Goal: Task Accomplishment & Management: Manage account settings

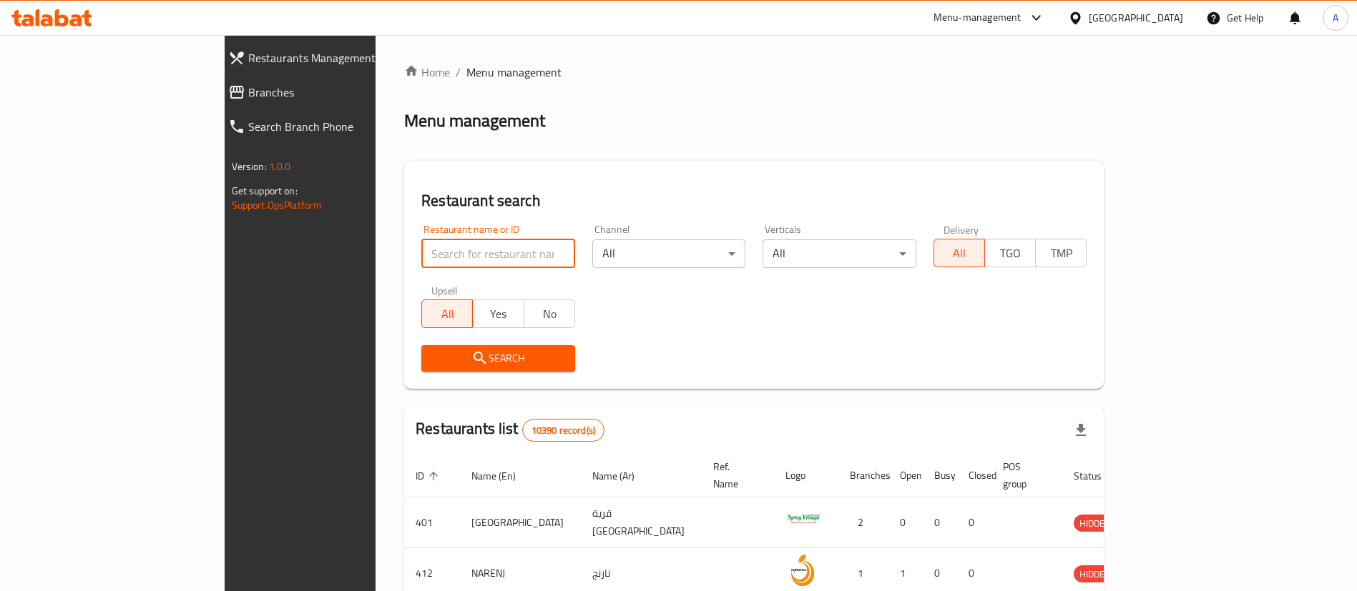
click at [421, 265] on input "search" at bounding box center [498, 254] width 154 height 29
paste input "BLOCK 2"
type input "BLOCK 2"
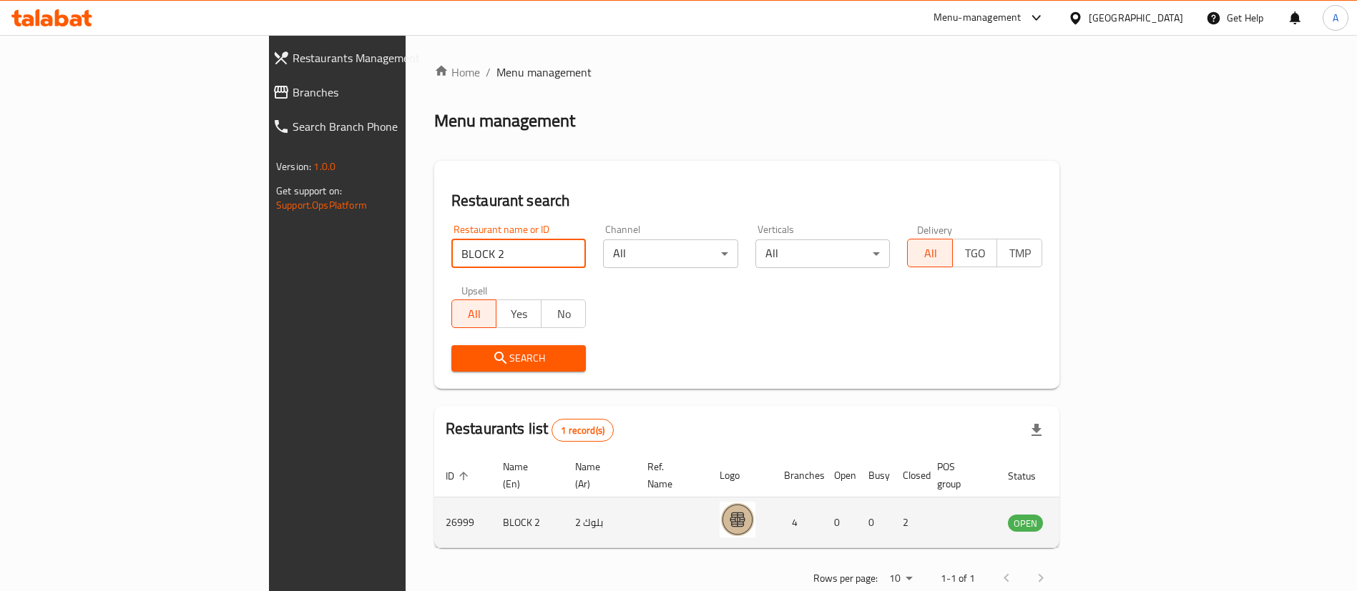
click at [1100, 514] on icon "enhanced table" at bounding box center [1091, 522] width 17 height 17
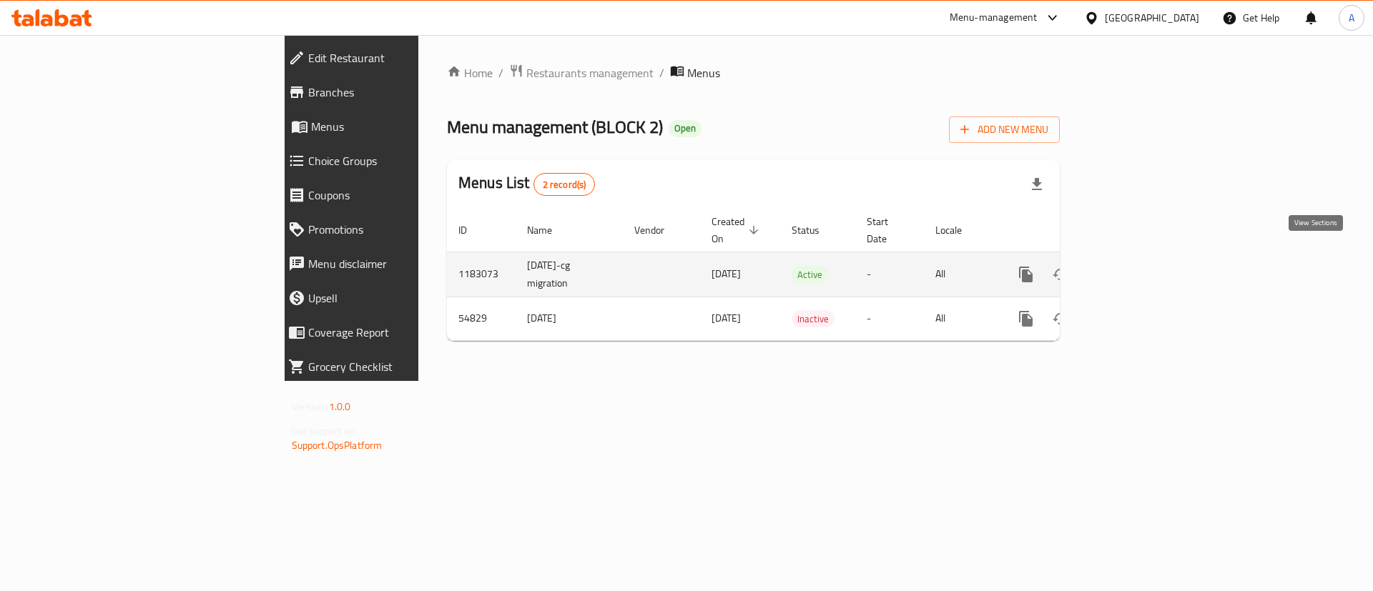
click at [1136, 268] on icon "enhanced table" at bounding box center [1129, 274] width 13 height 13
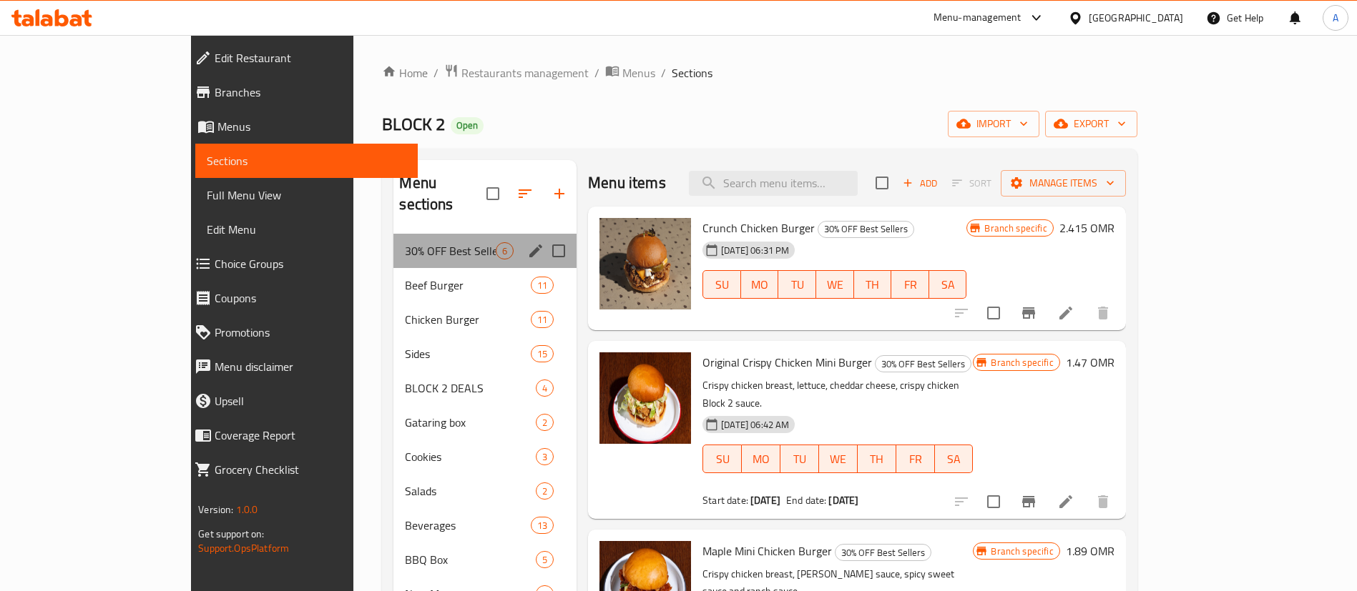
click at [393, 240] on div "30% OFF Best Sellers 6" at bounding box center [484, 251] width 183 height 34
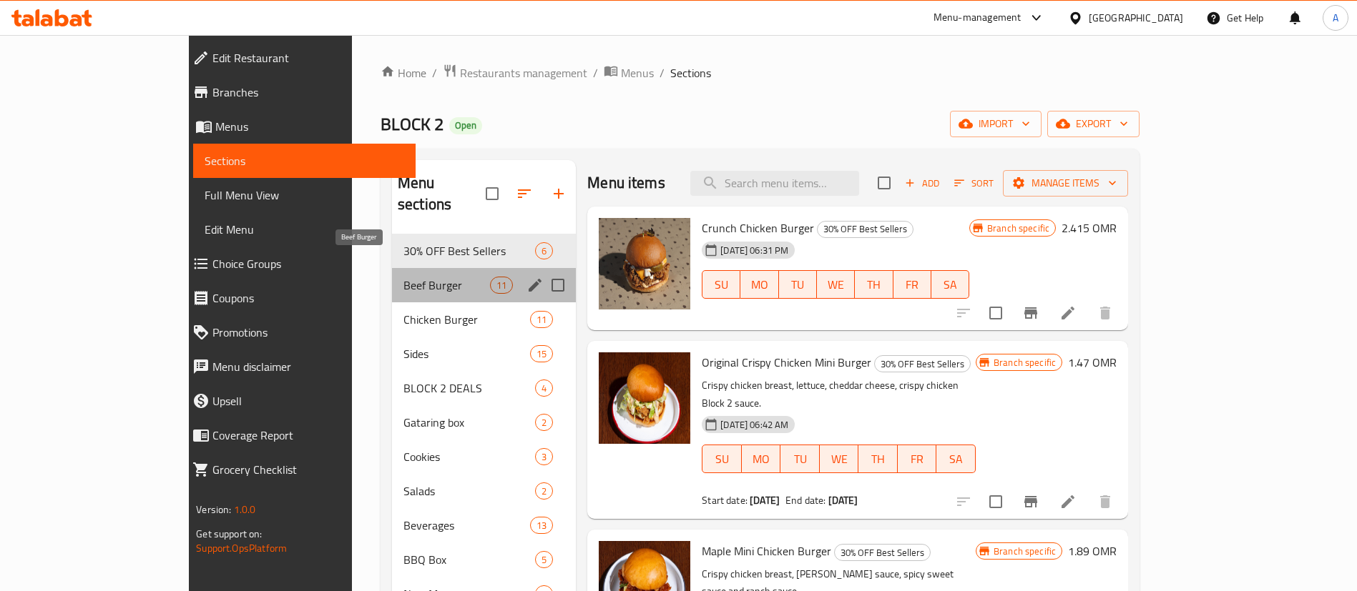
click at [403, 277] on span "Beef Burger" at bounding box center [446, 285] width 87 height 17
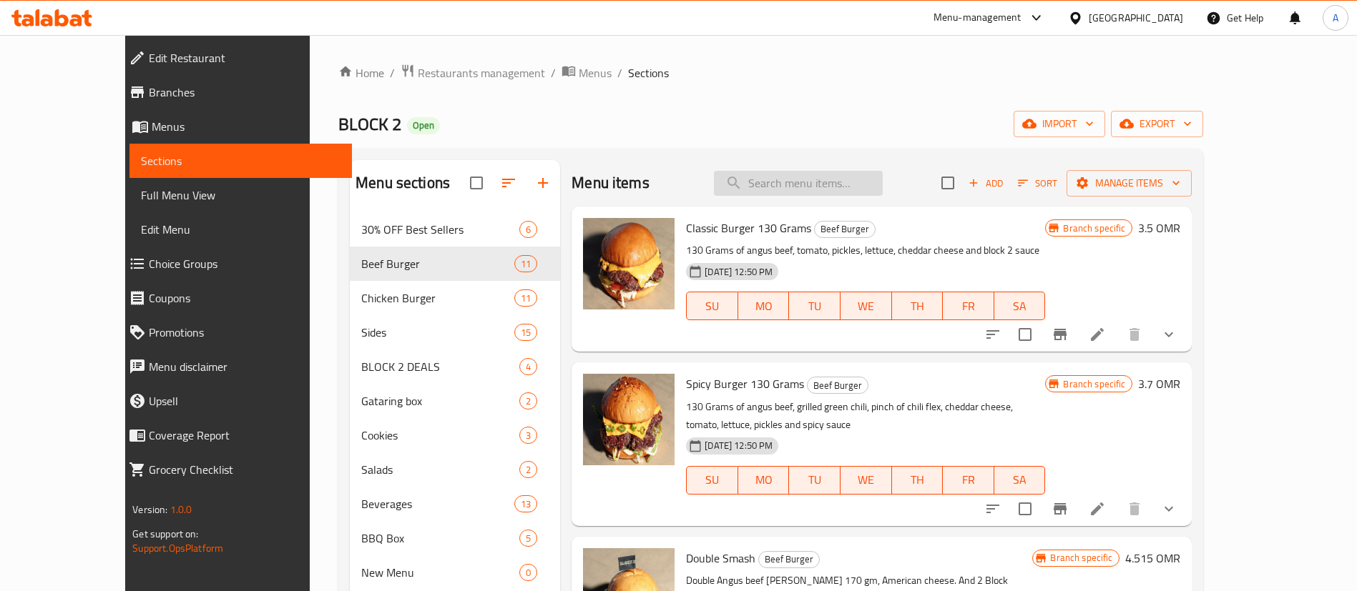
click at [784, 191] on input "search" at bounding box center [798, 183] width 169 height 25
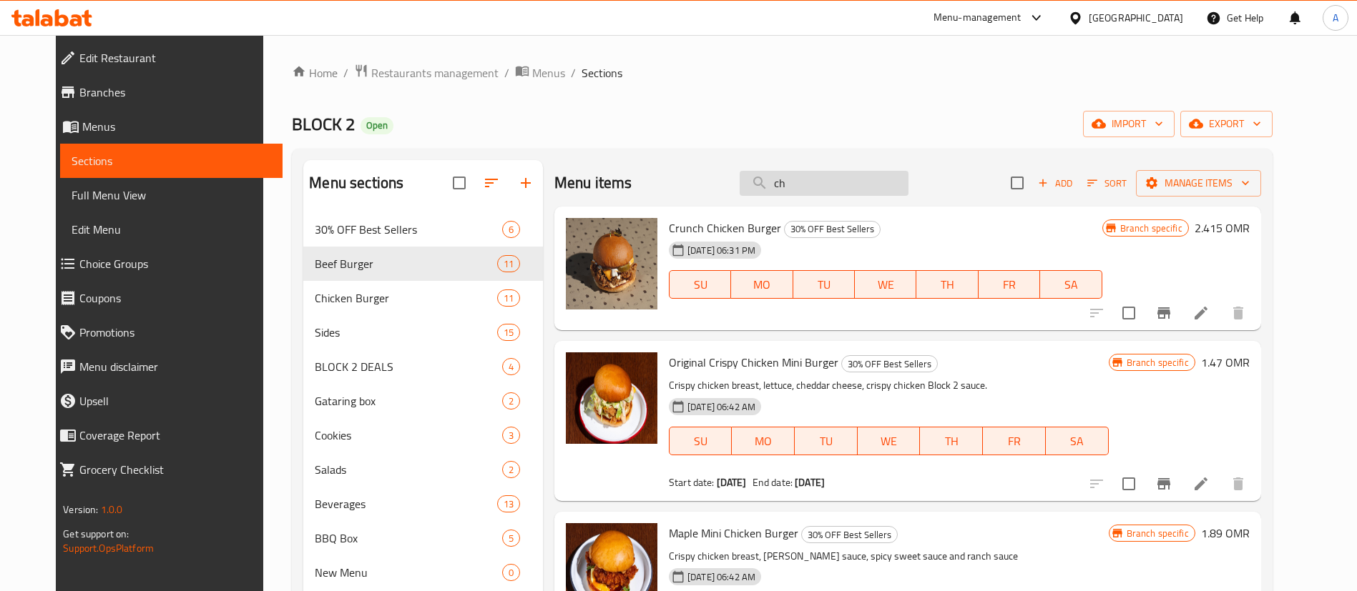
type input "c"
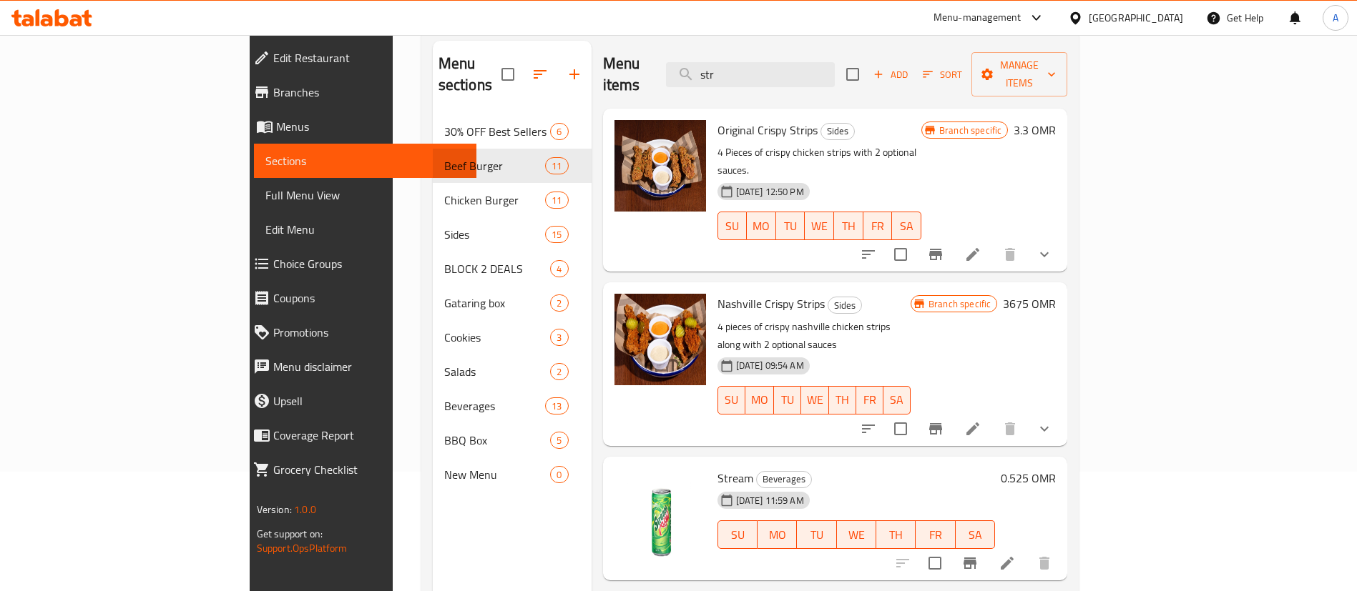
scroll to position [118, 0]
type input "str"
click at [732, 121] on span "Original Crispy Strips" at bounding box center [767, 131] width 100 height 21
copy h6 "Strips"
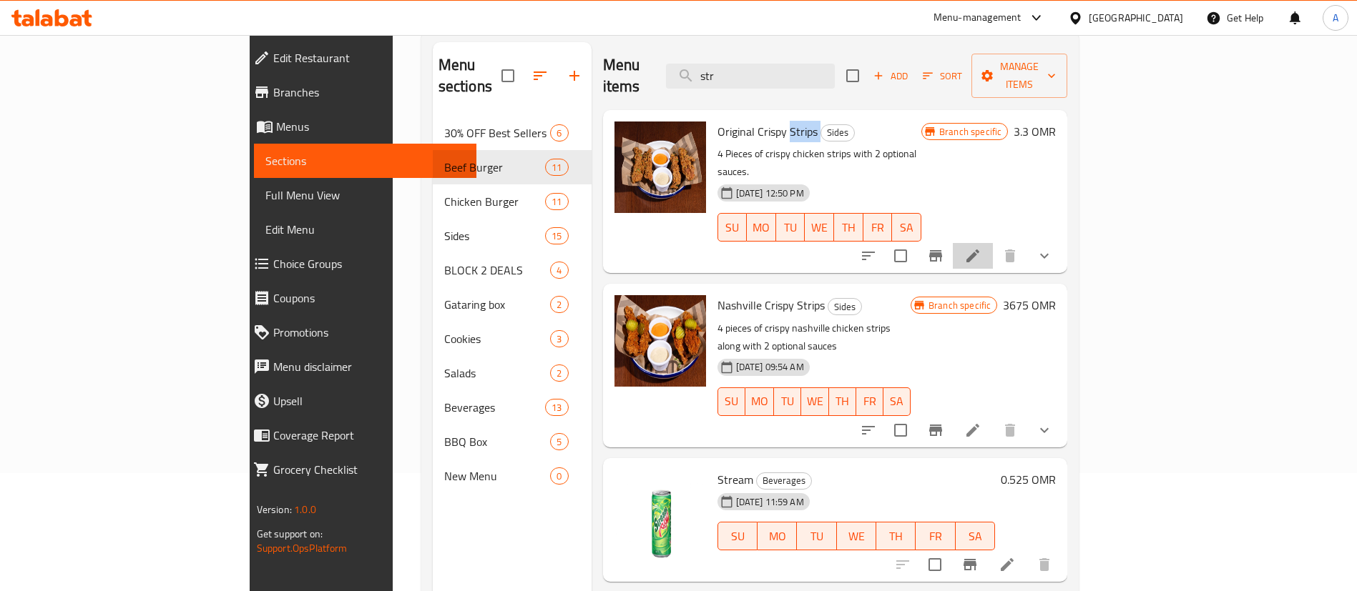
click at [979, 250] on icon at bounding box center [972, 256] width 13 height 13
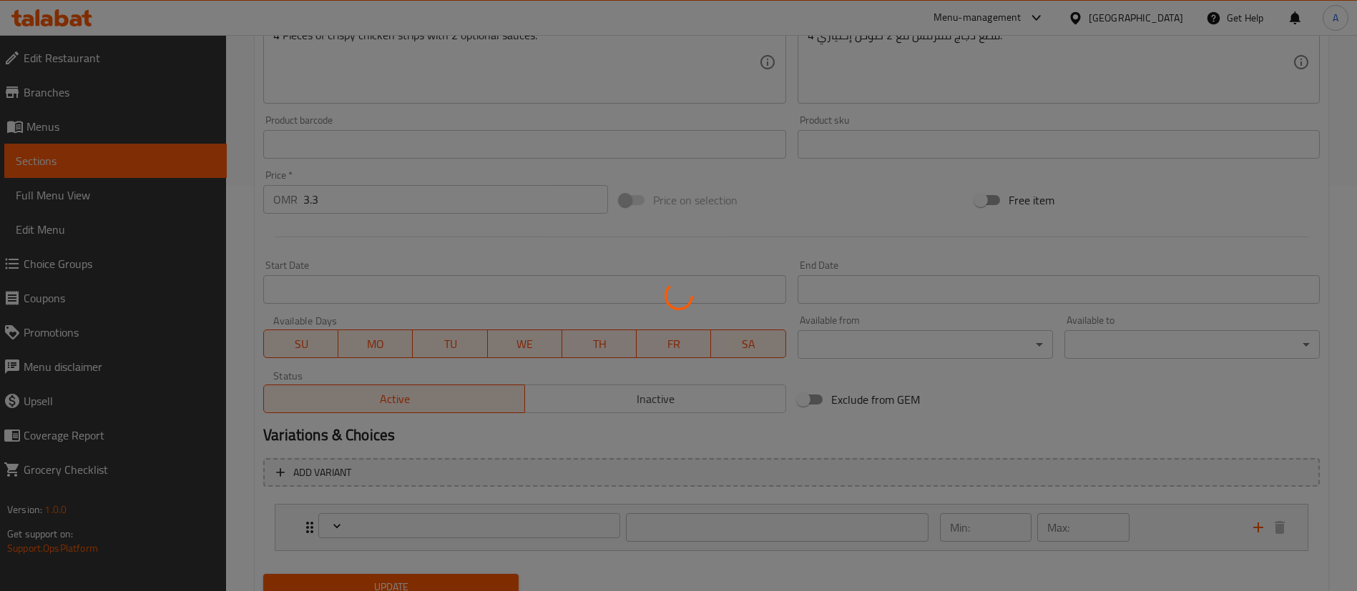
scroll to position [463, 0]
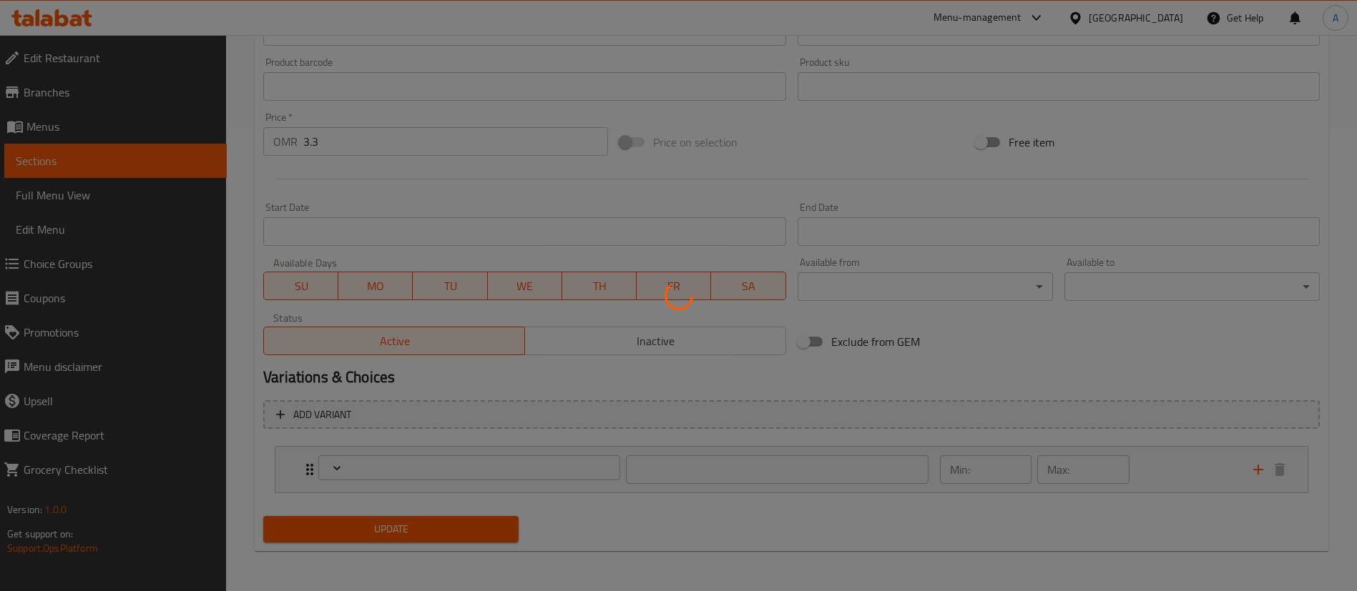
type input "إختيارك من الصوصات:"
type input "2"
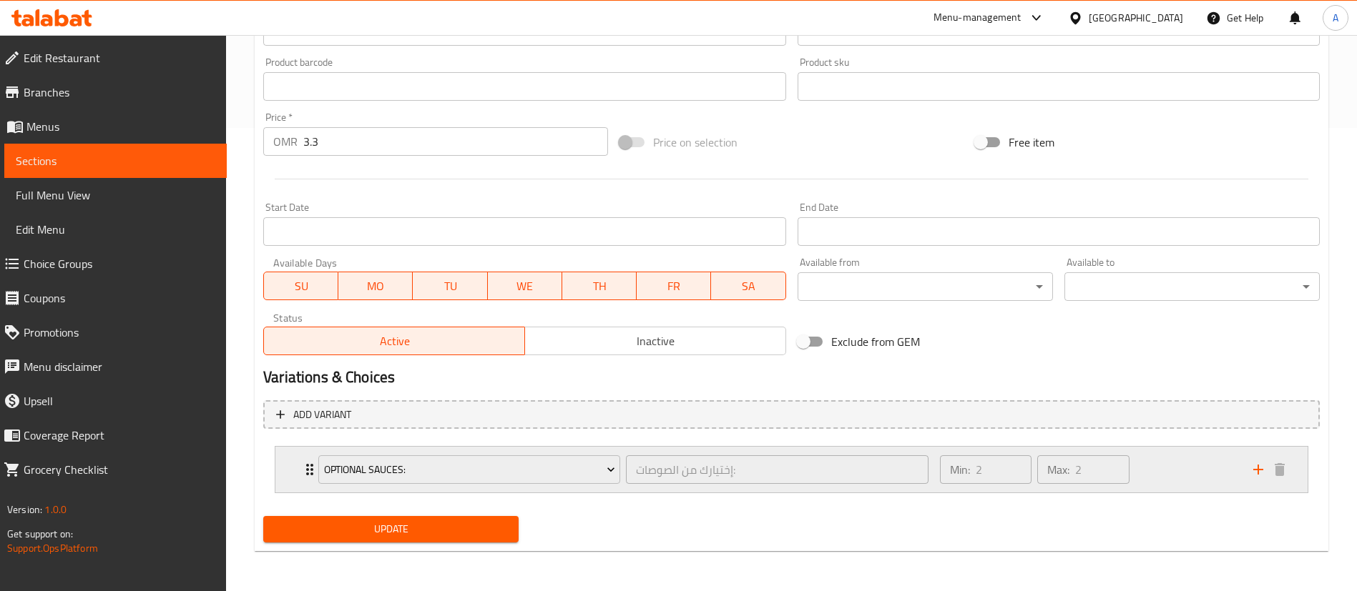
click at [1148, 473] on div "Min: 2 ​ Max: 2 ​" at bounding box center [1087, 470] width 313 height 46
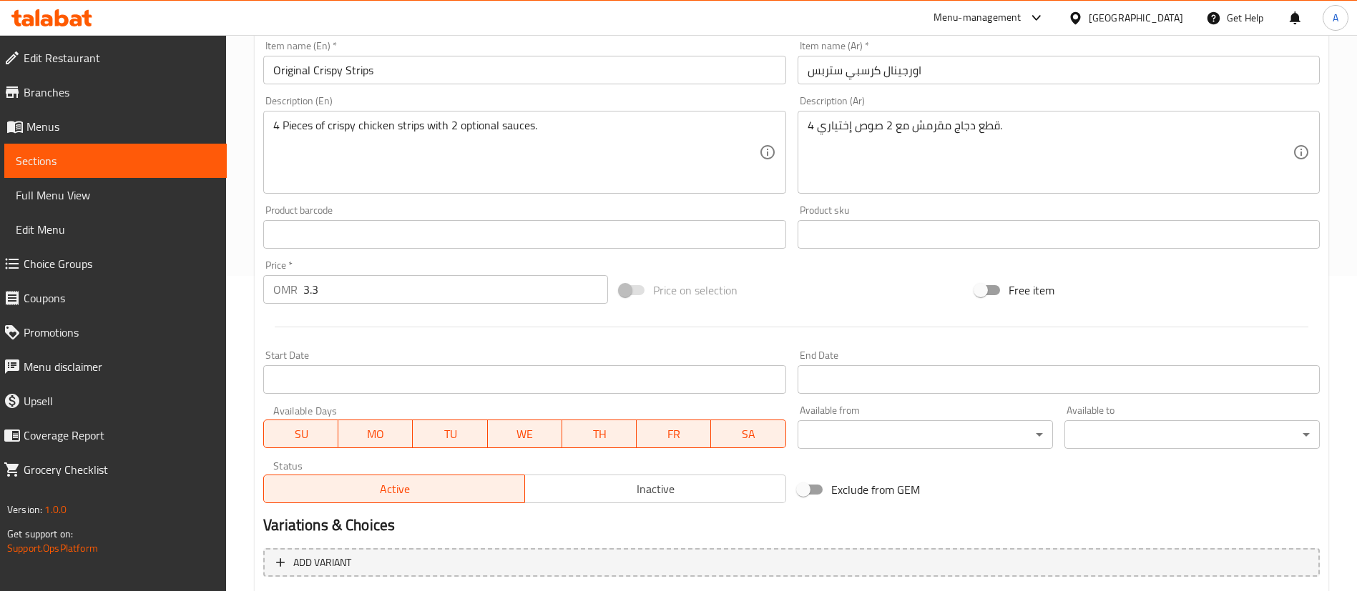
scroll to position [0, 0]
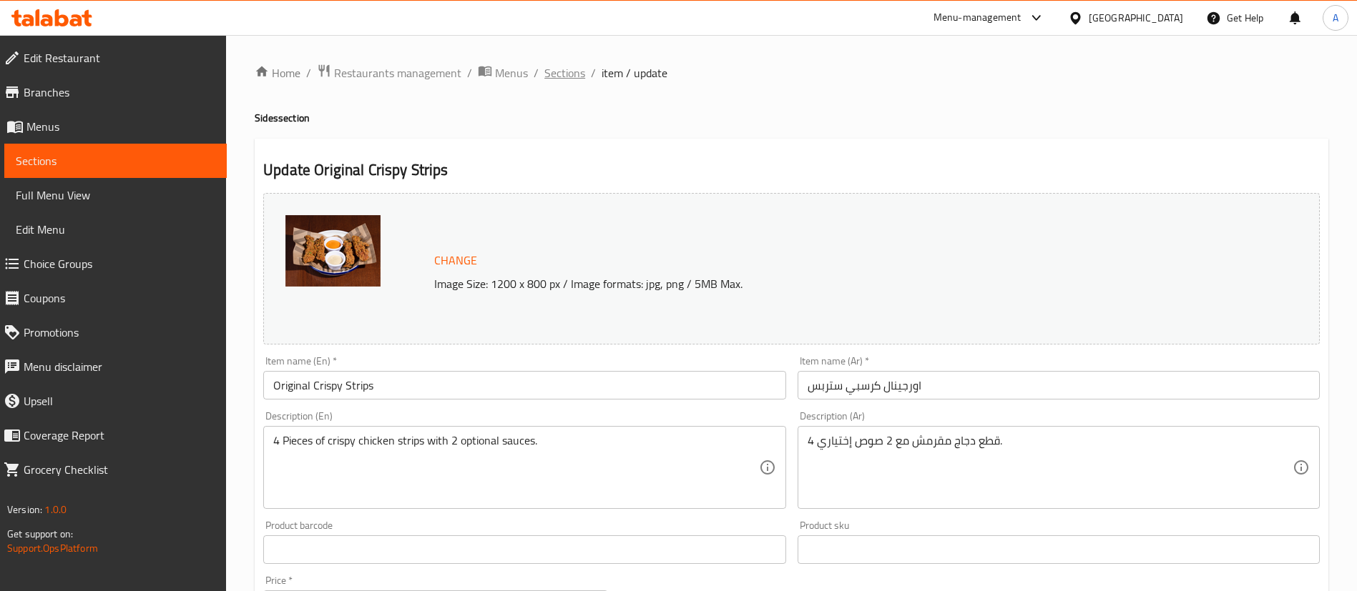
click at [556, 64] on span "Sections" at bounding box center [564, 72] width 41 height 17
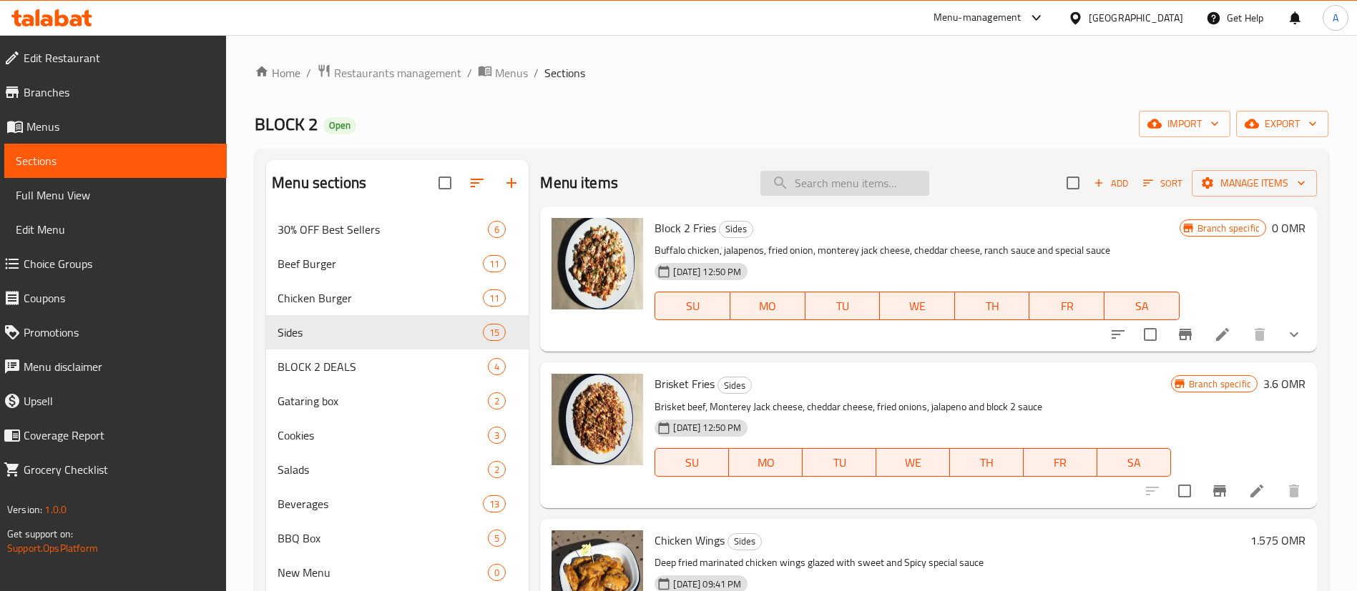
click at [816, 185] on input "search" at bounding box center [844, 183] width 169 height 25
paste input "Strips"
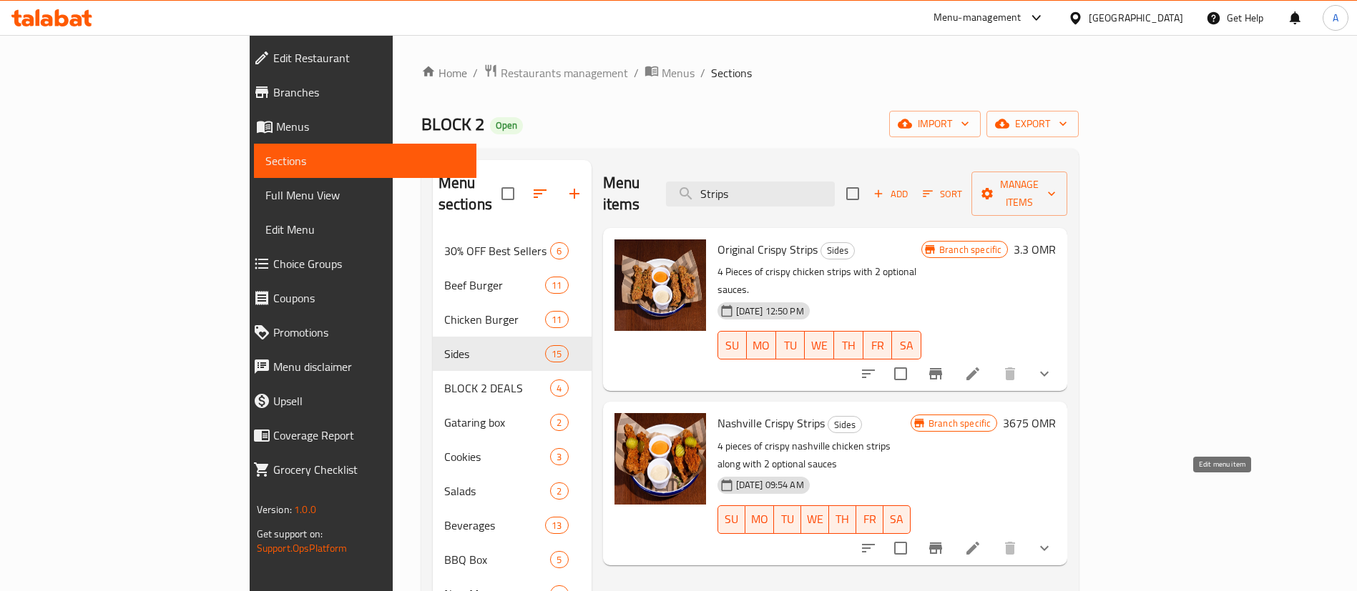
type input "Strips"
click at [979, 542] on icon at bounding box center [972, 548] width 13 height 13
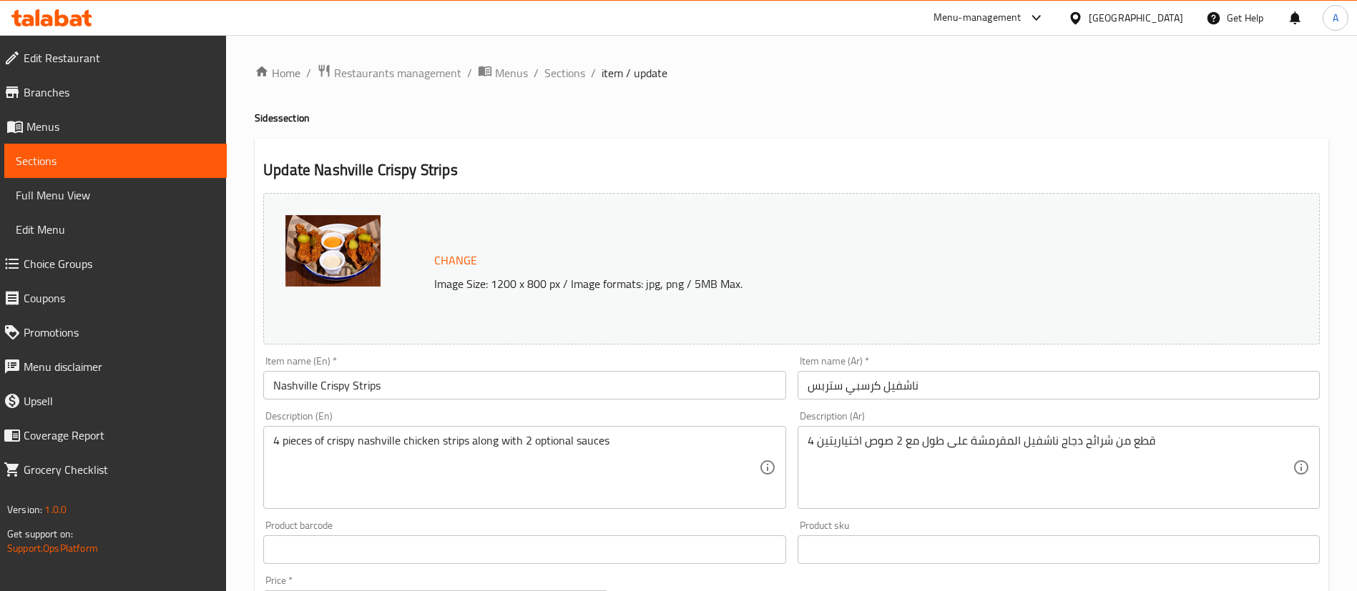
scroll to position [463, 0]
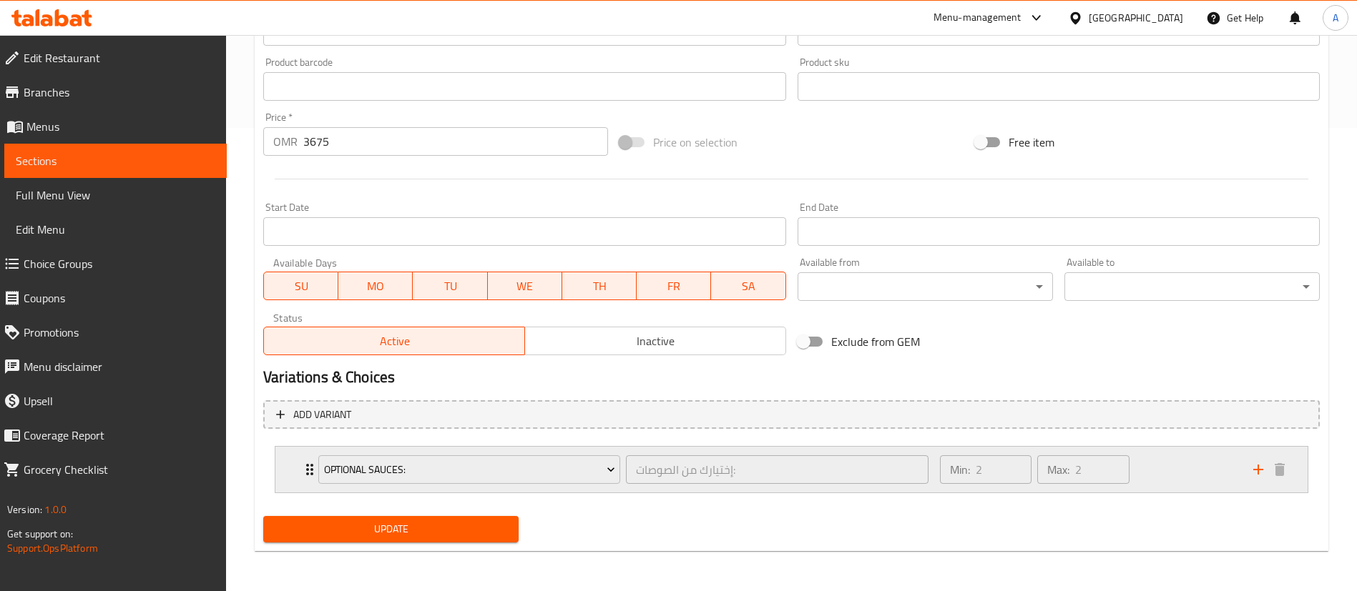
click at [1144, 466] on div "Min: 2 ​ Max: 2 ​" at bounding box center [1087, 470] width 313 height 46
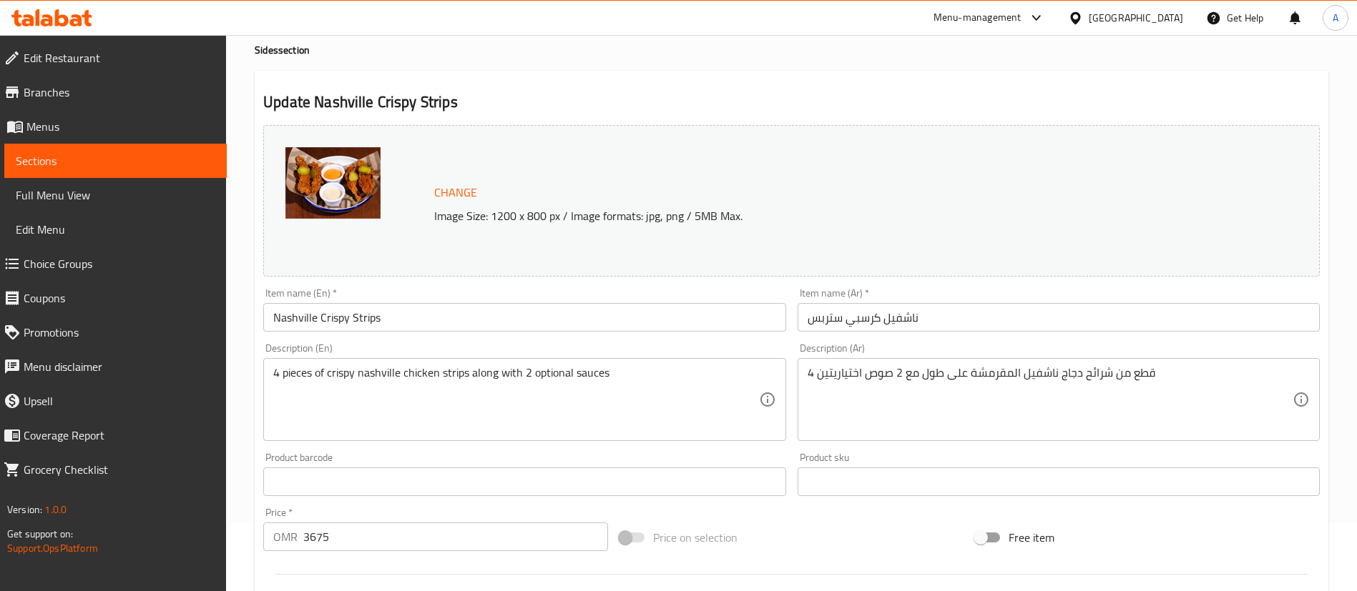
scroll to position [0, 0]
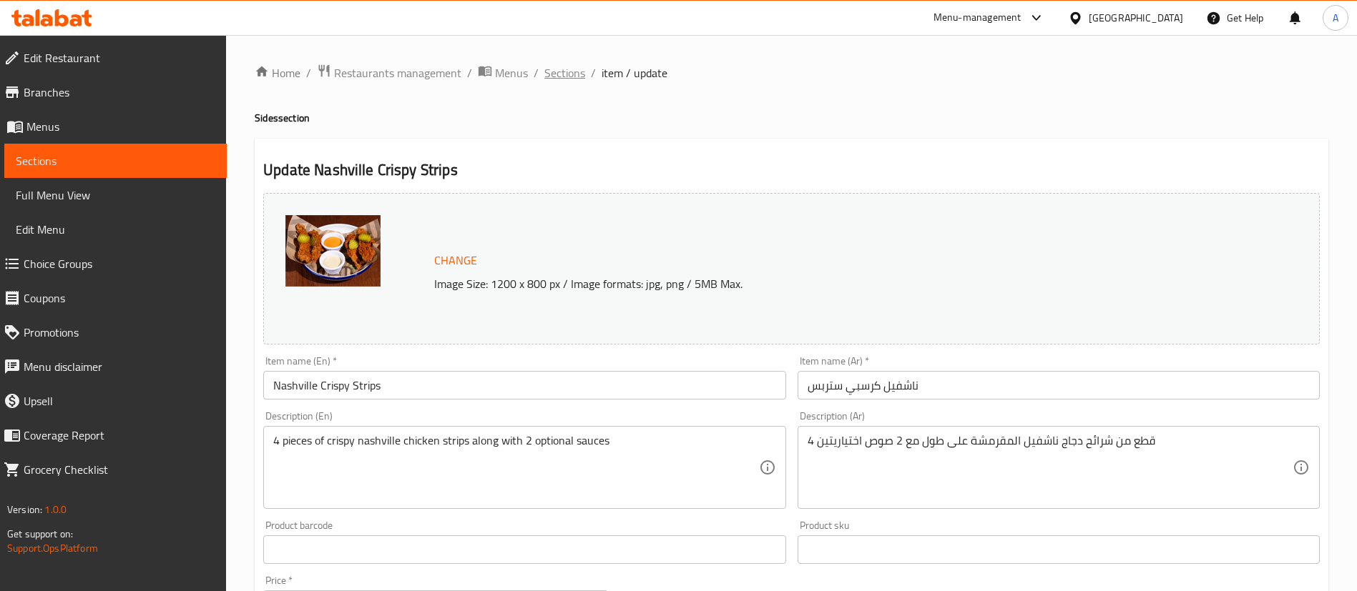
click at [571, 77] on span "Sections" at bounding box center [564, 72] width 41 height 17
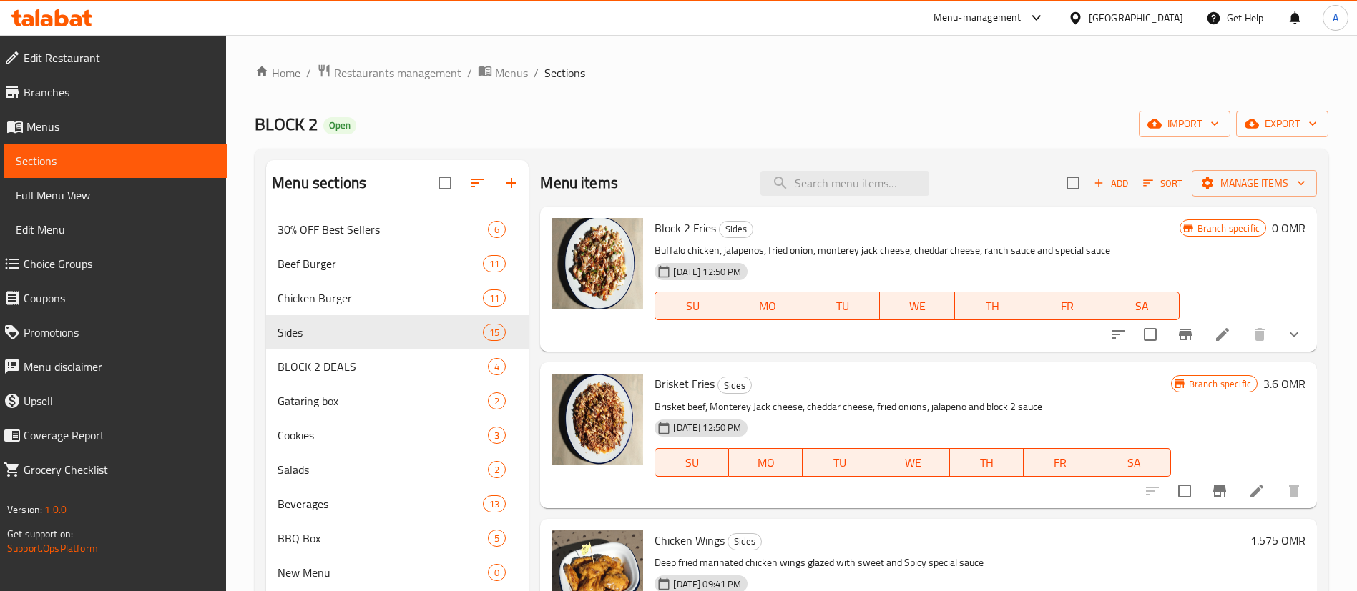
click at [114, 270] on span "Choice Groups" at bounding box center [120, 263] width 192 height 17
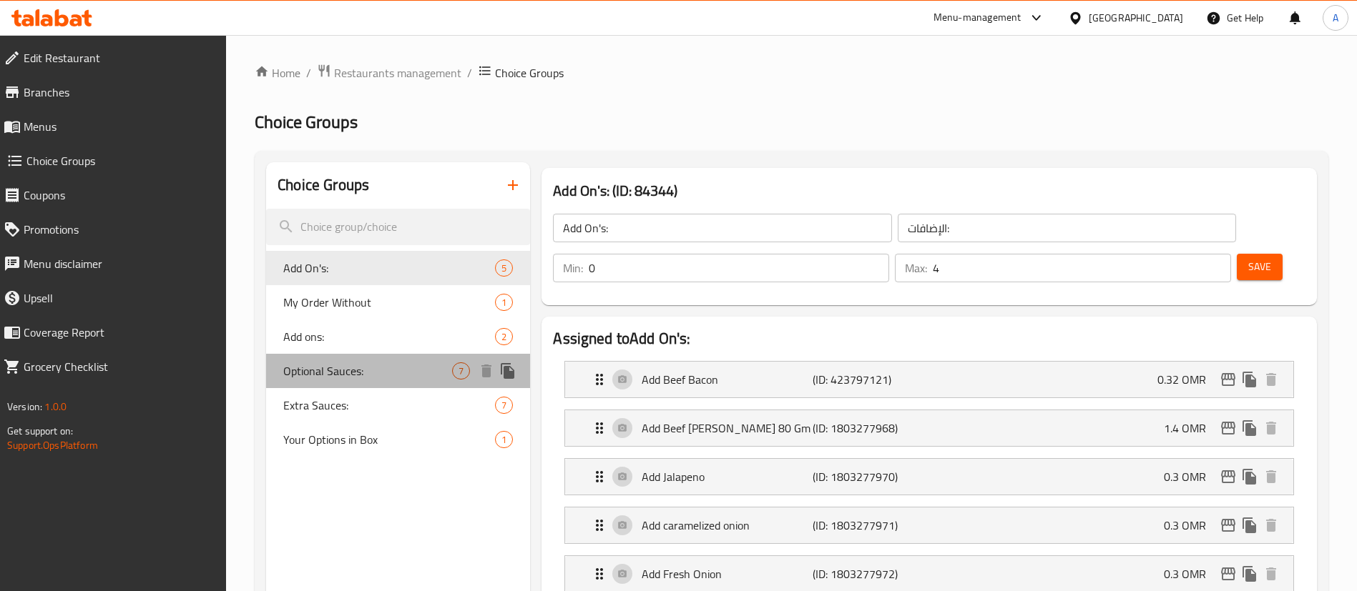
click at [387, 378] on span "Optional Sauces:" at bounding box center [367, 371] width 169 height 17
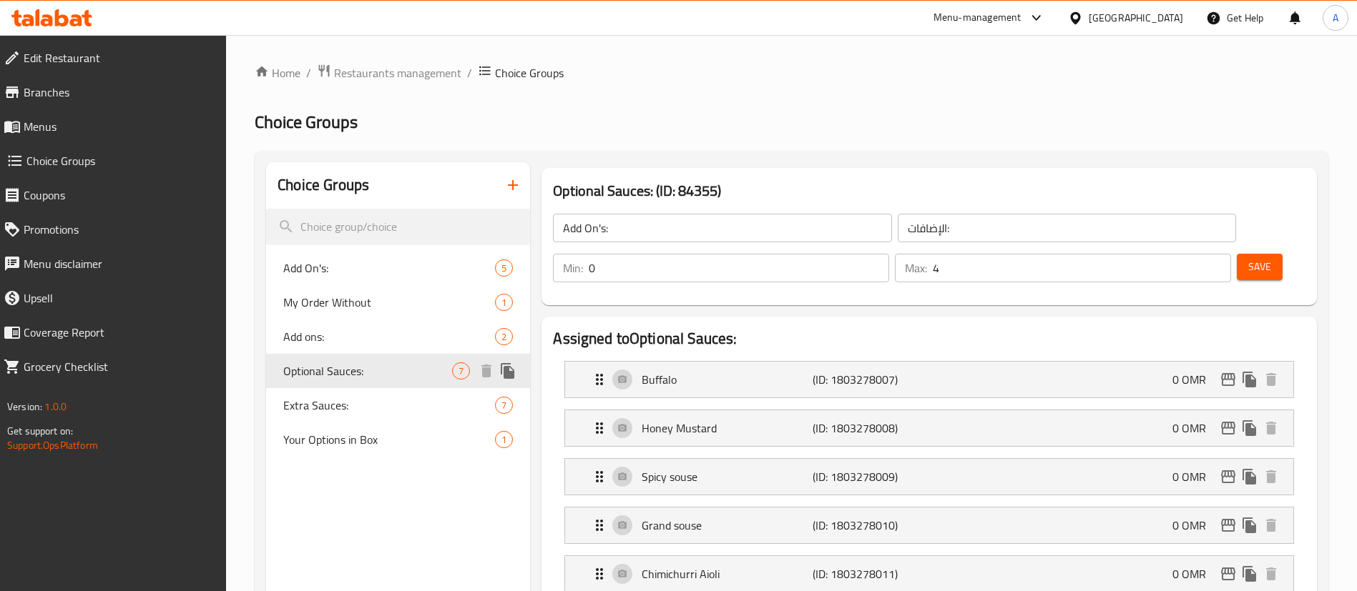
type input "Optional Sauces:"
type input "إختيارك من الصوصات:"
type input "2"
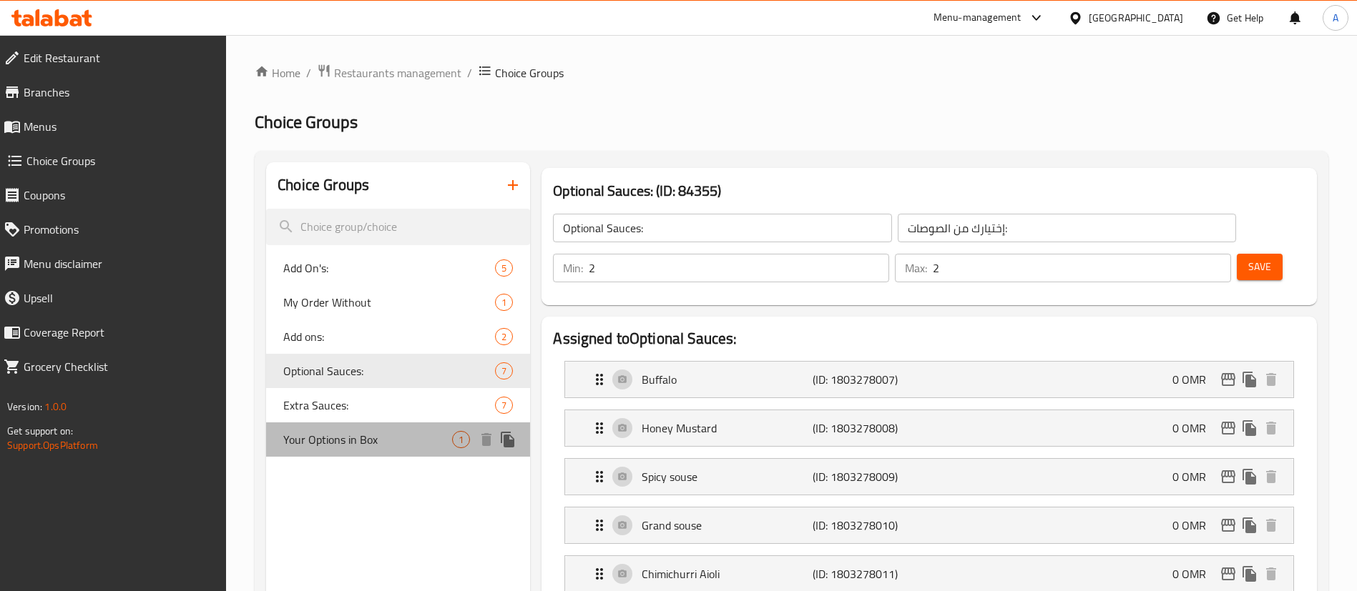
click at [360, 446] on span "Your Options in Box" at bounding box center [367, 439] width 169 height 17
type input "Your Options in Box"
type input "اختياراتك في البوكس"
type input "0"
type input "1"
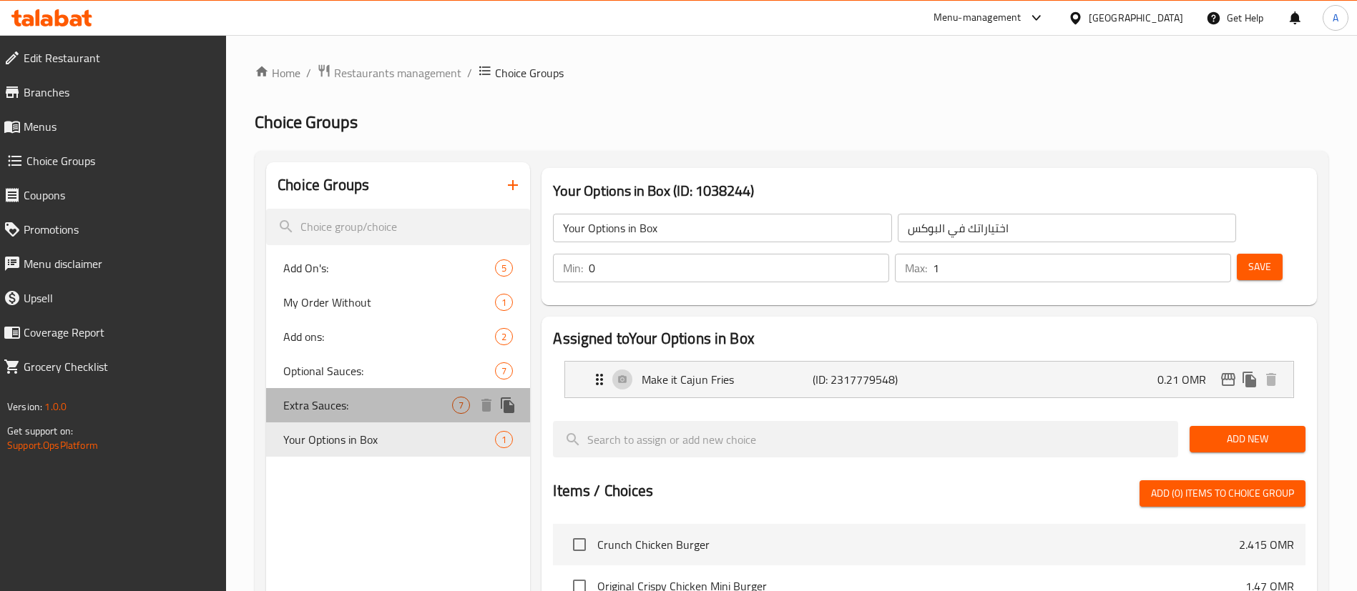
click at [353, 392] on div "Extra Sauces: 7" at bounding box center [398, 405] width 264 height 34
type input "Extra Sauces:"
type input "إضافة صوصات:"
type input "5"
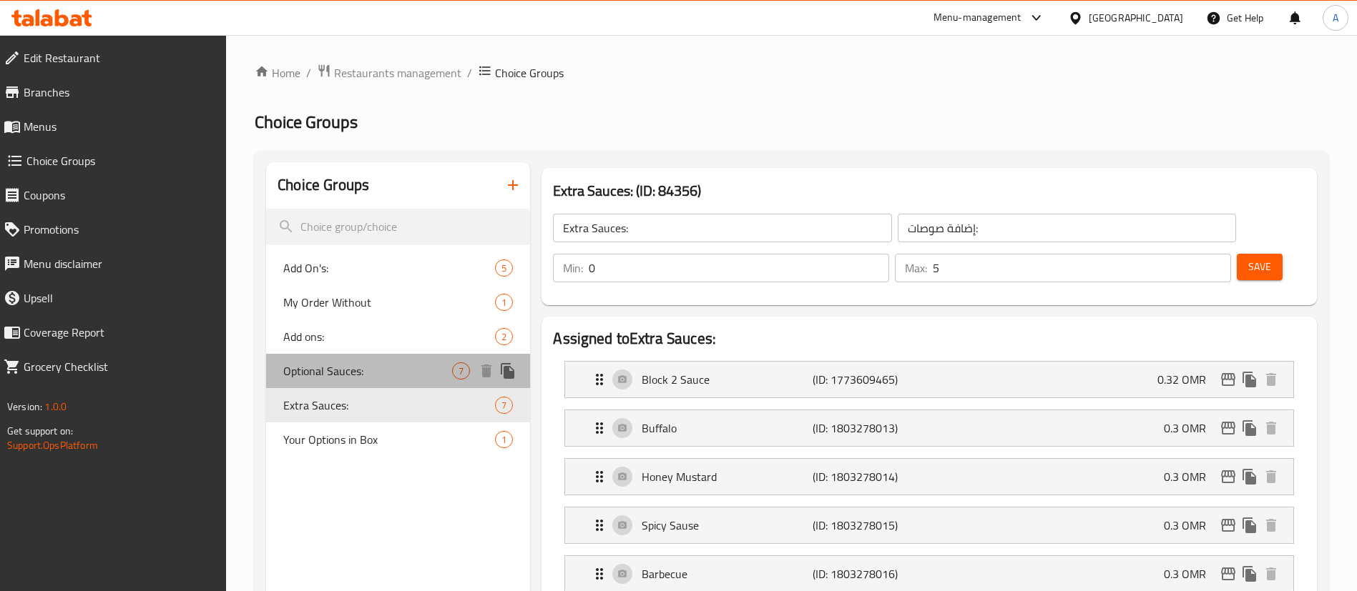
click at [345, 363] on span "Optional Sauces:" at bounding box center [367, 371] width 169 height 17
type input "Optional Sauces:"
type input "إختيارك من الصوصات:"
type input "2"
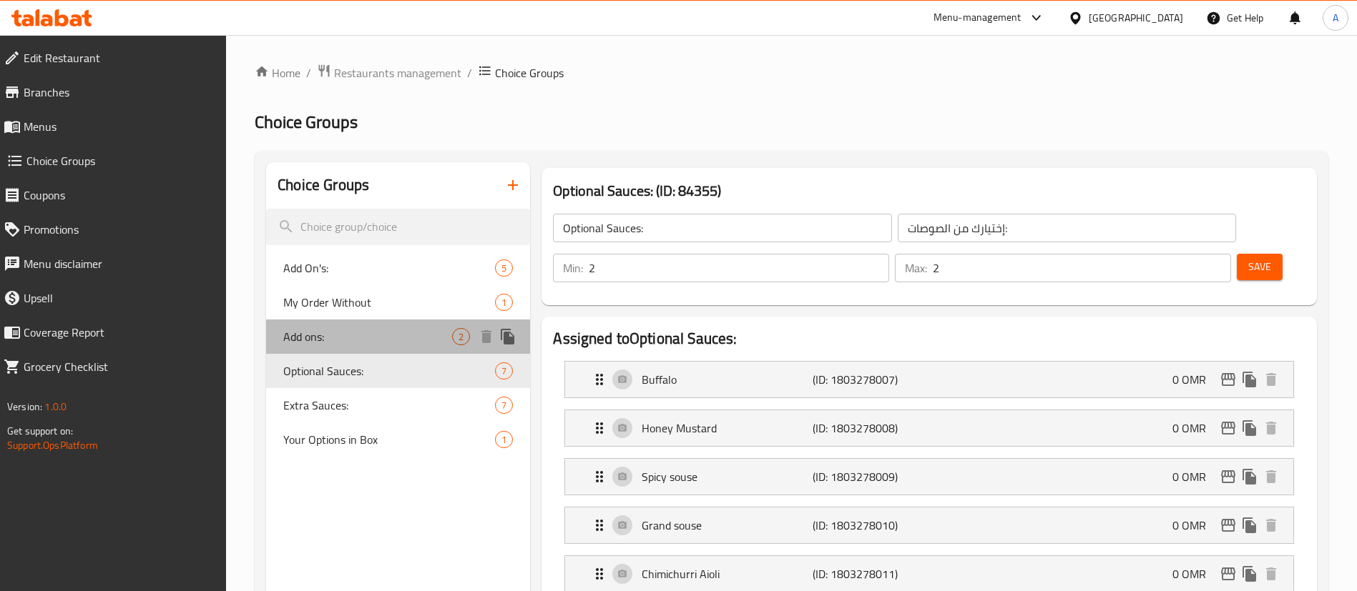
click at [343, 347] on div "Add ons: 2" at bounding box center [398, 337] width 264 height 34
type input "Add ons:"
type input "الإضافات:"
type input "0"
type input "1"
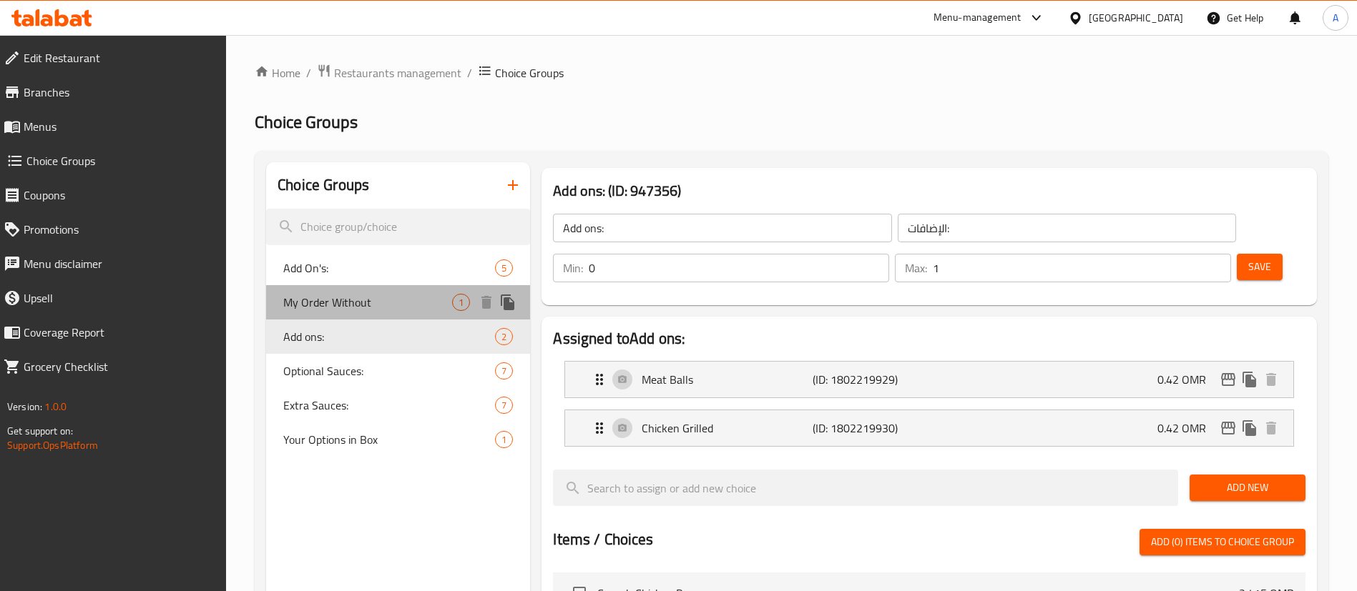
click at [324, 310] on span "My Order Without" at bounding box center [367, 302] width 169 height 17
type input "My Order Without"
type input "اختر طلبي بدون"
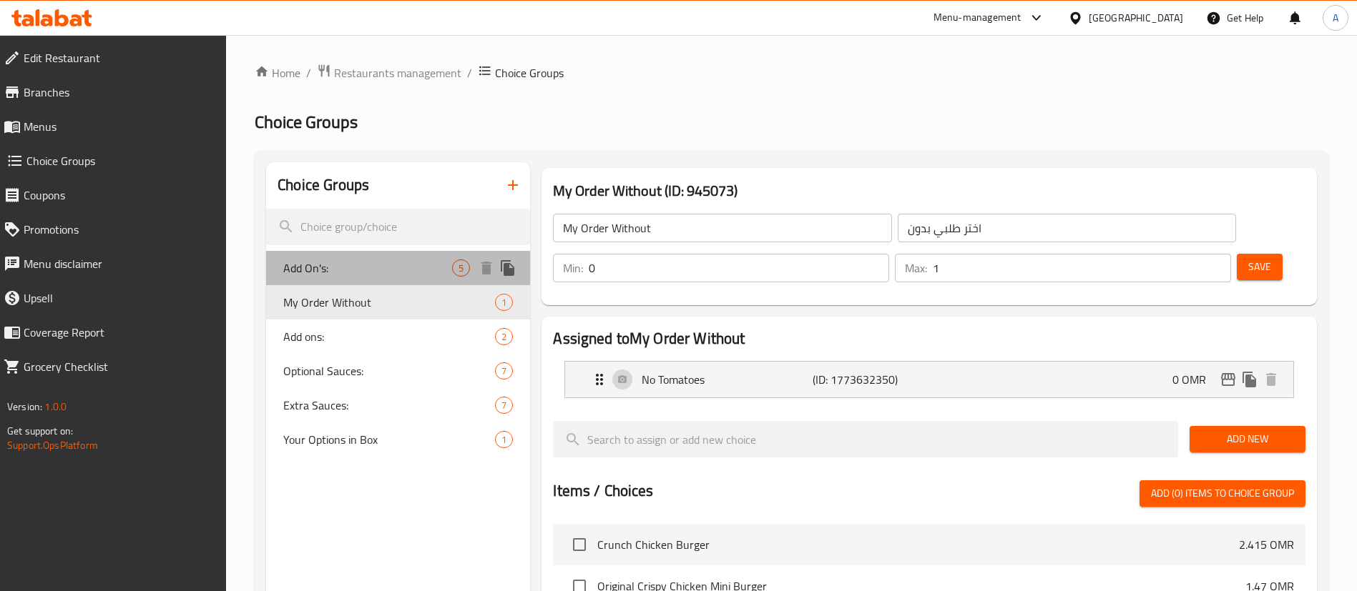
click at [305, 266] on span "Add On's:" at bounding box center [367, 268] width 169 height 17
type input "Add On's:"
type input "الإضافات:"
type input "4"
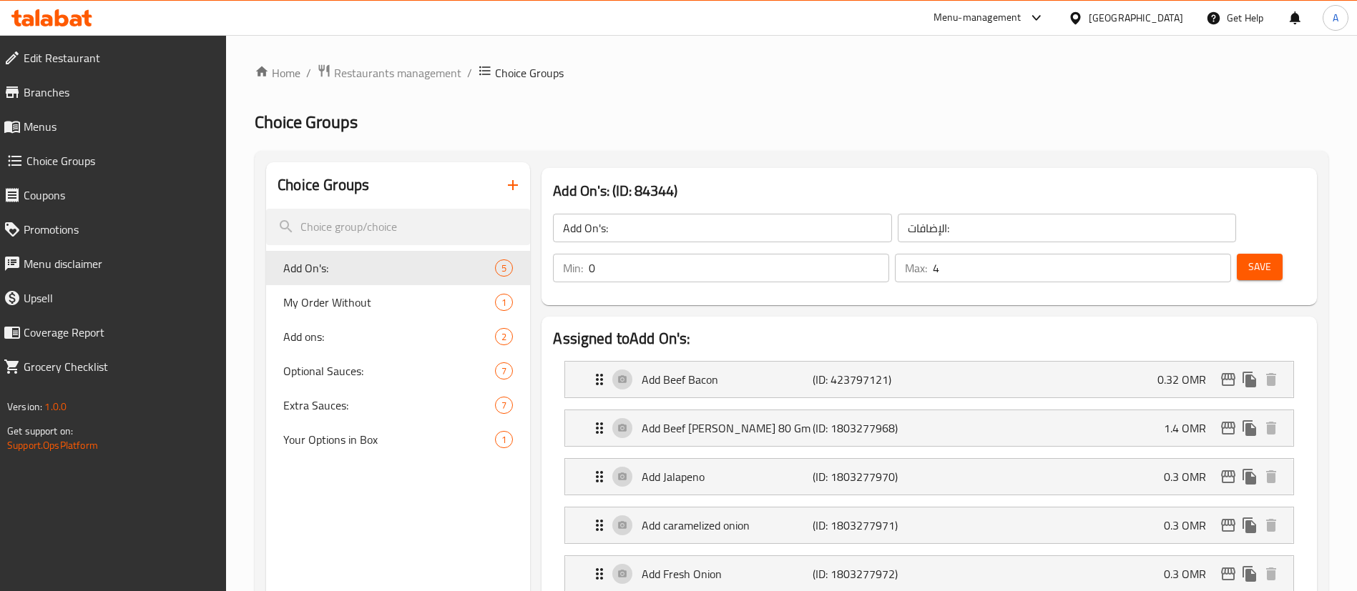
click at [84, 127] on span "Menus" at bounding box center [120, 126] width 192 height 17
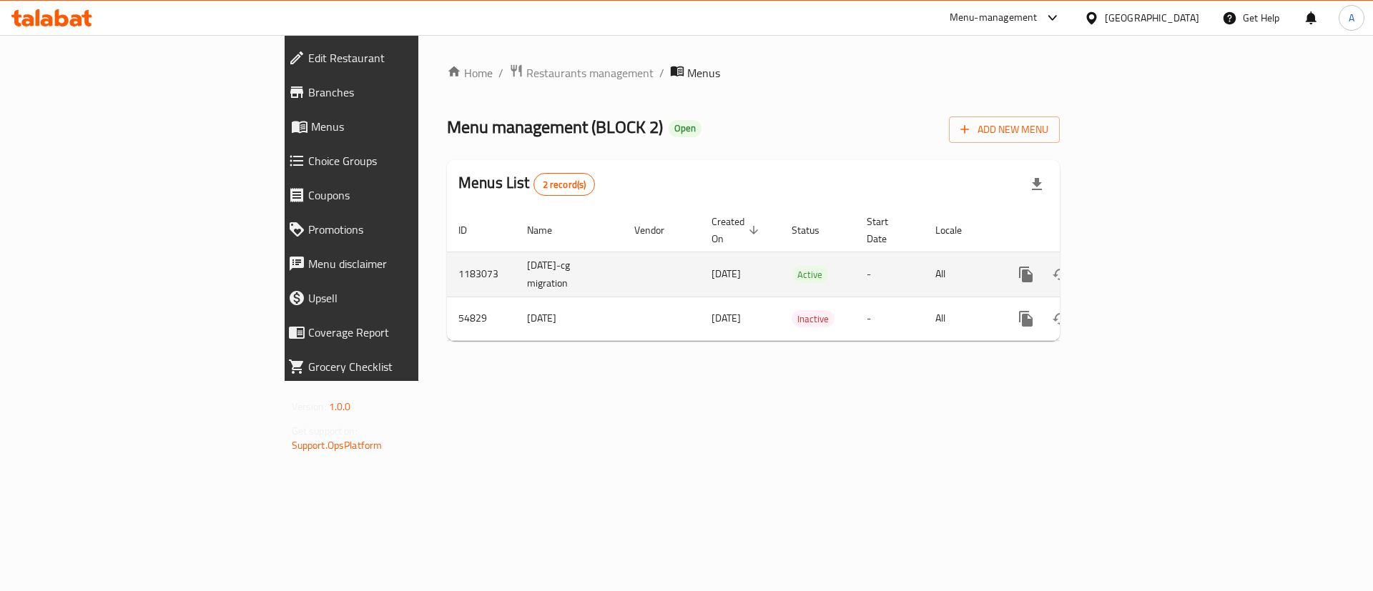
click at [1138, 266] on icon "enhanced table" at bounding box center [1129, 274] width 17 height 17
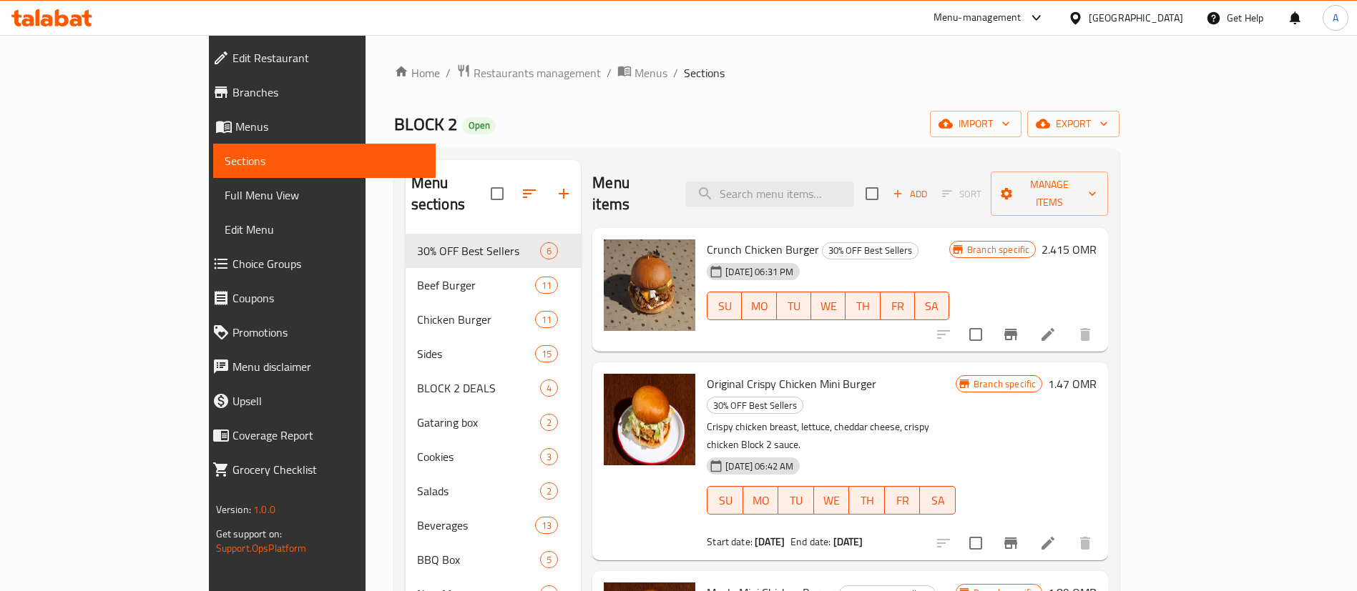
click at [826, 228] on div "Crunch Chicken Burger 30% OFF Best Sellers 28-02-2024 06:31 PM SU MO TU WE TH F…" at bounding box center [850, 290] width 516 height 124
click at [818, 192] on input "search" at bounding box center [769, 194] width 169 height 25
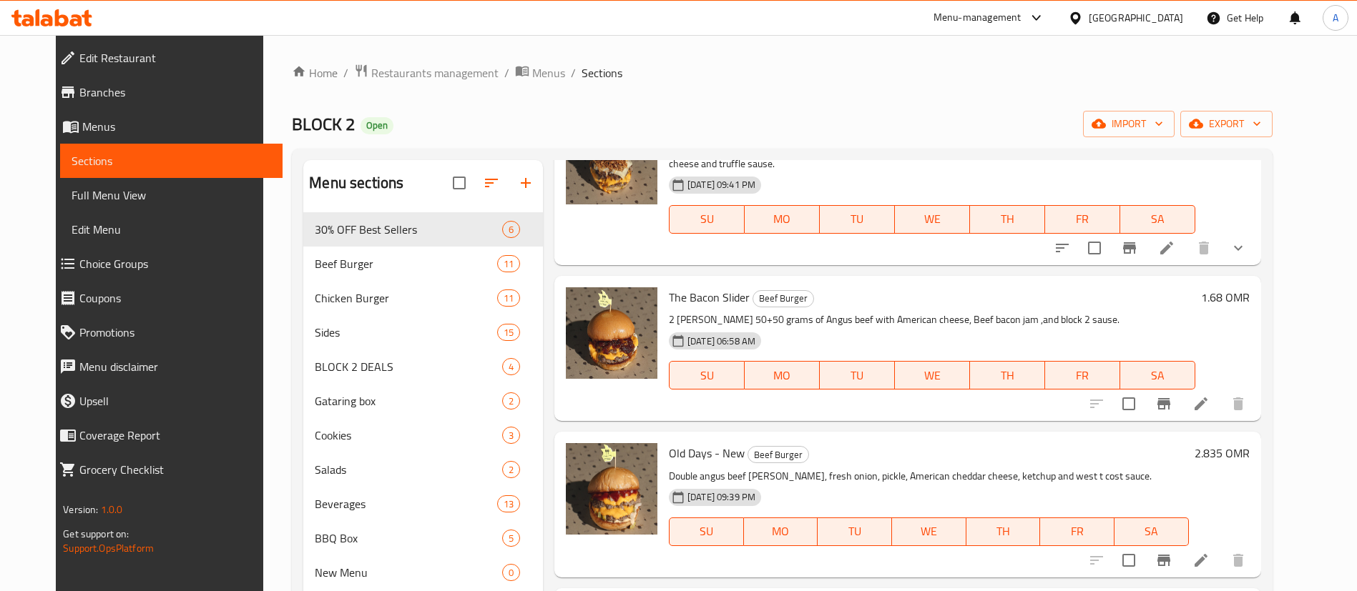
scroll to position [616, 0]
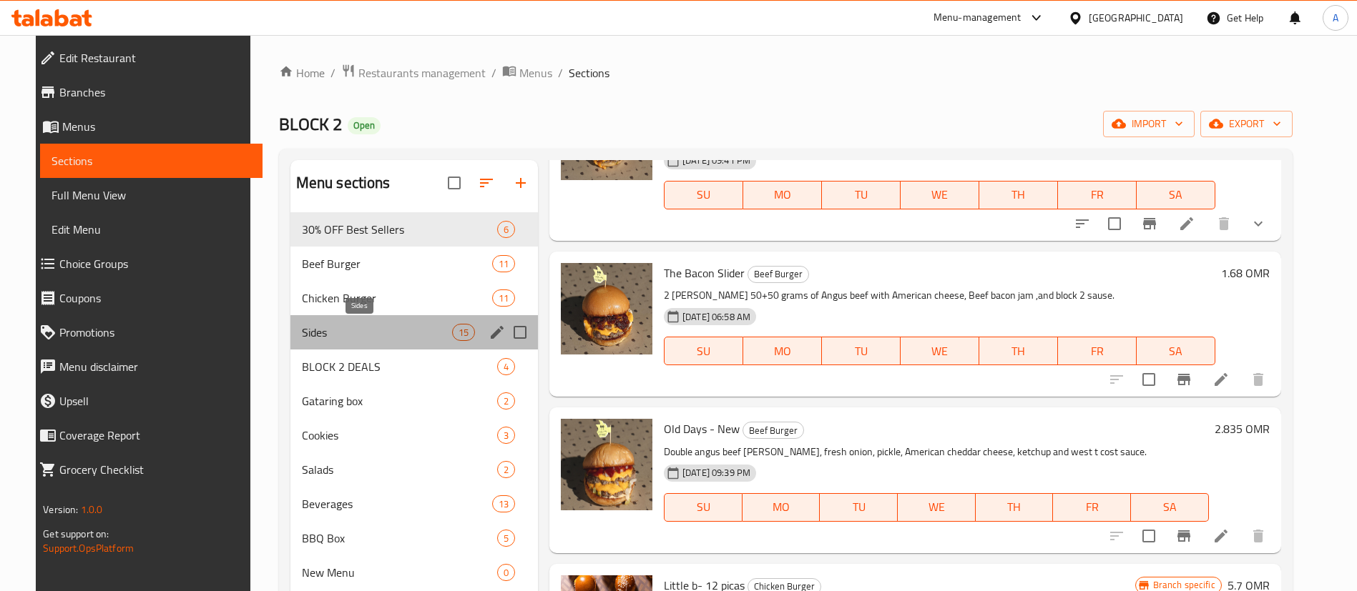
click at [391, 331] on span "Sides" at bounding box center [377, 332] width 150 height 17
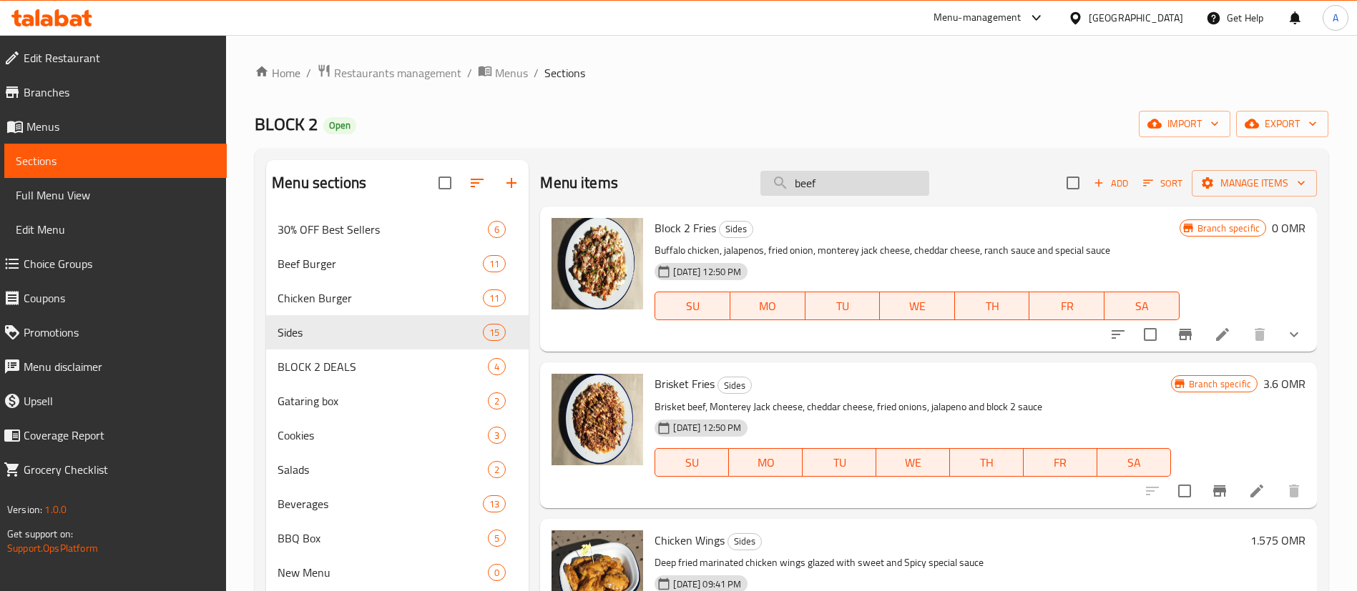
click at [824, 180] on input "beef" at bounding box center [844, 183] width 169 height 25
type input "b"
click at [902, 166] on div "Menu items Add Sort Manage items" at bounding box center [928, 183] width 777 height 46
click at [1091, 186] on span "Add" at bounding box center [1110, 183] width 39 height 16
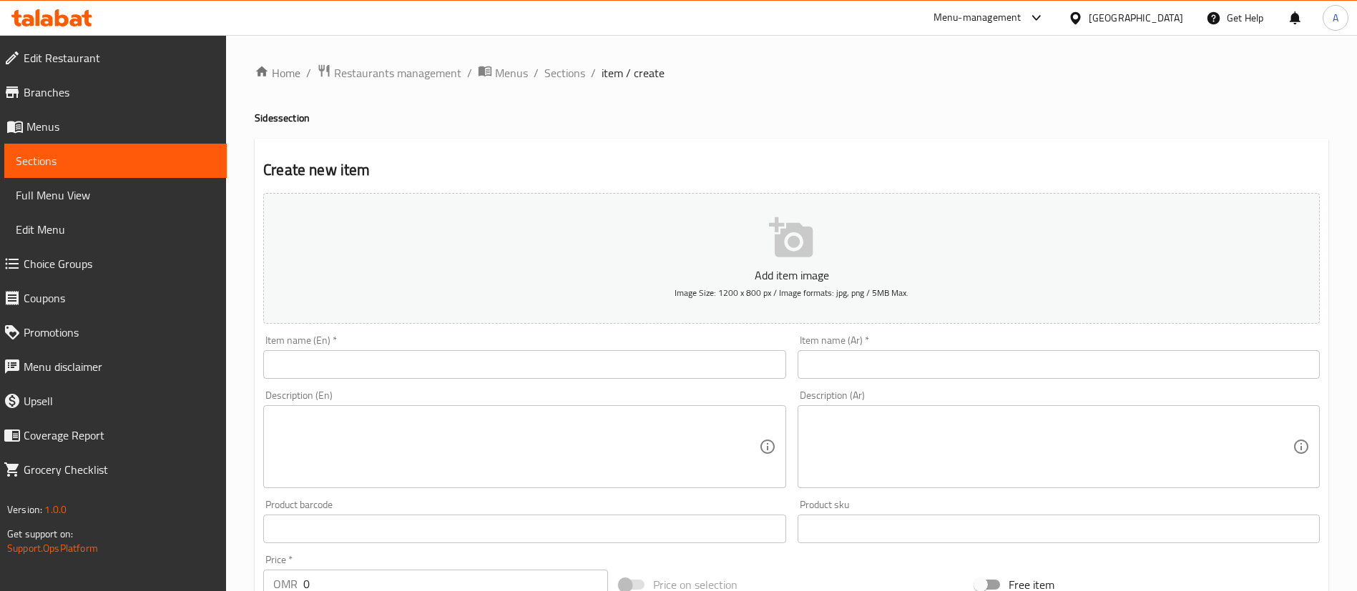
click at [300, 378] on input "text" at bounding box center [524, 364] width 522 height 29
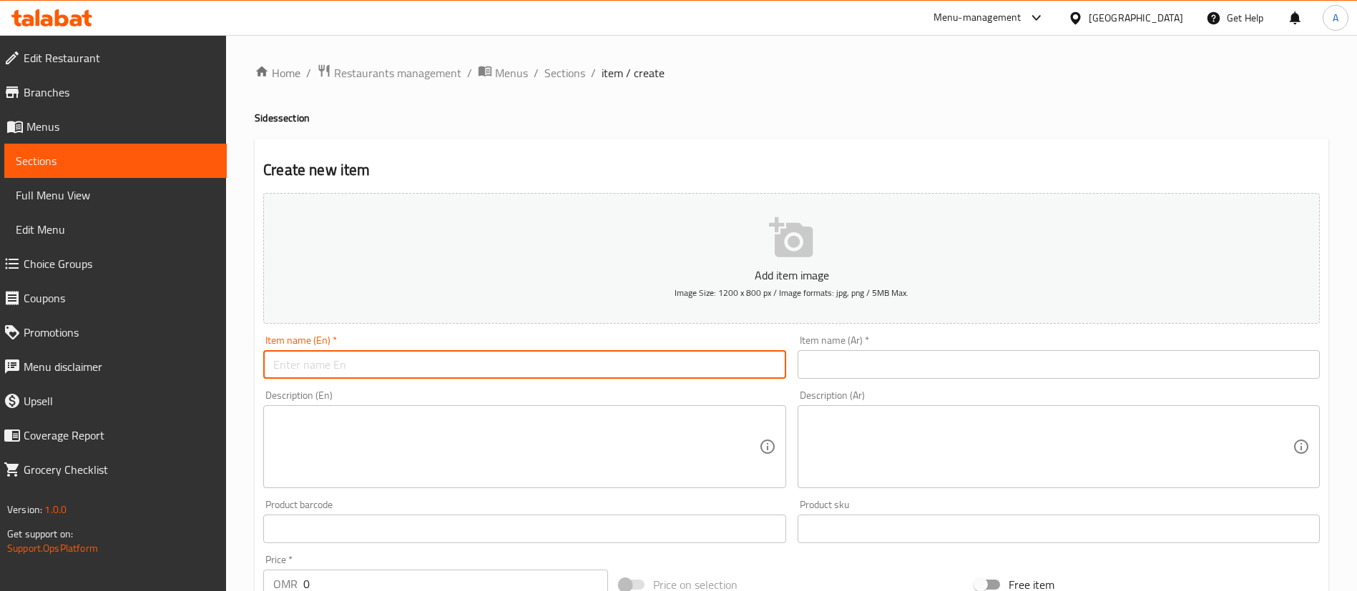
paste input "crunch fries"
click at [279, 370] on input "crunch fries" at bounding box center [524, 364] width 522 height 29
click at [318, 367] on input "Crunch fries" at bounding box center [524, 364] width 522 height 29
click at [316, 356] on input "Crunch Fries" at bounding box center [524, 364] width 522 height 29
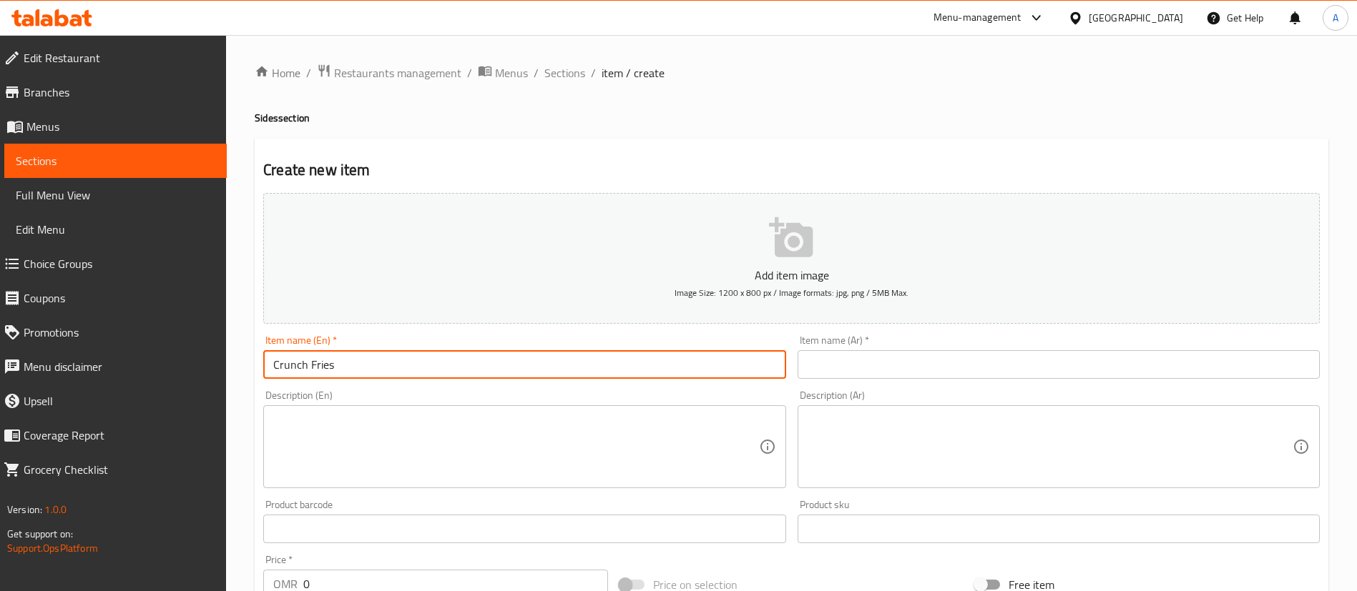
type input "Crunch Fries"
click at [930, 376] on input "text" at bounding box center [1058, 364] width 522 height 29
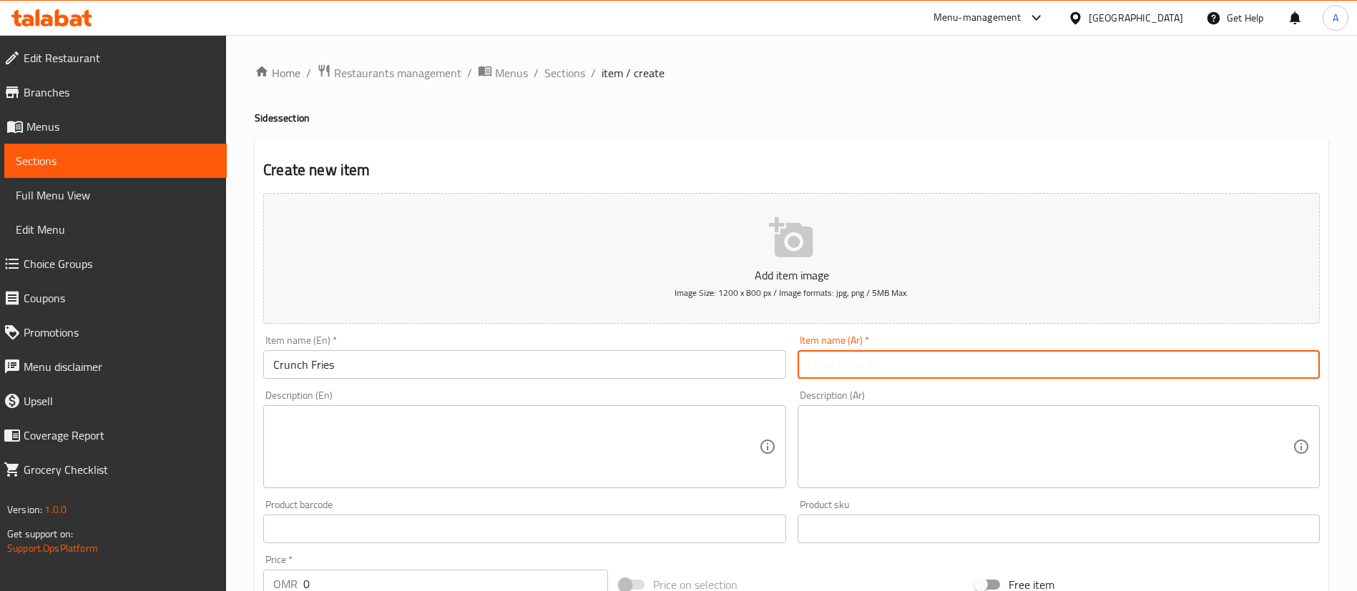
paste input "كرانش فرايز"
type input "كرانش فرايز"
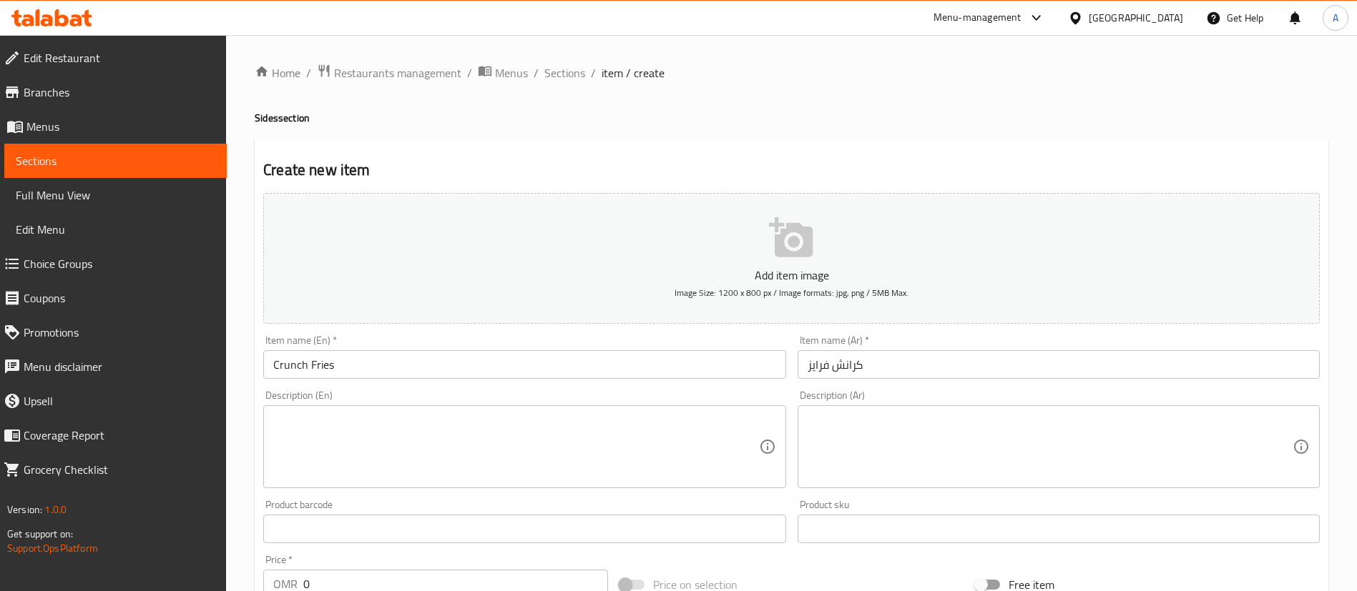
click at [774, 111] on h4 "Sides section" at bounding box center [791, 118] width 1073 height 14
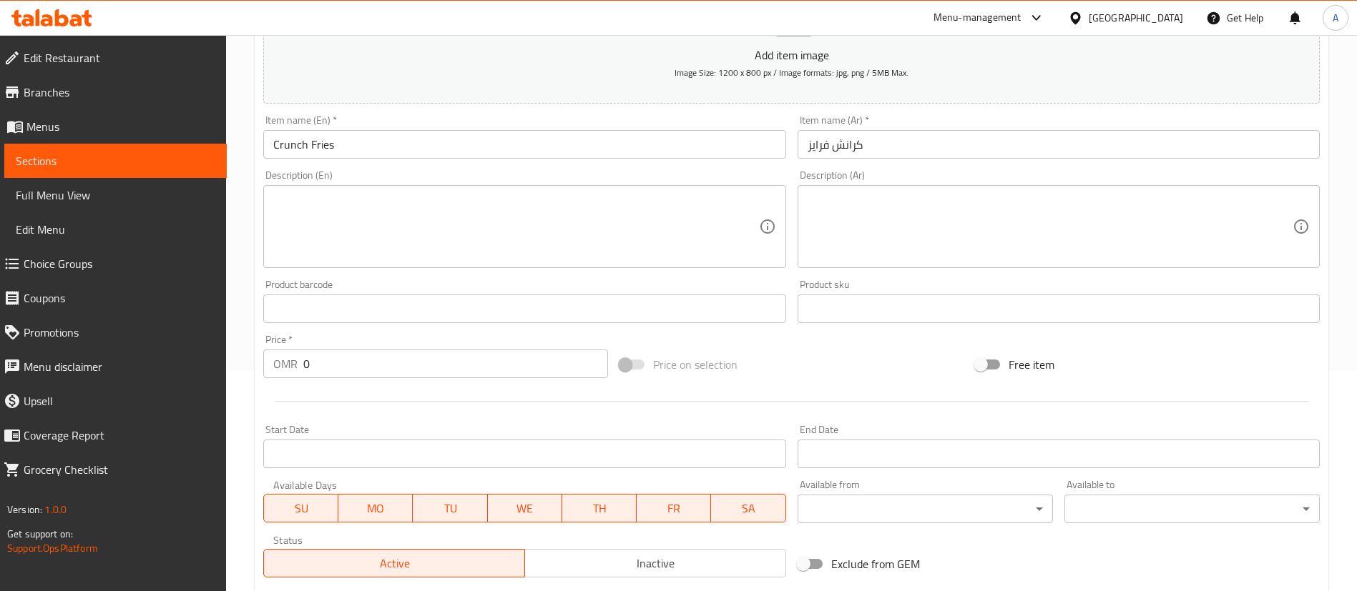
scroll to position [221, 0]
click at [327, 365] on input "0" at bounding box center [455, 363] width 305 height 29
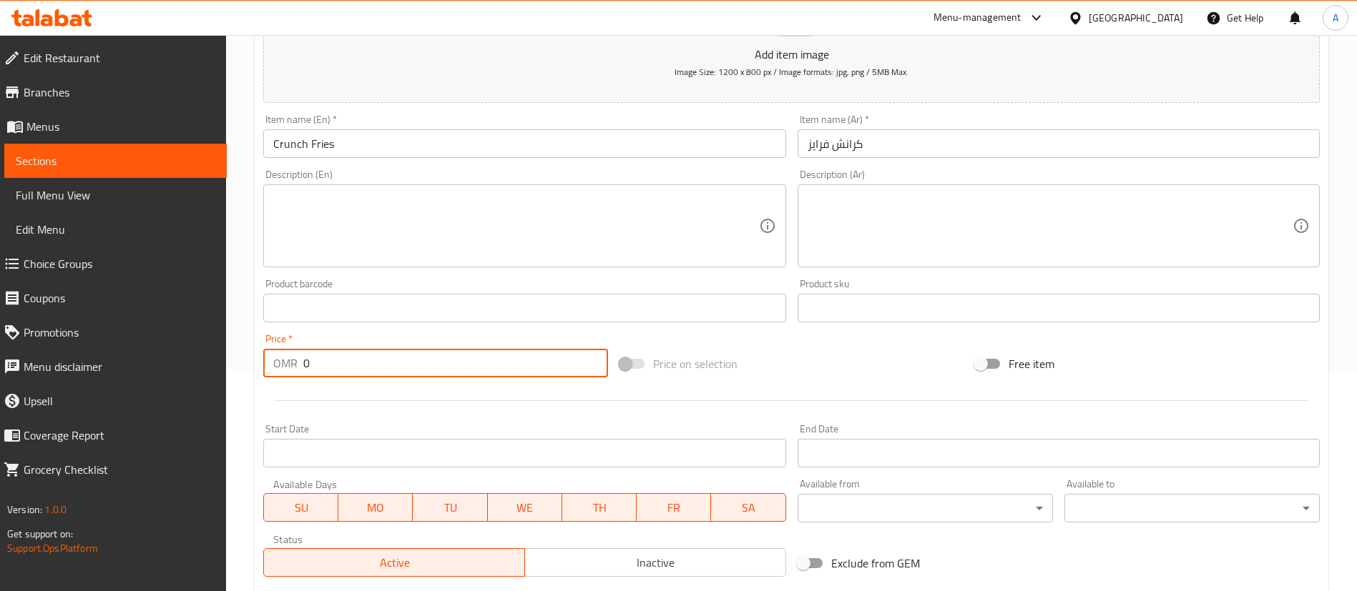
click at [327, 365] on input "0" at bounding box center [455, 363] width 305 height 29
paste input "2.950"
click at [318, 359] on input "02.950" at bounding box center [455, 363] width 305 height 29
paste input "number"
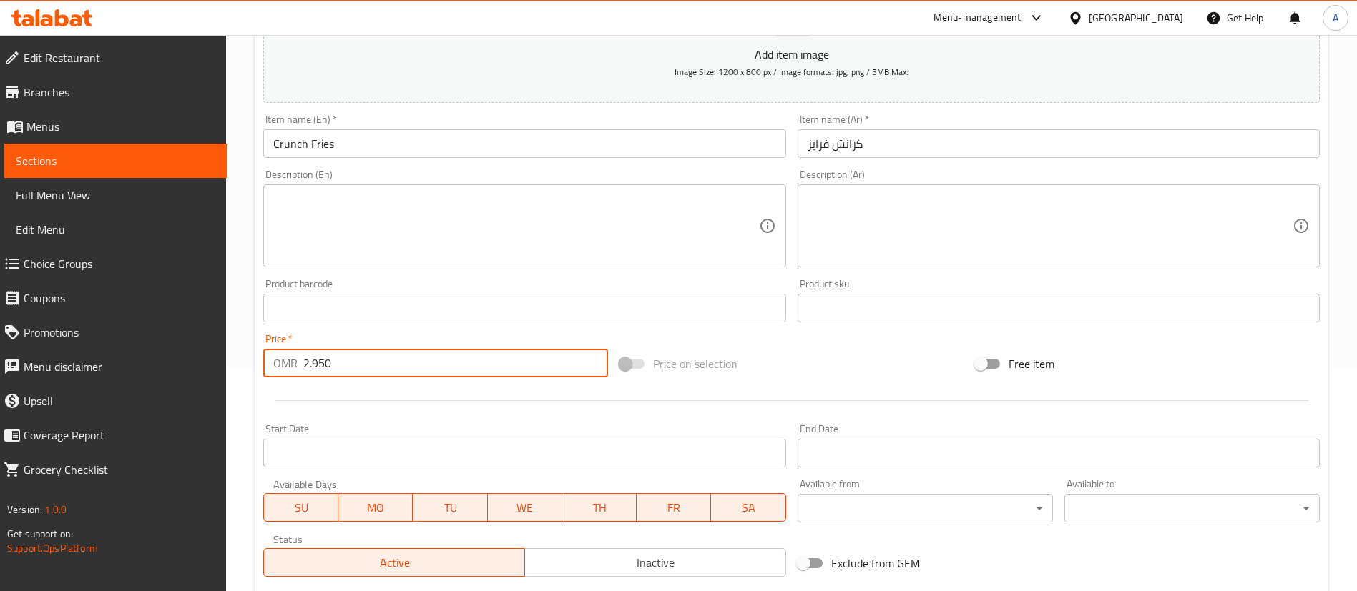
type input "2.950"
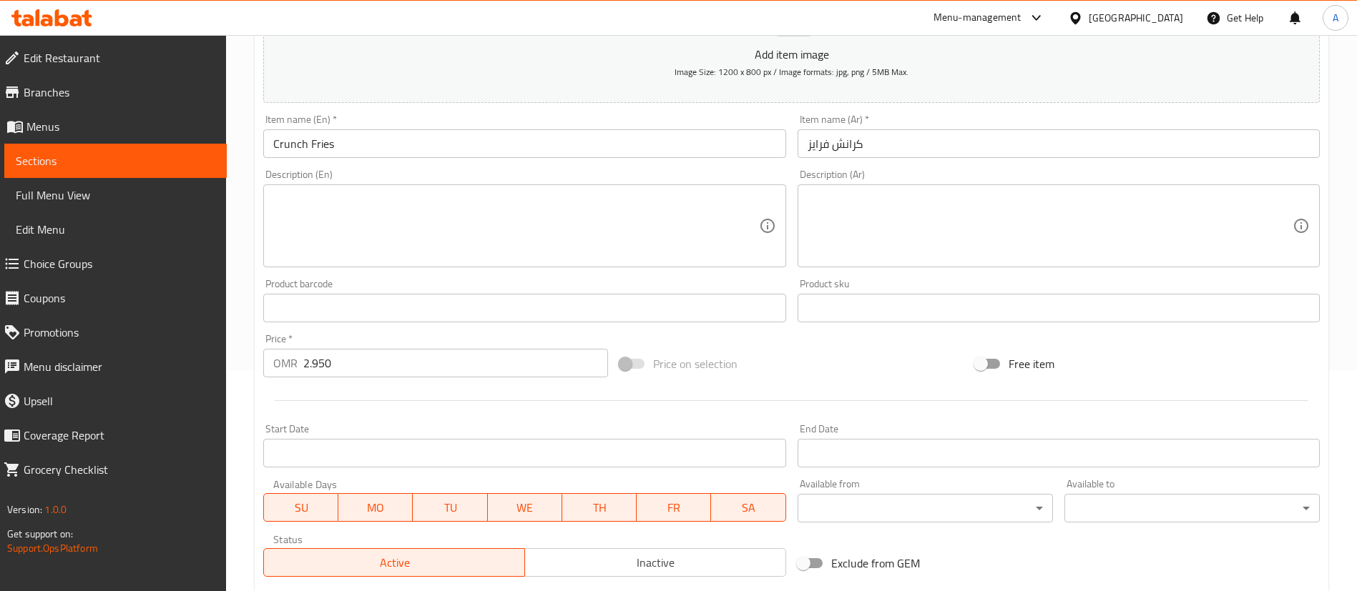
click at [229, 354] on div "Home / Restaurants management / Menus / Sections / item / create Sides section …" at bounding box center [791, 301] width 1131 height 975
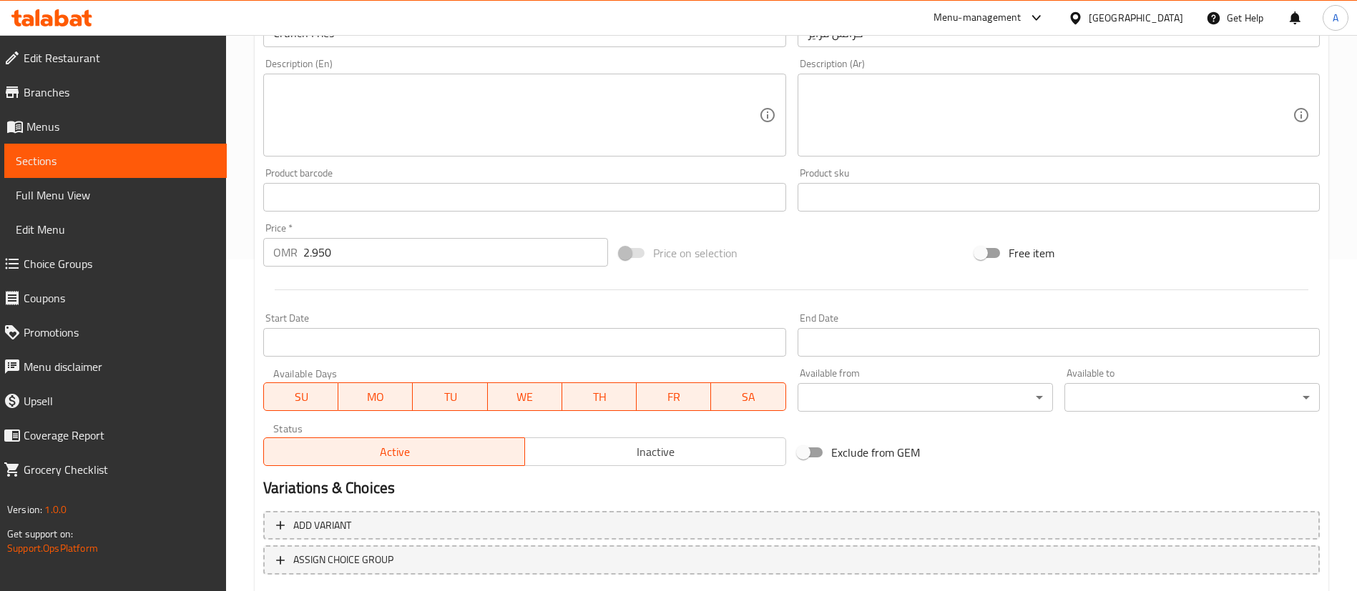
scroll to position [419, 0]
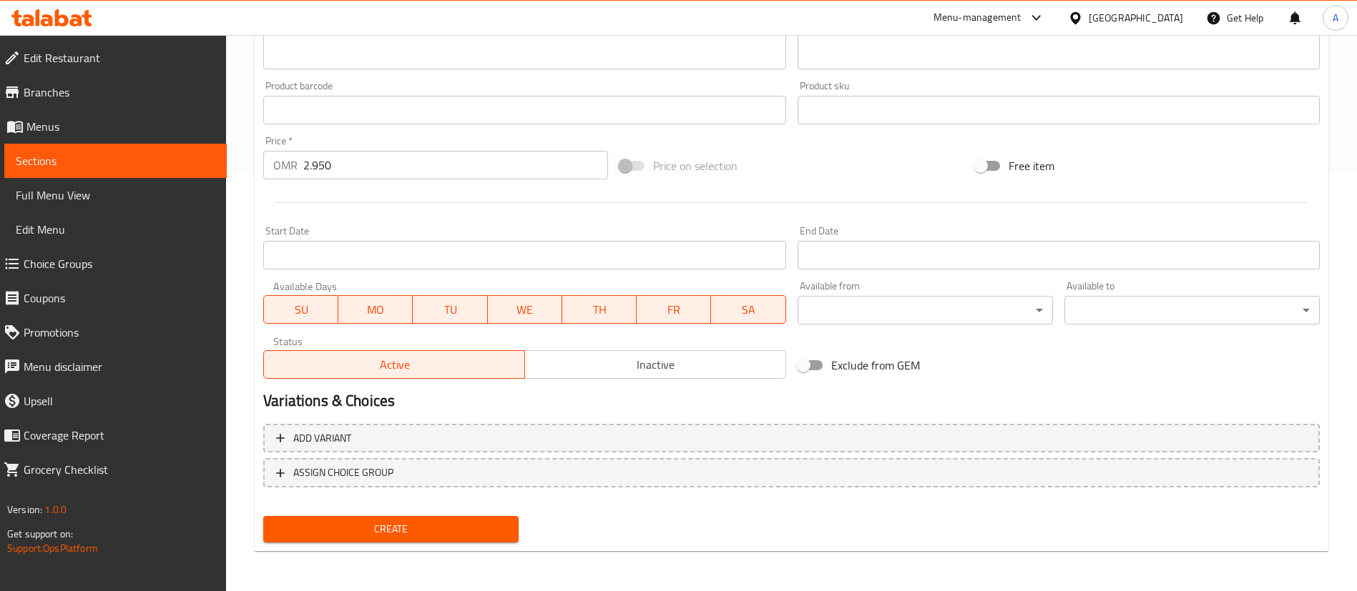
click at [323, 239] on div "Start Date Start Date" at bounding box center [524, 248] width 522 height 44
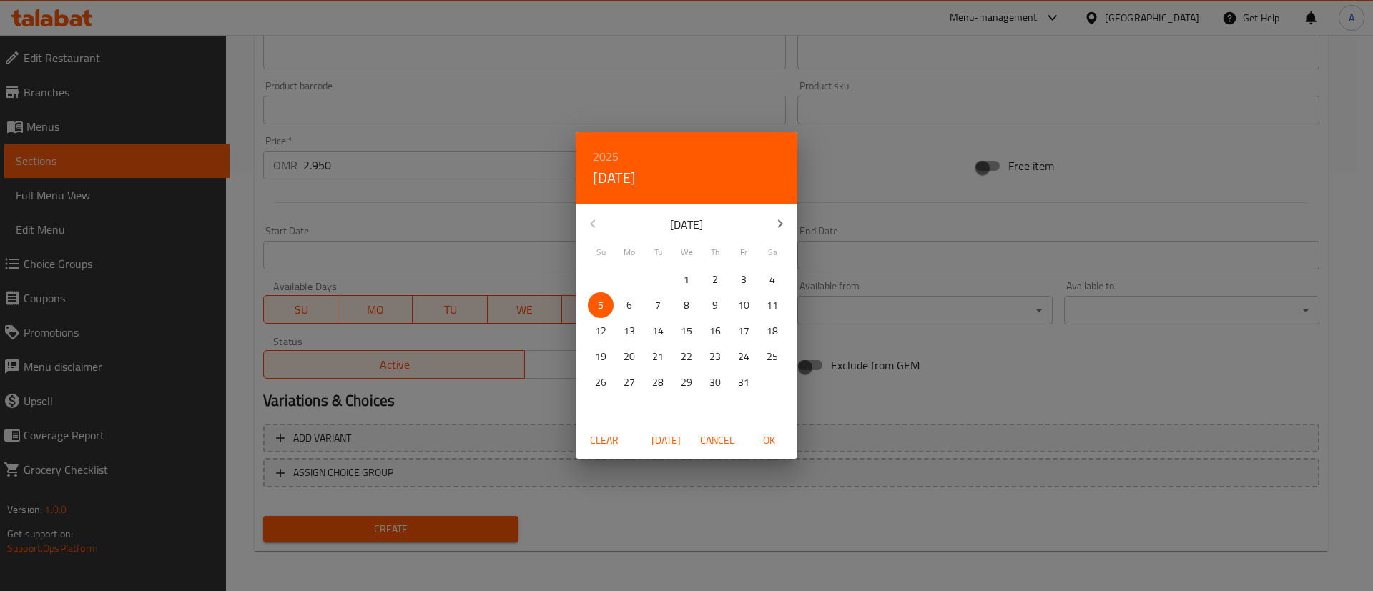
click at [324, 250] on div "2025 Sun, Oct 5 October 2025 Su Mo Tu We Th Fr Sa 28 29 30 1 2 3 4 5 6 7 8 9 10…" at bounding box center [686, 295] width 1373 height 591
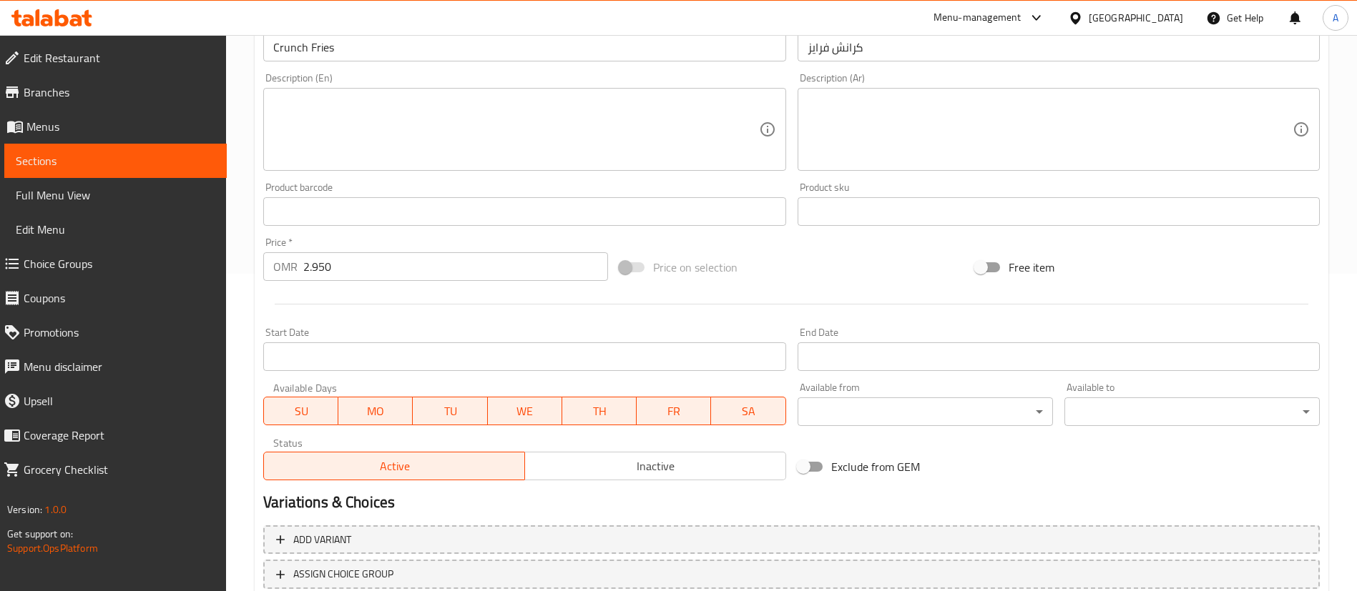
scroll to position [307, 0]
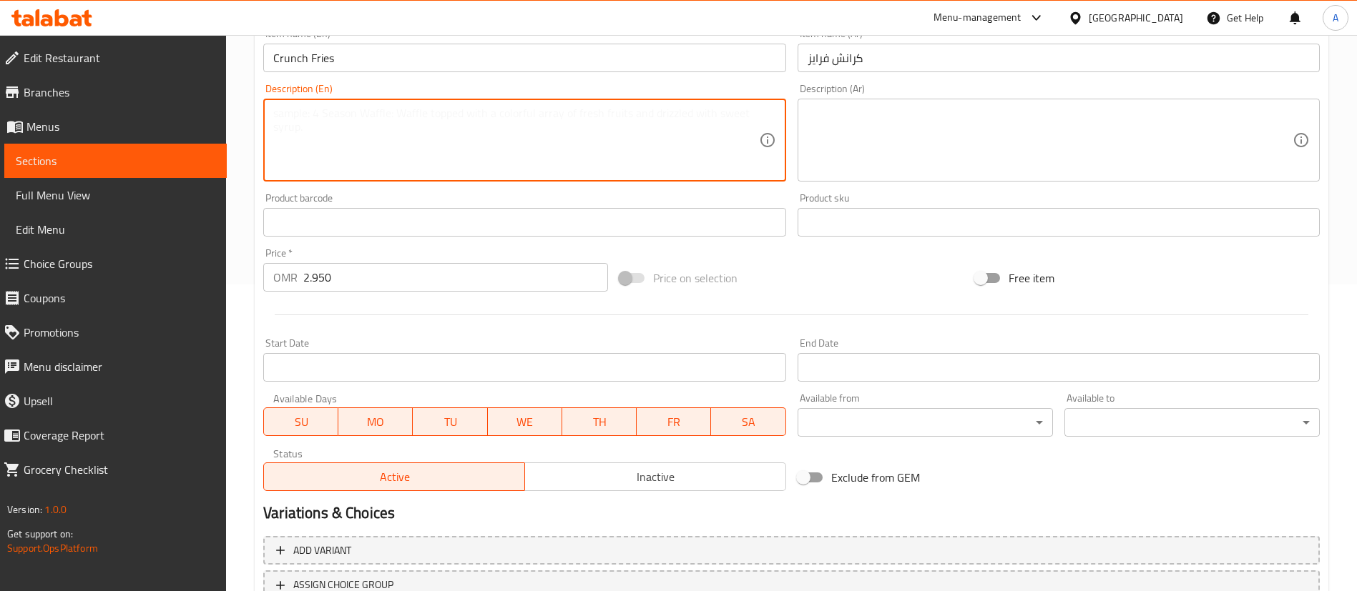
click at [332, 148] on textarea at bounding box center [515, 141] width 485 height 68
paste textarea "Frise mixed with crispy chicken cheesy Sause and Cajun maple Sause and fried on…"
type textarea "Frise mixed with crispy chicken cheesy Sause and Cajun maple Sause and fried on…"
click at [859, 124] on textarea at bounding box center [1049, 141] width 485 height 68
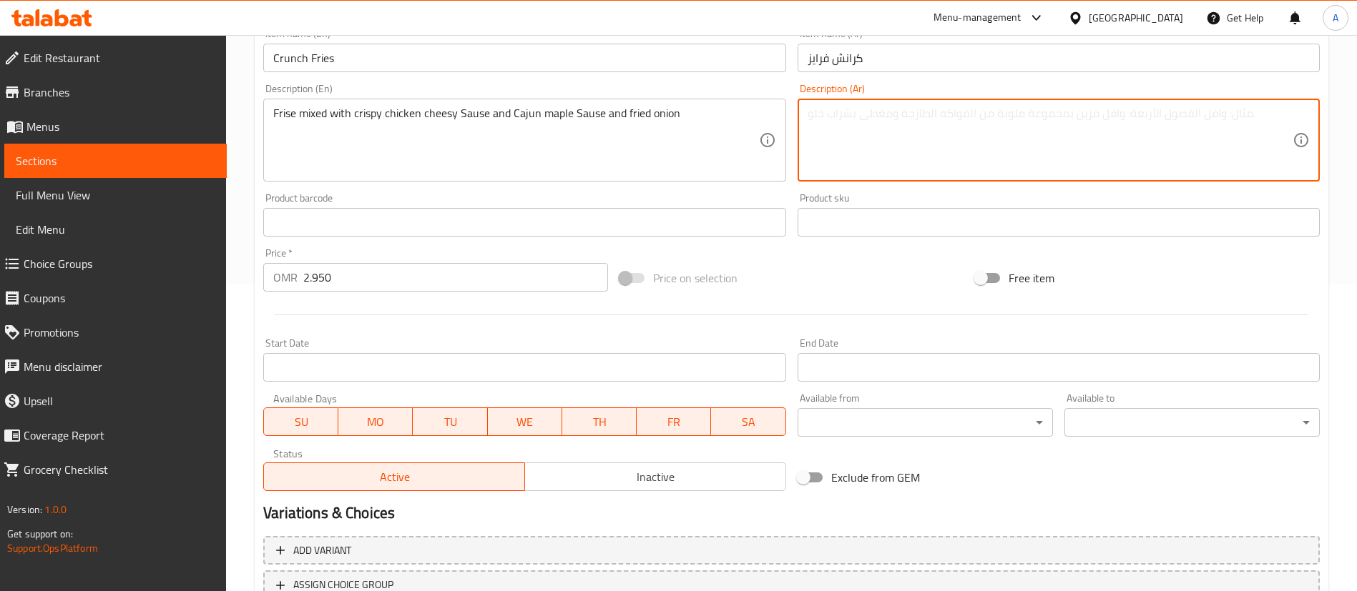
paste textarea "بطاط مع قطع داج مقرمش تشيز صوص كيجن صوص بصل مقلي"
type textarea "بطاط مع قطع داج مقرمش تشيز صوص كيجن صوص بصل مقلي"
click at [759, 91] on div "Description (En) Frise mixed with crispy chicken cheesy Sause and Cajun maple S…" at bounding box center [524, 133] width 522 height 98
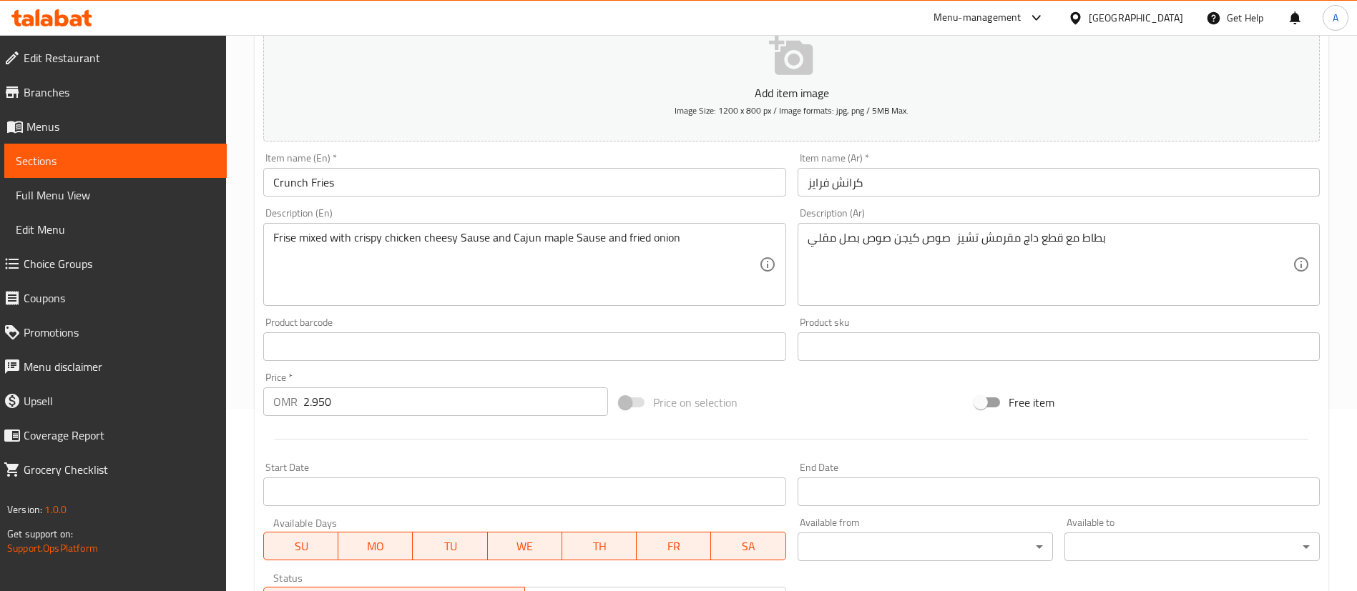
scroll to position [419, 0]
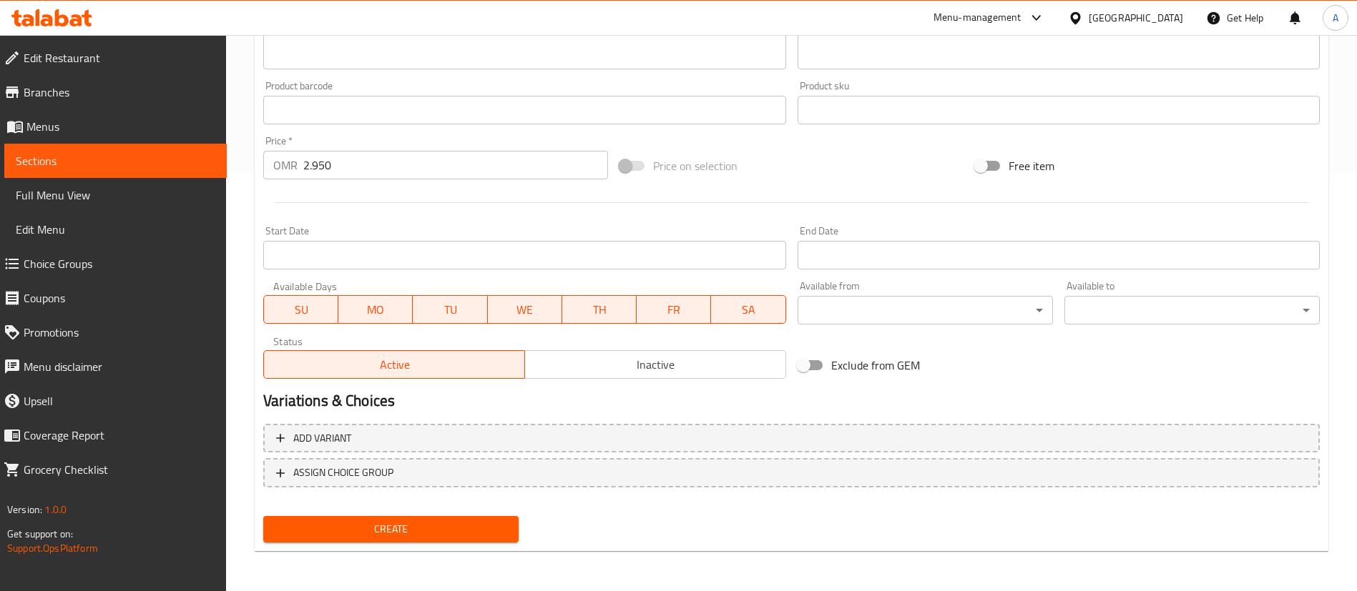
click at [418, 512] on div "Create" at bounding box center [390, 530] width 267 height 38
click at [418, 525] on span "Create" at bounding box center [391, 530] width 232 height 18
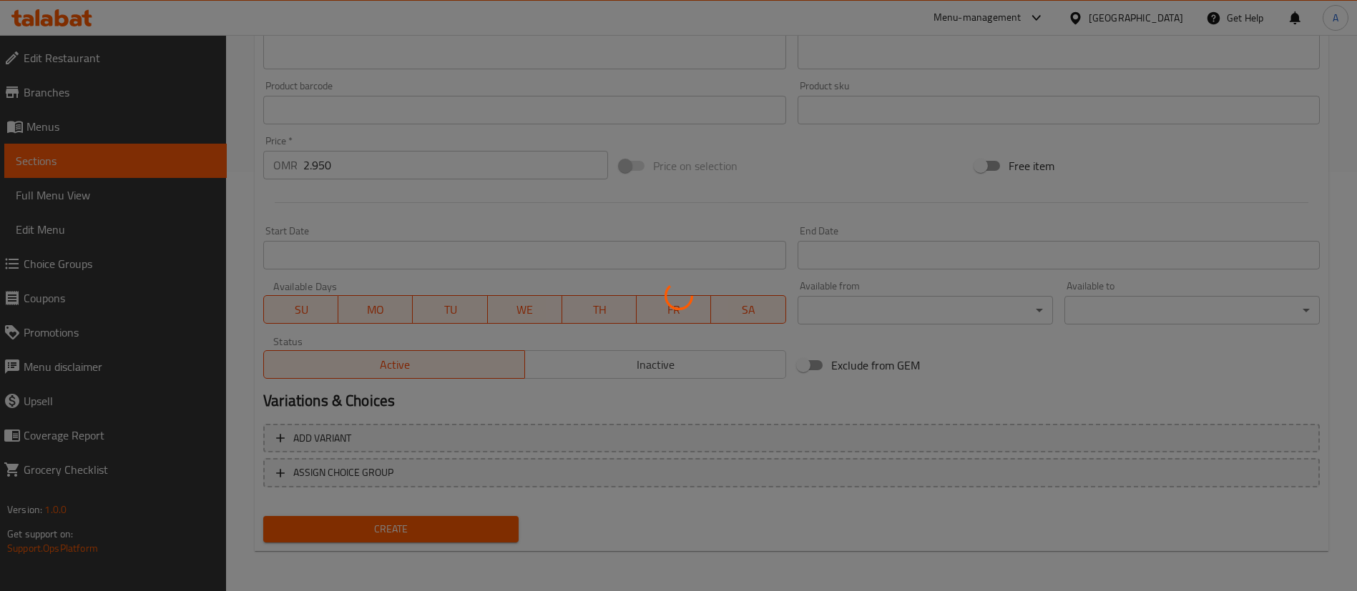
type input "0"
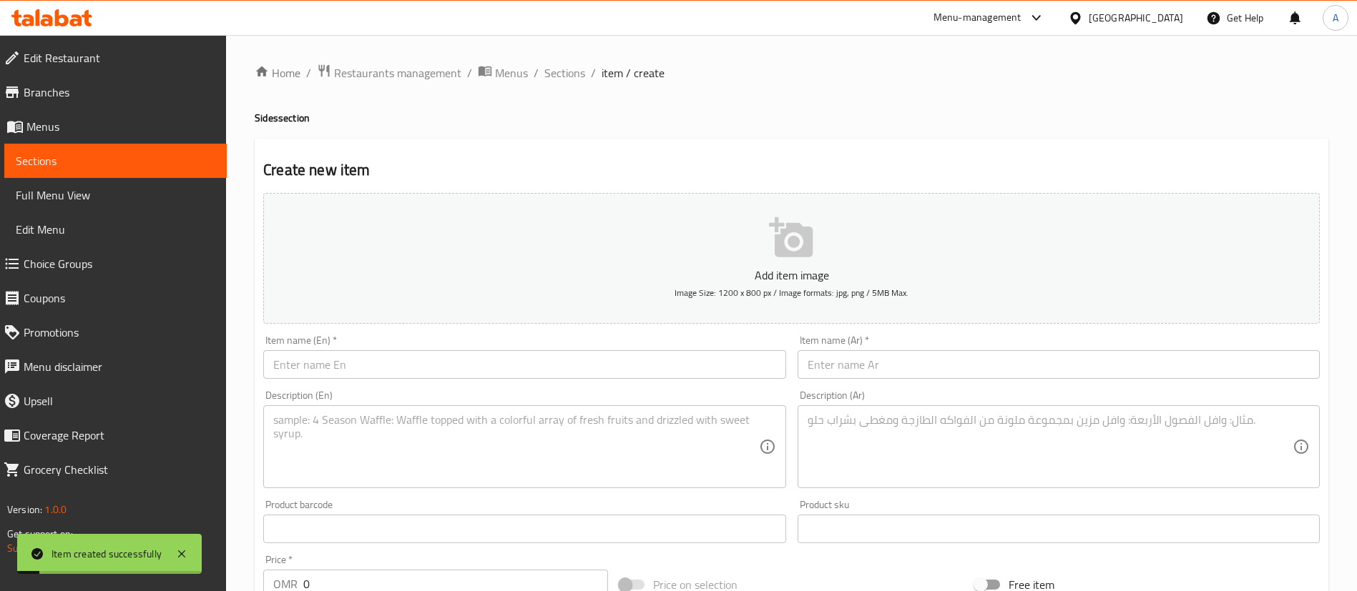
scroll to position [1, 0]
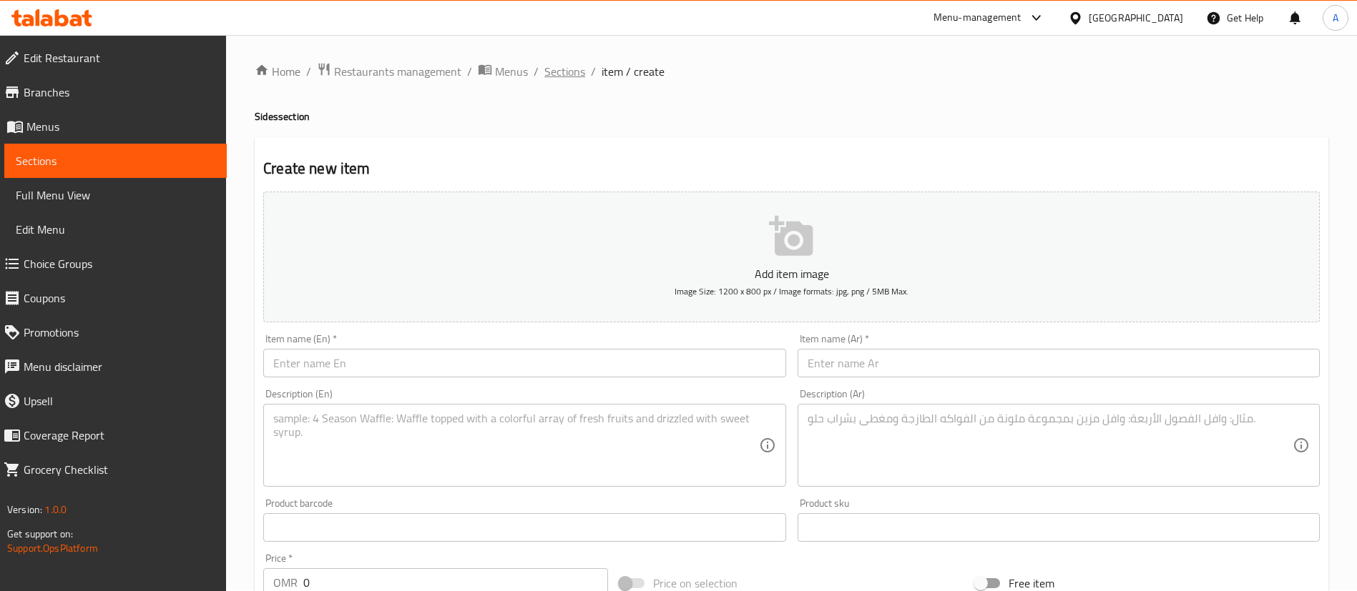
click at [564, 75] on span "Sections" at bounding box center [564, 71] width 41 height 17
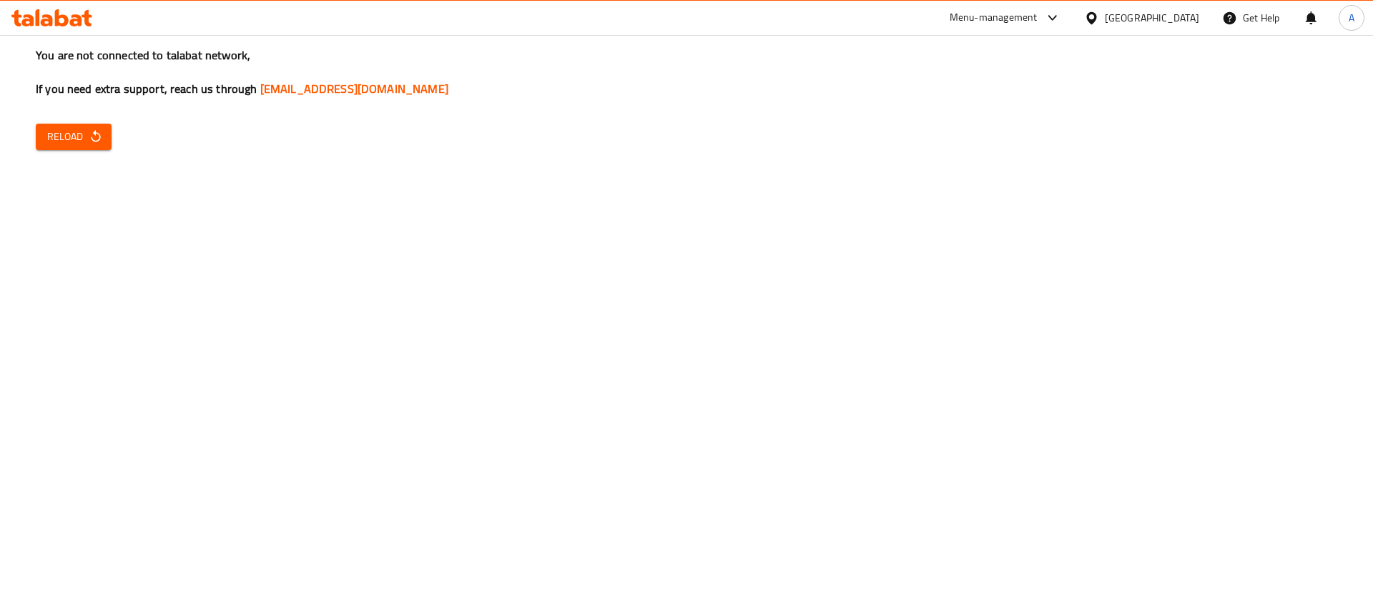
click at [43, 29] on div at bounding box center [52, 18] width 104 height 29
click at [36, 10] on icon at bounding box center [51, 17] width 81 height 17
click at [63, 33] on div "Menu-management Oman Get Help A" at bounding box center [686, 18] width 1373 height 34
click at [59, 26] on div at bounding box center [52, 18] width 104 height 29
click at [43, 9] on icon at bounding box center [51, 17] width 81 height 17
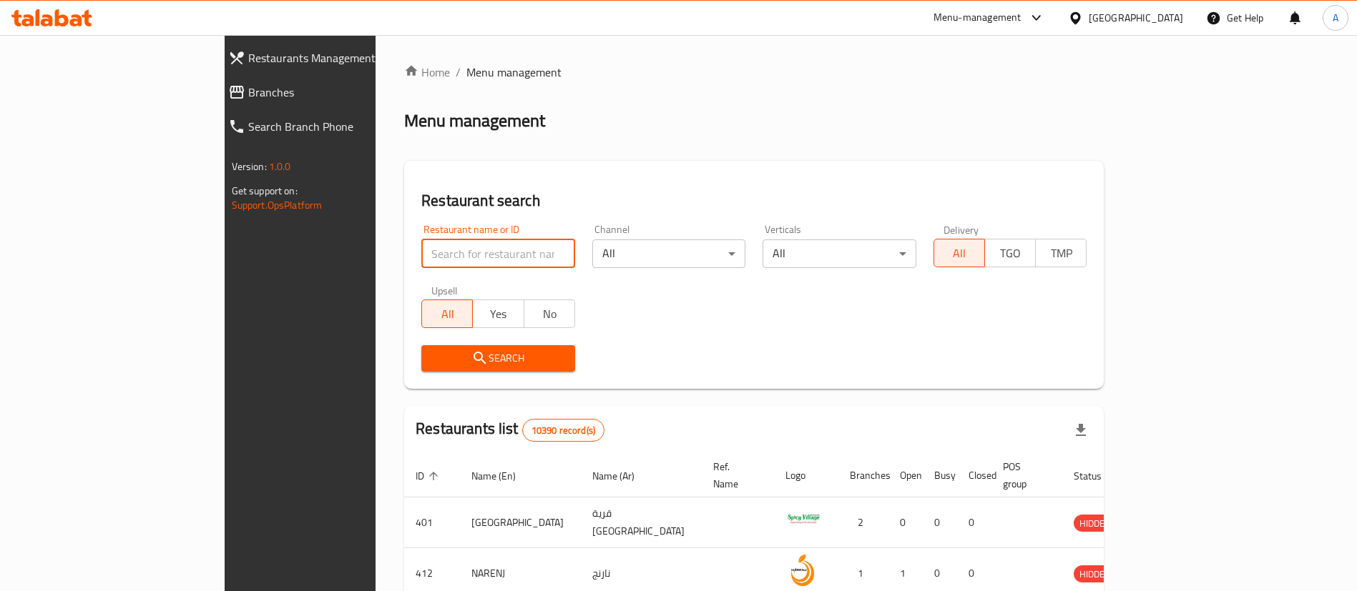
click at [421, 252] on input "search" at bounding box center [498, 254] width 154 height 29
type input "BLOCK 2"
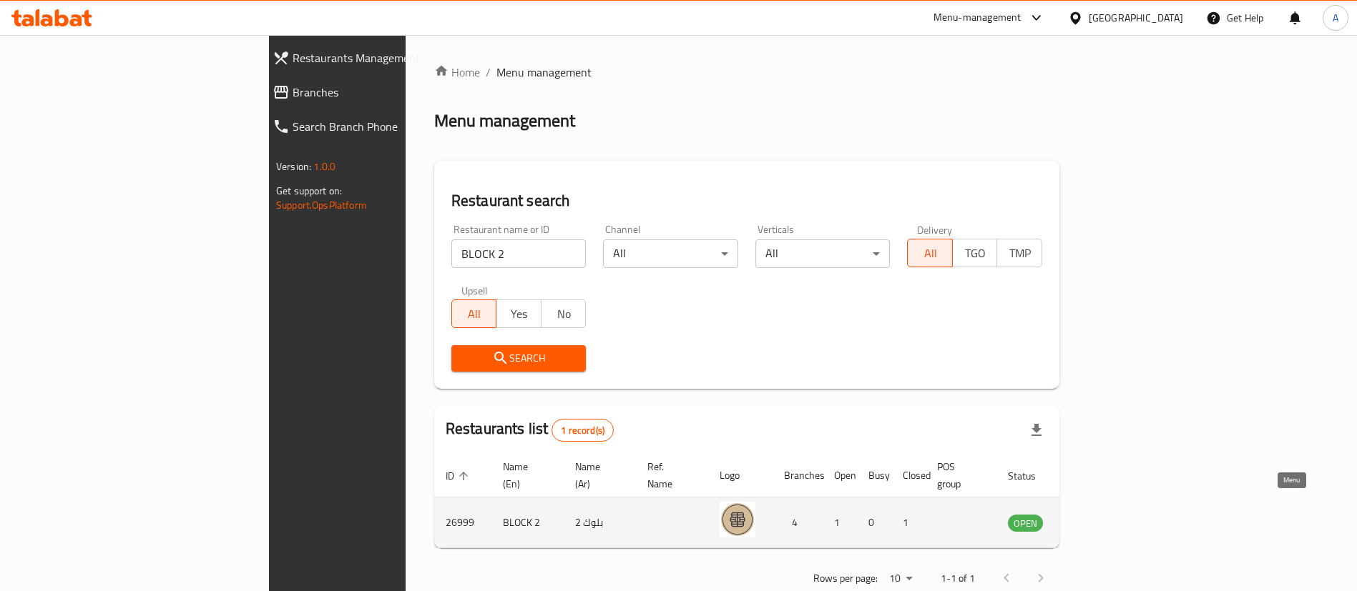
click at [1099, 518] on icon "enhanced table" at bounding box center [1091, 524] width 16 height 12
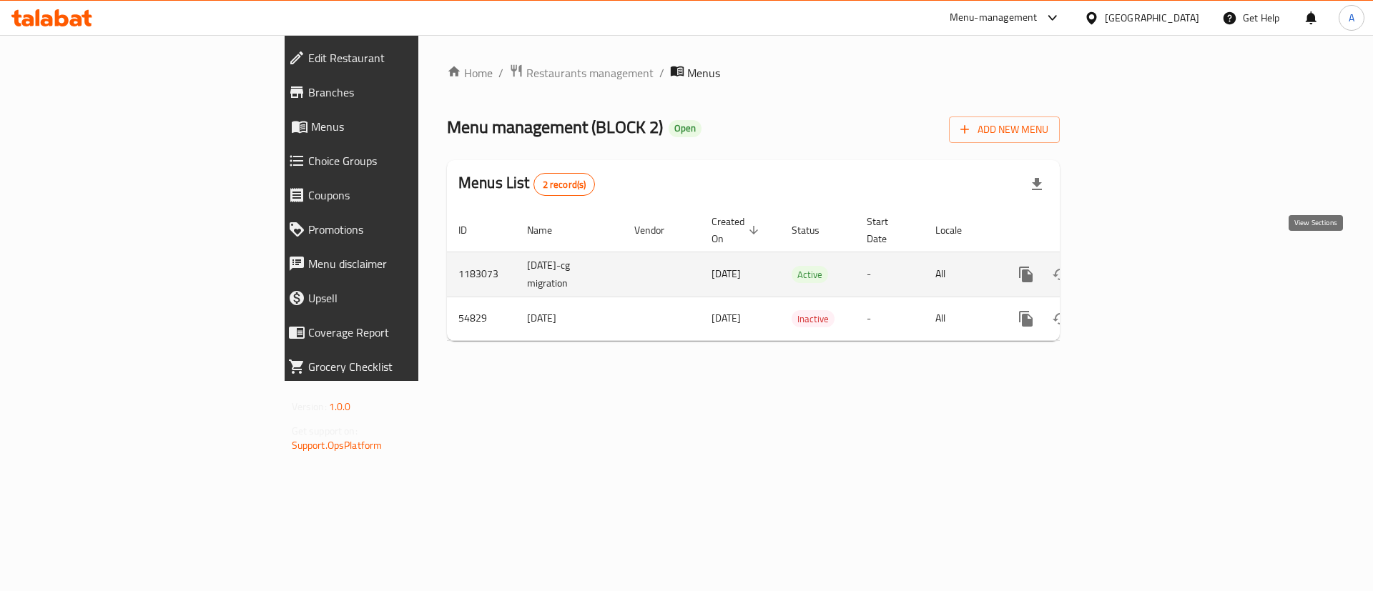
click at [1138, 266] on icon "enhanced table" at bounding box center [1129, 274] width 17 height 17
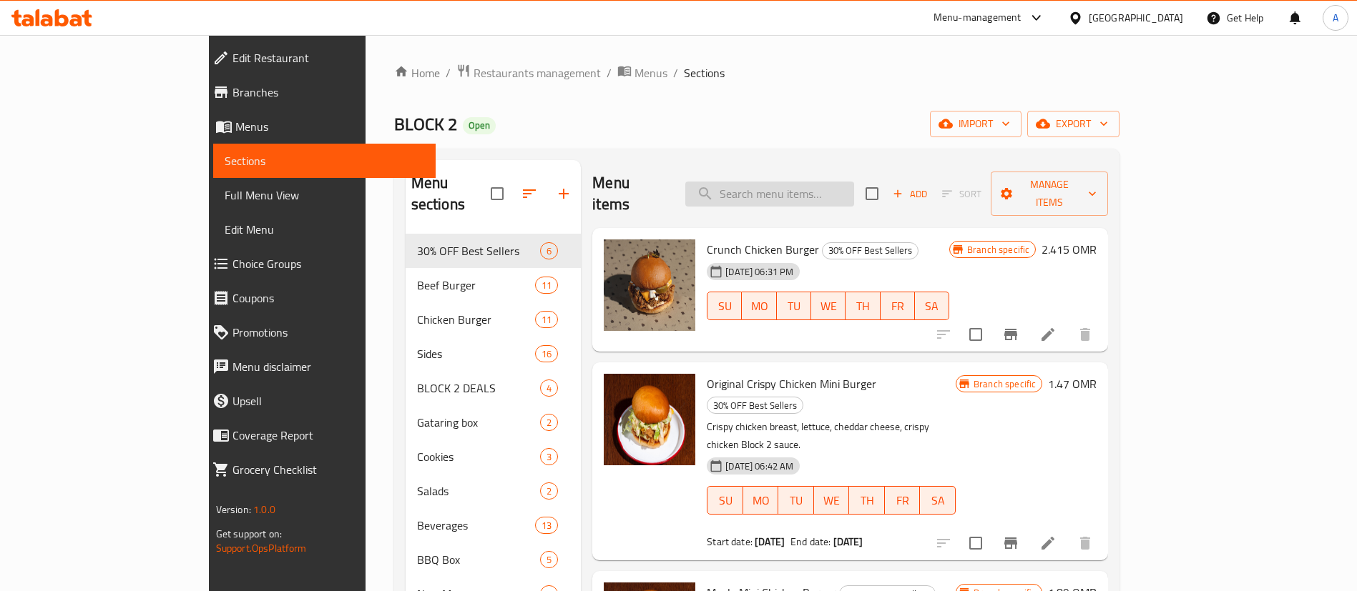
click at [834, 182] on input "search" at bounding box center [769, 194] width 169 height 25
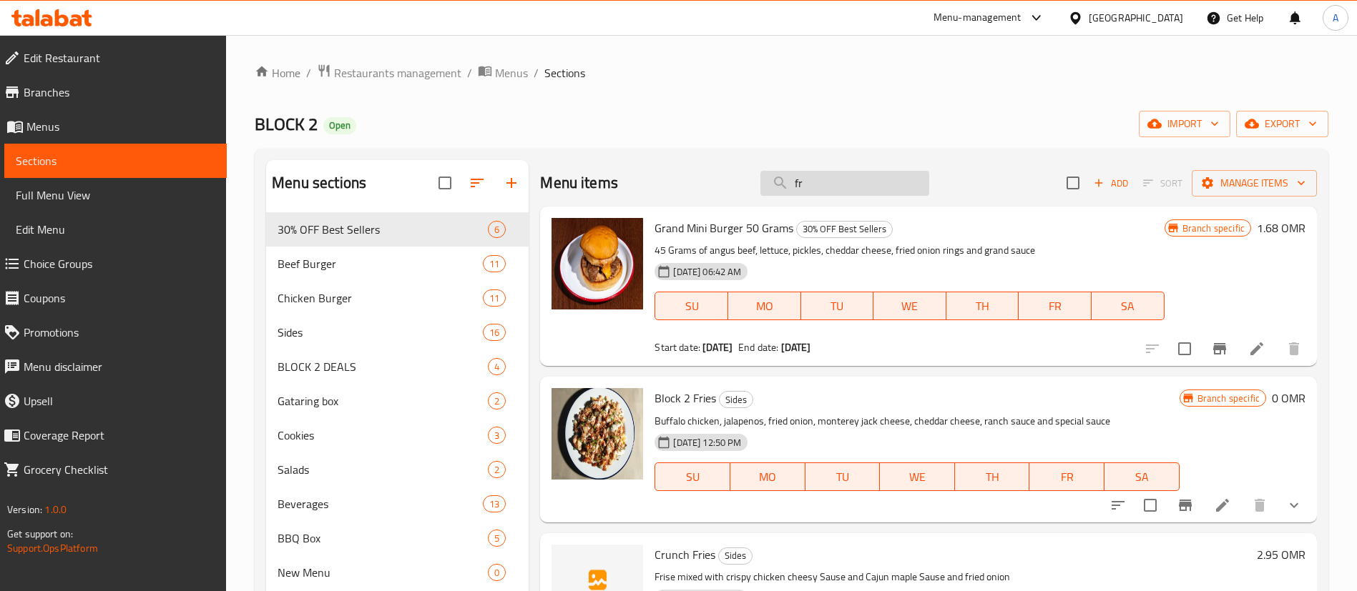
type input "f"
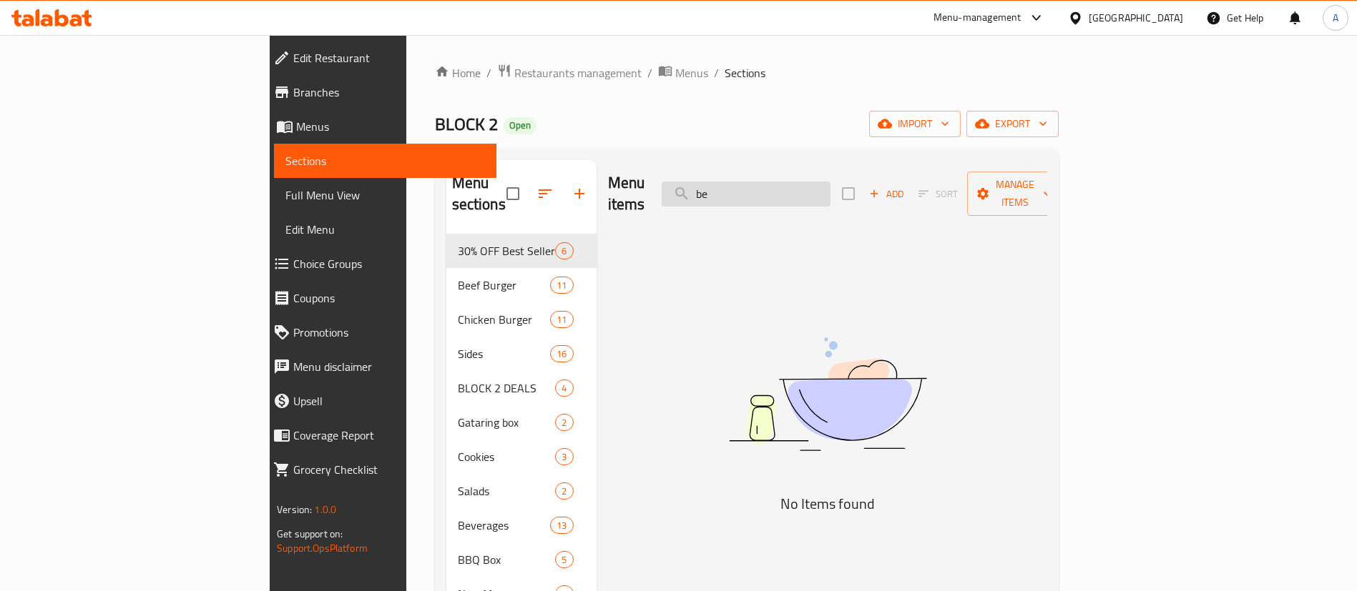
type input "b"
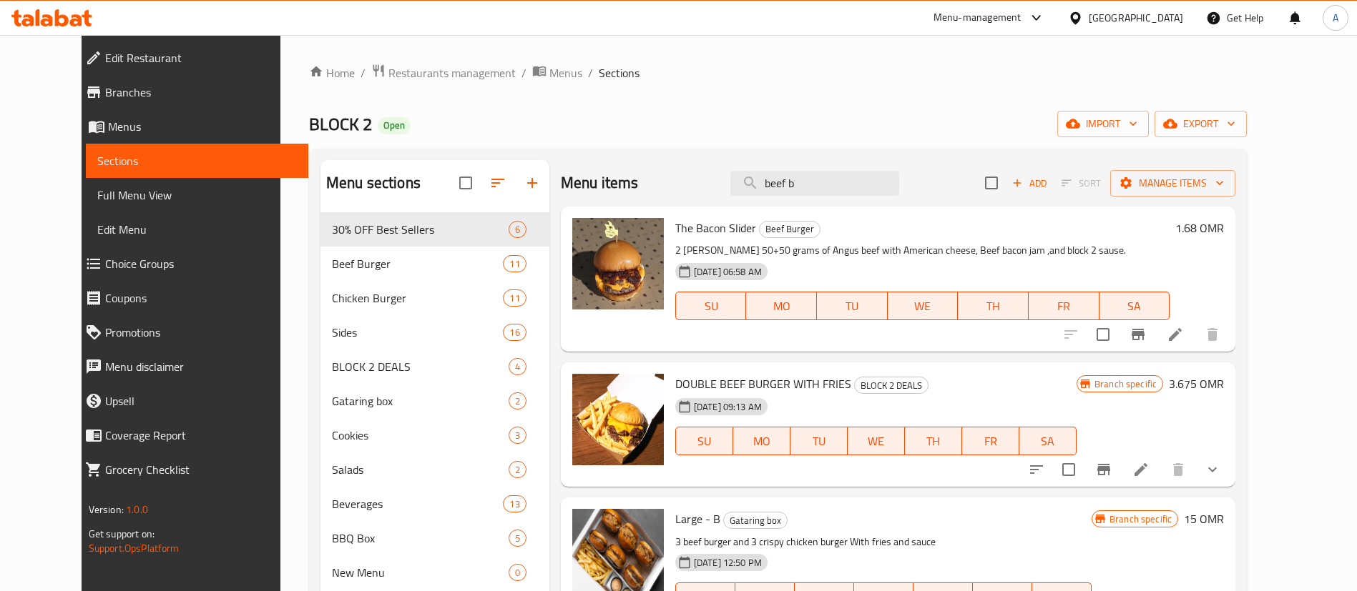
type input "beef b"
click at [1184, 331] on icon at bounding box center [1174, 334] width 17 height 17
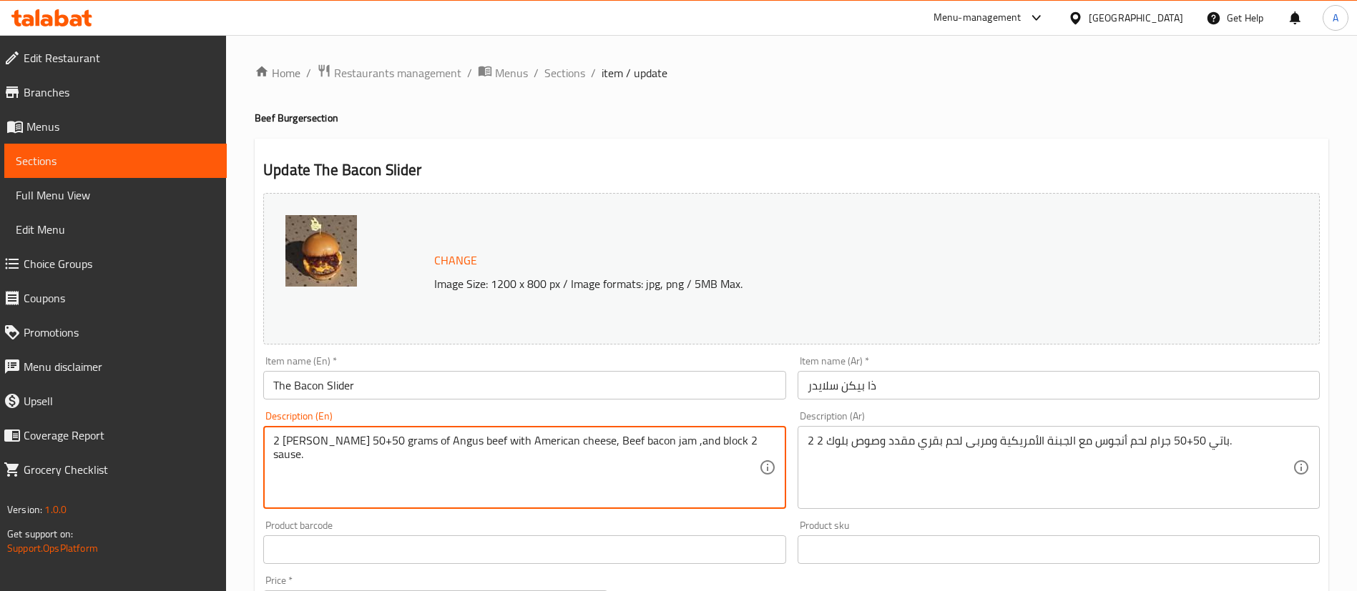
click at [341, 443] on textarea "2 [PERSON_NAME] 50+50 grams of Angus beef with American cheese, Beef bacon jam …" at bounding box center [515, 468] width 485 height 68
paste textarea "45"
type textarea "45 grams of Angus beef with American cheese, Beef bacon jam ,and block 2 sause."
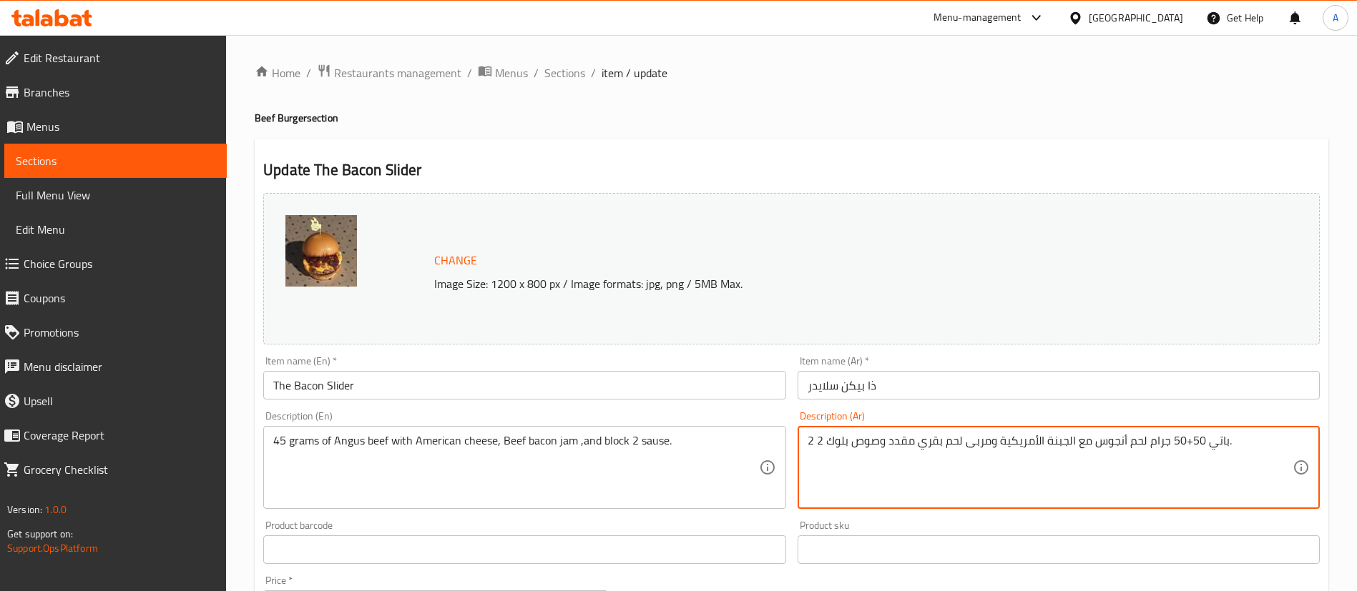
click at [867, 445] on textarea "2 باتي 50+50 جرام لحم أنجوس مع الجبنة الأمريكية ومربى لحم بقري مقدد وصوص بلوك 2." at bounding box center [1049, 468] width 485 height 68
paste textarea "45"
type textarea "45 جرام لحم أنجوس مع الجبنة الأمريكية ومربى لحم بقري مقدد وصوص بلوك 2."
click at [621, 175] on h2 "Update The Bacon Slider" at bounding box center [791, 169] width 1056 height 21
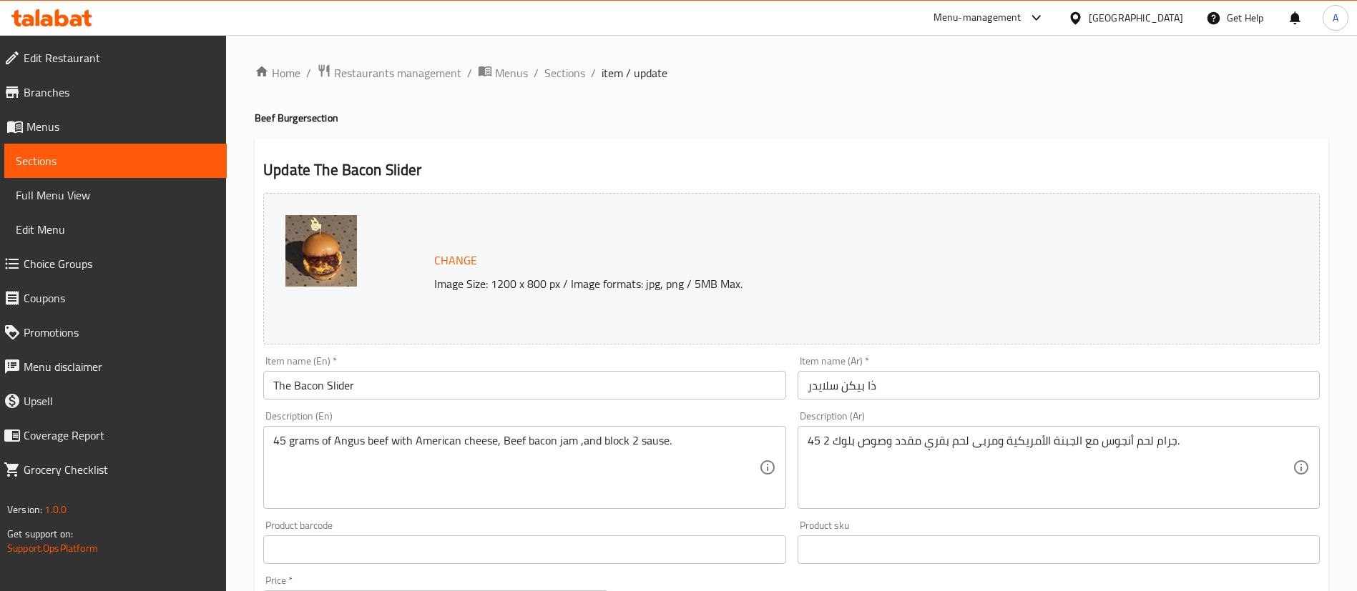
scroll to position [440, 0]
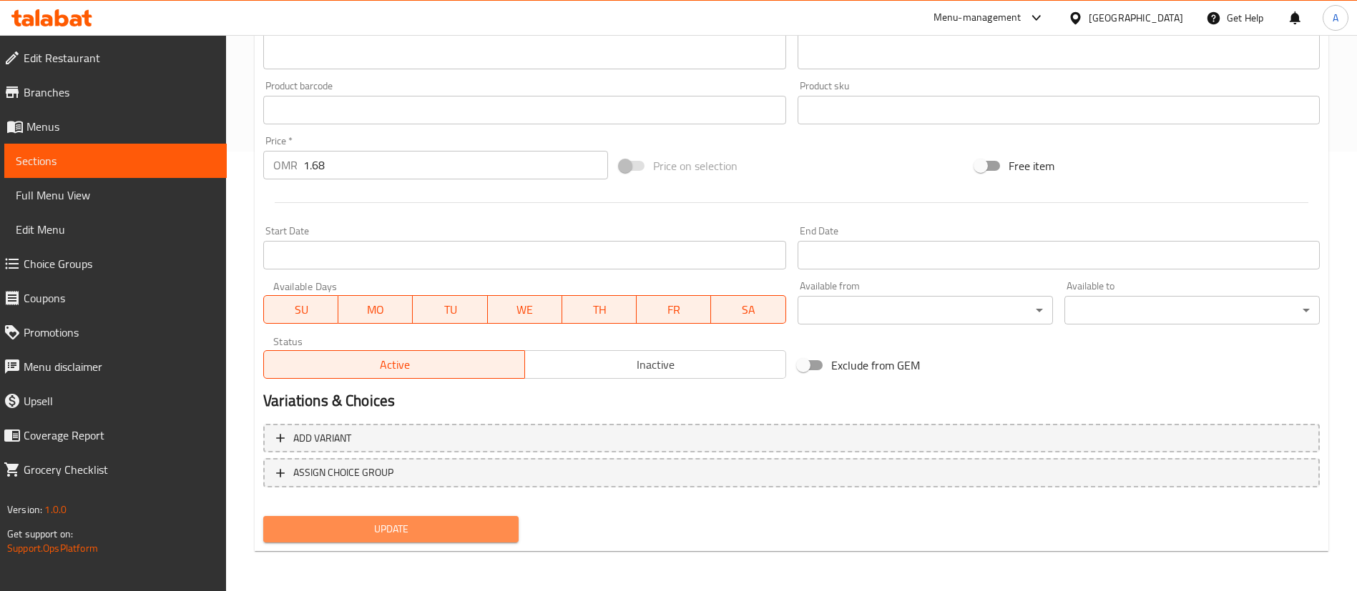
click at [386, 538] on span "Update" at bounding box center [391, 530] width 232 height 18
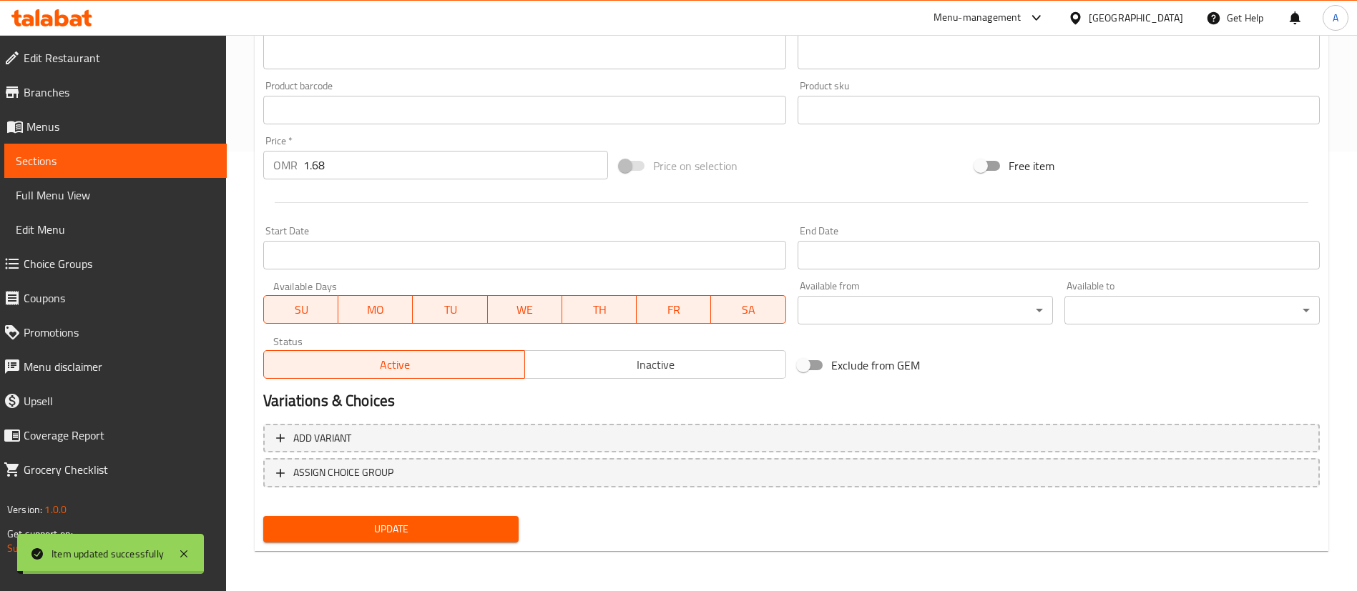
scroll to position [0, 0]
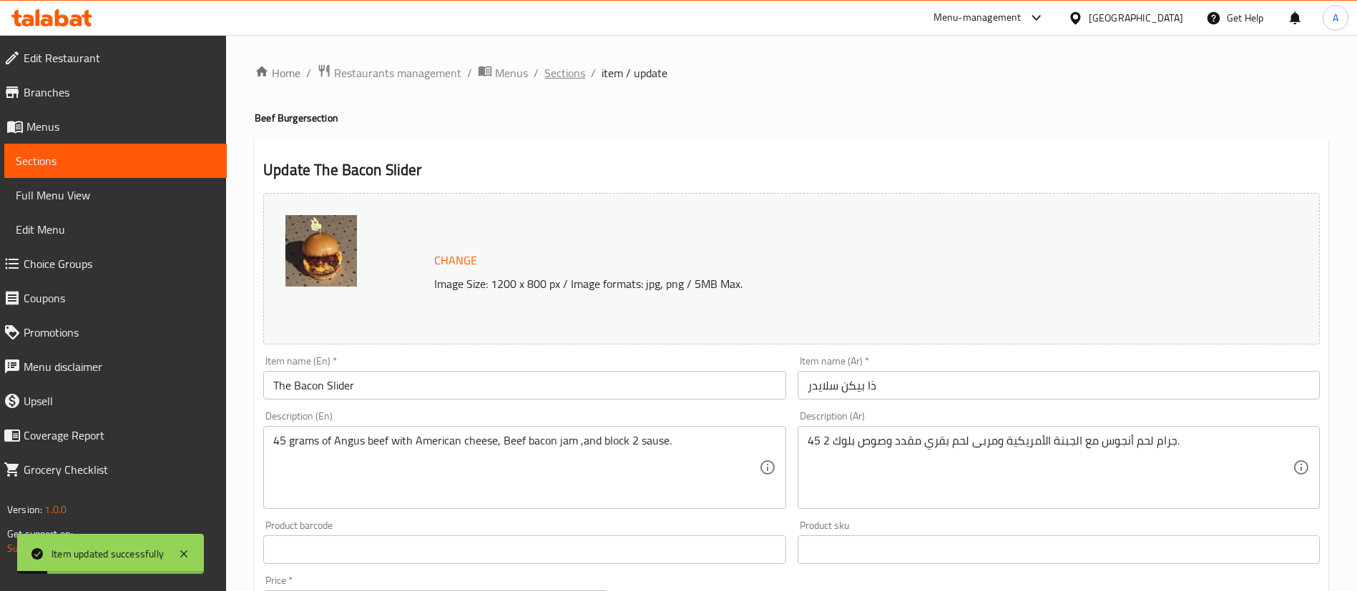
click at [574, 72] on span "Sections" at bounding box center [564, 72] width 41 height 17
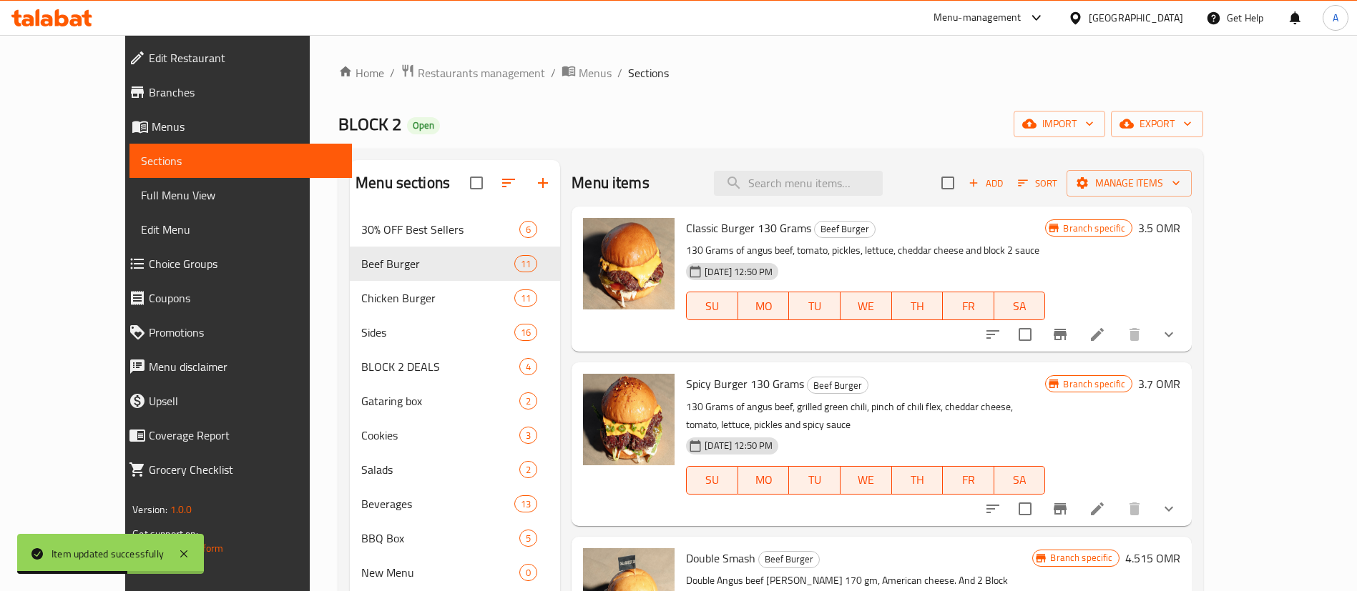
click at [820, 167] on div "Menu items Add Sort Manage items" at bounding box center [880, 183] width 619 height 46
click at [820, 184] on input "search" at bounding box center [798, 183] width 169 height 25
paste input "crunch frie"
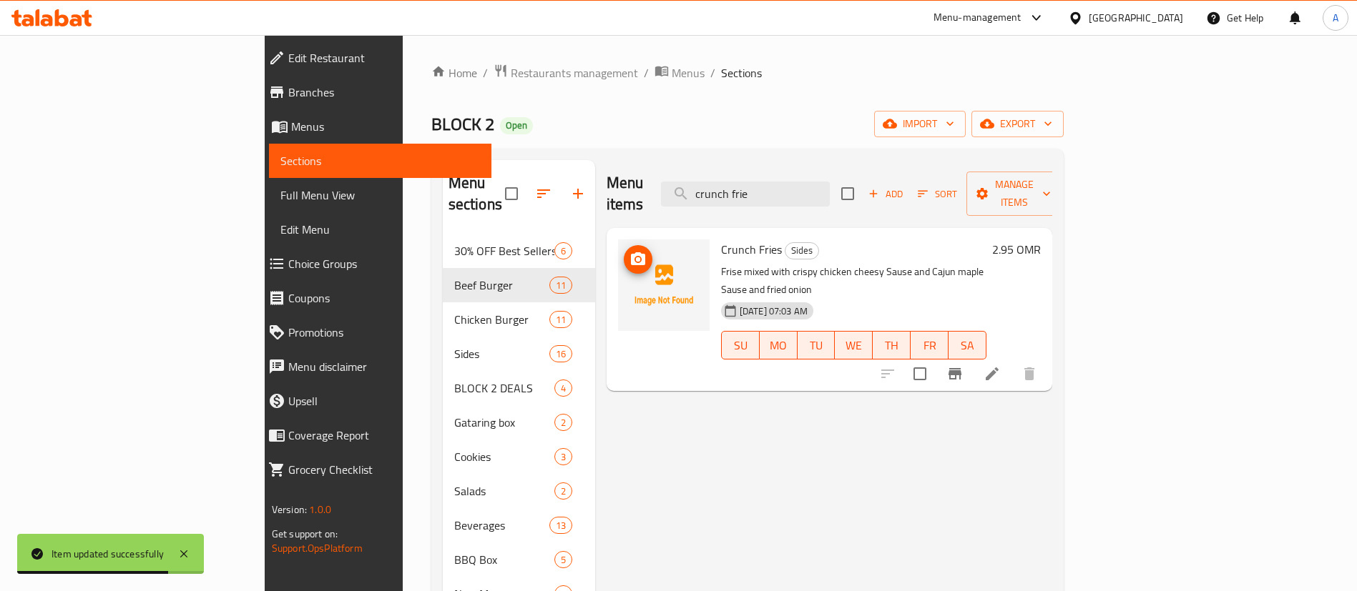
type input "crunch frie"
click at [629, 251] on icon "upload picture" at bounding box center [637, 259] width 17 height 17
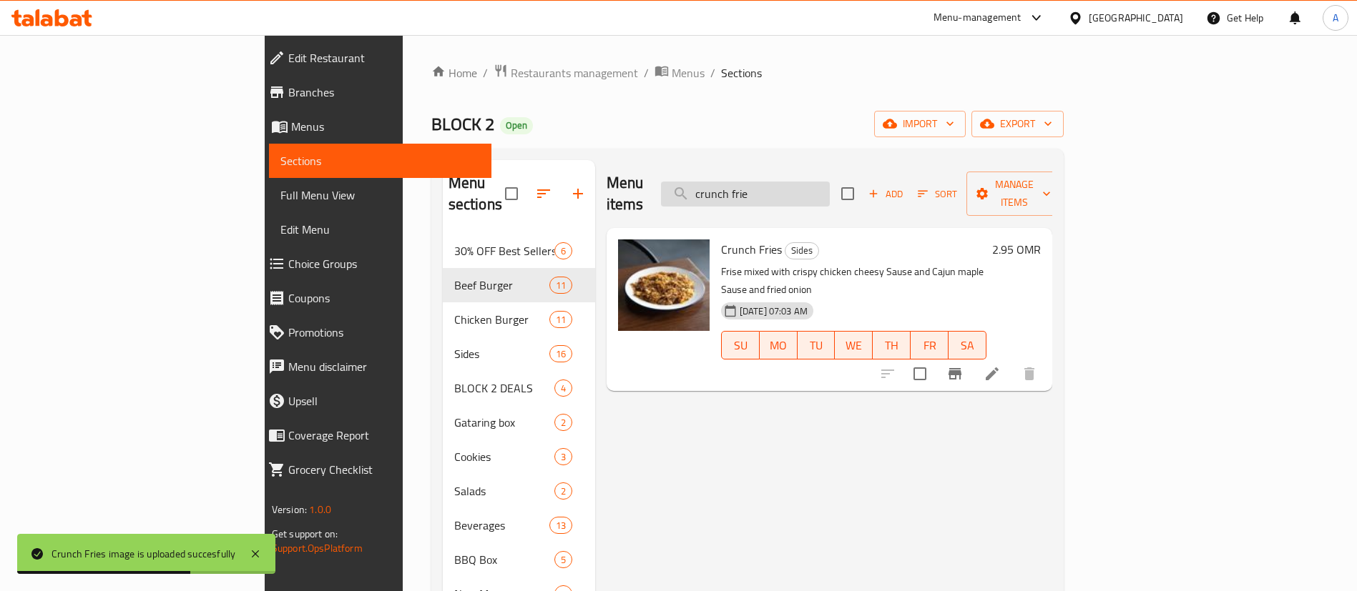
click at [805, 189] on input "crunch frie" at bounding box center [745, 194] width 169 height 25
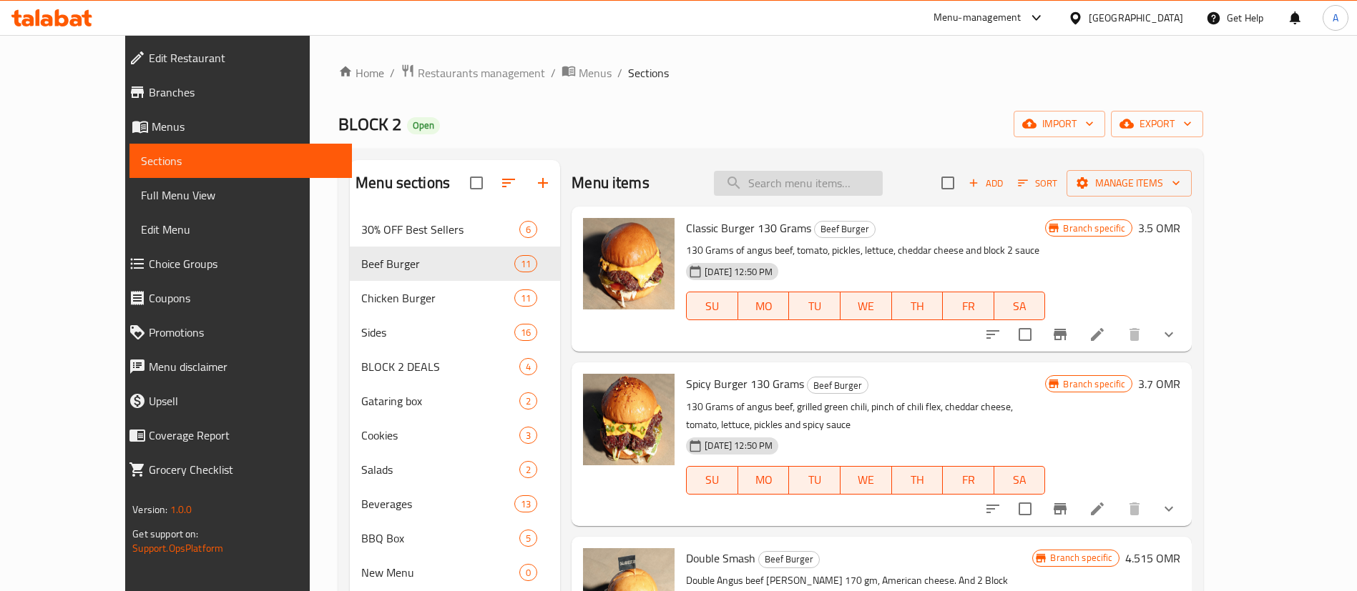
click at [786, 181] on input "search" at bounding box center [798, 183] width 169 height 25
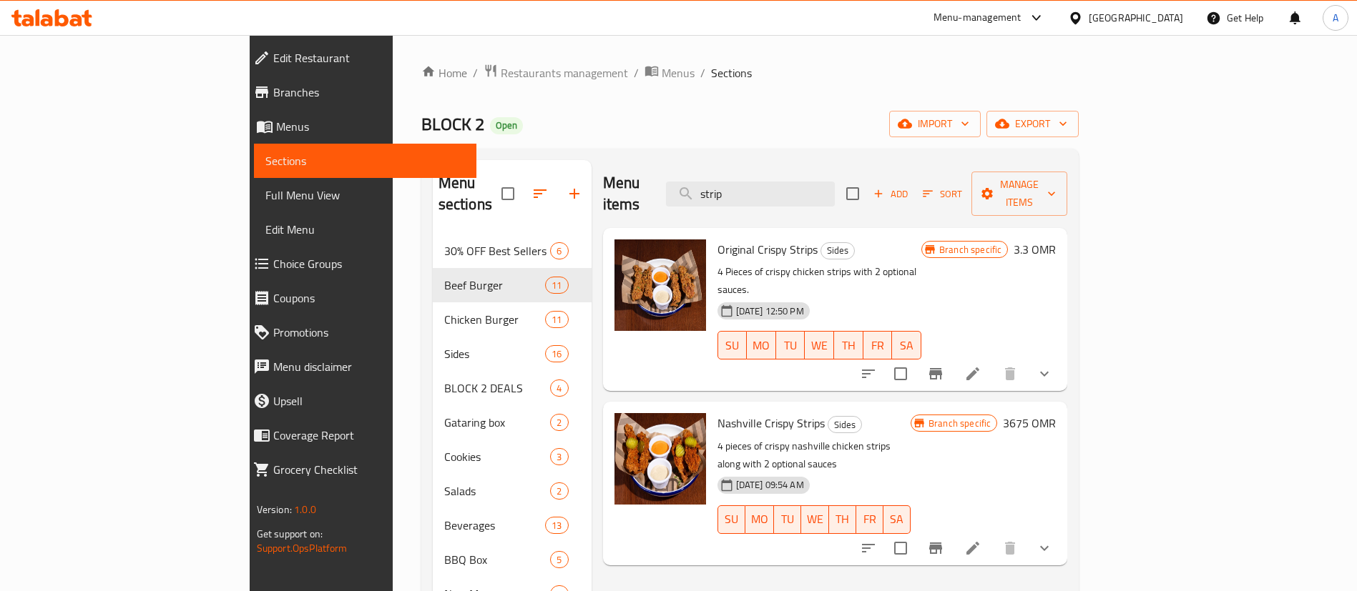
type input "strip"
click at [993, 361] on li at bounding box center [973, 374] width 40 height 26
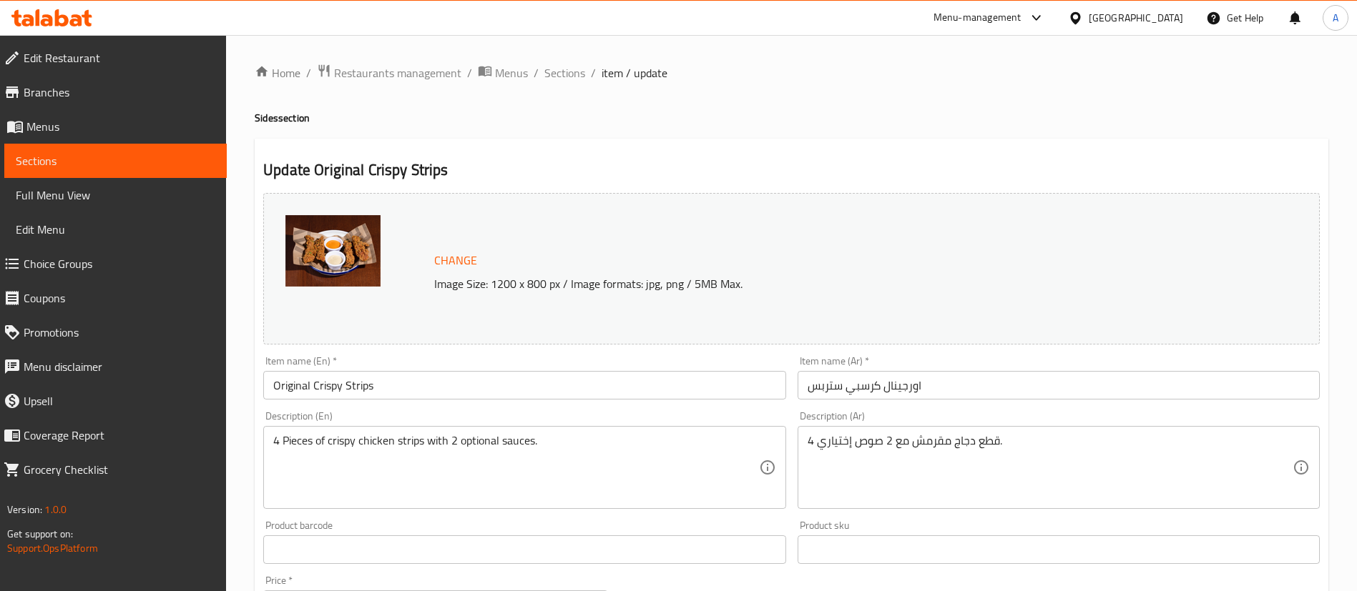
scroll to position [463, 0]
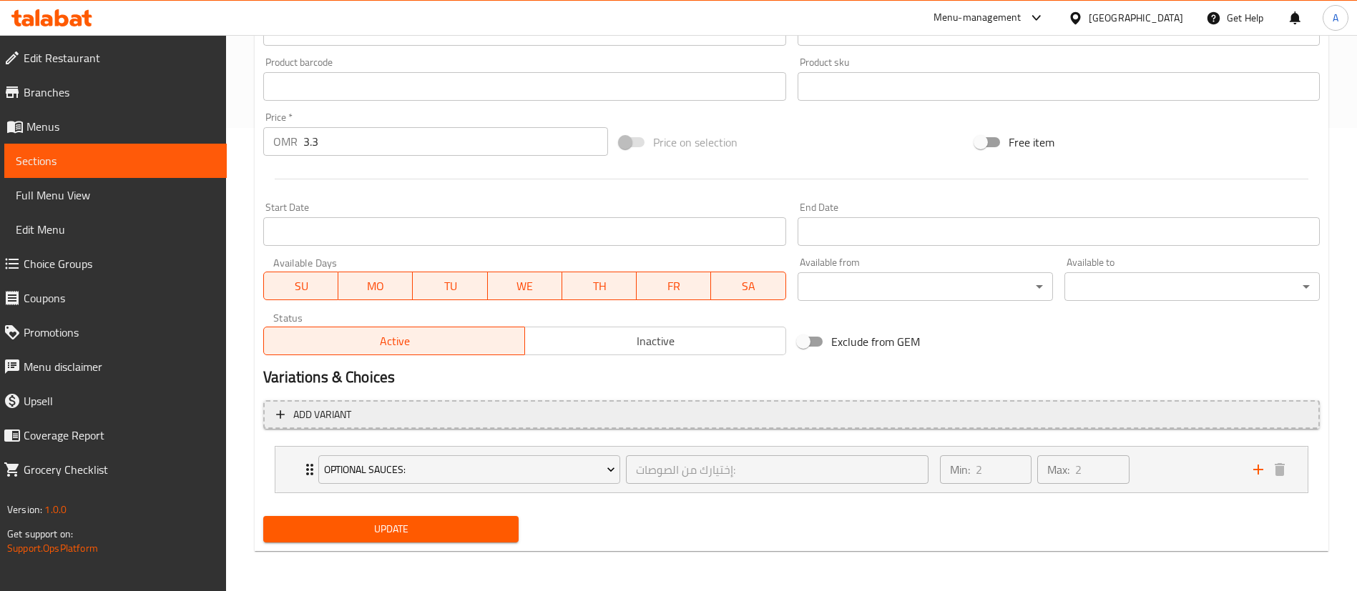
click at [641, 417] on span "Add variant" at bounding box center [791, 415] width 1031 height 18
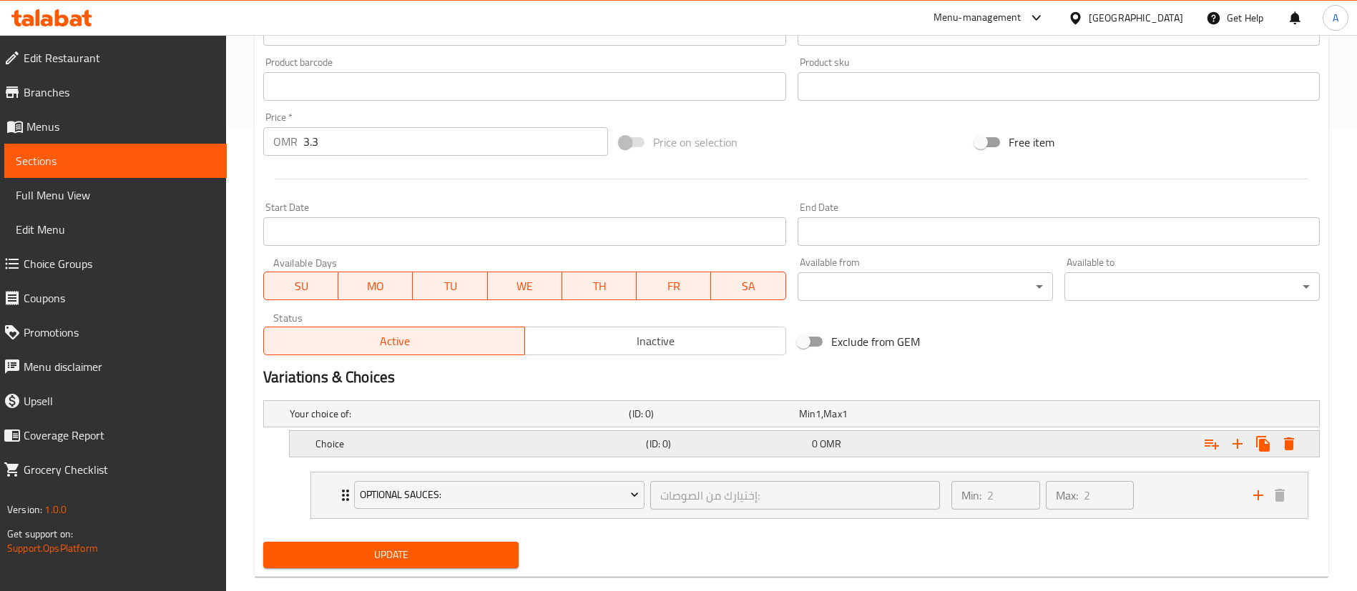
click at [1236, 447] on icon "Expand" at bounding box center [1237, 444] width 10 height 10
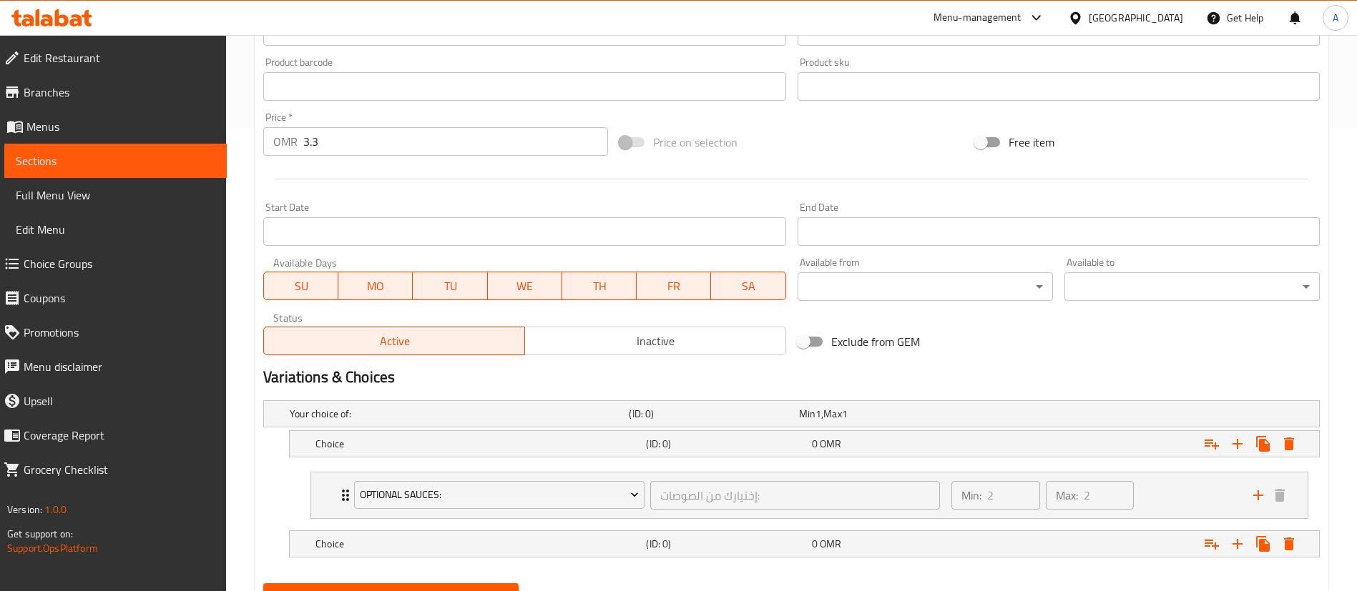
scroll to position [531, 0]
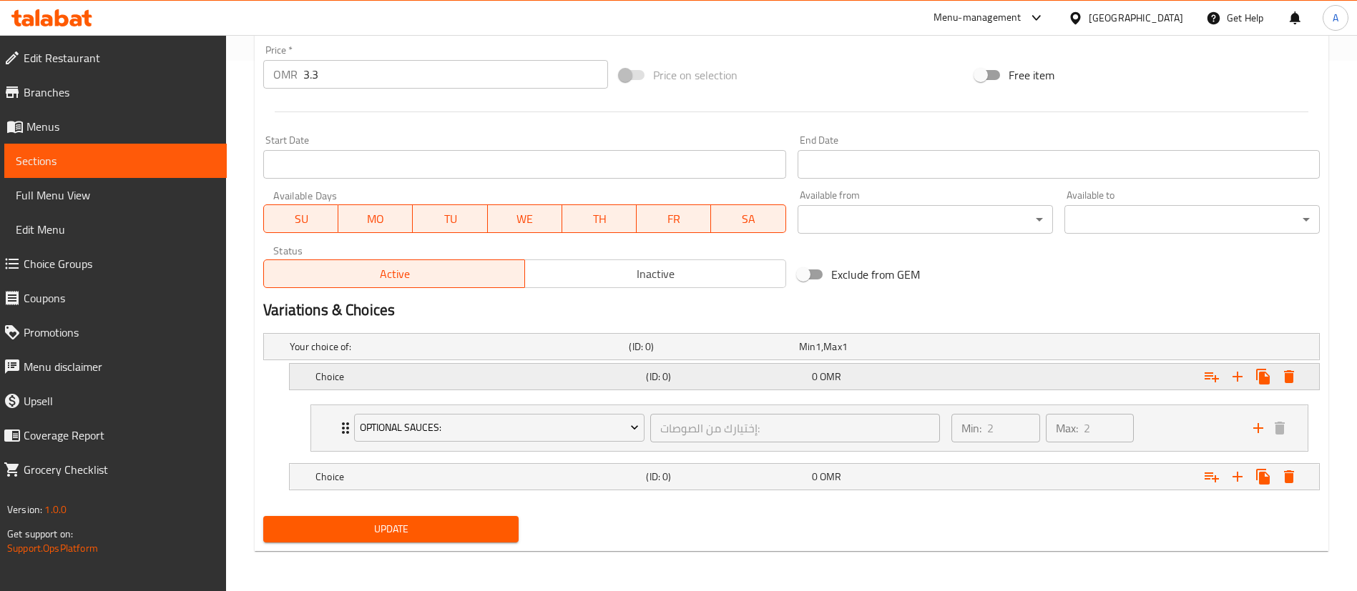
click at [646, 384] on h5 "(ID: 0)" at bounding box center [725, 377] width 159 height 14
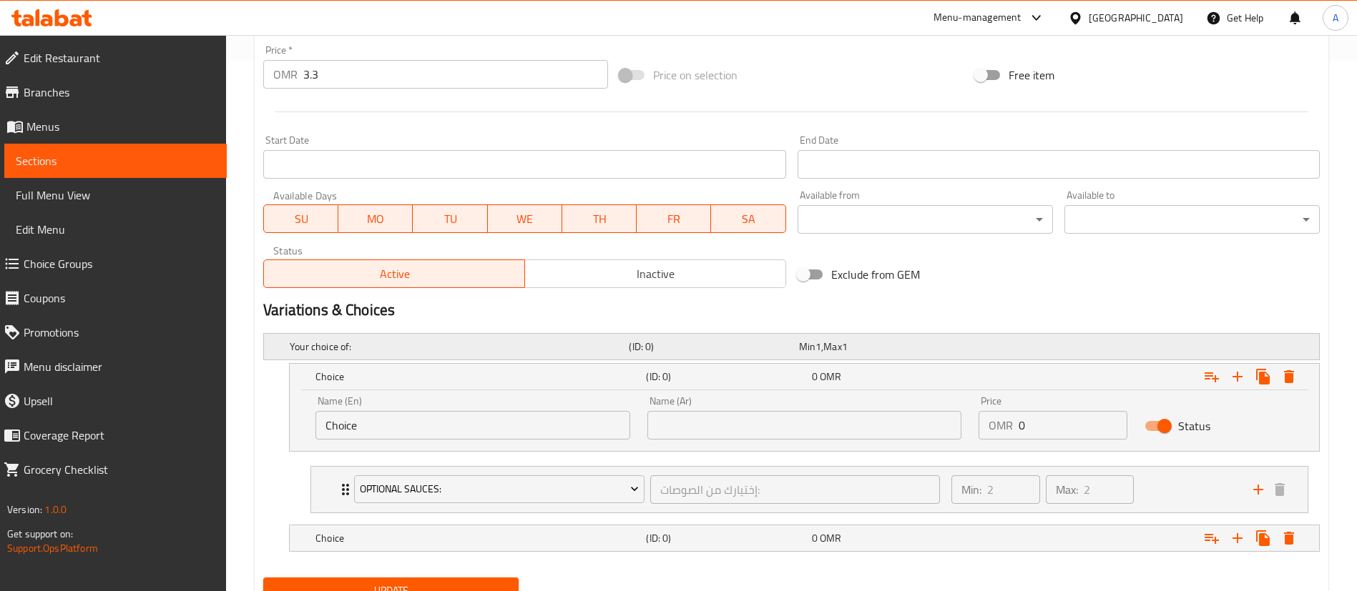
click at [581, 343] on h5 "Your choice of:" at bounding box center [456, 347] width 333 height 14
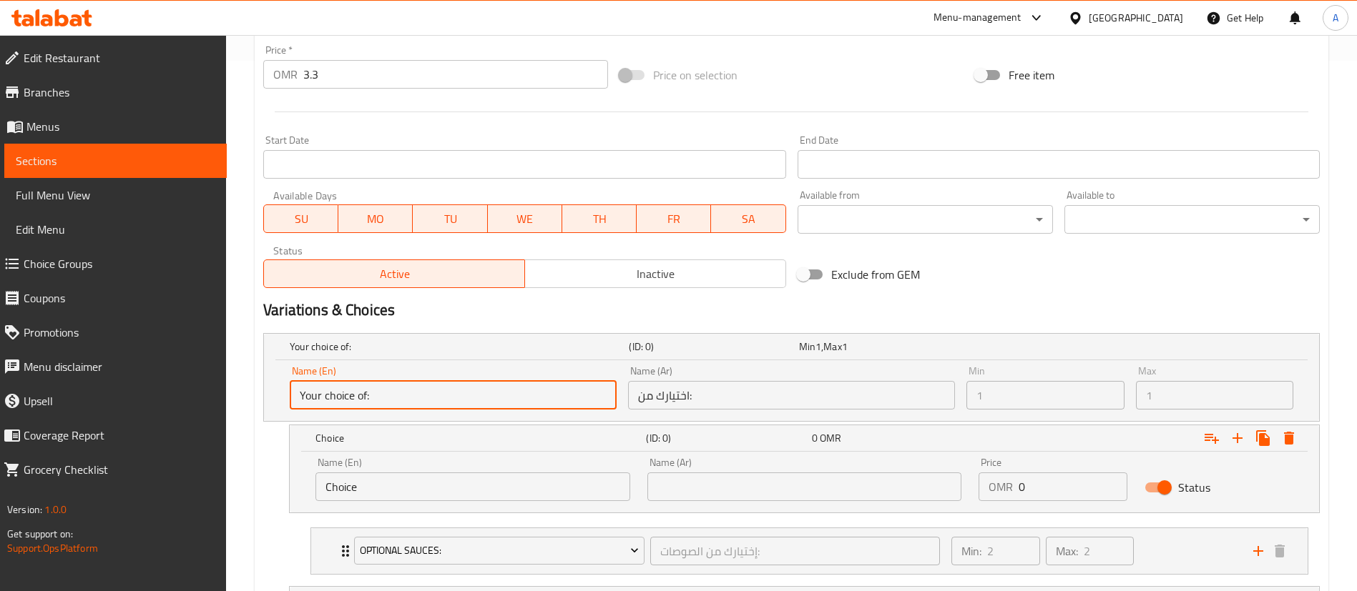
click at [414, 393] on input "Your choice of:" at bounding box center [453, 395] width 327 height 29
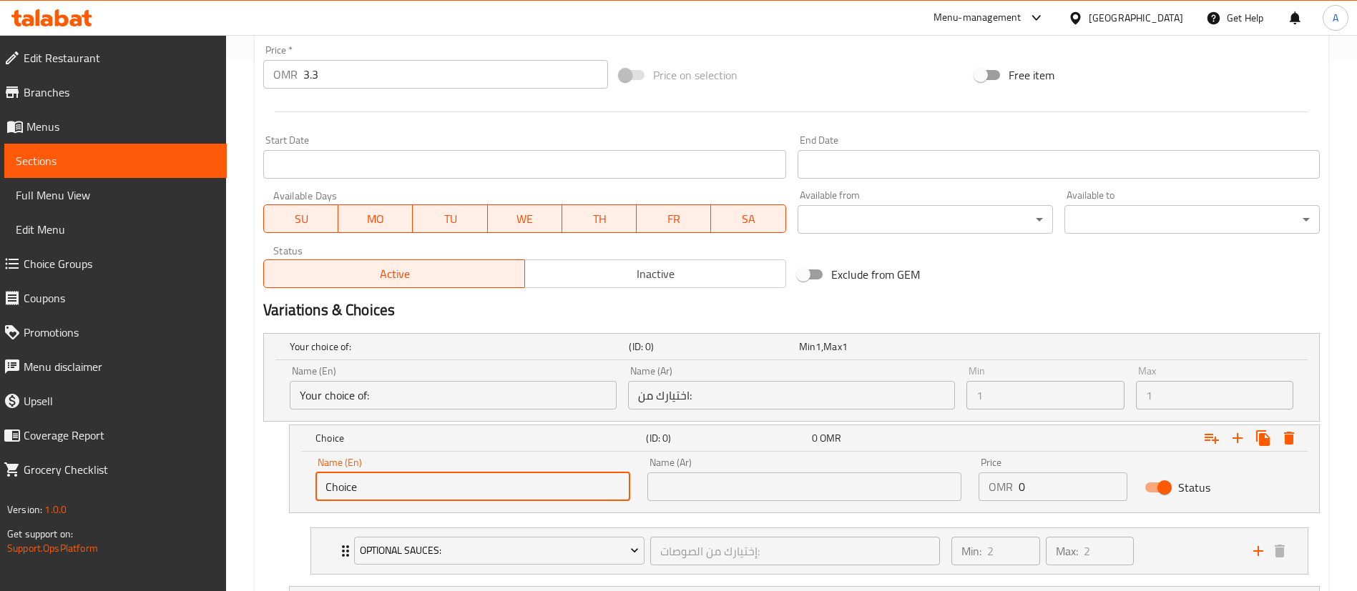
click at [436, 491] on input "Choice" at bounding box center [472, 487] width 315 height 29
click at [349, 398] on input "Your choice of:" at bounding box center [453, 395] width 327 height 29
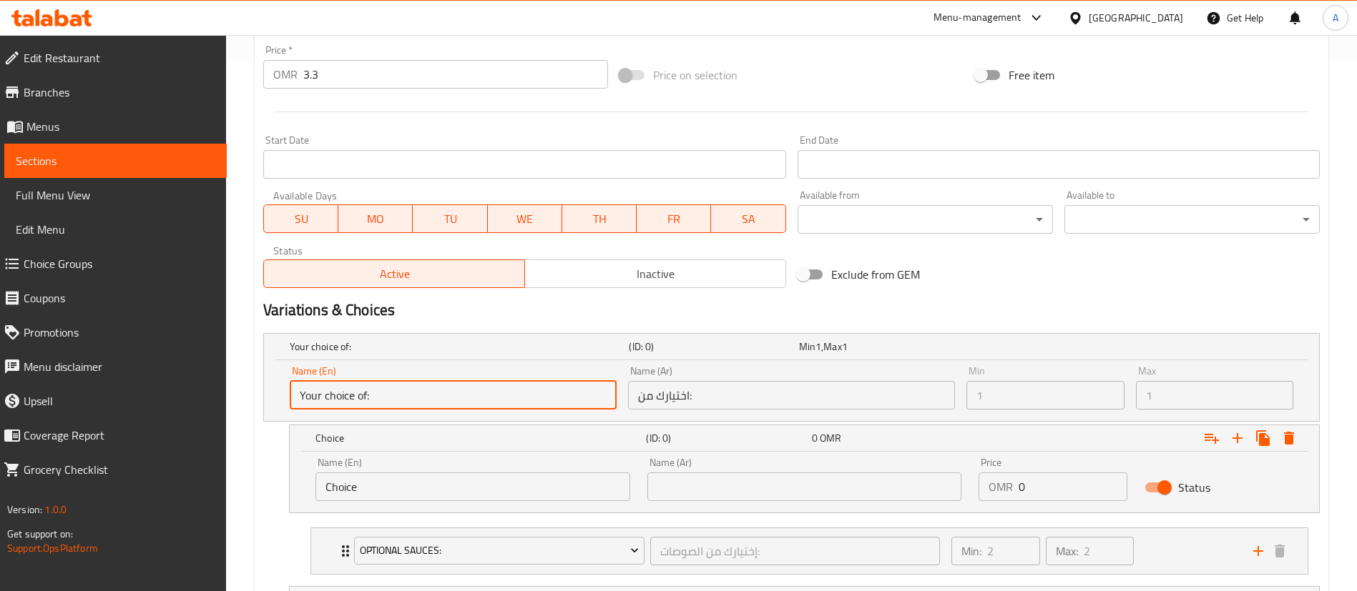
click at [349, 398] on input "Your choice of:" at bounding box center [453, 395] width 327 height 29
click at [693, 381] on input "اختيارك من:" at bounding box center [791, 395] width 327 height 29
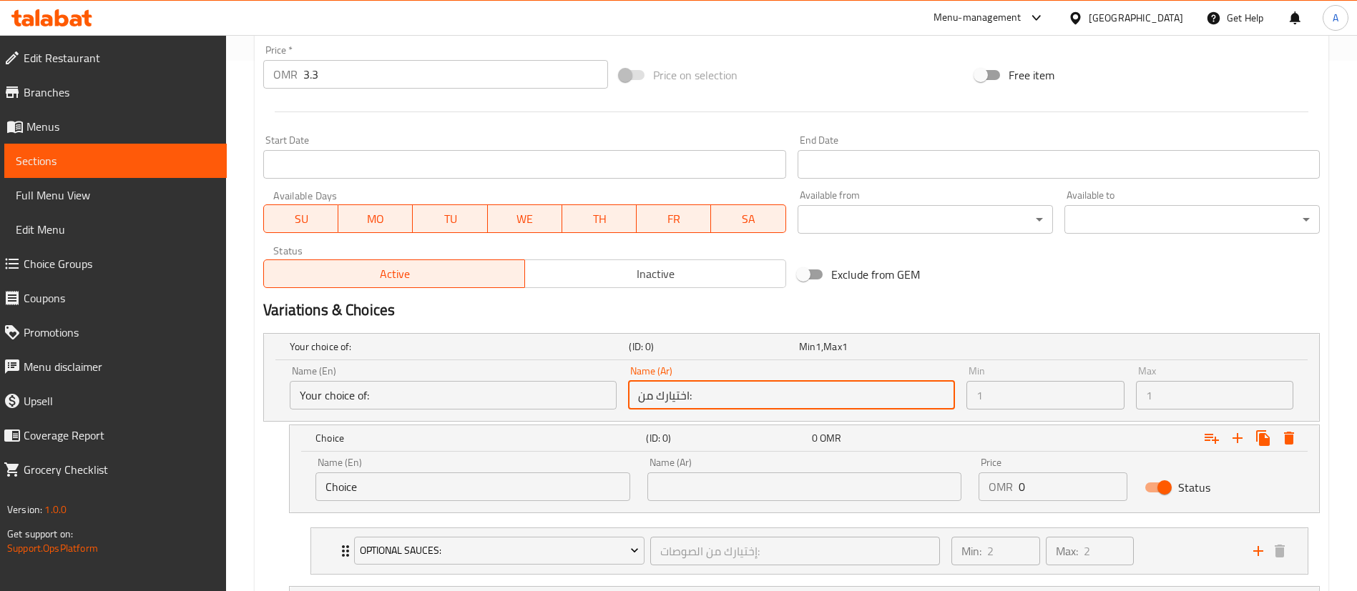
click at [693, 381] on input "اختيارك من:" at bounding box center [791, 395] width 327 height 29
click at [664, 390] on input "اختيارك من:" at bounding box center [791, 395] width 327 height 29
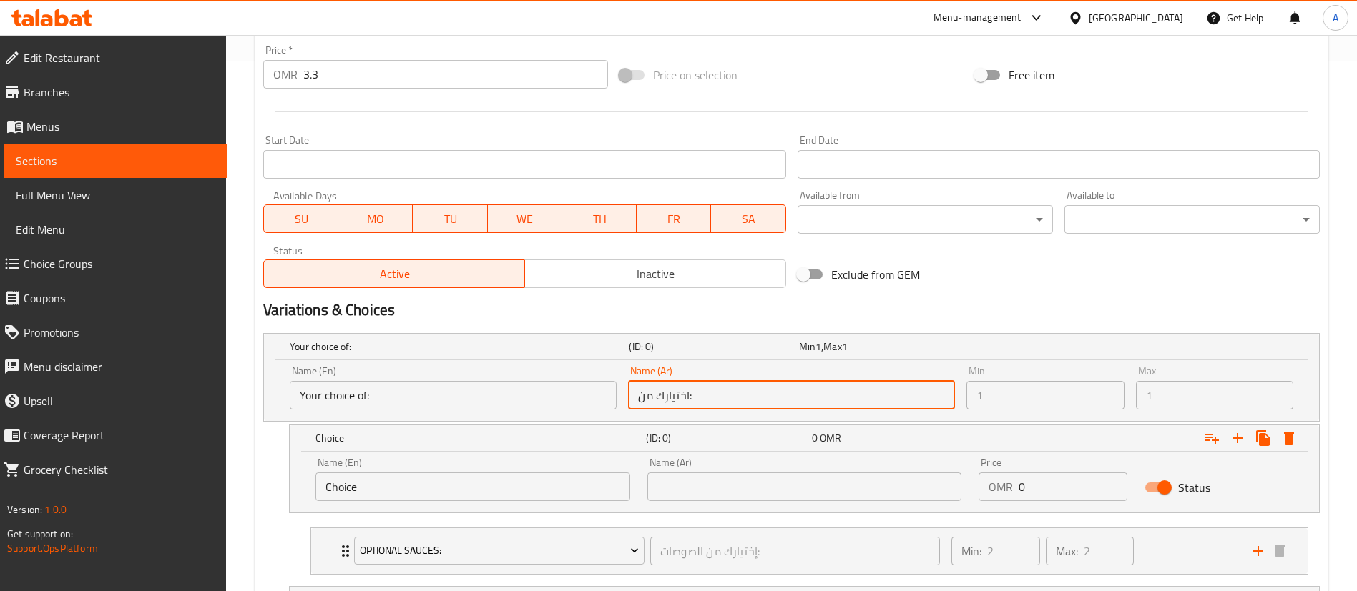
click at [392, 488] on input "Choice" at bounding box center [472, 487] width 315 height 29
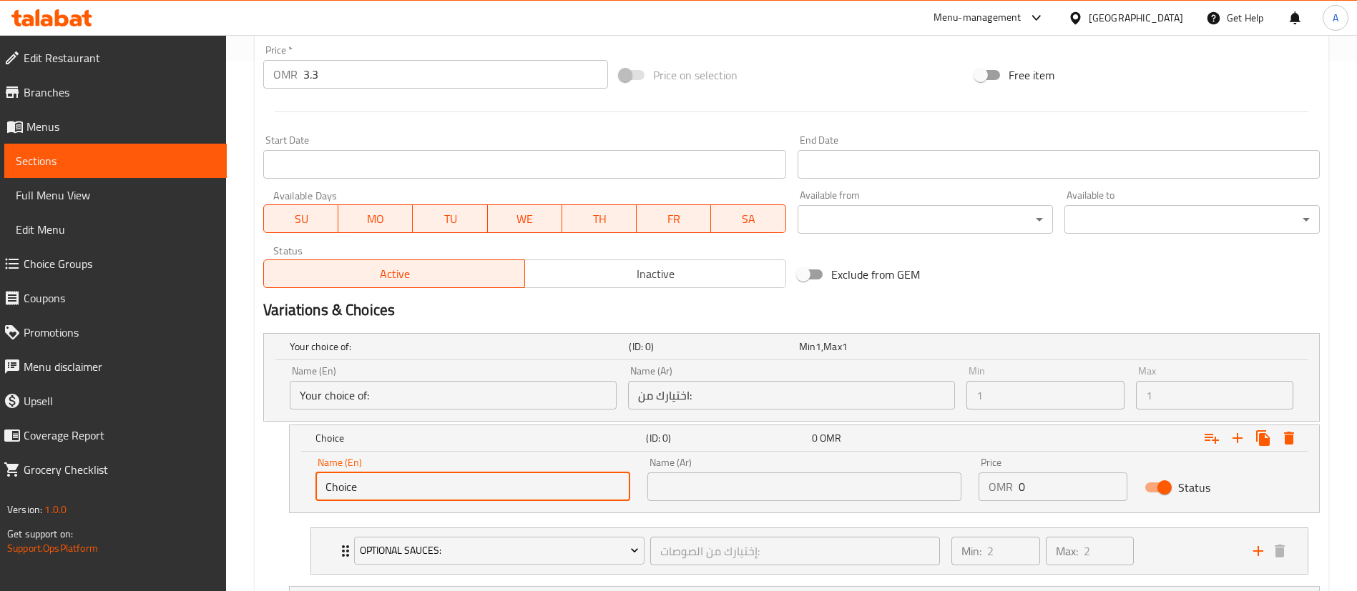
click at [392, 488] on input "Choice" at bounding box center [472, 487] width 315 height 29
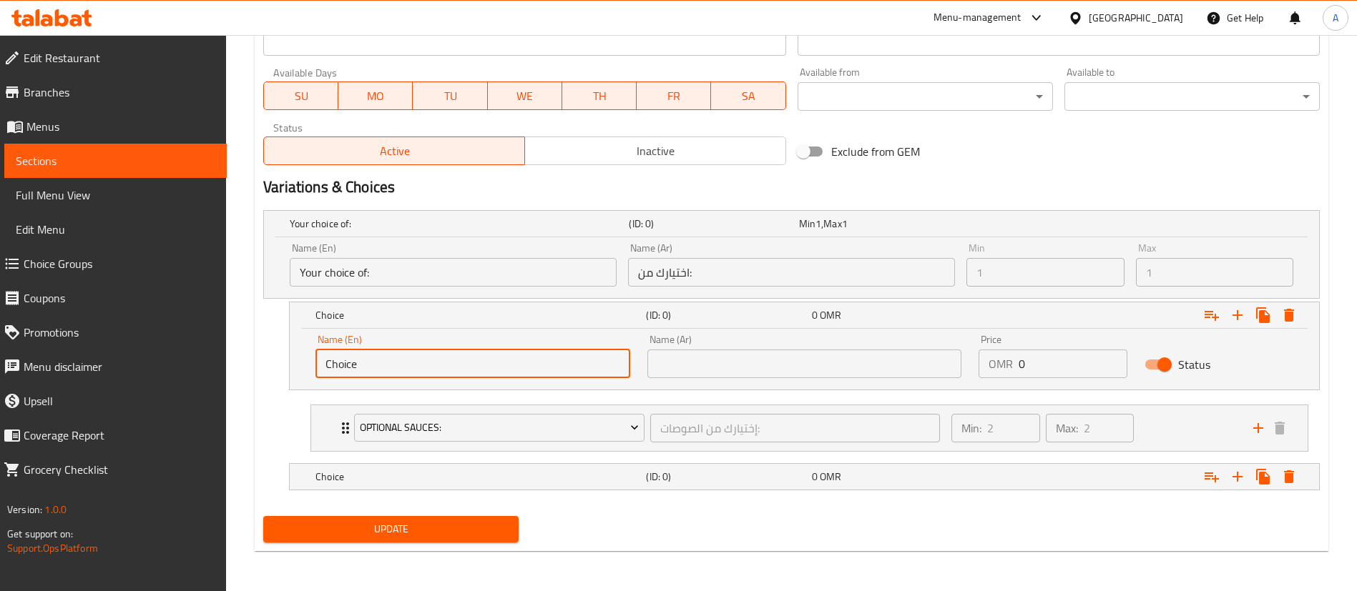
click at [757, 377] on input "text" at bounding box center [804, 364] width 315 height 29
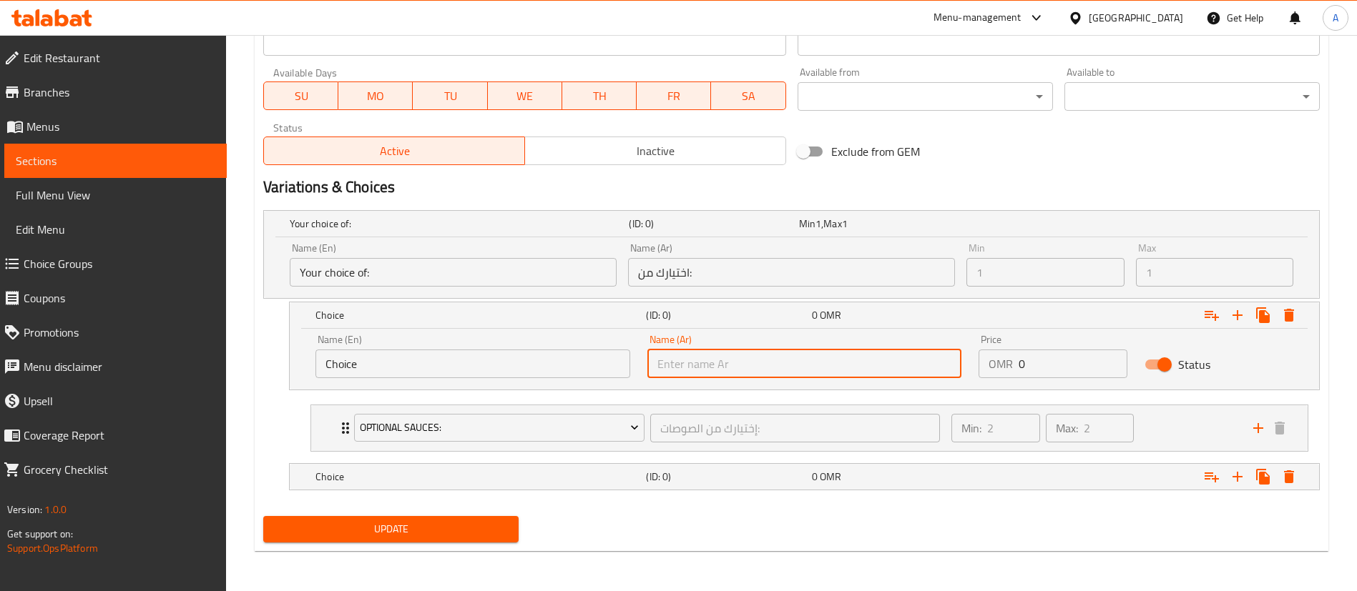
paste input "2 قطع الدجاج ستربس"
type input "2 قطع الدجاج ستربس"
click at [339, 358] on input "Choice" at bounding box center [472, 364] width 315 height 29
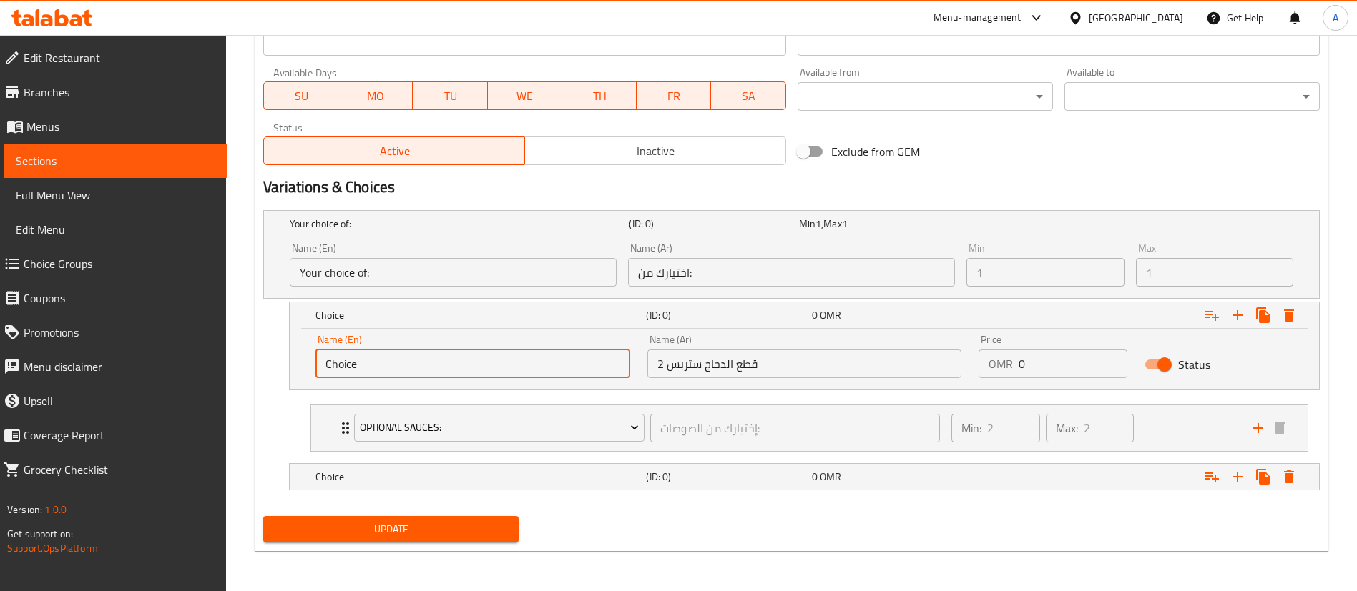
click at [339, 358] on input "Choice" at bounding box center [472, 364] width 315 height 29
paste input "2 pieces of chicken strips"
type input "2 pieces of chicken strips"
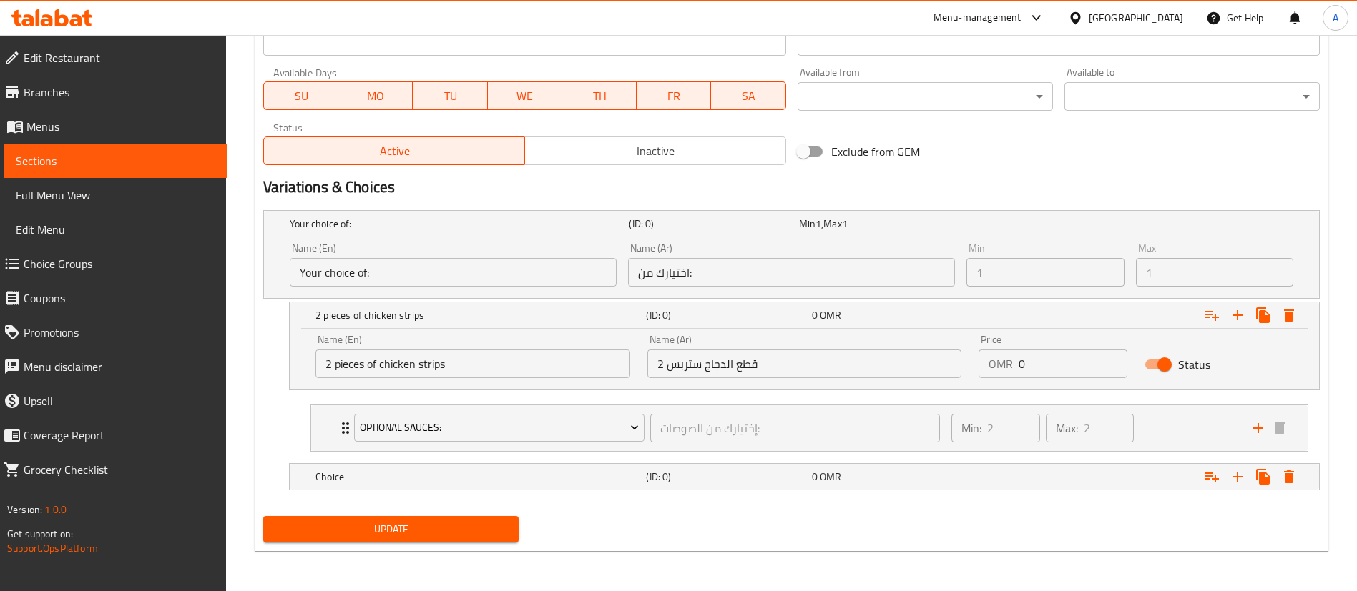
click at [1034, 383] on div "Price OMR 0 Price" at bounding box center [1053, 356] width 166 height 61
click at [1033, 372] on input "0" at bounding box center [1072, 364] width 109 height 29
type input "1.780"
click at [985, 487] on div "Expand" at bounding box center [1139, 476] width 330 height 31
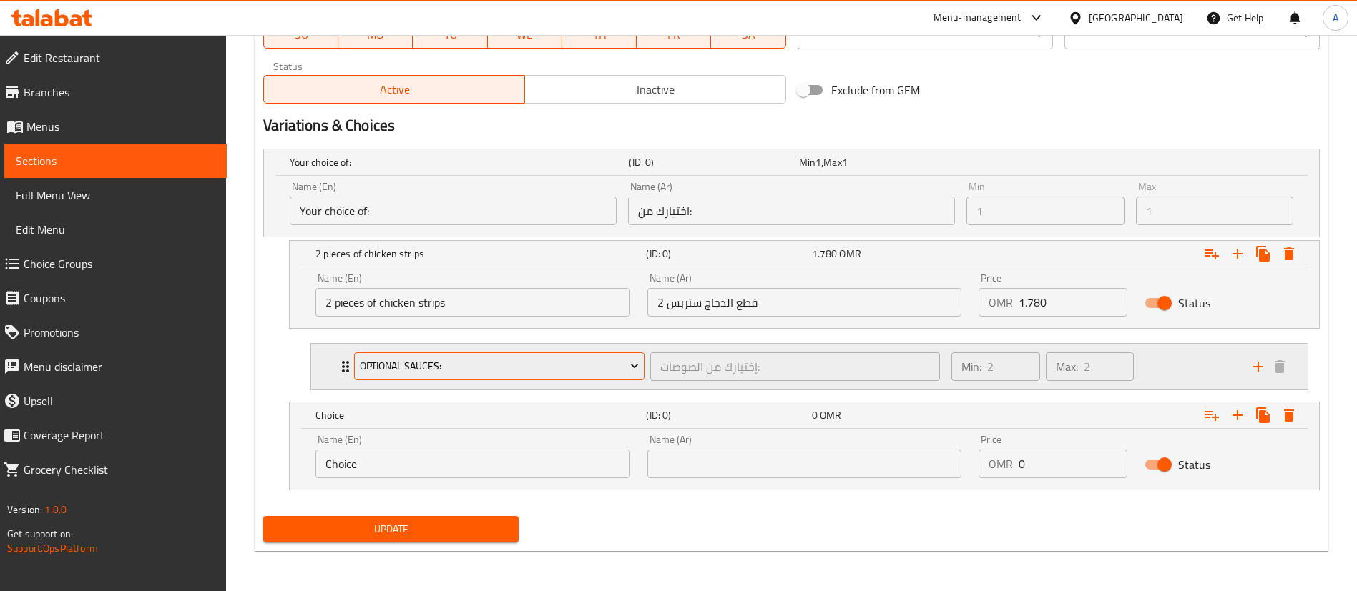
scroll to position [714, 0]
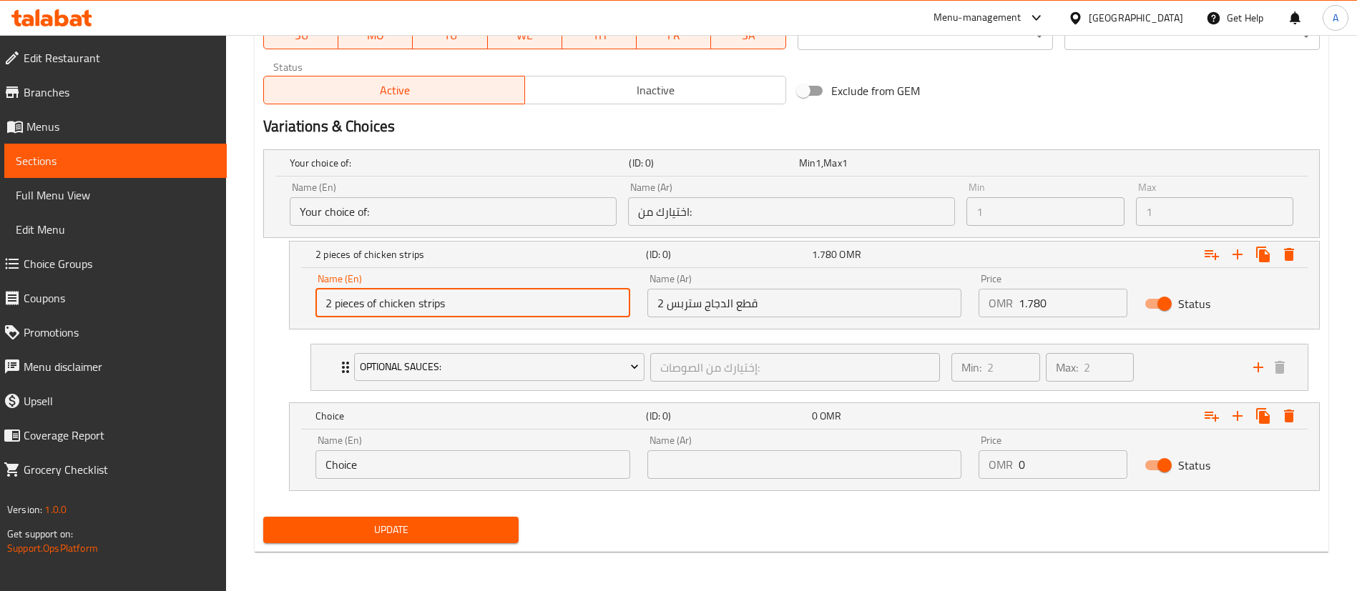
click at [456, 307] on input "2 pieces of chicken strips" at bounding box center [472, 303] width 315 height 29
click at [375, 466] on input "Choice" at bounding box center [472, 465] width 315 height 29
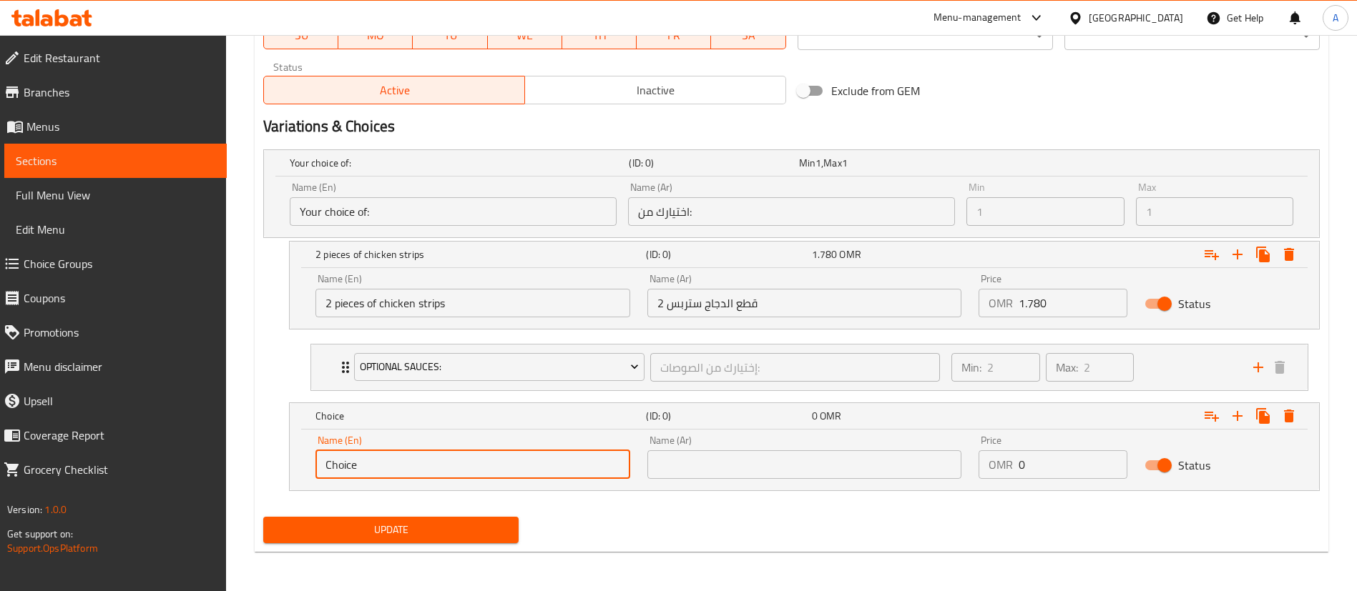
click at [375, 466] on input "Choice" at bounding box center [472, 465] width 315 height 29
paste input "2 pieces of chicken strips"
type input "2 pieces of chicken strips"
click at [714, 321] on div "Name (Ar) 2 قطع الدجاج ستربس Name (Ar)" at bounding box center [805, 295] width 332 height 61
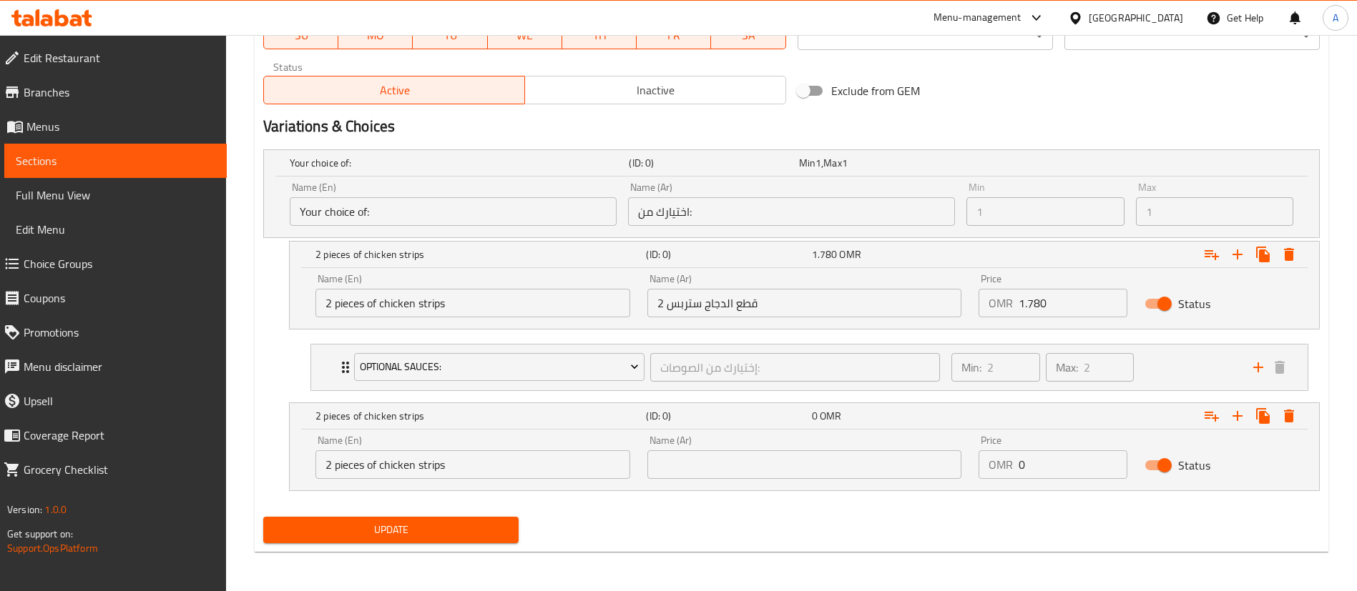
click at [709, 320] on div "Name (Ar) 2 قطع الدجاج ستربس Name (Ar)" at bounding box center [805, 295] width 332 height 61
click at [698, 305] on input "2 قطع الدجاج ستربس" at bounding box center [804, 303] width 315 height 29
click at [692, 471] on input "text" at bounding box center [804, 465] width 315 height 29
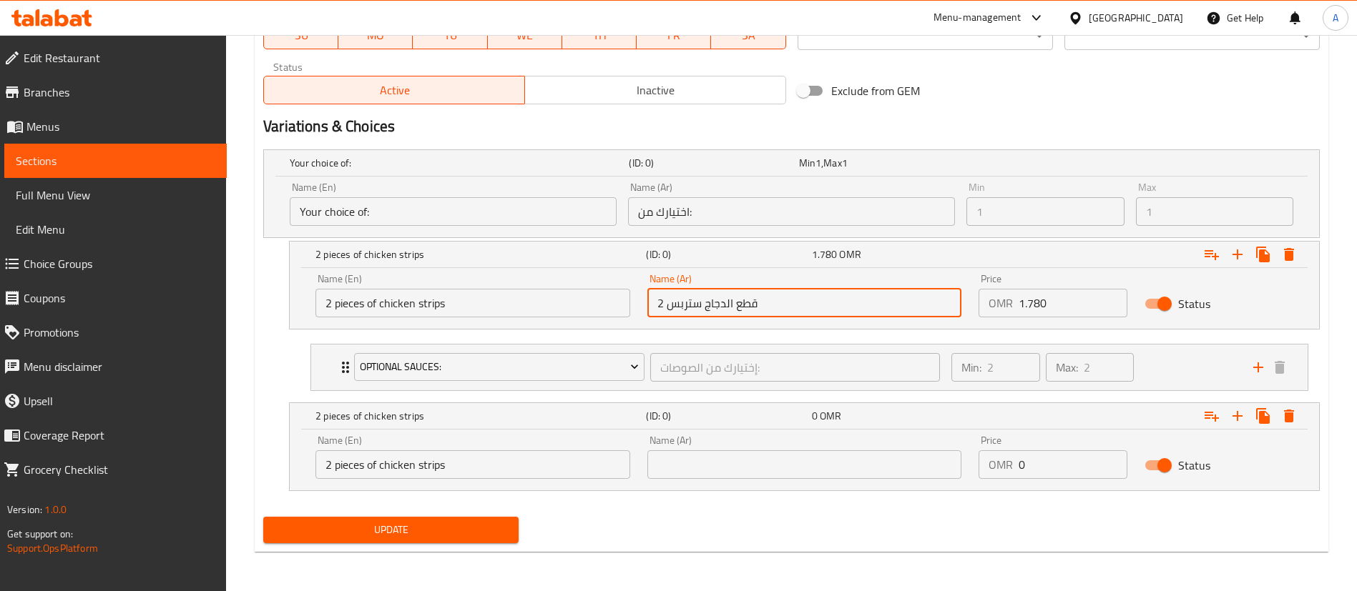
paste input "2 قطع الدجاج ستربس"
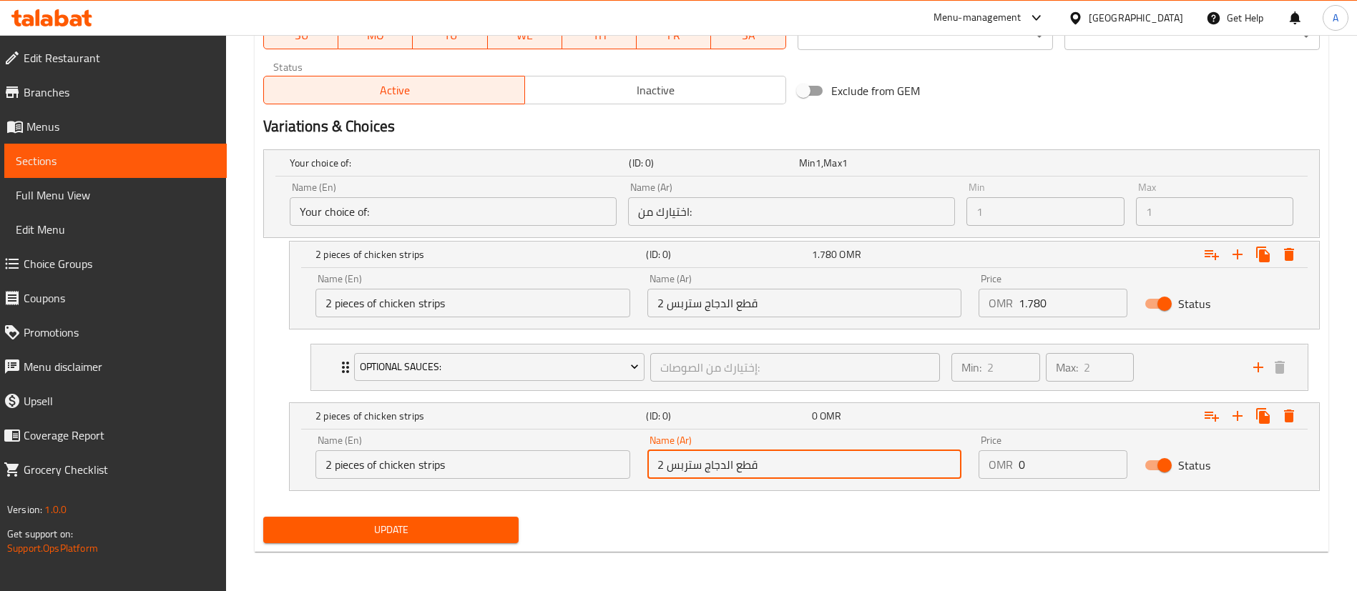
type input "2 قطع الدجاج ستربس"
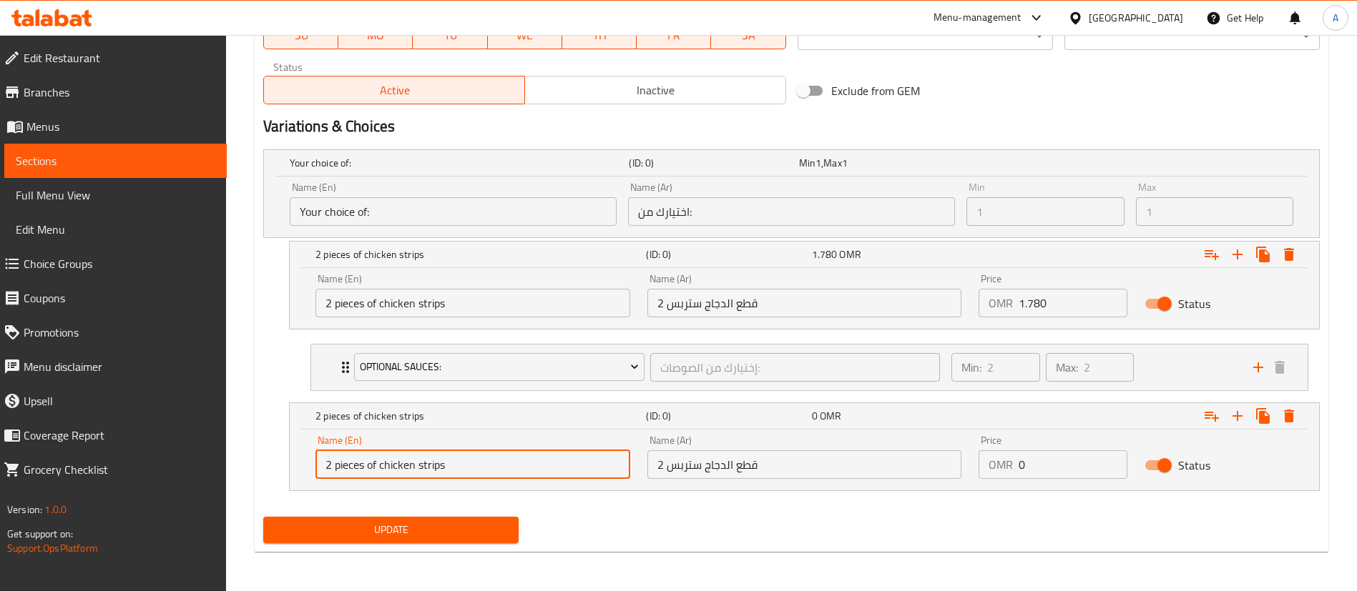
click at [330, 466] on input "2 pieces of chicken strips" at bounding box center [472, 465] width 315 height 29
drag, startPoint x: 330, startPoint y: 466, endPoint x: 305, endPoint y: 468, distance: 24.5
click at [305, 468] on div "Name (En) 2 pieces of chicken strips Name (En) Name (Ar) 2 قطع الدجاج ستربس Nam…" at bounding box center [804, 460] width 1029 height 61
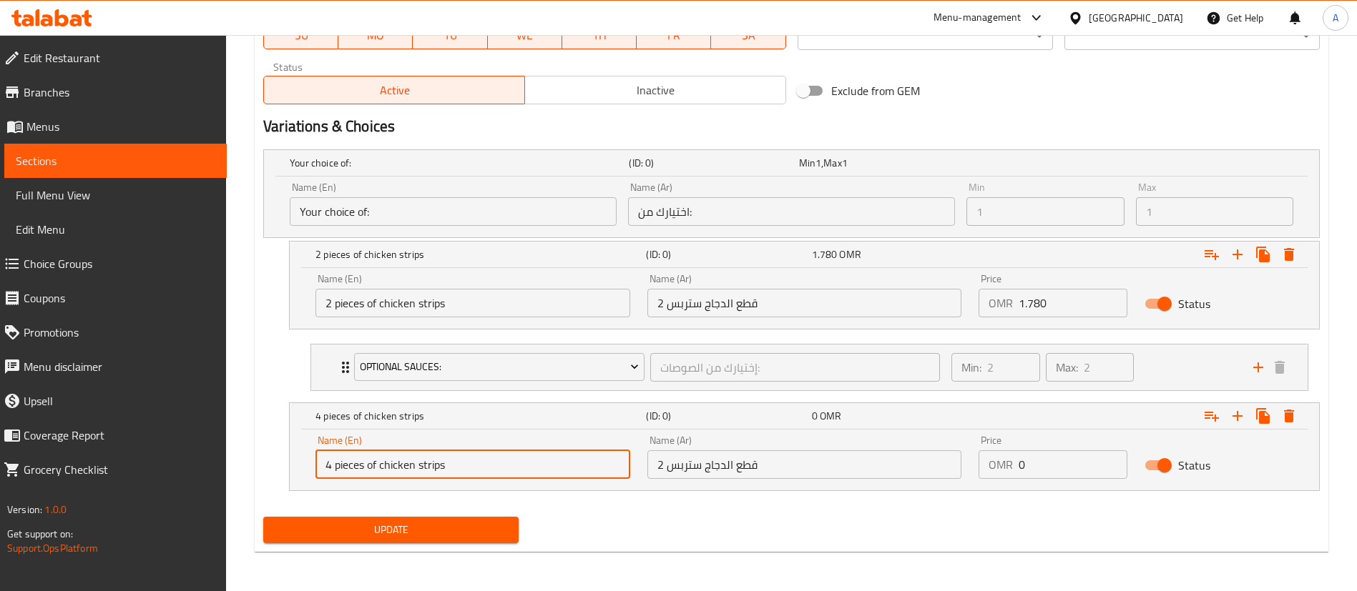
type input "4 pieces of chicken strips"
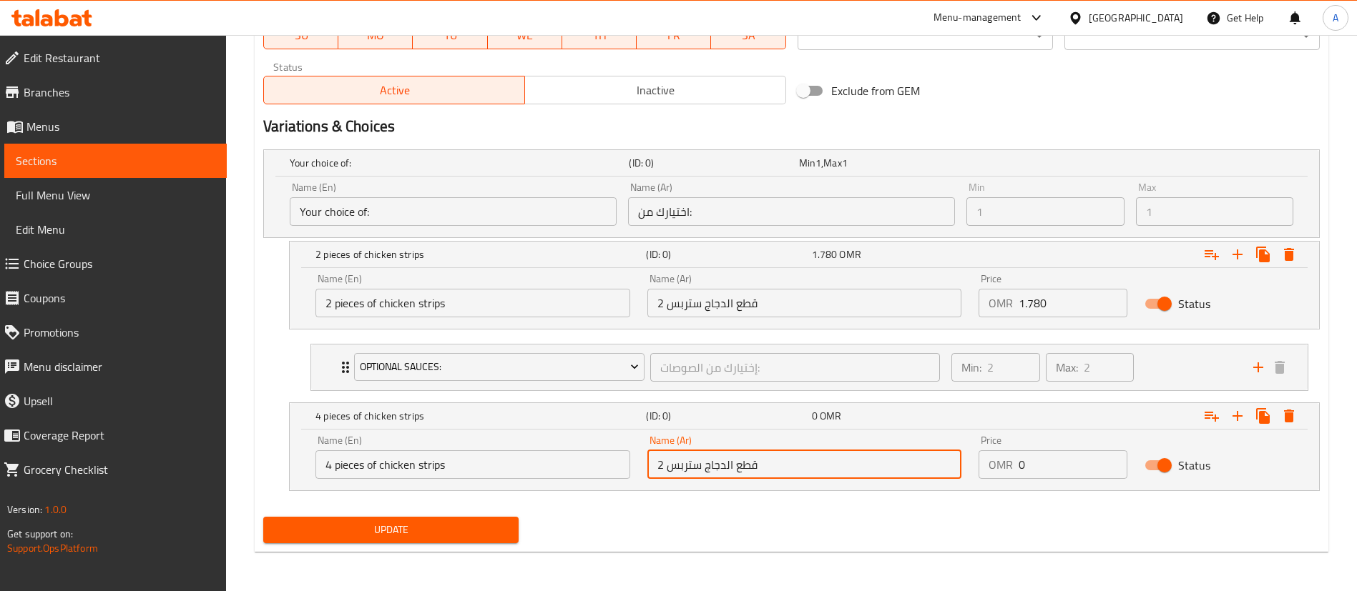
click at [662, 467] on input "2 قطع الدجاج ستربس" at bounding box center [804, 465] width 315 height 29
type input "4 قطع الدجاج ستربس"
click at [1023, 467] on input "0" at bounding box center [1072, 465] width 109 height 29
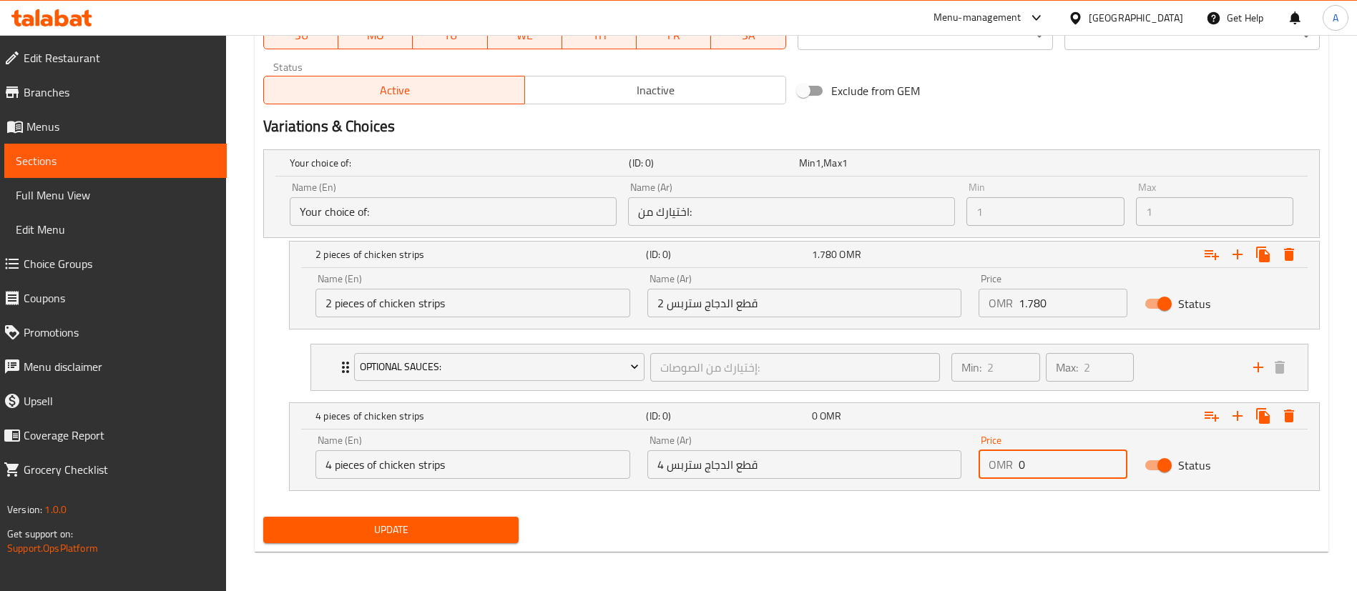
click at [1023, 467] on input "0" at bounding box center [1072, 465] width 109 height 29
type input "3.46"
type input "3.460"
click at [1015, 510] on div "Your choice of: (ID: 0) Min 1 , Max 1 Name (En) Your choice of: Name (En) Name …" at bounding box center [791, 328] width 1068 height 368
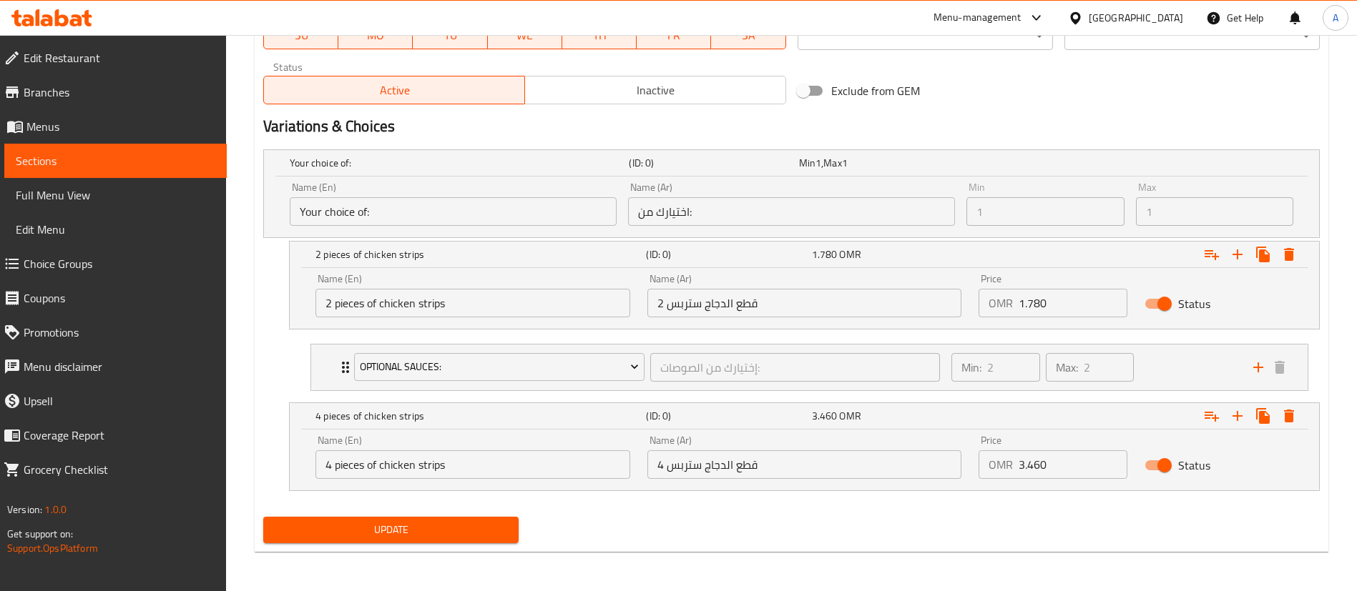
click at [416, 526] on span "Update" at bounding box center [391, 530] width 232 height 18
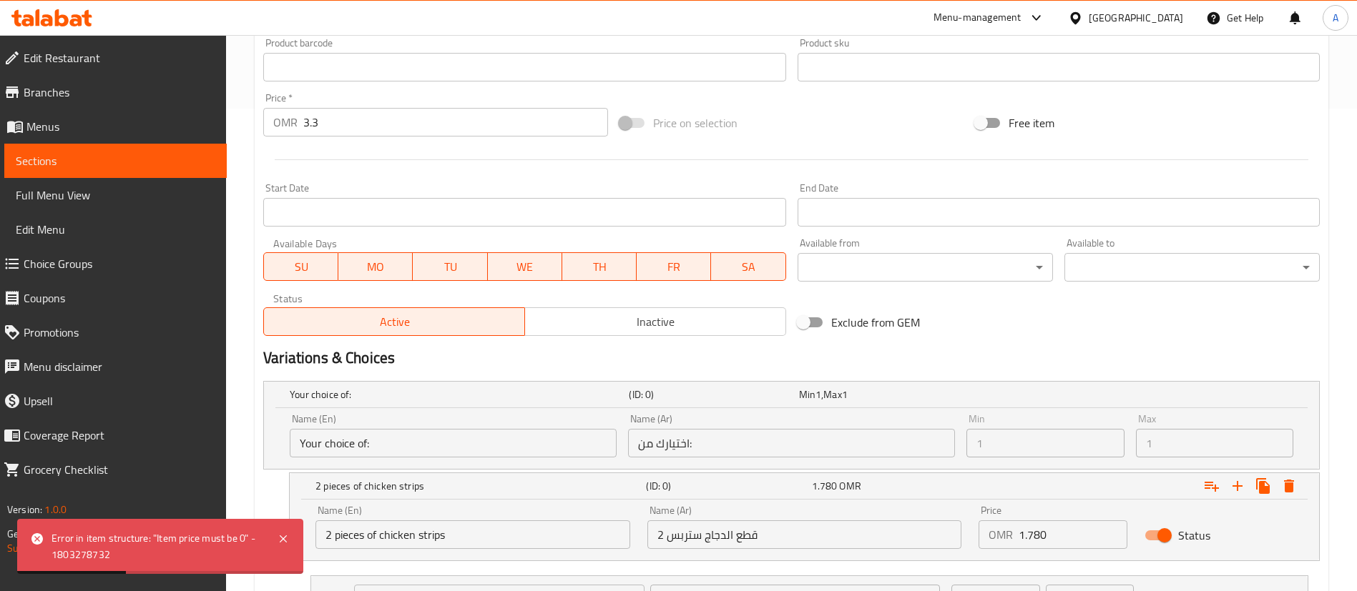
scroll to position [477, 0]
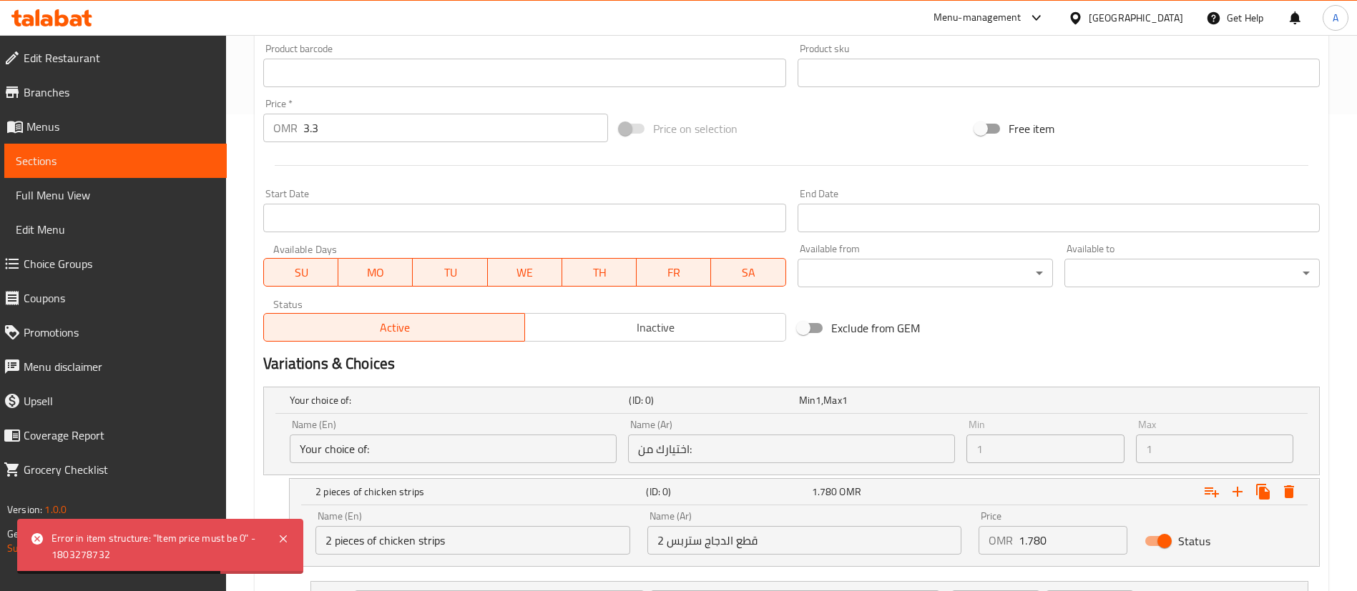
click at [328, 130] on input "3.3" at bounding box center [455, 128] width 305 height 29
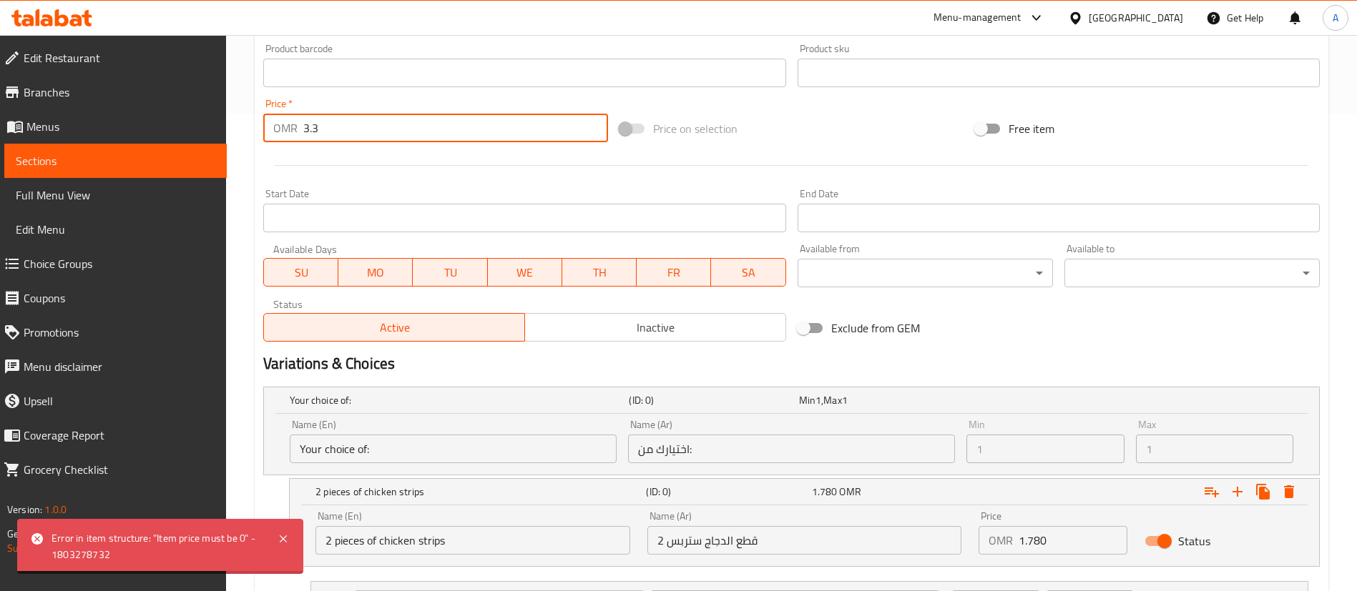
click at [328, 130] on input "3.3" at bounding box center [455, 128] width 305 height 29
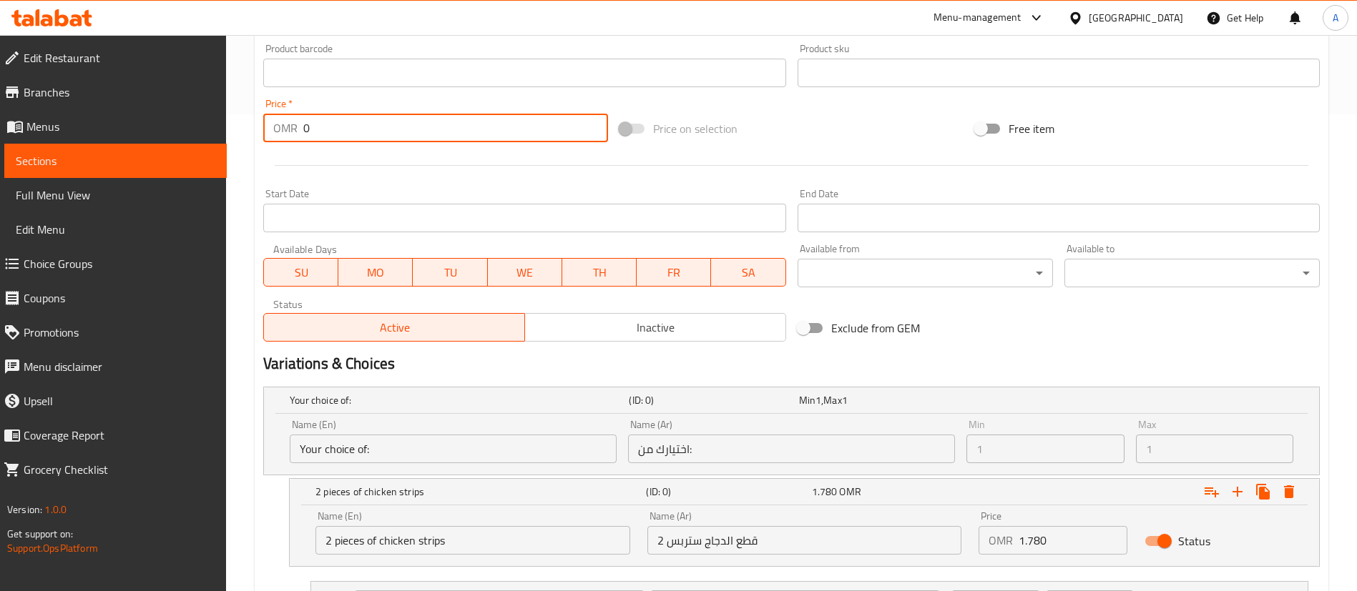
scroll to position [715, 0]
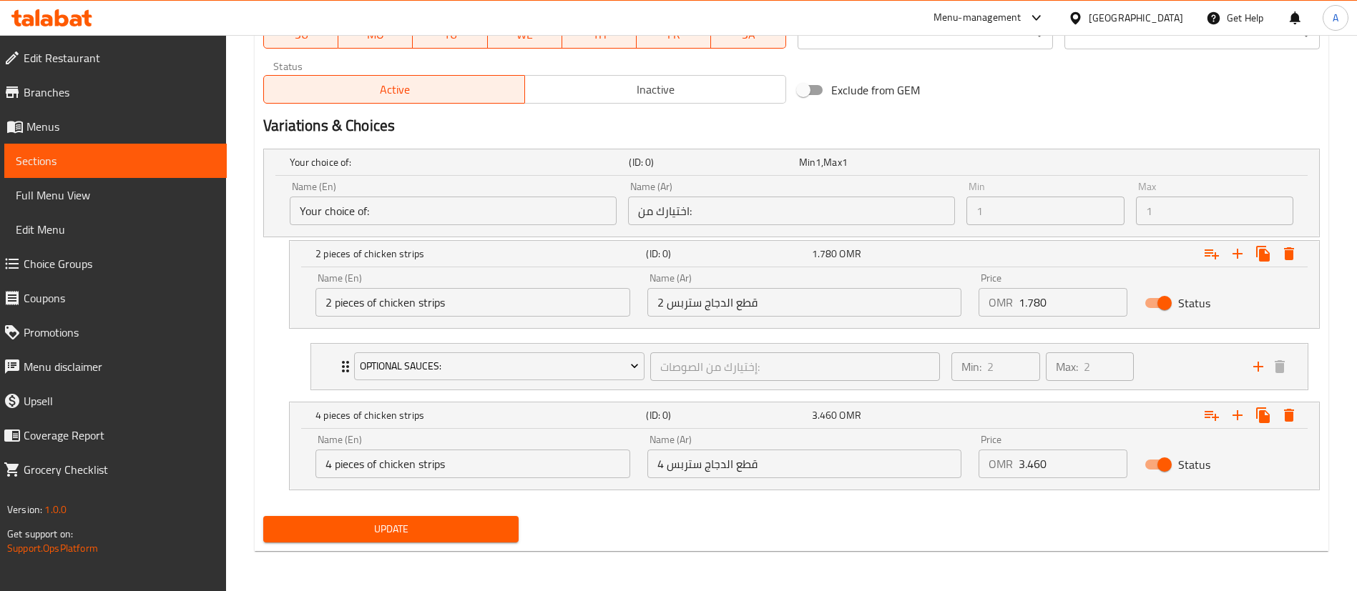
type input "0"
click at [399, 527] on span "Update" at bounding box center [391, 530] width 232 height 18
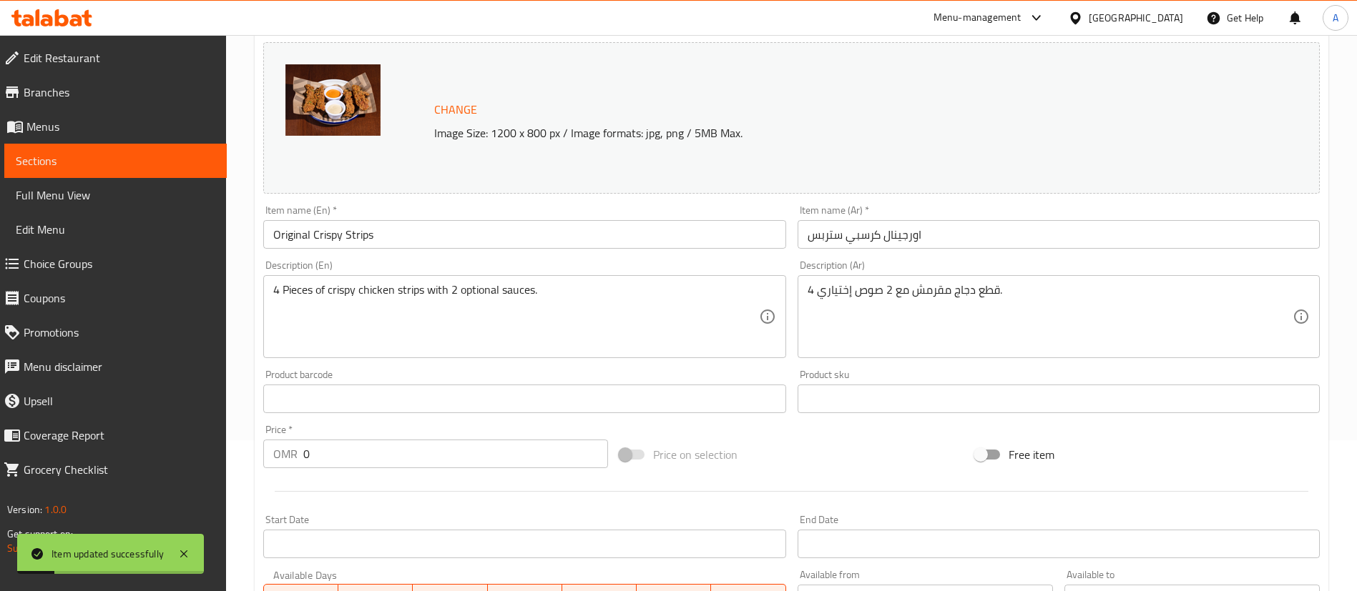
scroll to position [0, 0]
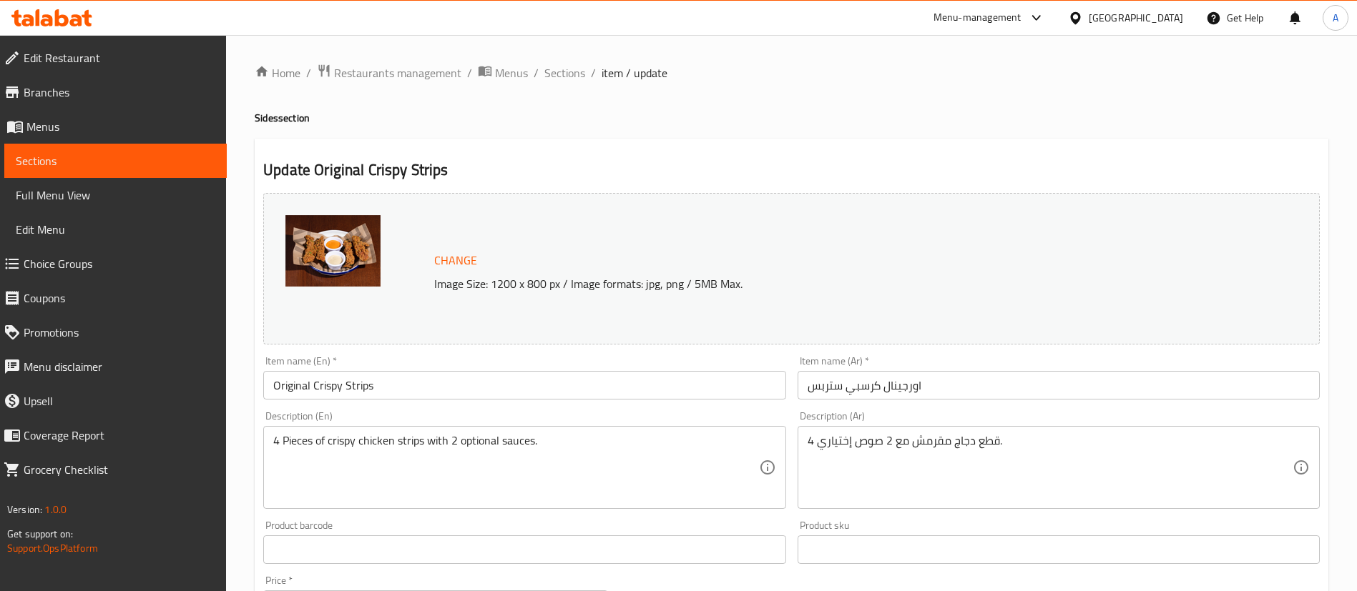
drag, startPoint x: 554, startPoint y: 72, endPoint x: 496, endPoint y: 118, distance: 74.4
click at [496, 118] on h4 "Sides section" at bounding box center [791, 118] width 1073 height 14
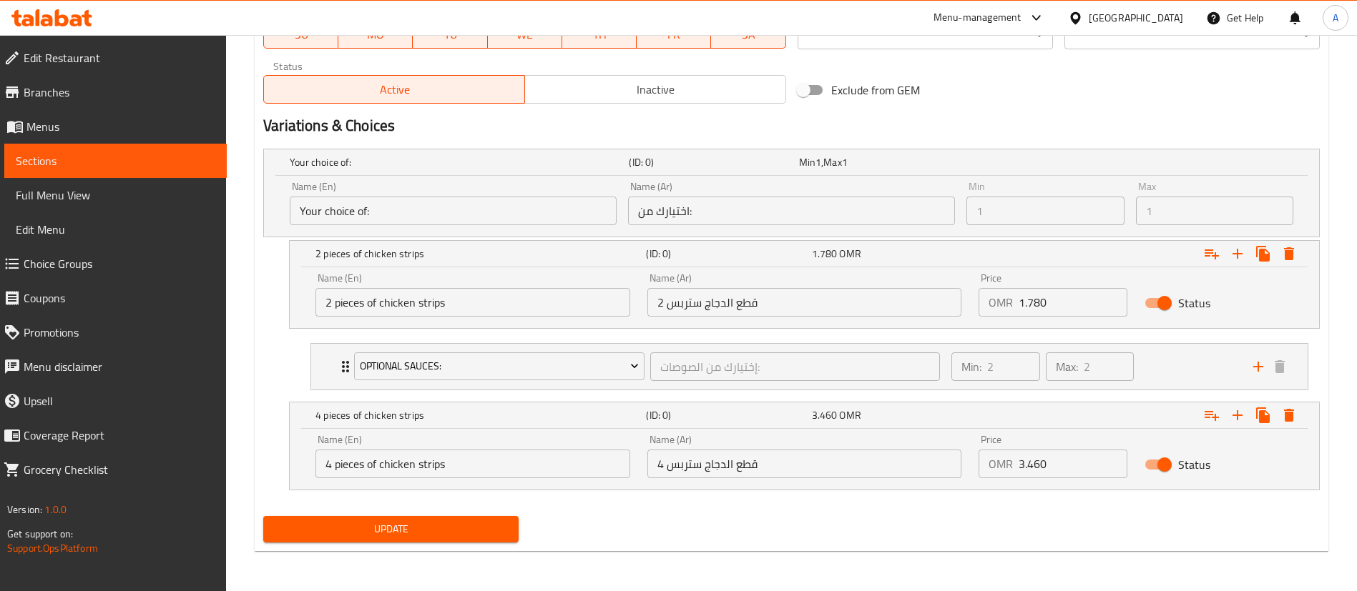
scroll to position [714, 0]
click at [1214, 420] on icon "Expand" at bounding box center [1211, 416] width 17 height 17
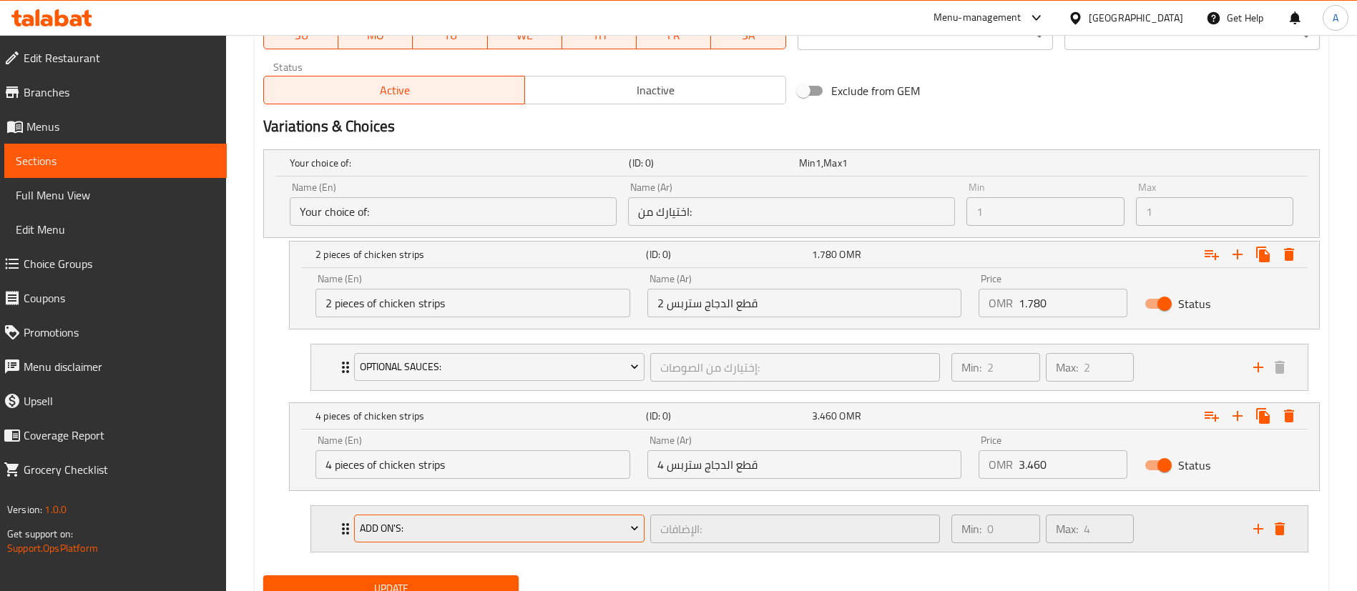
click at [510, 528] on span "Add On's:" at bounding box center [500, 529] width 280 height 18
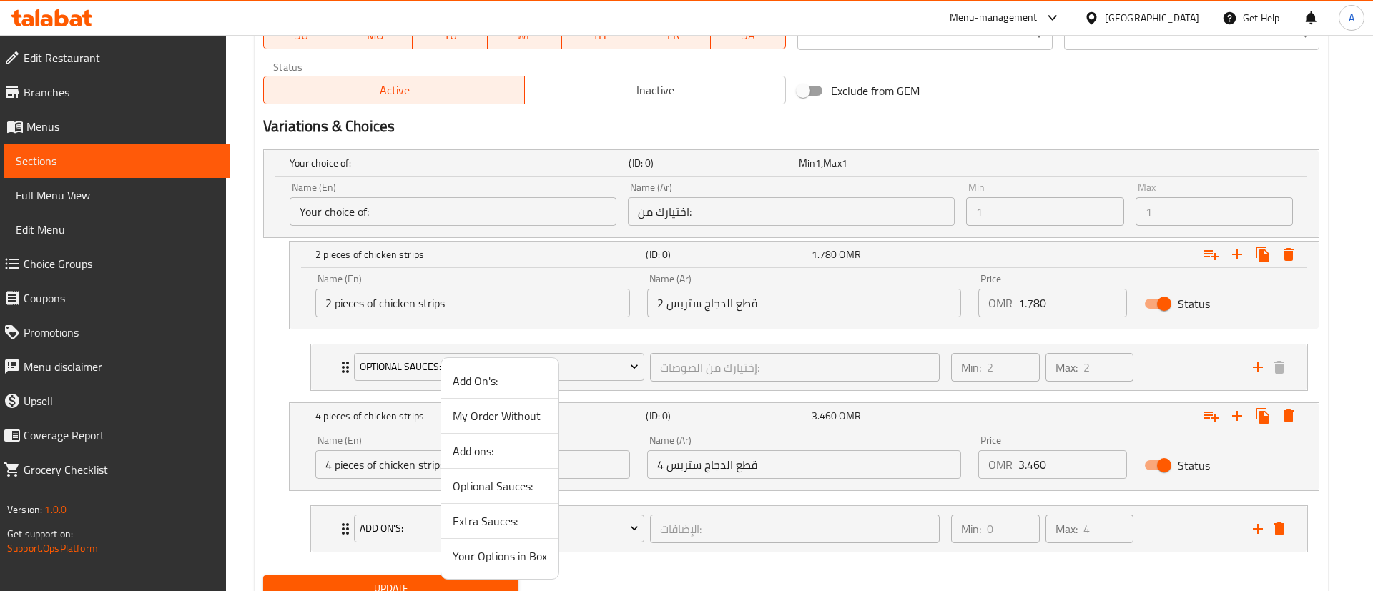
click at [521, 489] on span "Optional Sauces:" at bounding box center [500, 486] width 94 height 17
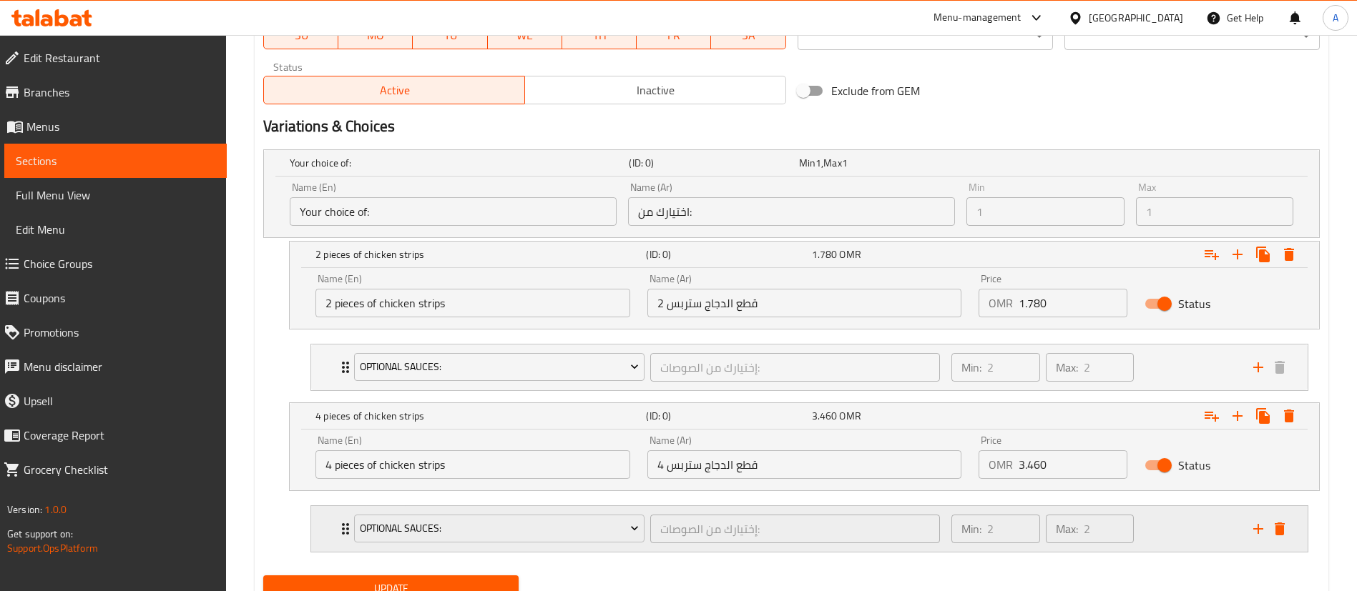
click at [324, 543] on div "Optional Sauces: إختيارك من الصوصات: ​ Min: 2 ​ Max: 2 ​" at bounding box center [809, 529] width 996 height 46
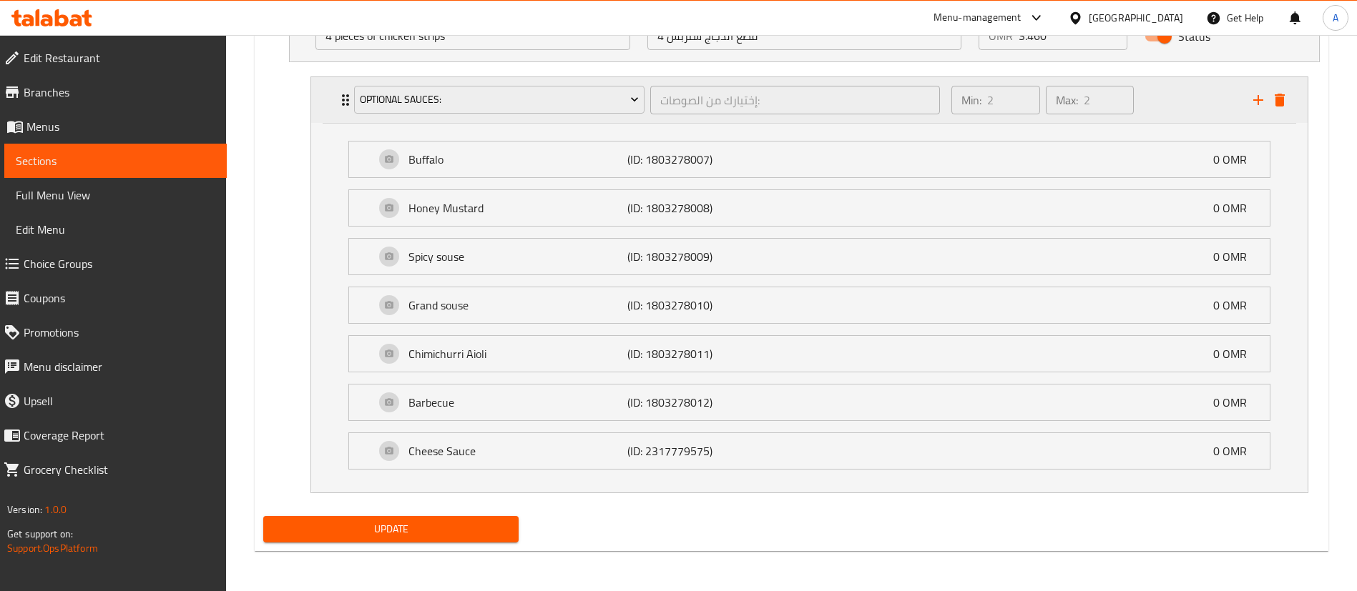
scroll to position [1143, 0]
click at [340, 543] on div "Update" at bounding box center [390, 530] width 267 height 38
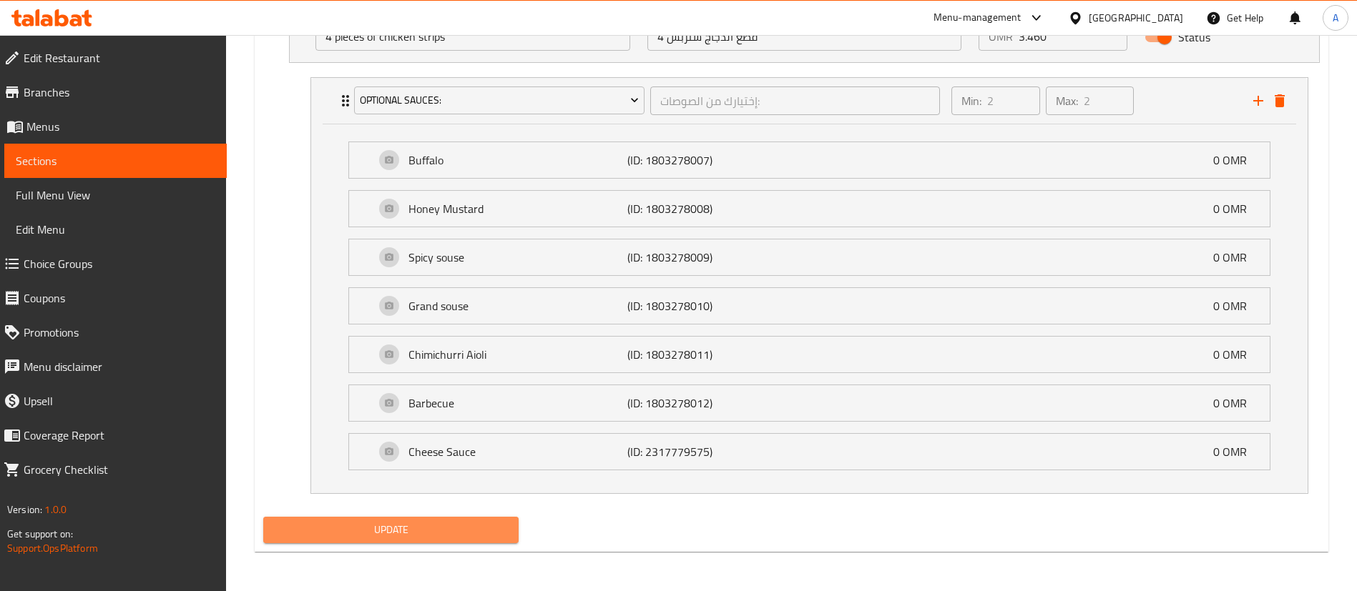
click at [340, 529] on span "Update" at bounding box center [391, 530] width 232 height 18
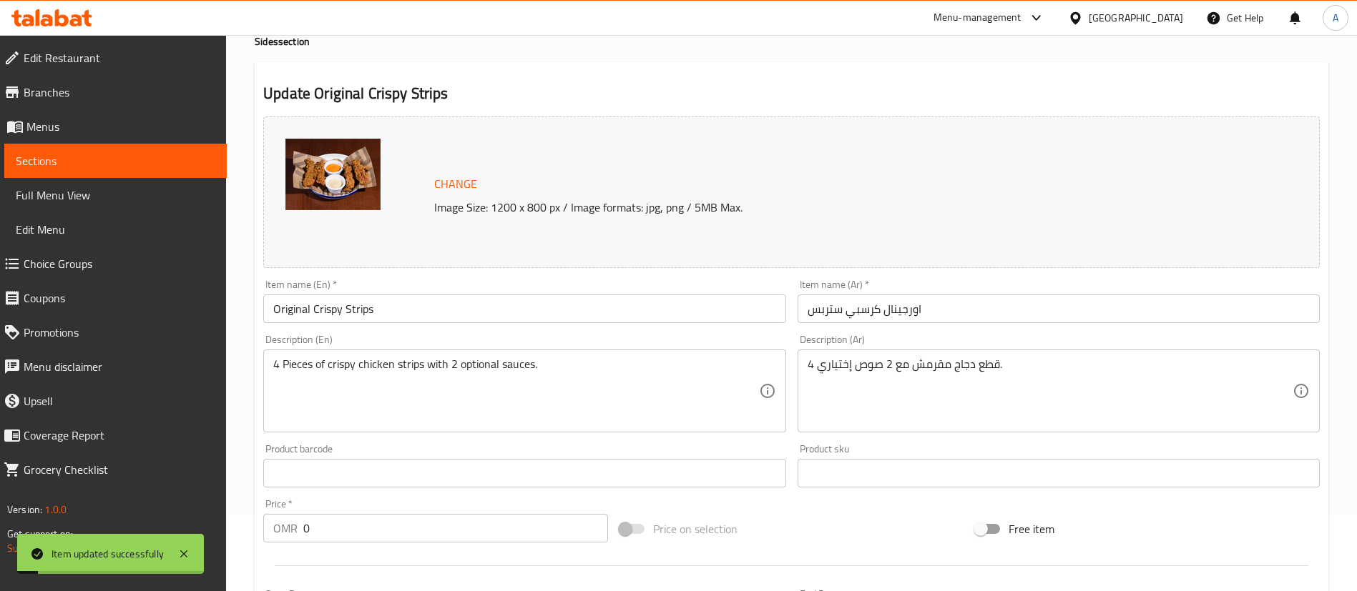
scroll to position [0, 0]
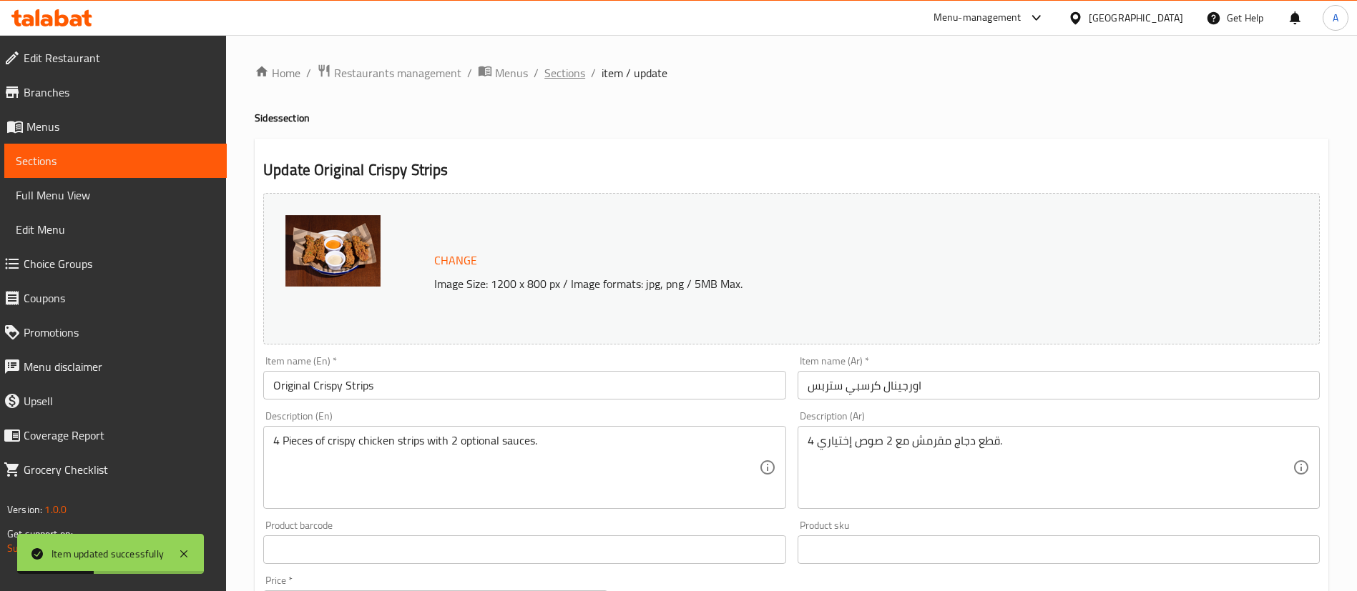
click at [556, 79] on span "Sections" at bounding box center [564, 72] width 41 height 17
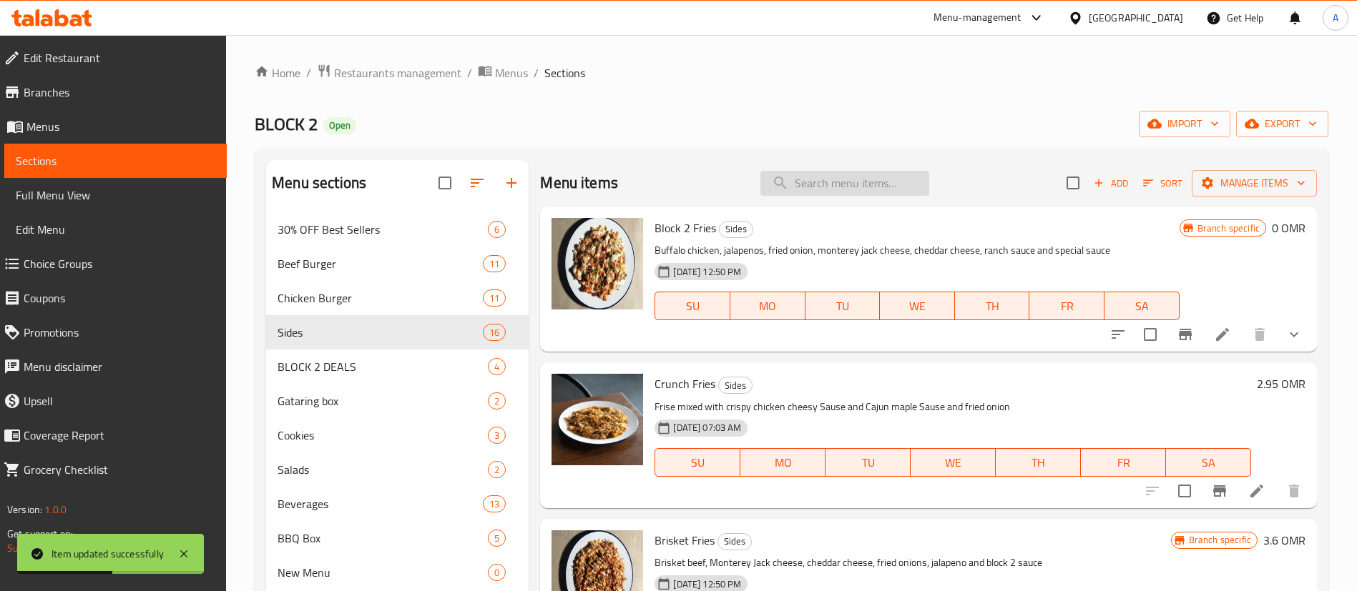
click at [817, 173] on input "search" at bounding box center [844, 183] width 169 height 25
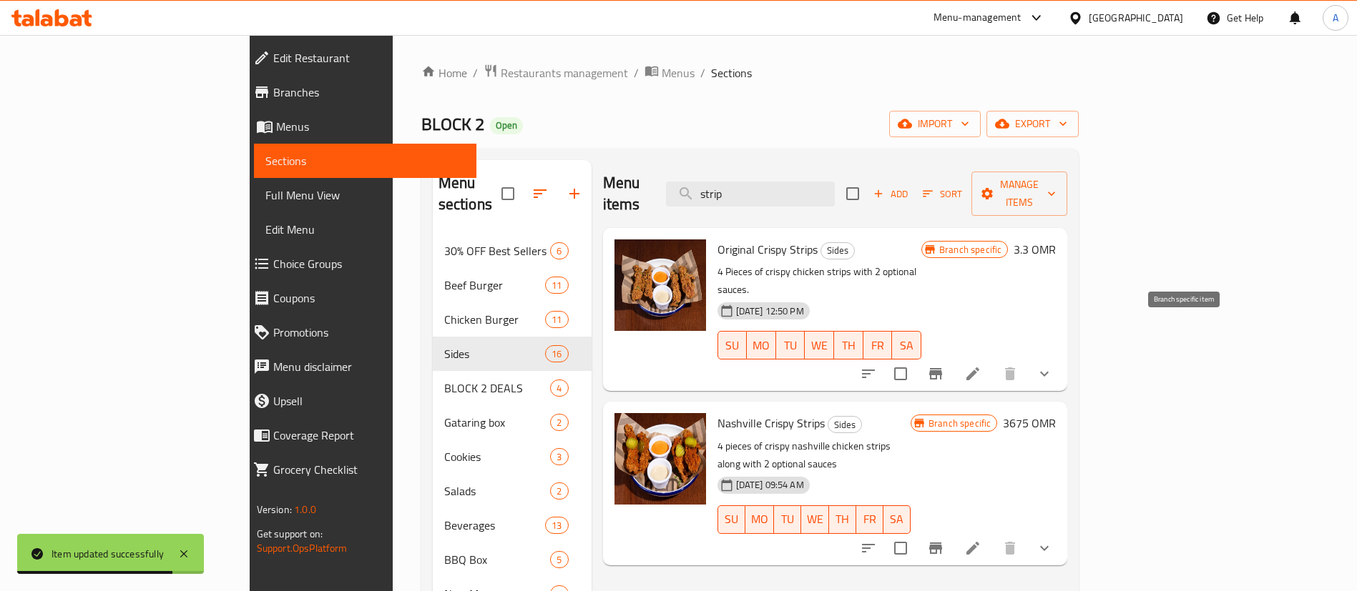
type input "strip"
click at [944, 365] on icon "Branch-specific-item" at bounding box center [935, 373] width 17 height 17
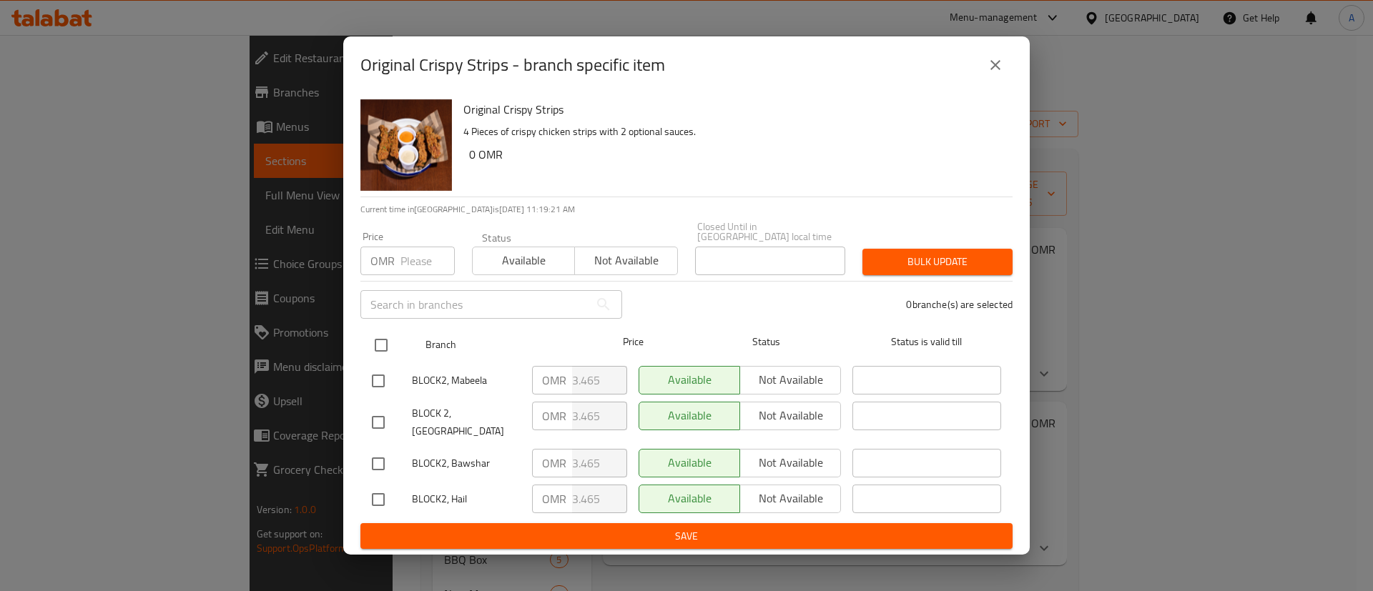
click at [373, 340] on input "checkbox" at bounding box center [381, 345] width 30 height 30
checkbox input "true"
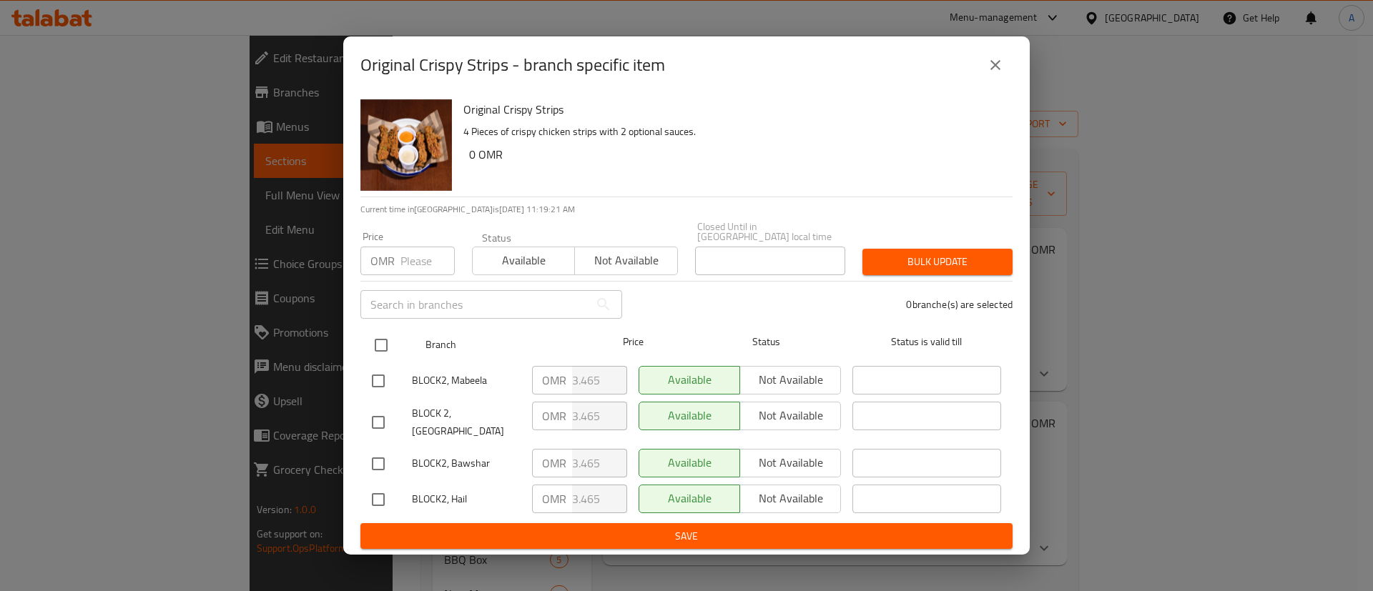
checkbox input "true"
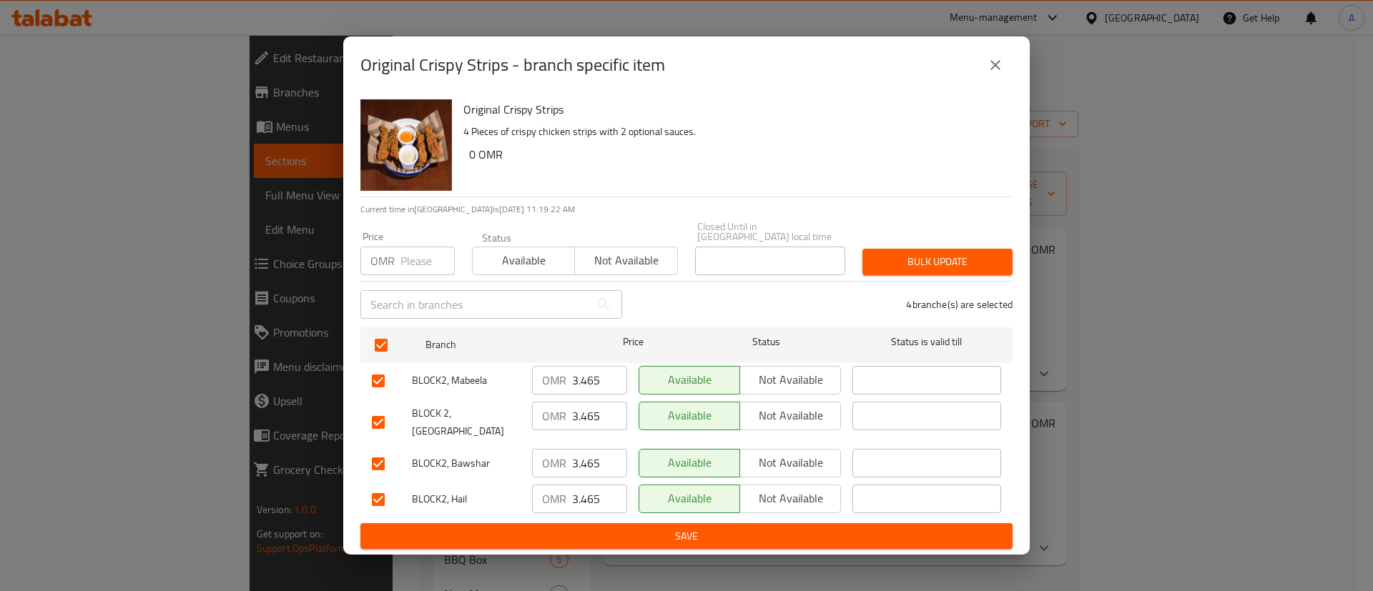
click at [583, 370] on input "3.465" at bounding box center [599, 380] width 55 height 29
type input "0"
click at [576, 413] on input "3.465" at bounding box center [599, 416] width 55 height 29
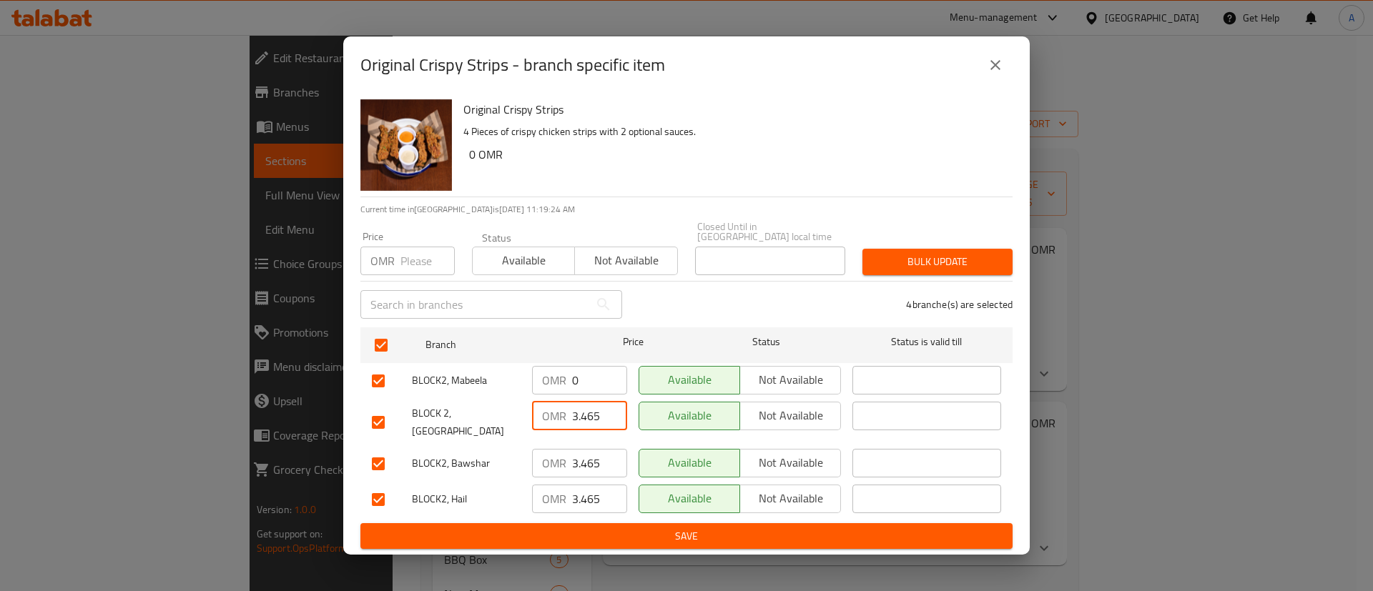
click at [576, 413] on input "3.465" at bounding box center [599, 416] width 55 height 29
type input "0"
click at [579, 456] on input "3.465" at bounding box center [599, 463] width 55 height 29
click at [579, 456] on input "0" at bounding box center [599, 463] width 55 height 29
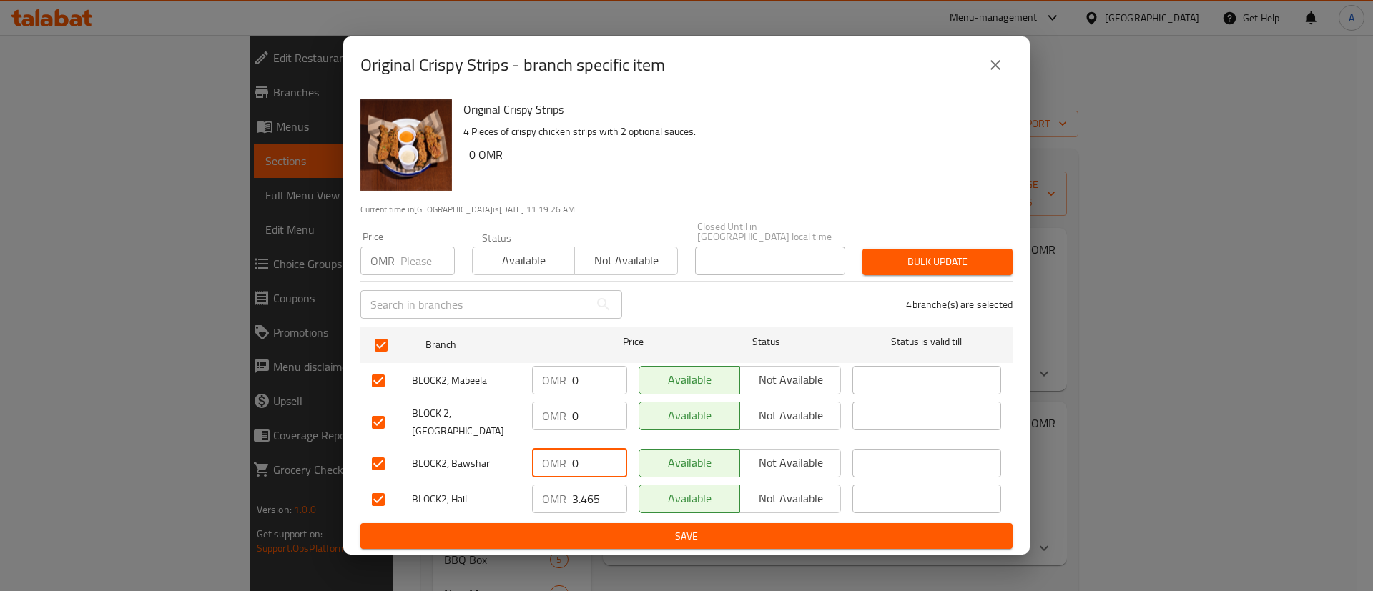
type input "0"
click at [582, 493] on input "3.465" at bounding box center [599, 499] width 55 height 29
click at [582, 493] on input "0" at bounding box center [599, 499] width 55 height 29
type input "0"
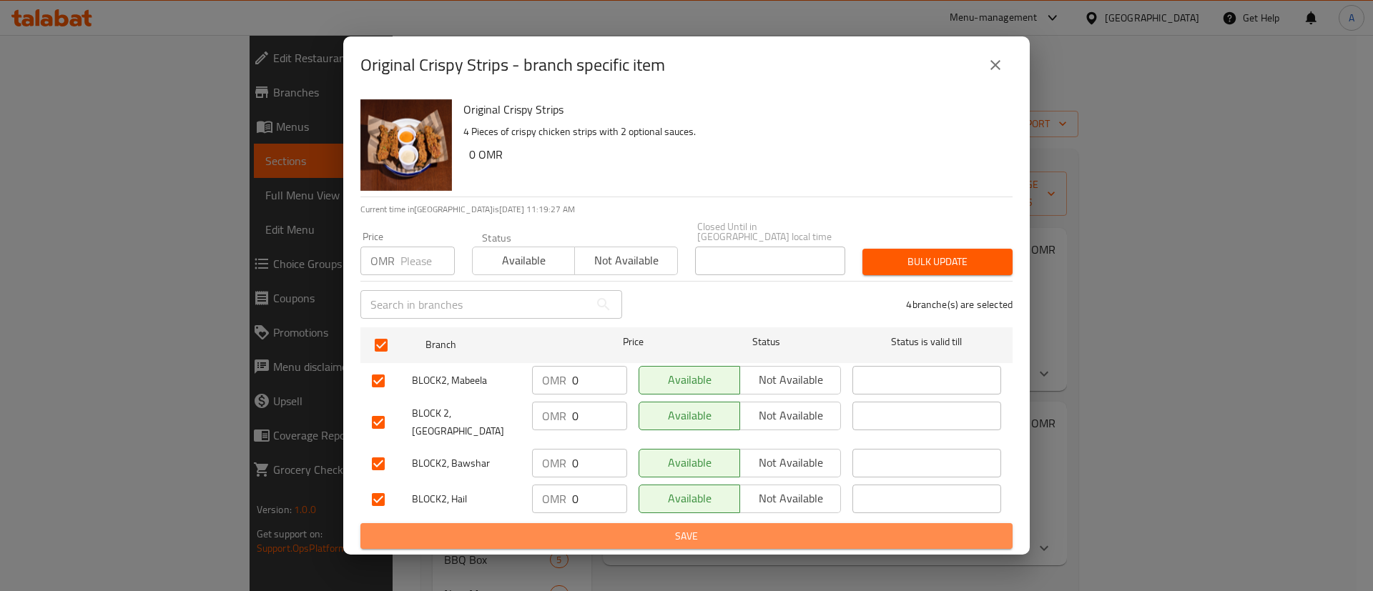
click at [591, 528] on span "Save" at bounding box center [686, 537] width 629 height 18
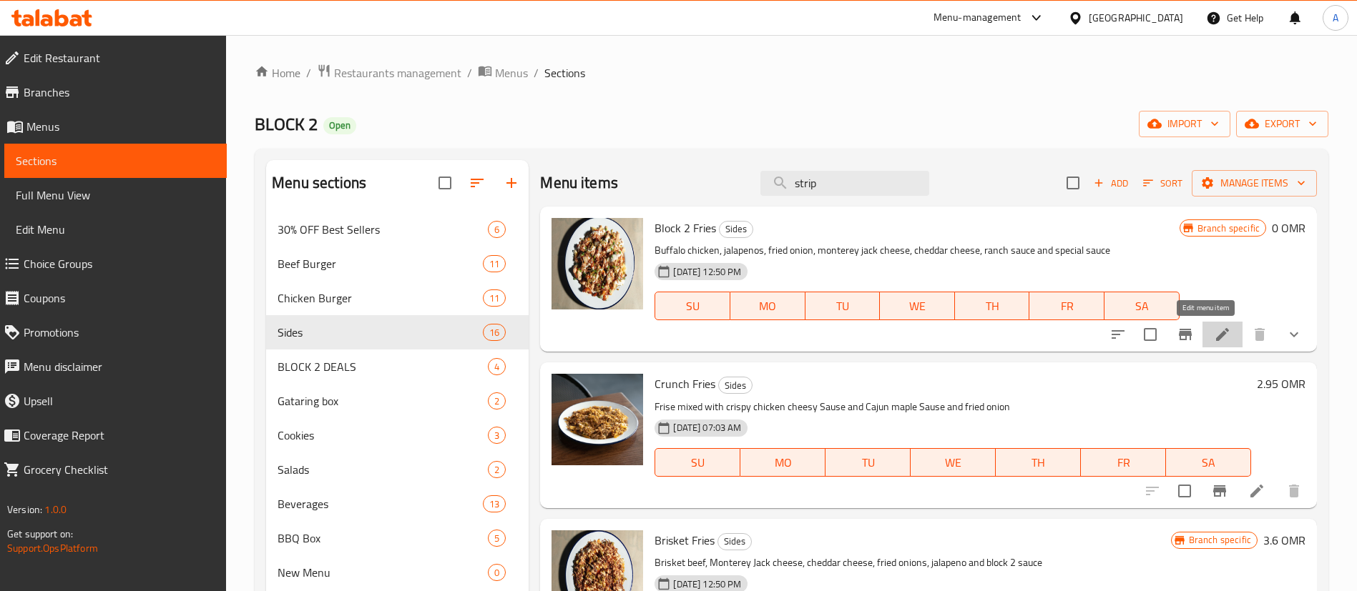
click at [1214, 341] on icon at bounding box center [1222, 334] width 17 height 17
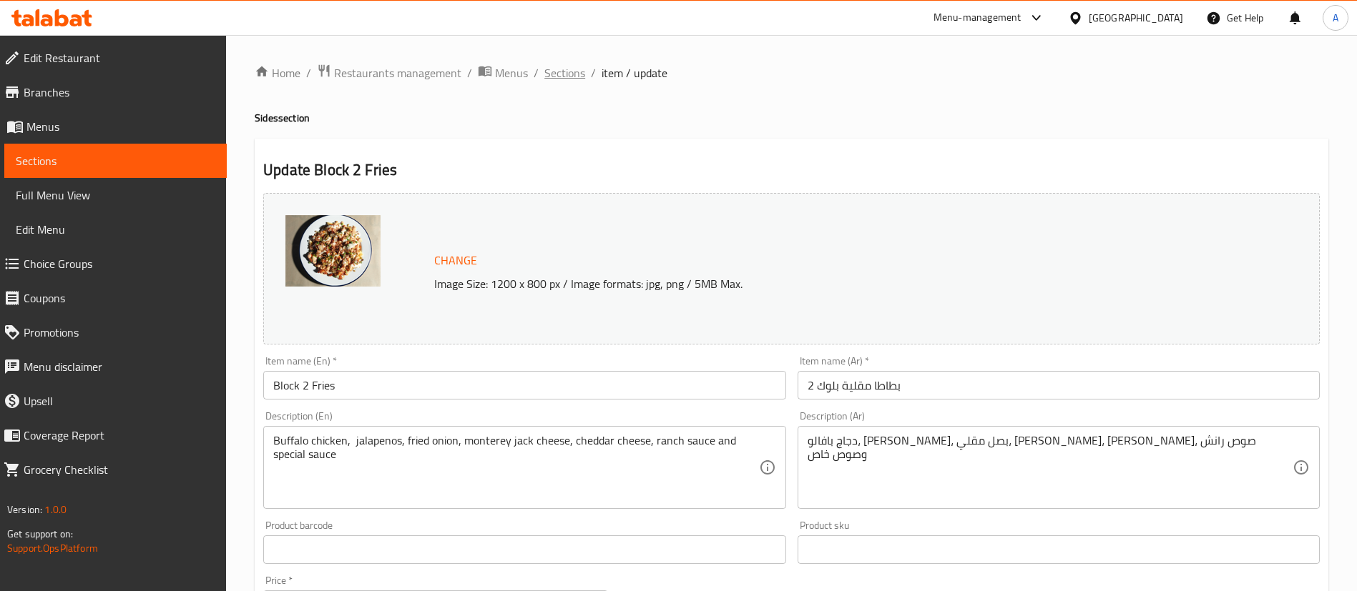
click at [576, 77] on span "Sections" at bounding box center [564, 72] width 41 height 17
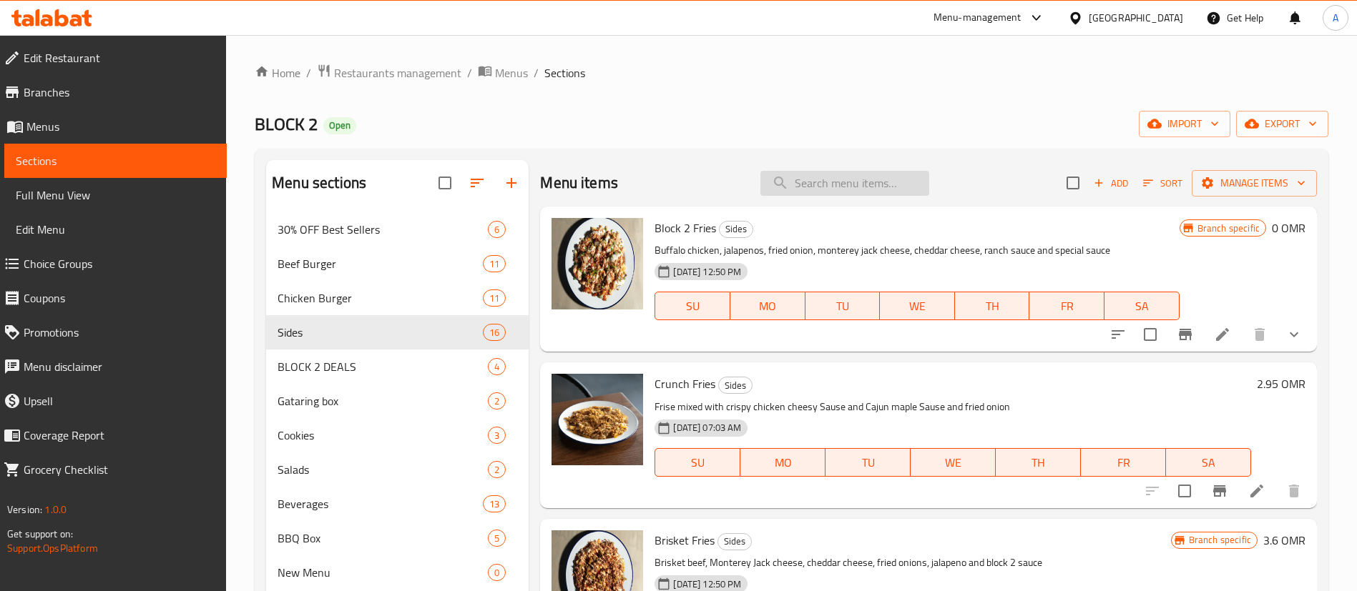
click at [784, 181] on input "search" at bounding box center [844, 183] width 169 height 25
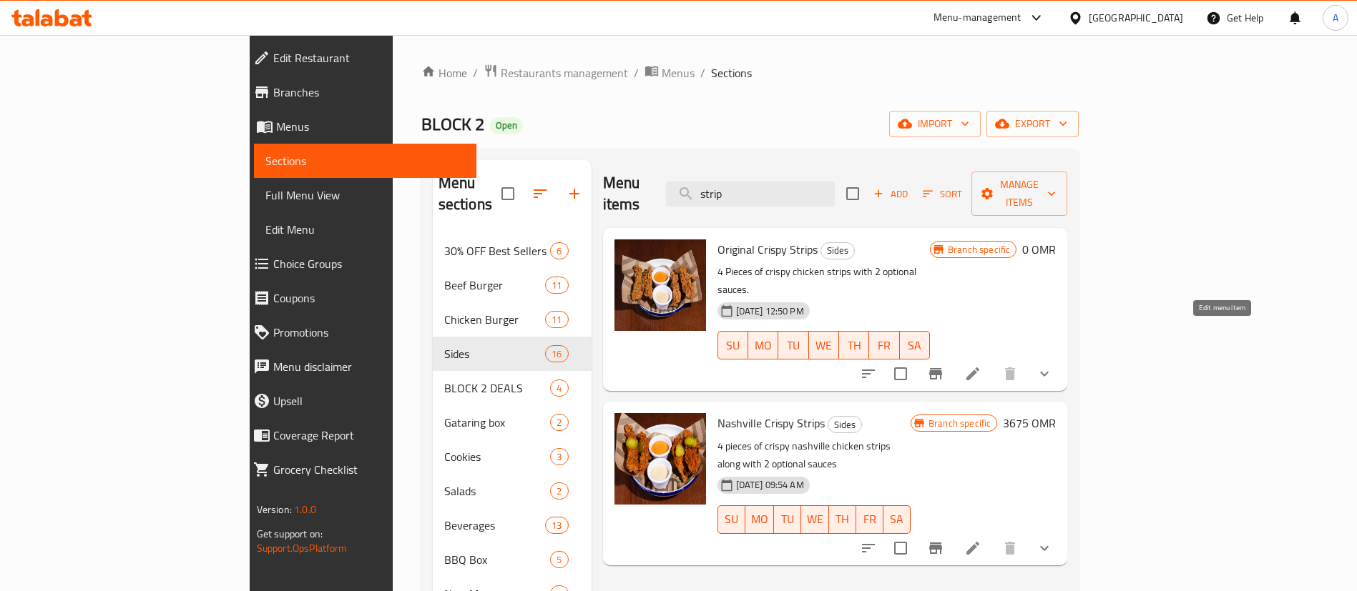
type input "strip"
click at [981, 365] on icon at bounding box center [972, 373] width 17 height 17
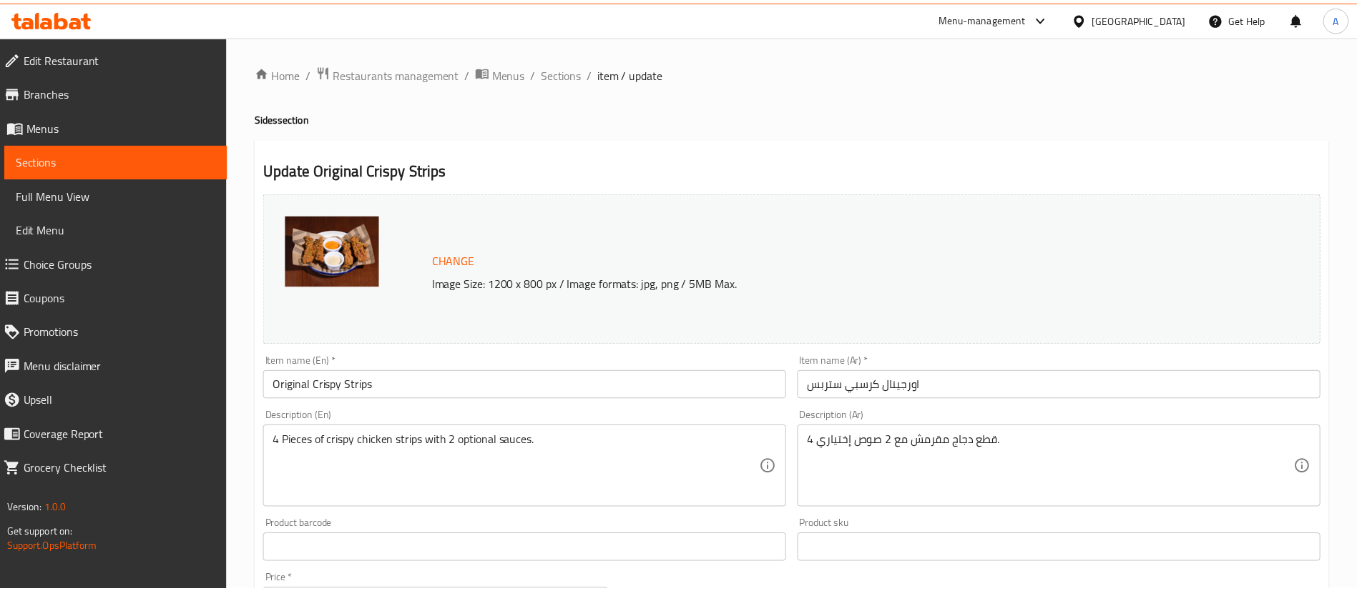
scroll to position [589, 0]
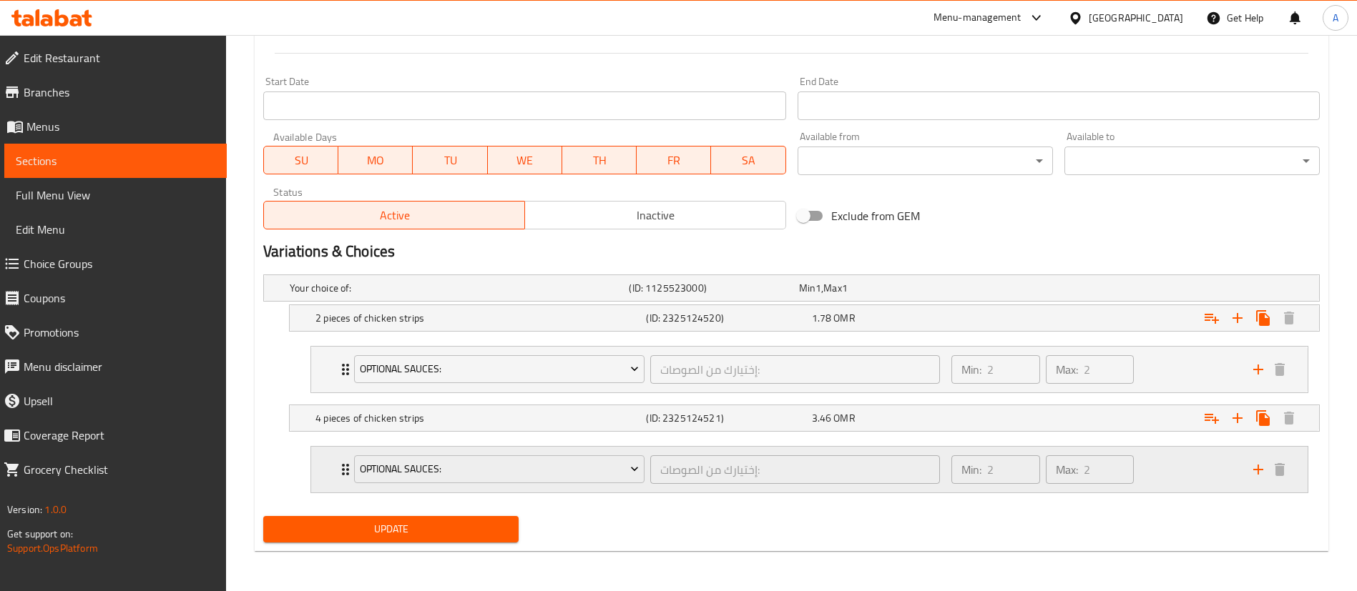
click at [1200, 468] on div "Min: 2 ​ Max: 2 ​" at bounding box center [1094, 470] width 302 height 46
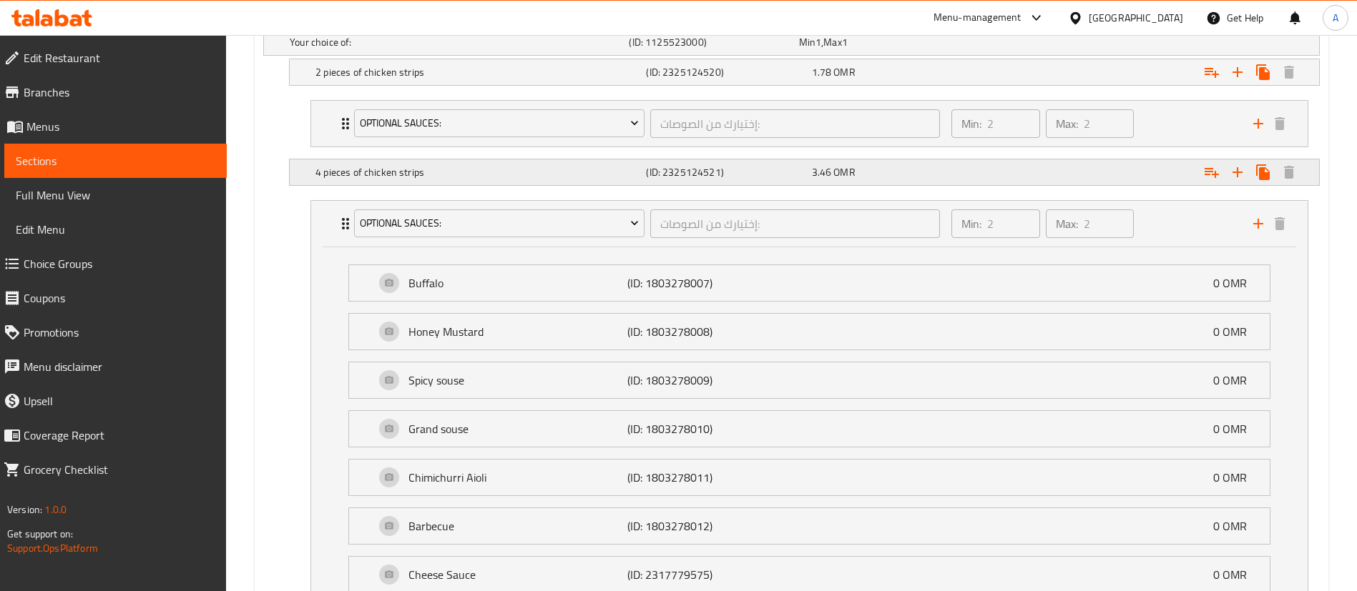
scroll to position [827, 0]
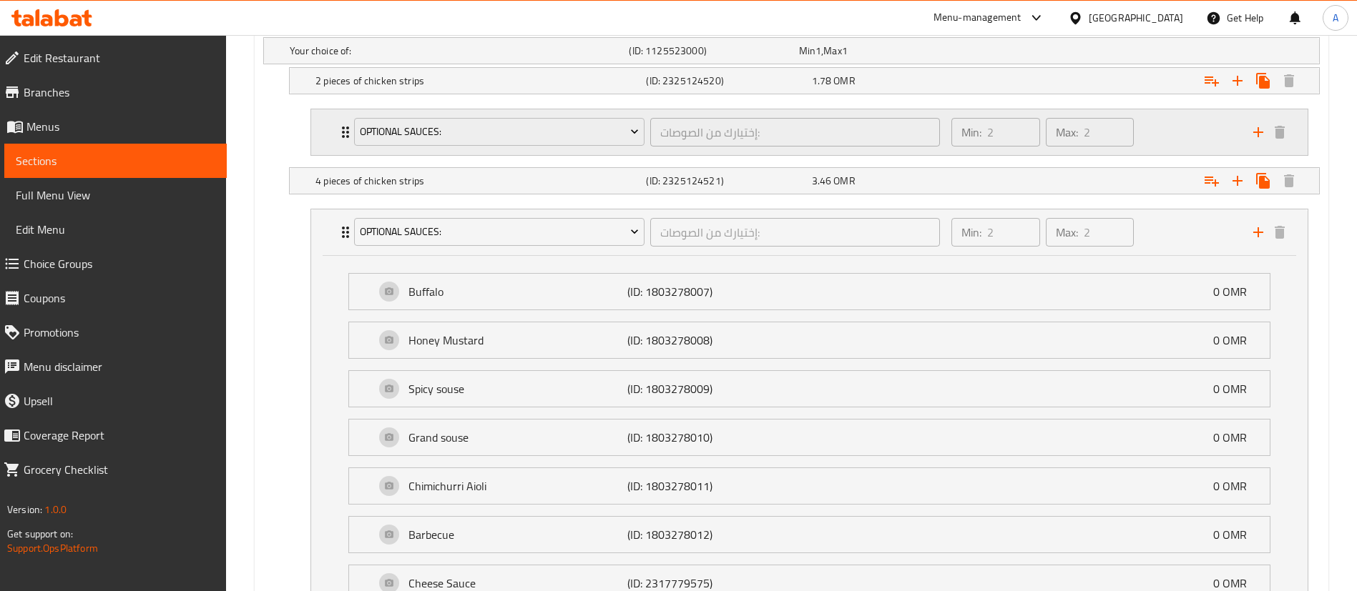
click at [1164, 129] on div "Min: 2 ​ Max: 2 ​" at bounding box center [1094, 132] width 302 height 46
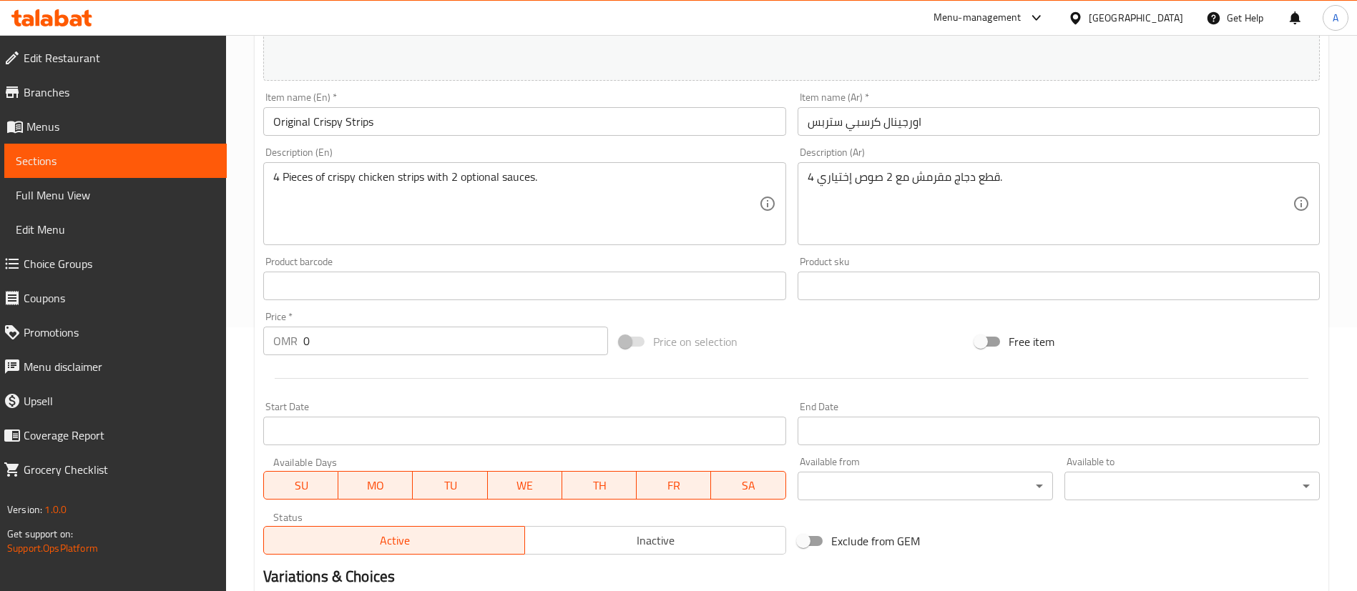
scroll to position [0, 0]
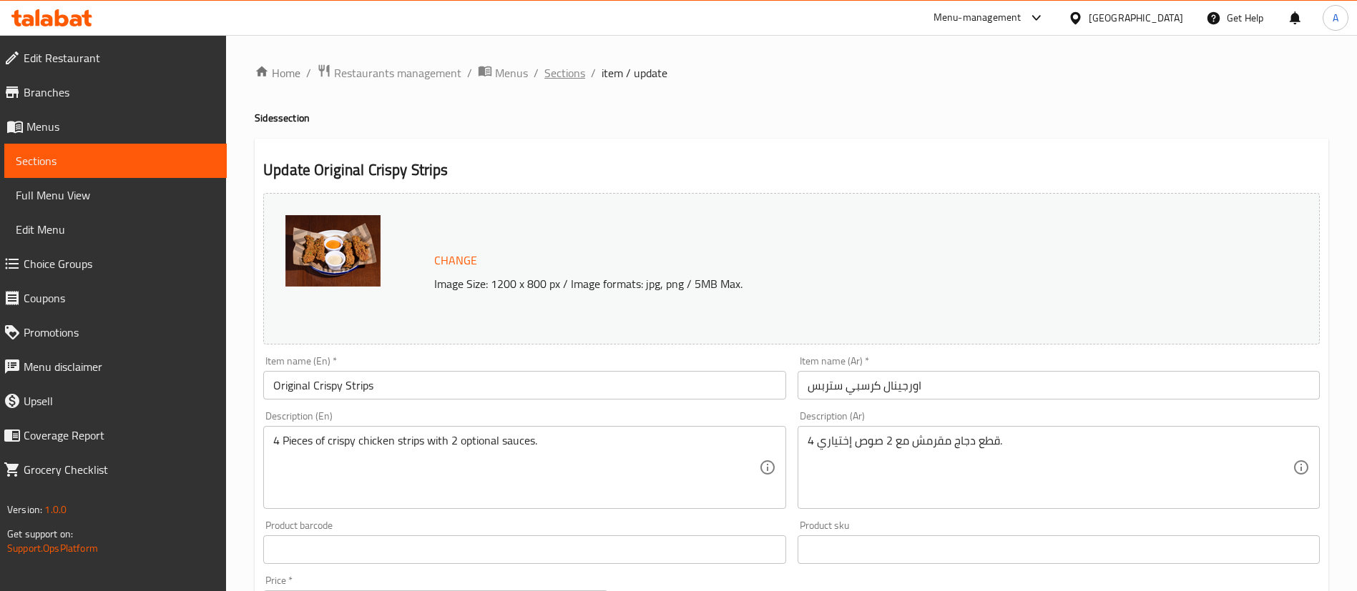
click at [564, 73] on span "Sections" at bounding box center [564, 72] width 41 height 17
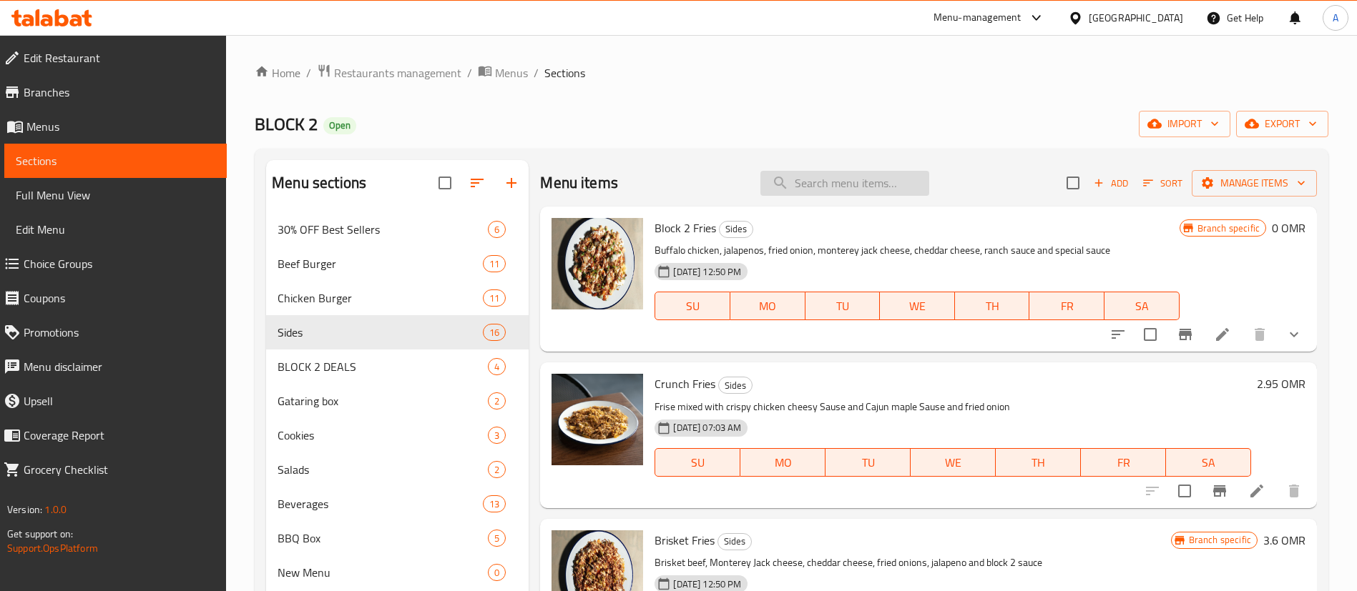
click at [820, 182] on input "search" at bounding box center [844, 183] width 169 height 25
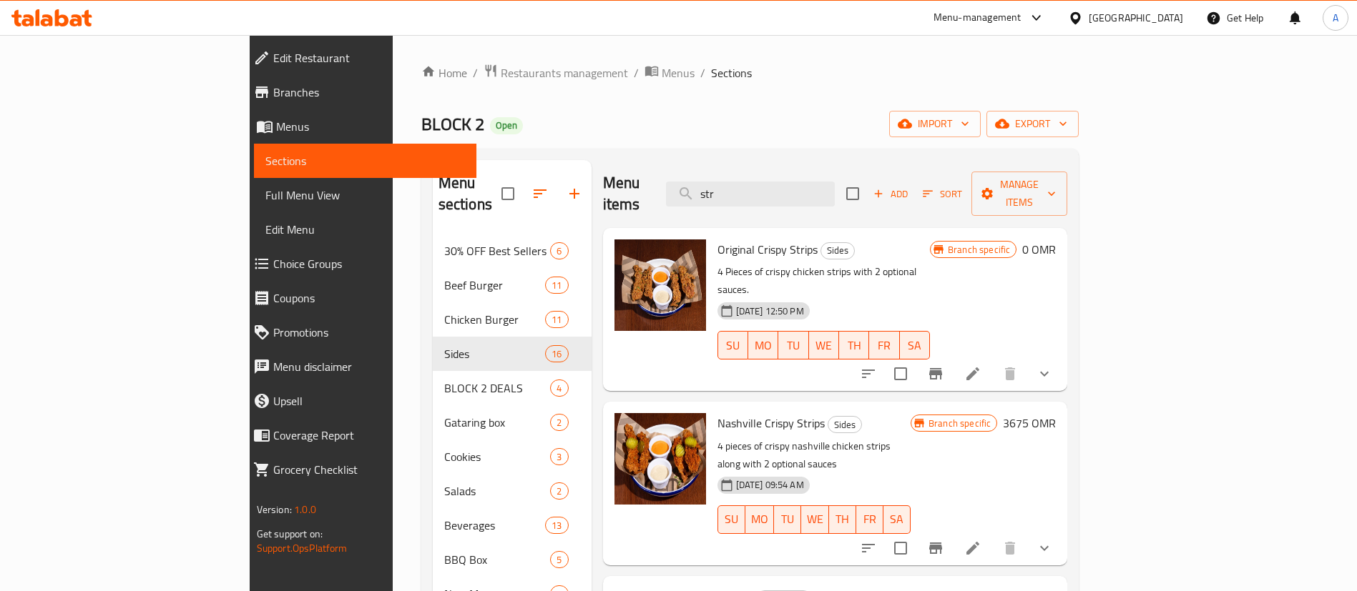
type input "str"
click at [993, 536] on li at bounding box center [973, 549] width 40 height 26
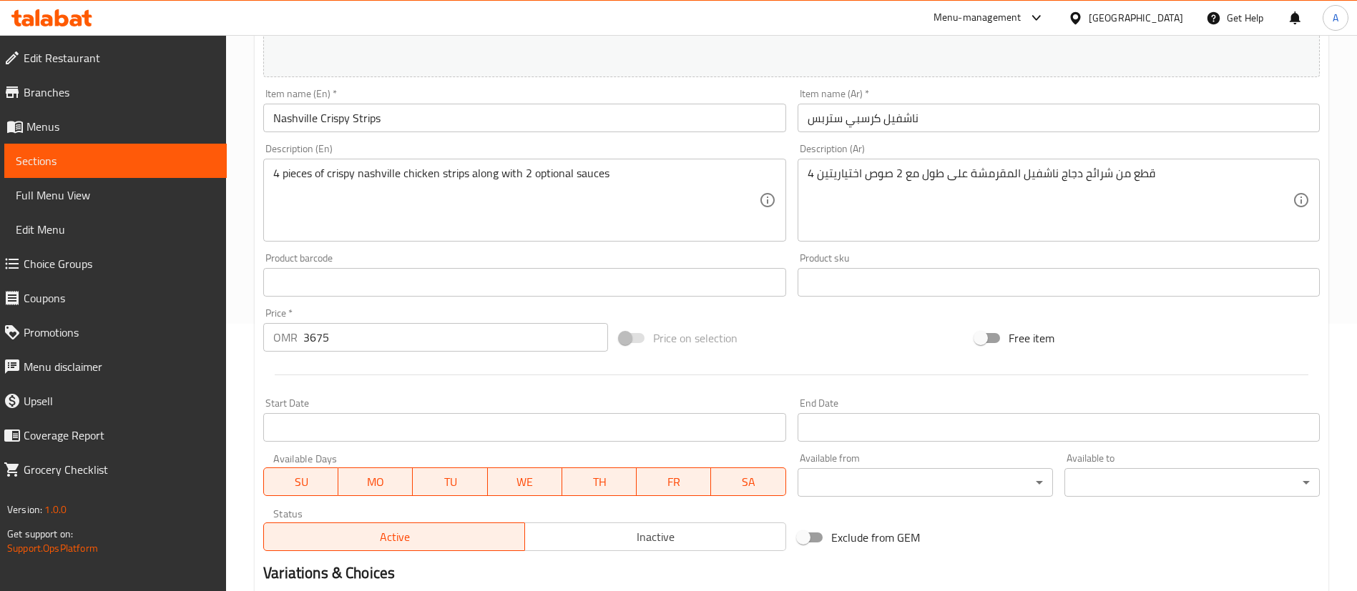
scroll to position [463, 0]
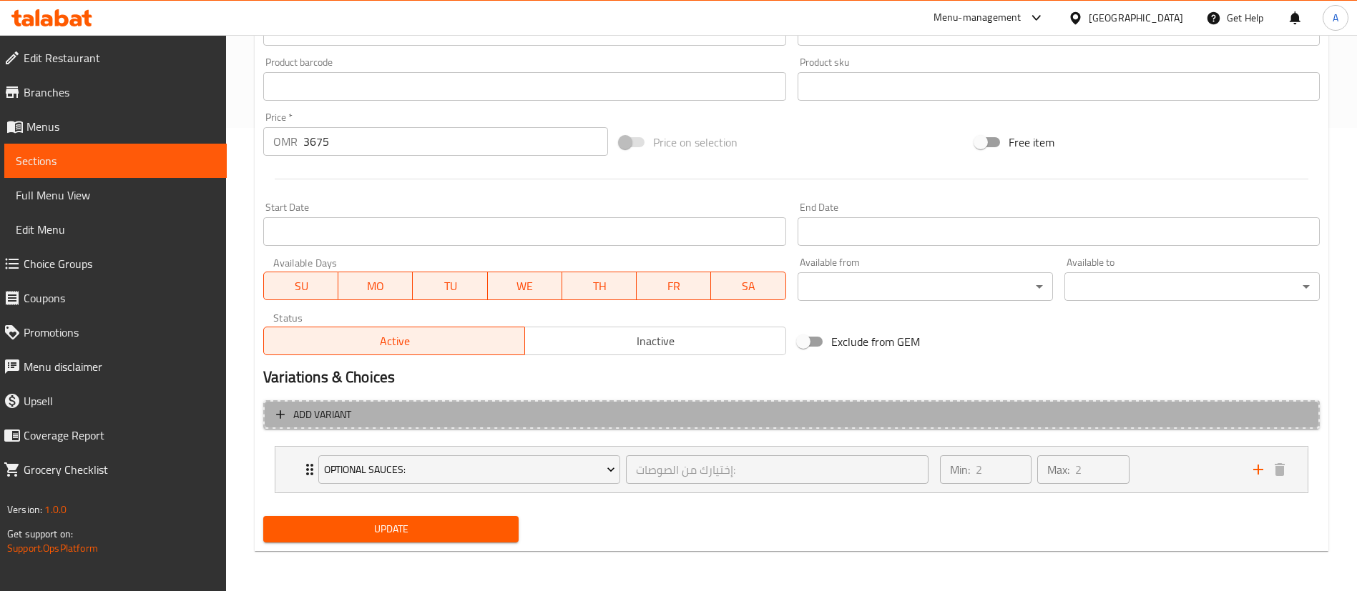
click at [654, 419] on span "Add variant" at bounding box center [791, 415] width 1031 height 18
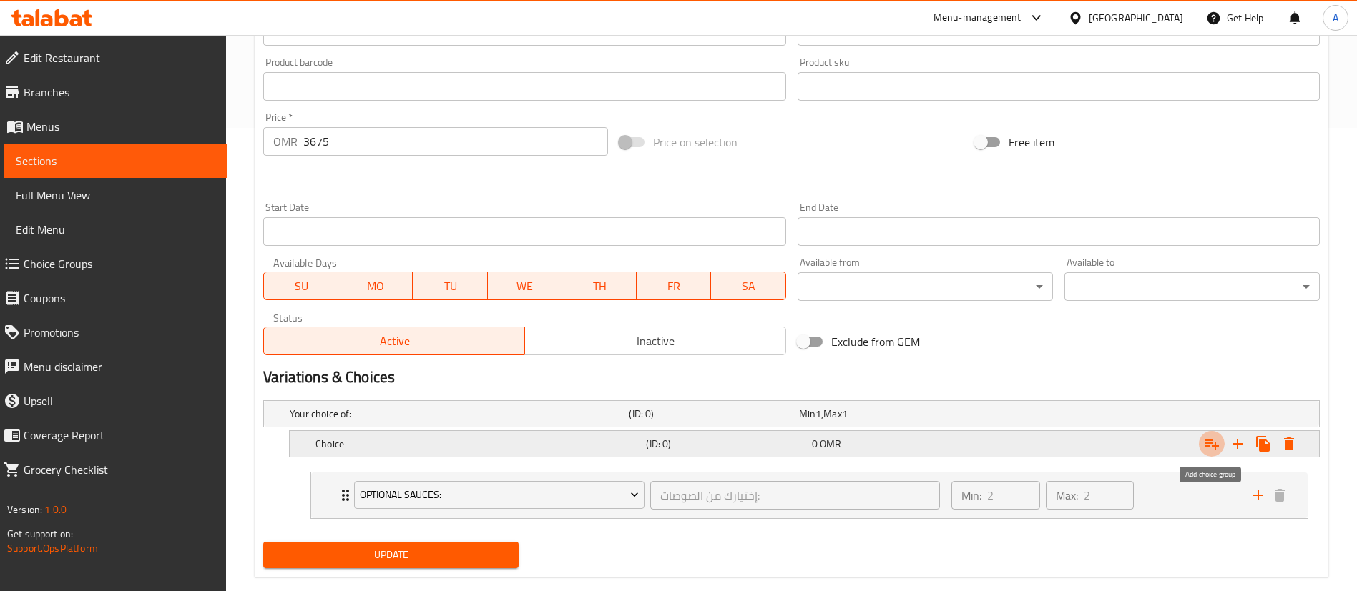
click at [1216, 441] on icon "Expand" at bounding box center [1211, 444] width 17 height 17
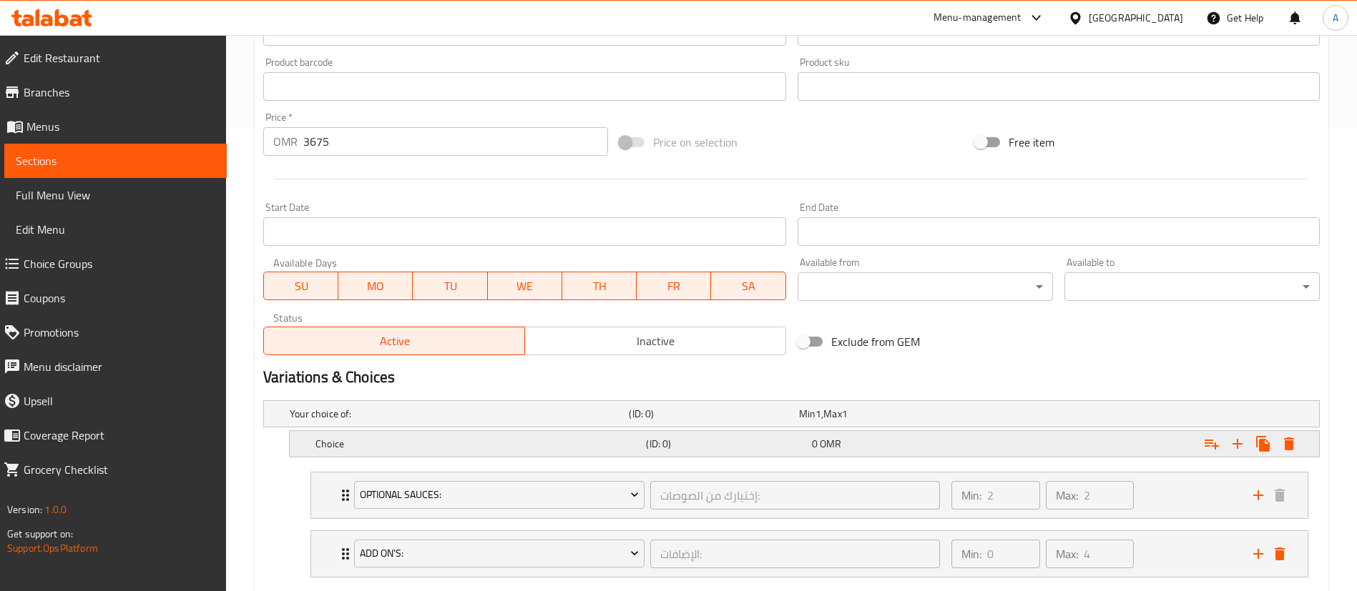
scroll to position [548, 0]
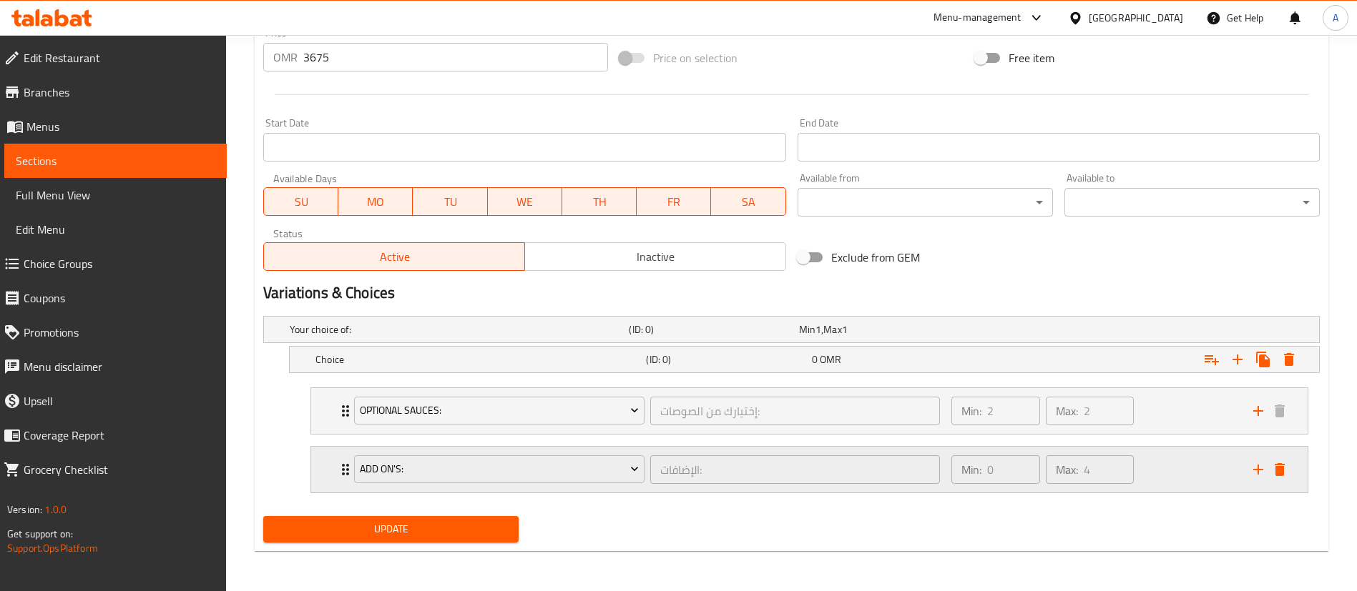
click at [1289, 470] on button "delete" at bounding box center [1279, 469] width 21 height 21
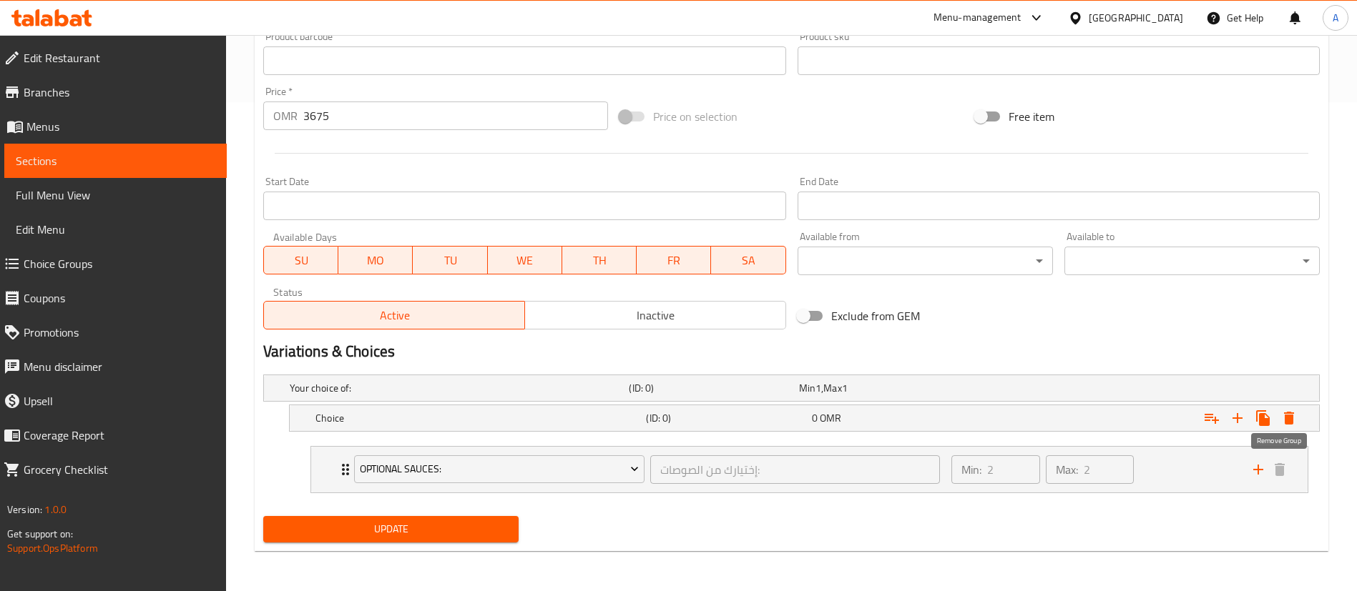
scroll to position [489, 0]
click at [1239, 416] on icon "Expand" at bounding box center [1237, 418] width 17 height 17
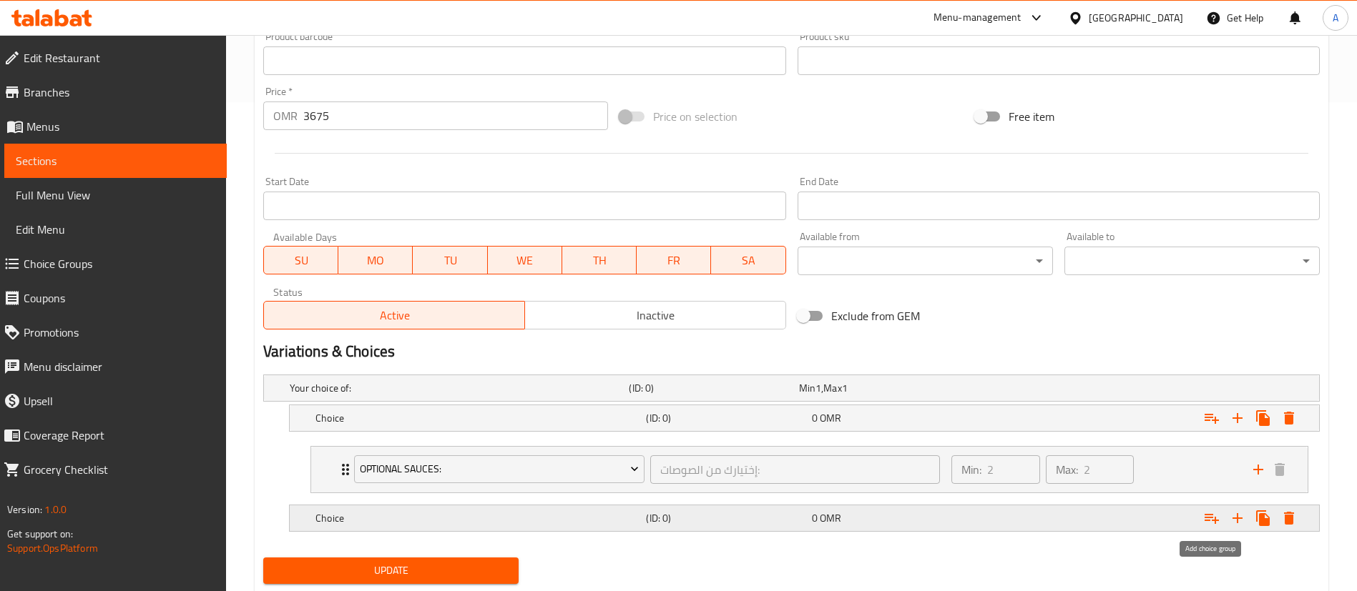
click at [1206, 520] on icon "Expand" at bounding box center [1211, 519] width 14 height 10
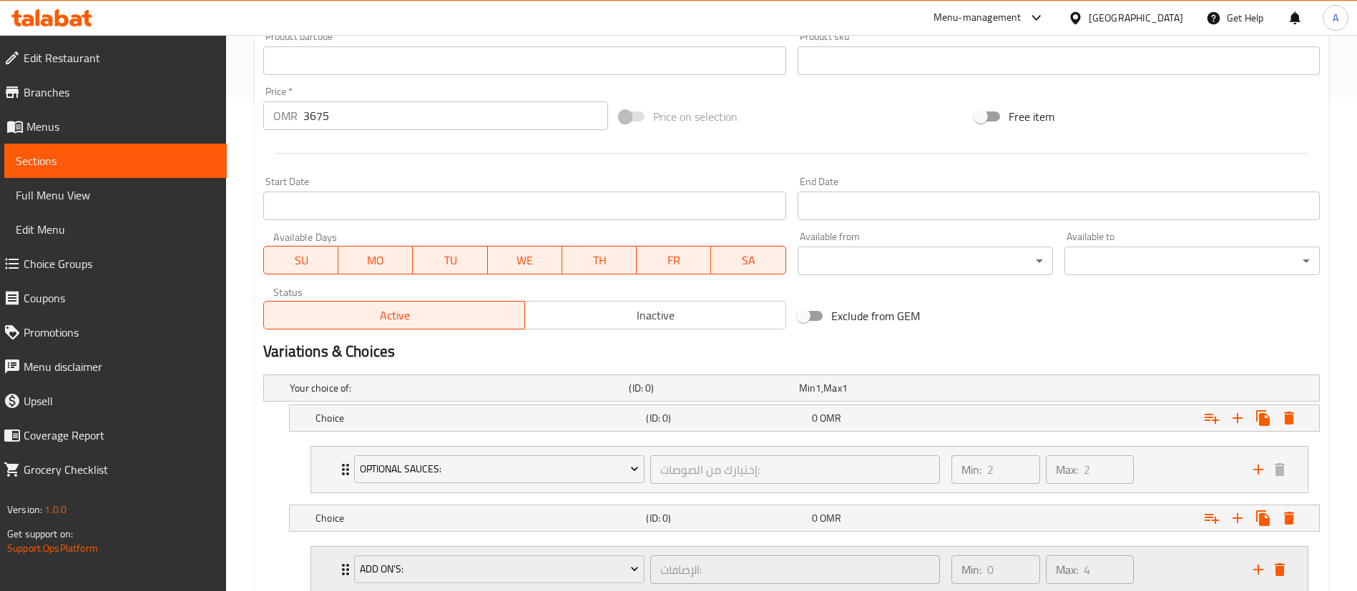
scroll to position [587, 0]
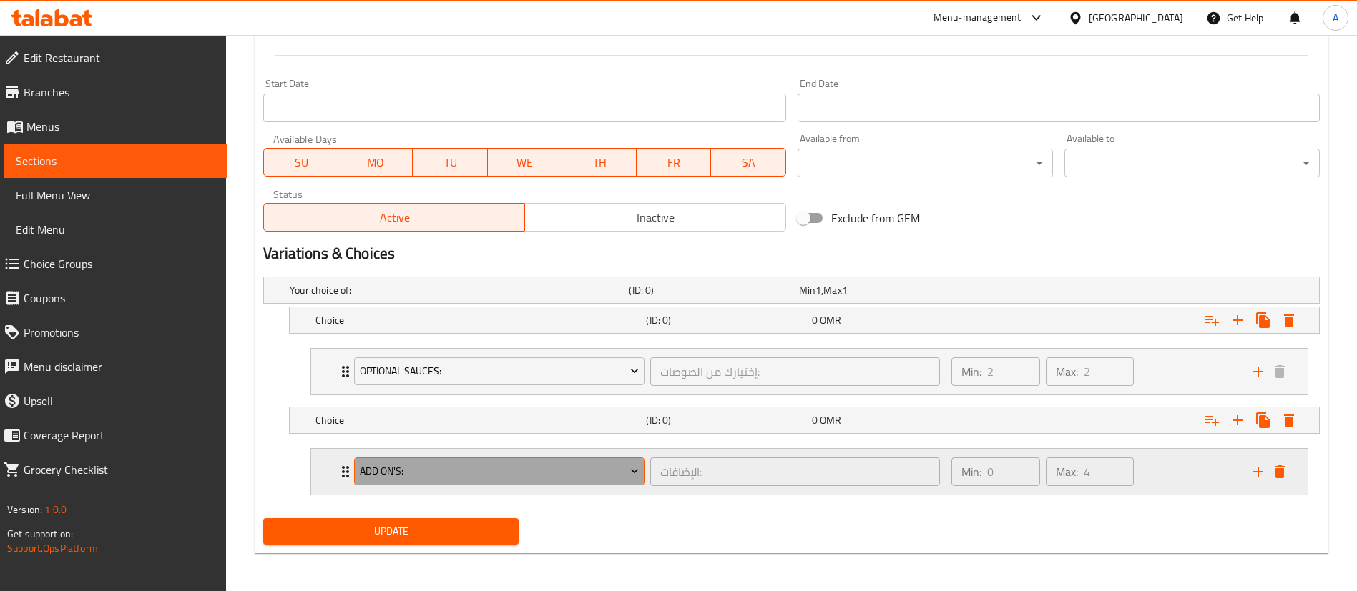
click at [500, 471] on span "Add On's:" at bounding box center [500, 472] width 280 height 18
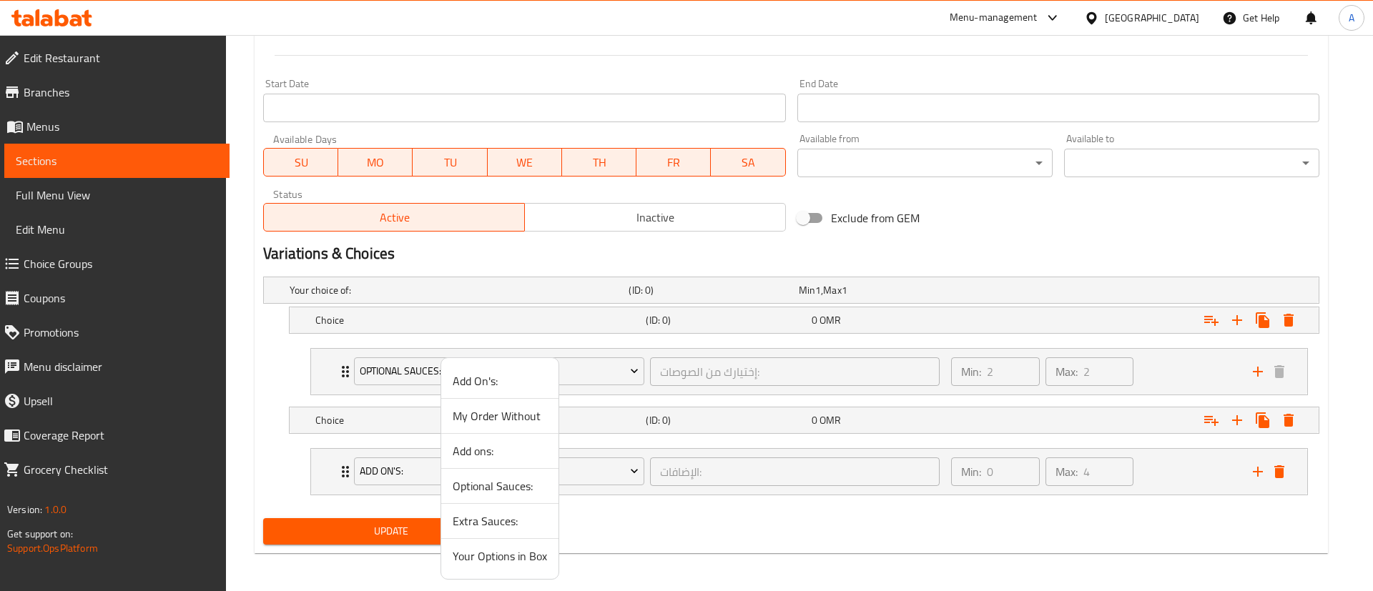
click at [508, 488] on span "Optional Sauces:" at bounding box center [500, 486] width 94 height 17
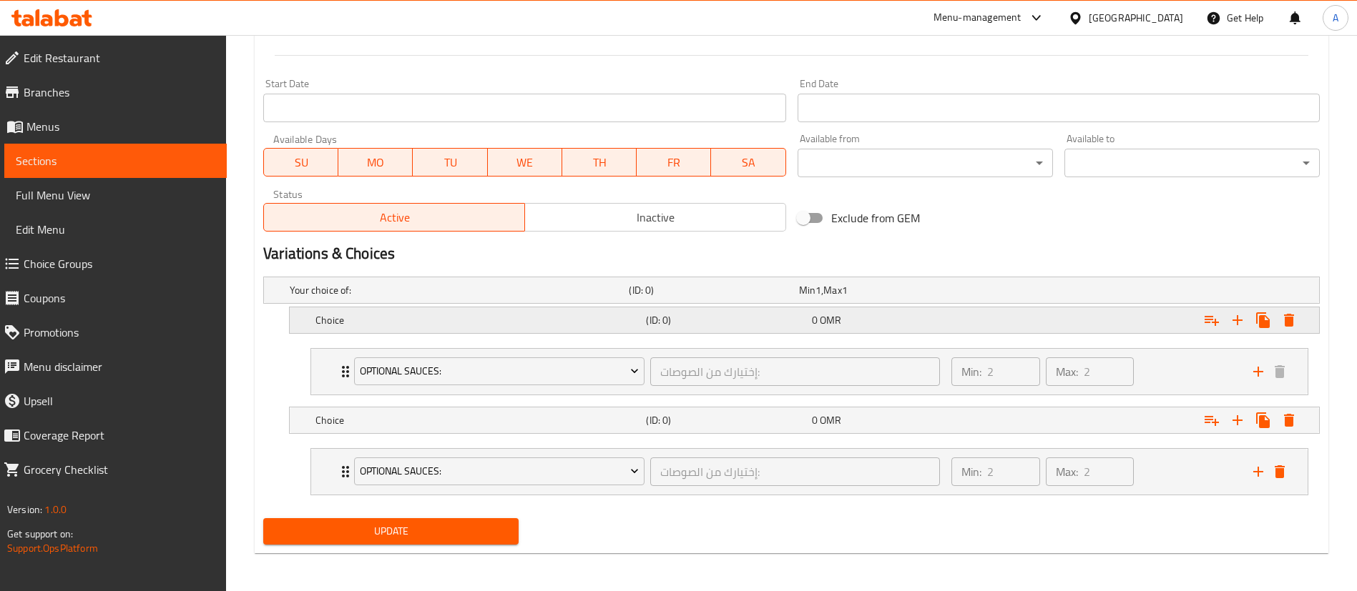
click at [571, 319] on h5 "Choice" at bounding box center [477, 320] width 325 height 14
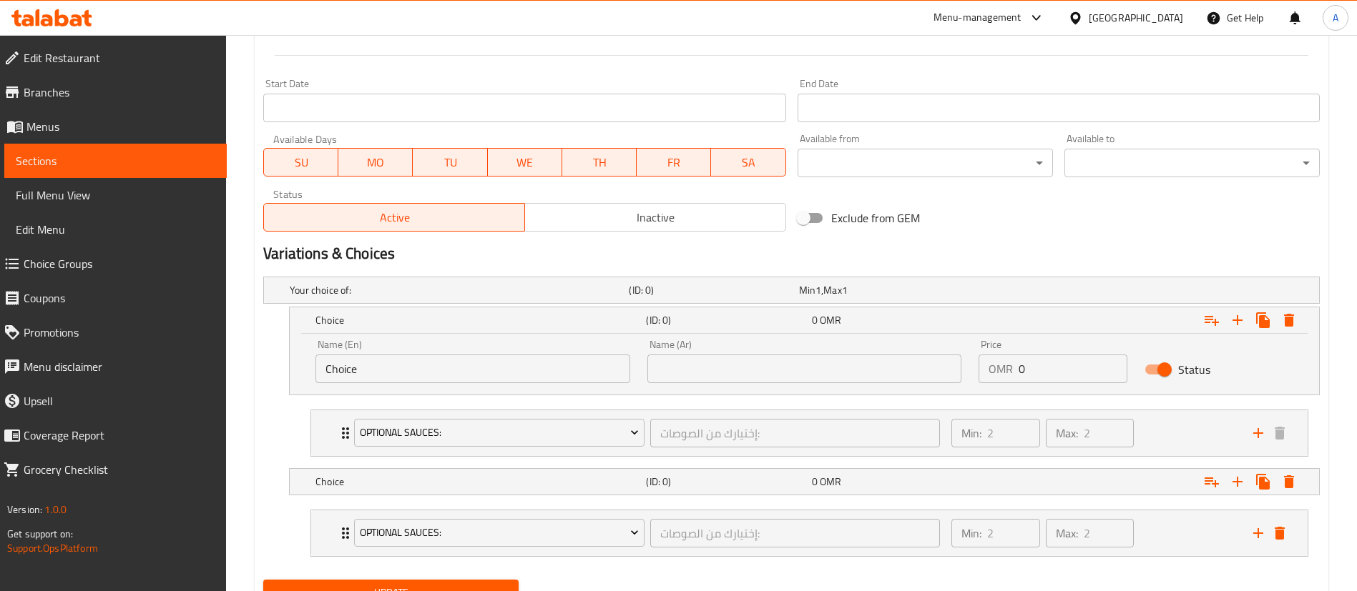
click at [379, 369] on input "Choice" at bounding box center [472, 369] width 315 height 29
paste input "2 pieces of chicken strips"
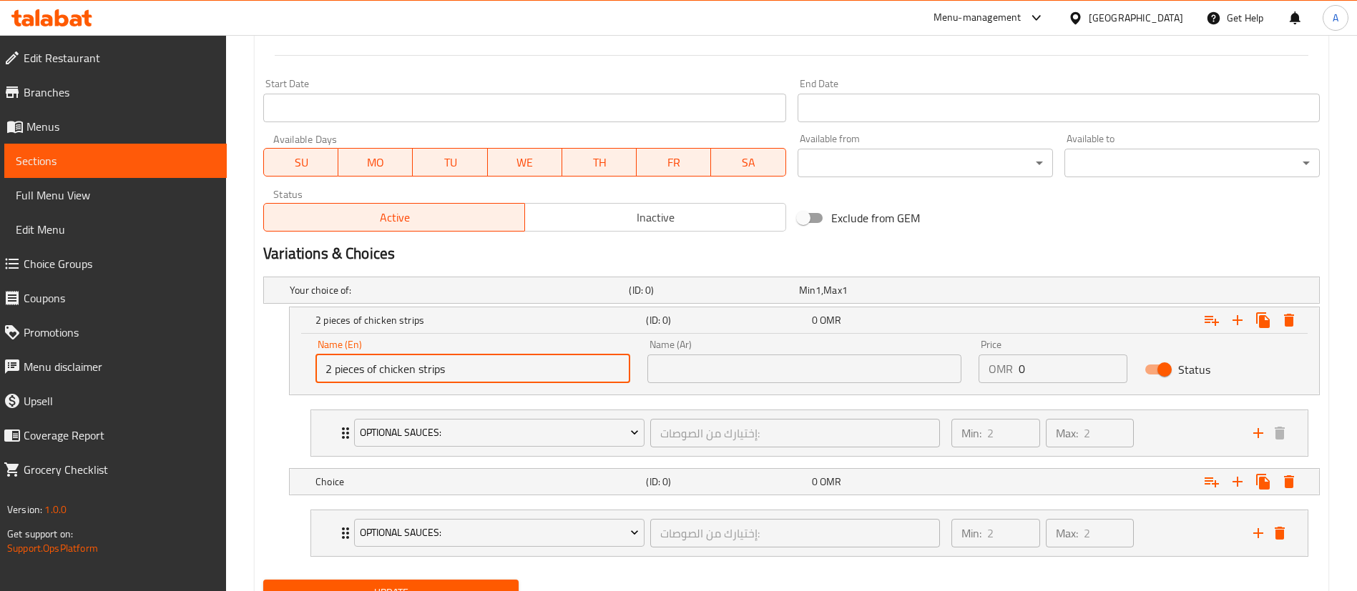
type input "2 pieces of chicken strips"
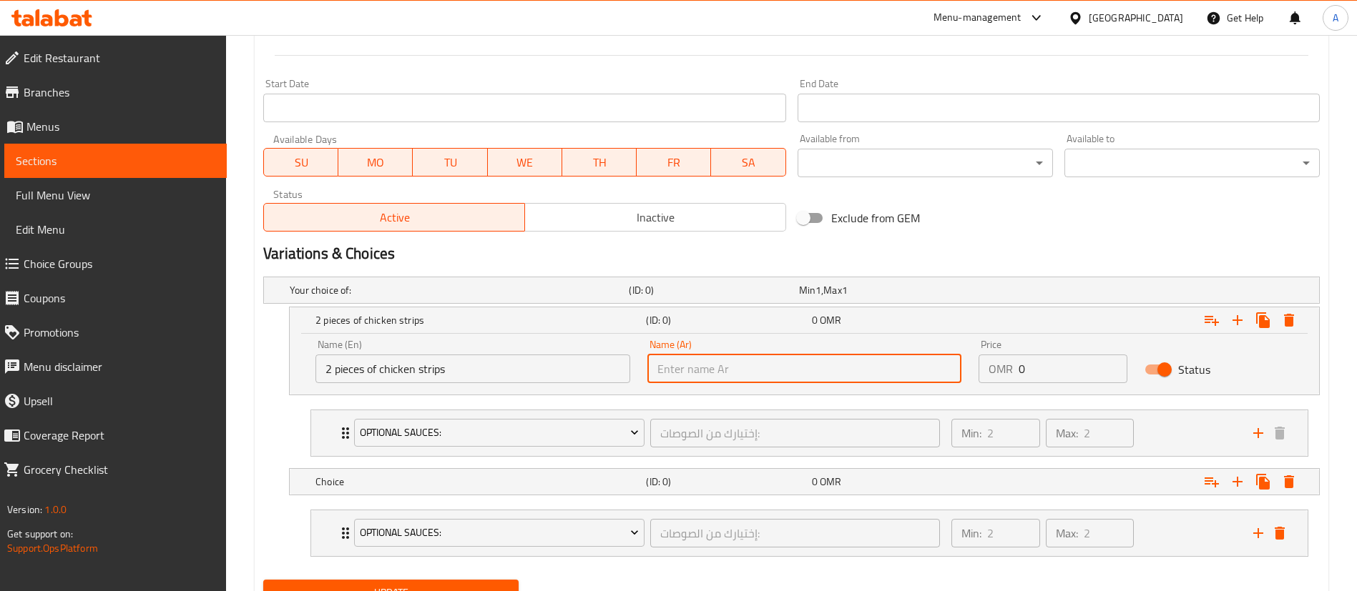
click at [689, 370] on input "text" at bounding box center [804, 369] width 315 height 29
paste input "2 قطع الدجاج ستربس"
type input "2 قطع الدجاج ستربس"
click at [965, 243] on h2 "Variations & Choices" at bounding box center [791, 253] width 1056 height 21
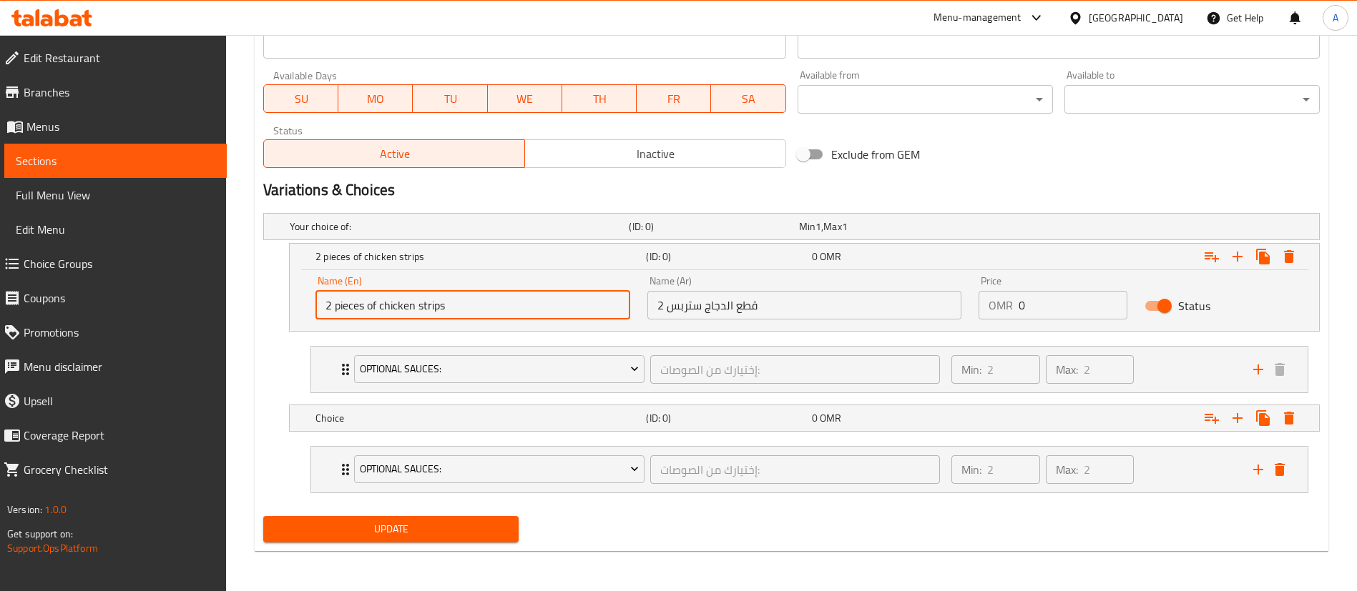
click at [419, 310] on input "2 pieces of chicken strips" at bounding box center [472, 305] width 315 height 29
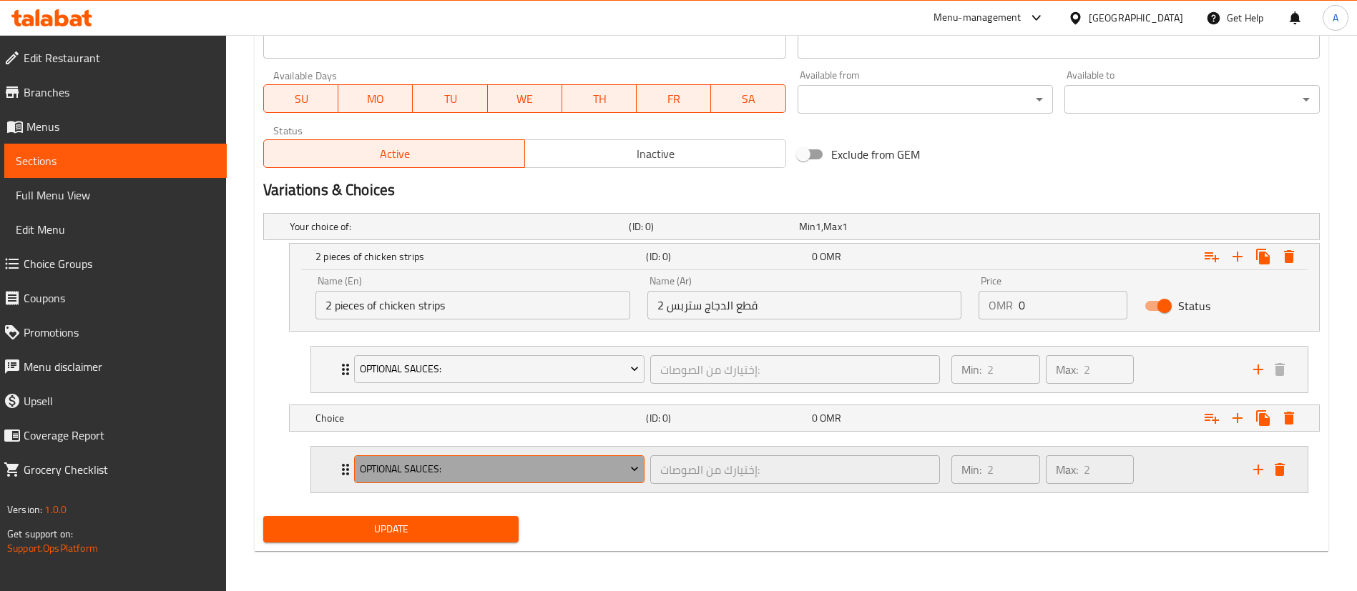
click at [424, 466] on span "Optional Sauces:" at bounding box center [500, 470] width 280 height 18
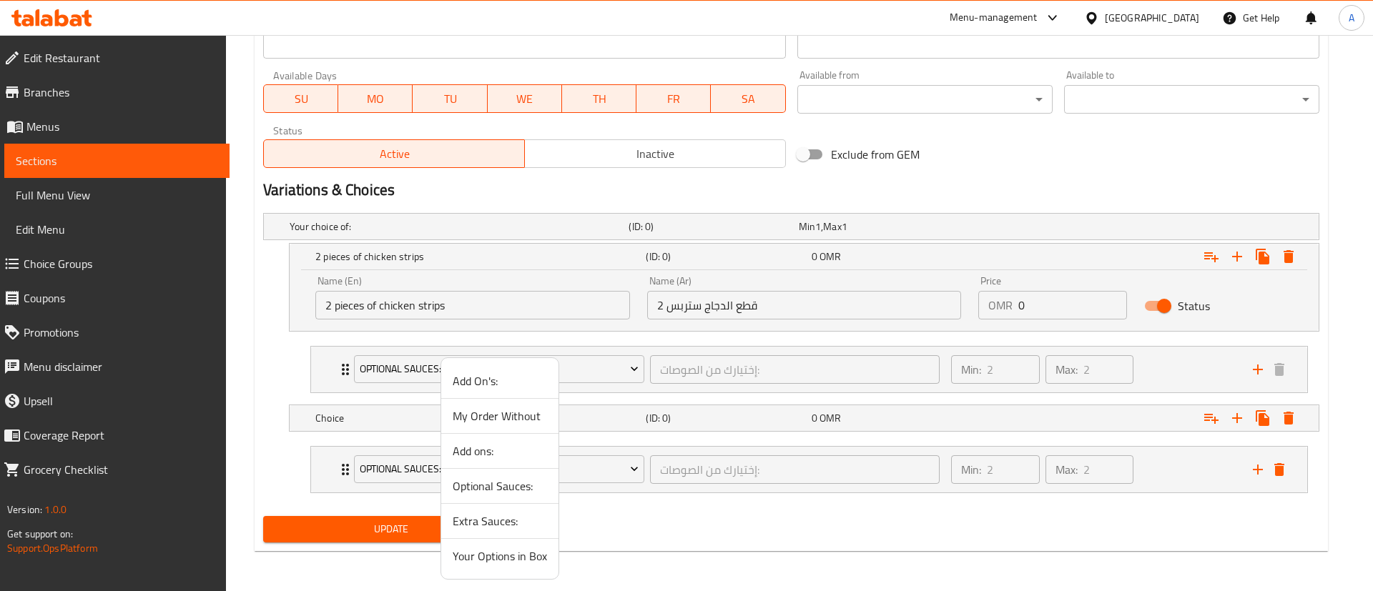
click at [322, 415] on div at bounding box center [686, 295] width 1373 height 591
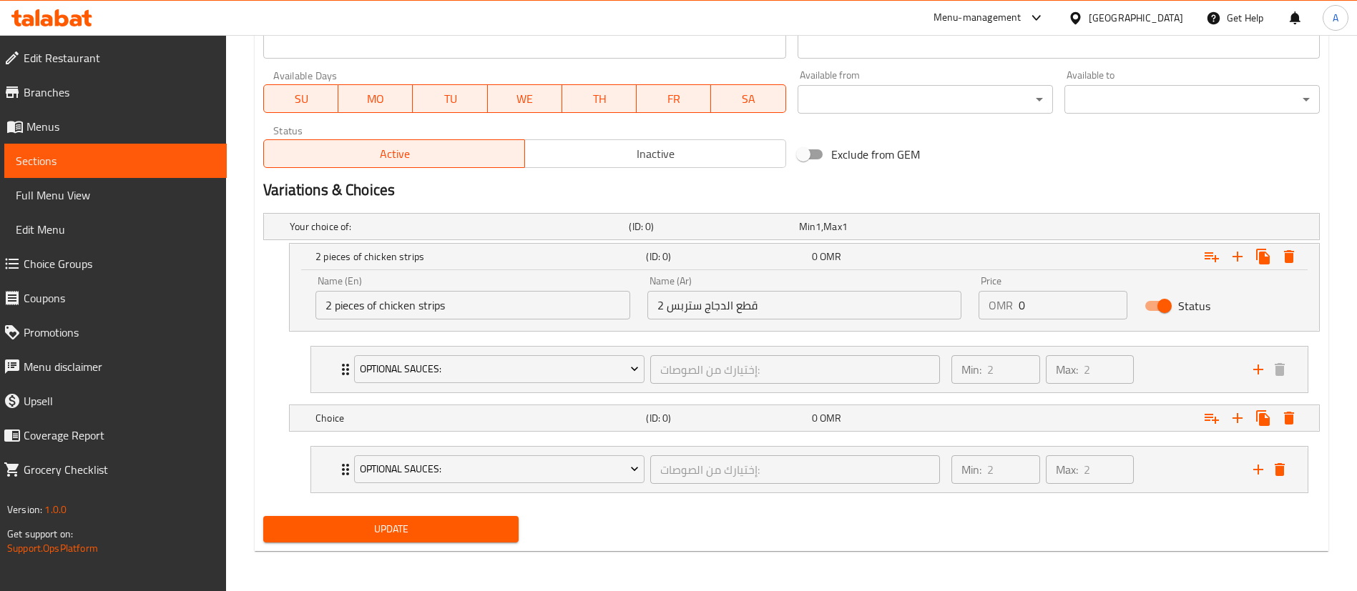
click at [322, 415] on h5 "Choice" at bounding box center [477, 418] width 325 height 14
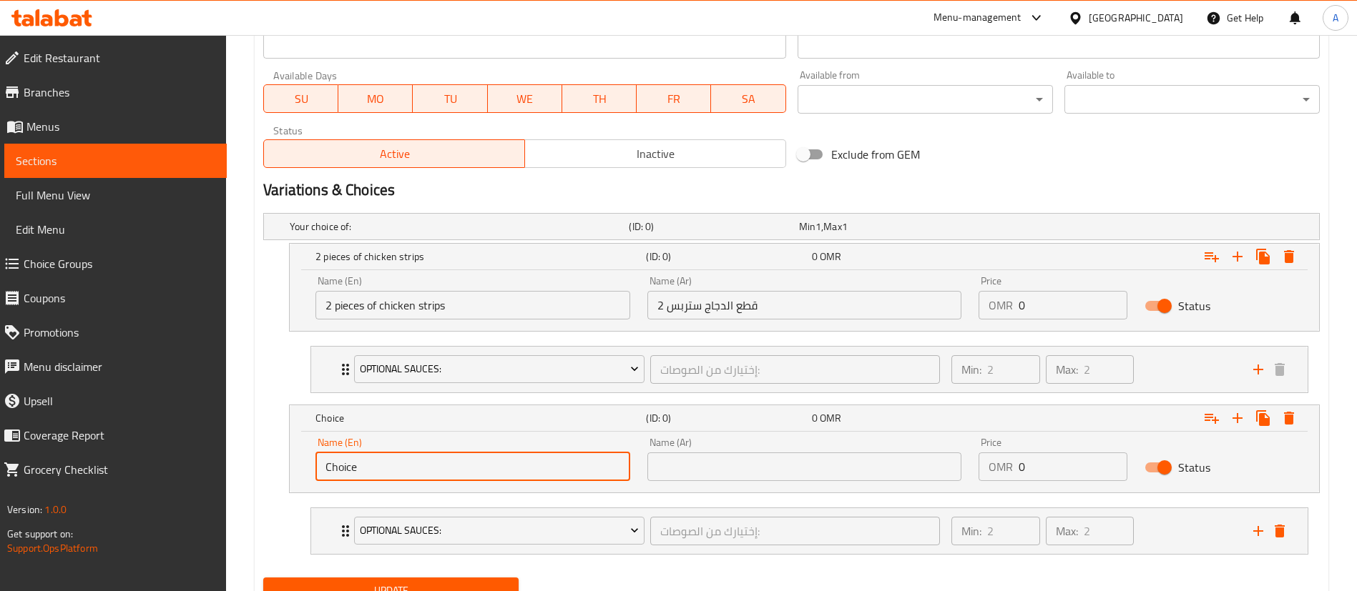
click at [410, 467] on input "Choice" at bounding box center [472, 467] width 315 height 29
paste input "2 pieces of chicken strips"
type input "2 pieces of chicken strips"
click at [703, 315] on input "2 قطع الدجاج ستربس" at bounding box center [804, 305] width 315 height 29
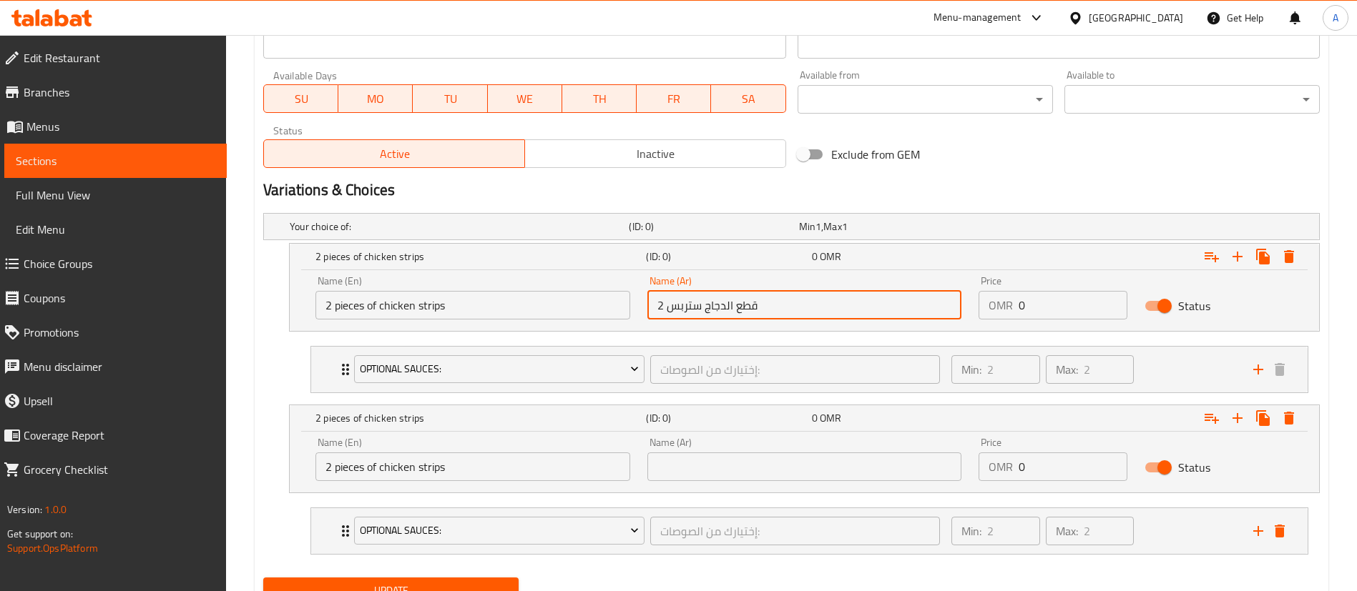
click at [703, 315] on input "2 قطع الدجاج ستربس" at bounding box center [804, 305] width 315 height 29
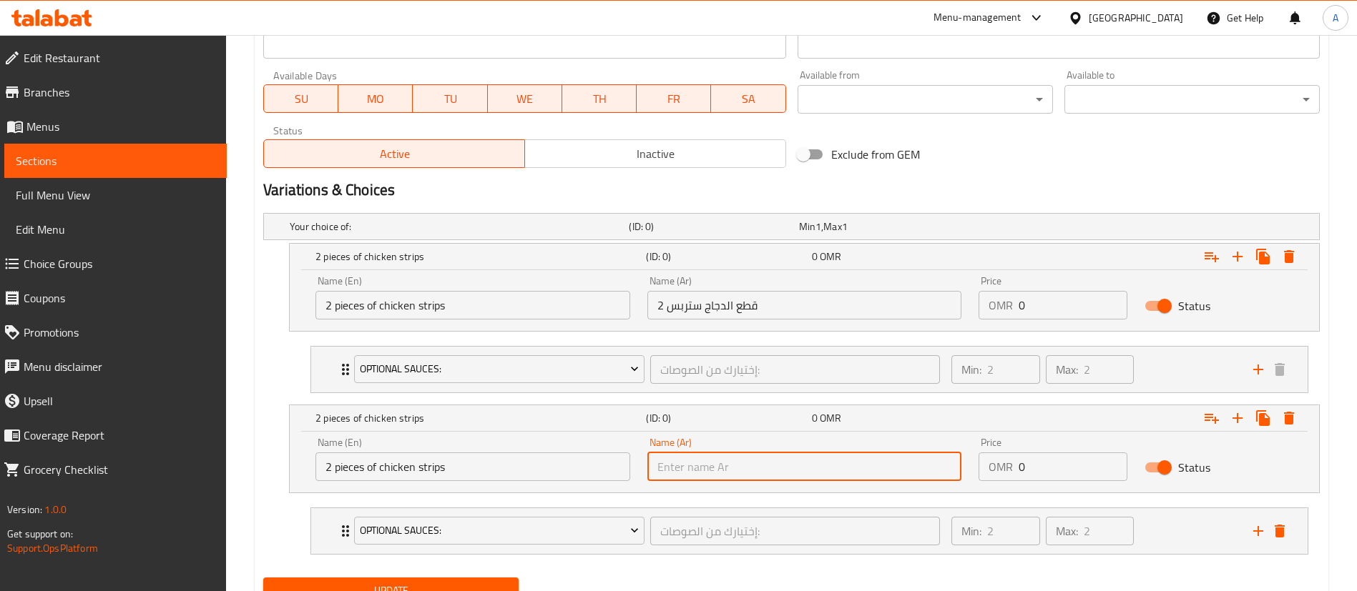
click at [694, 467] on input "text" at bounding box center [804, 467] width 315 height 29
paste input "2 قطع الدجاج ستربس"
type input "2 قطع الدجاج ستربس"
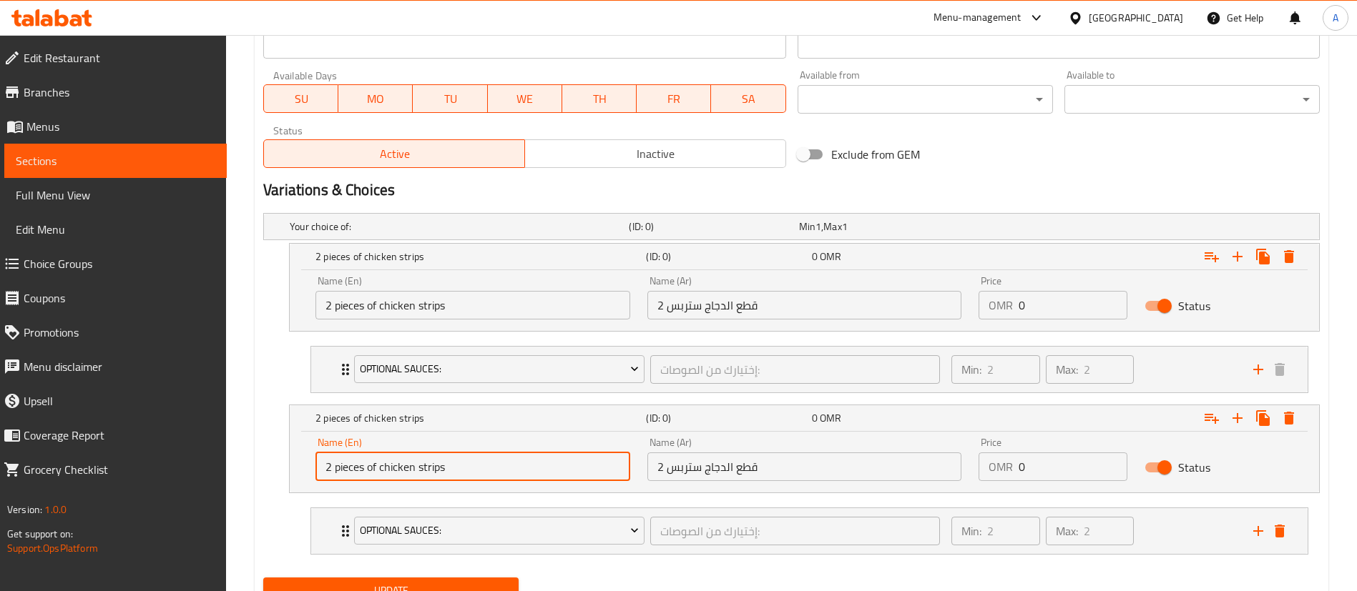
click at [331, 466] on input "2 pieces of chicken strips" at bounding box center [472, 467] width 315 height 29
type input "4 pieces of chicken strips"
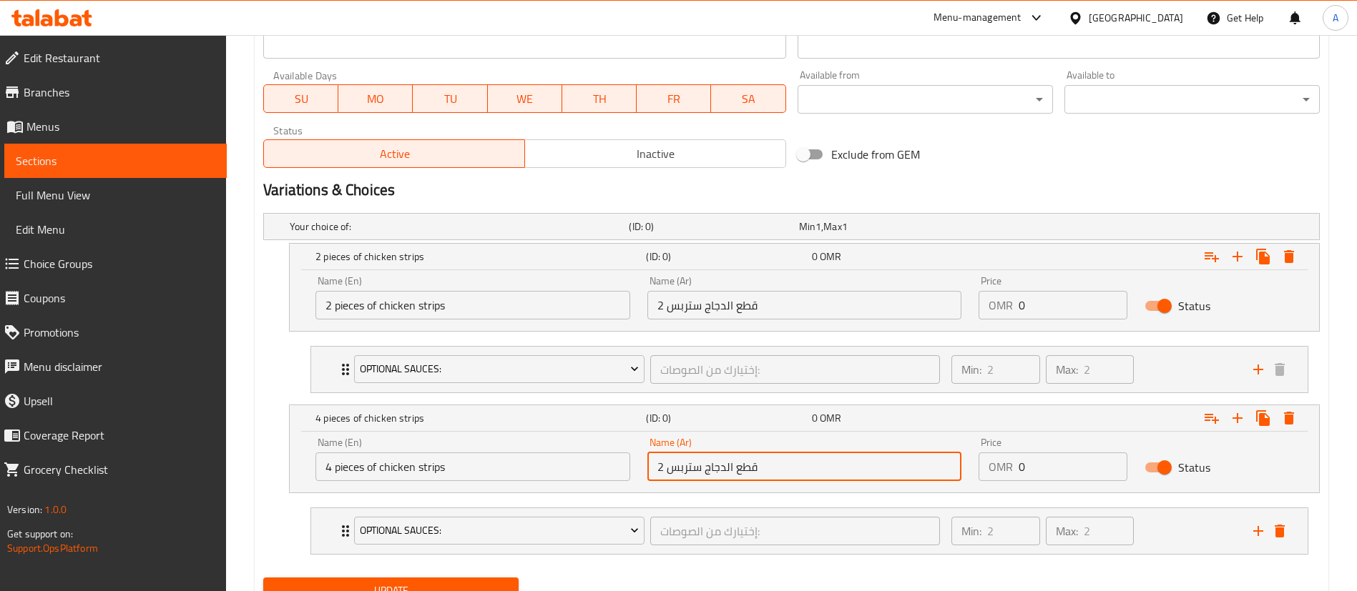
drag, startPoint x: 661, startPoint y: 459, endPoint x: 651, endPoint y: 459, distance: 10.0
click at [651, 459] on input "2 قطع الدجاج ستربس" at bounding box center [804, 467] width 315 height 29
type input "4 قطع الدجاج ستربس"
click at [1025, 305] on input "0" at bounding box center [1072, 305] width 109 height 29
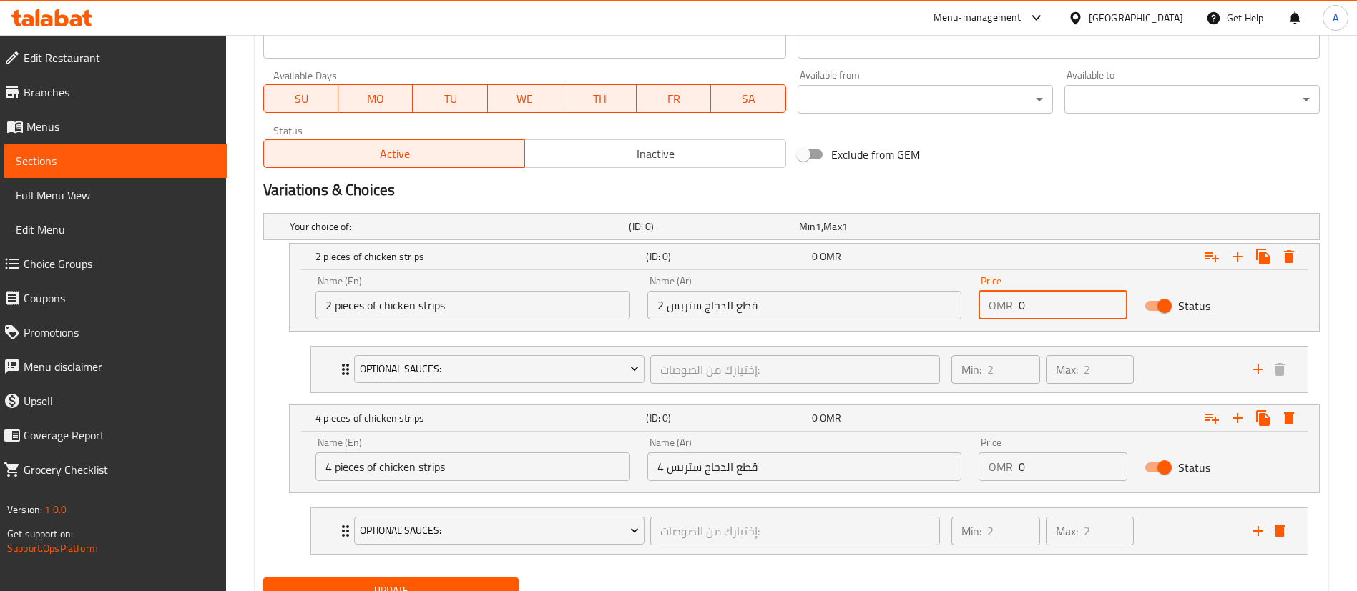
click at [1025, 305] on input "0" at bounding box center [1072, 305] width 109 height 29
type input "1.780"
click at [1031, 476] on input "0" at bounding box center [1072, 467] width 109 height 29
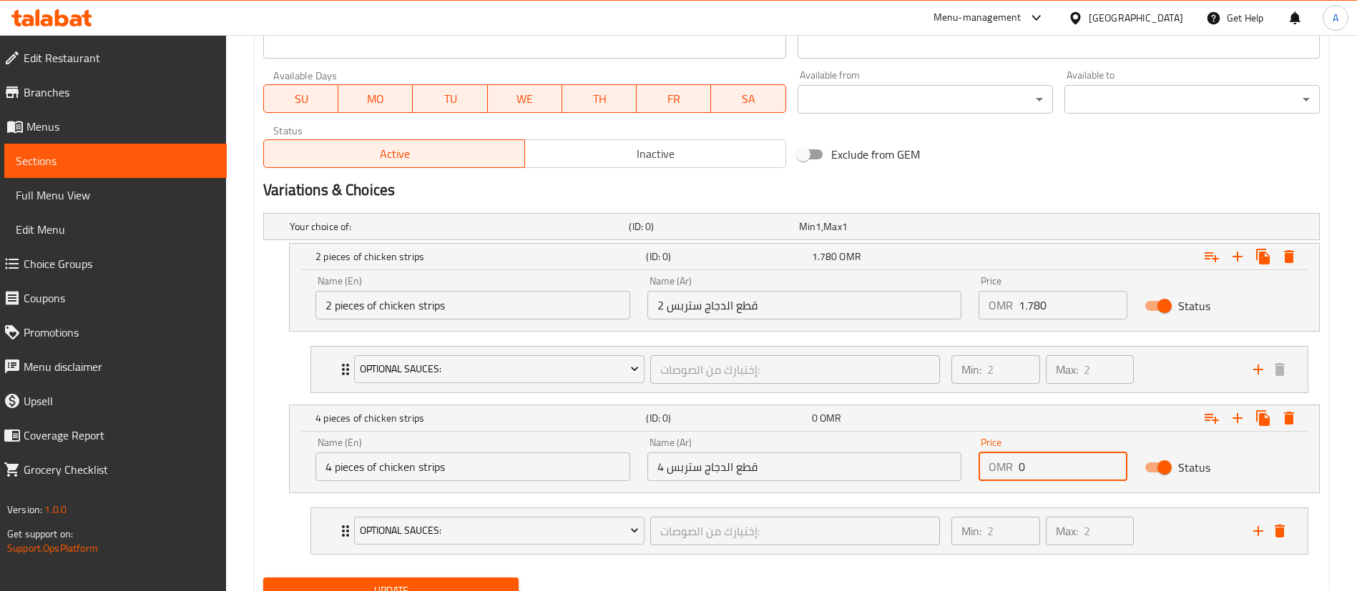
click at [1031, 476] on input "0" at bounding box center [1072, 467] width 109 height 29
type input "3.460"
click at [1035, 190] on h2 "Variations & Choices" at bounding box center [791, 189] width 1056 height 21
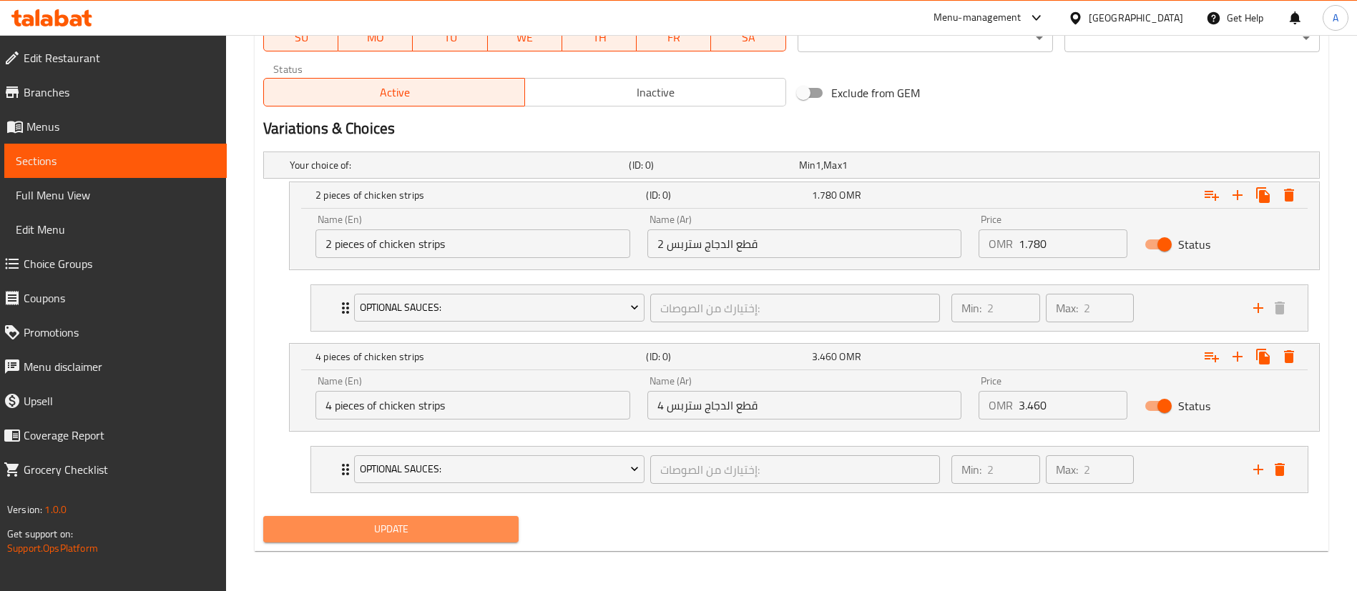
click at [468, 517] on button "Update" at bounding box center [390, 529] width 255 height 26
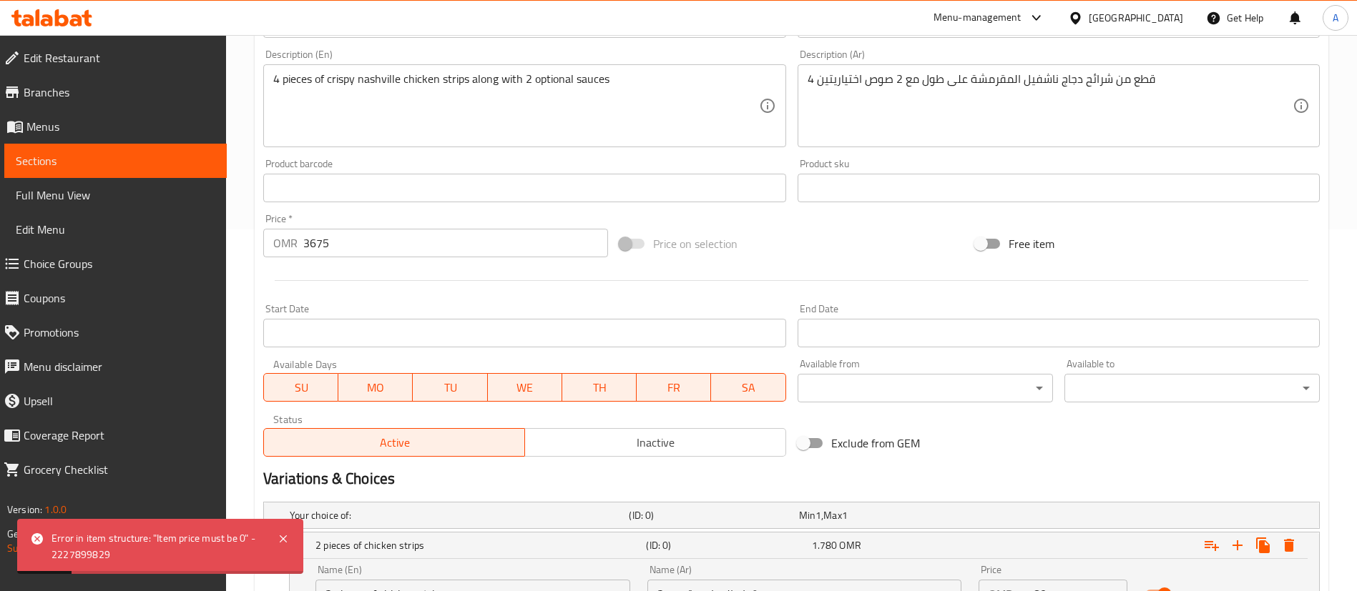
scroll to position [360, 0]
click at [363, 231] on input "3675" at bounding box center [455, 245] width 305 height 29
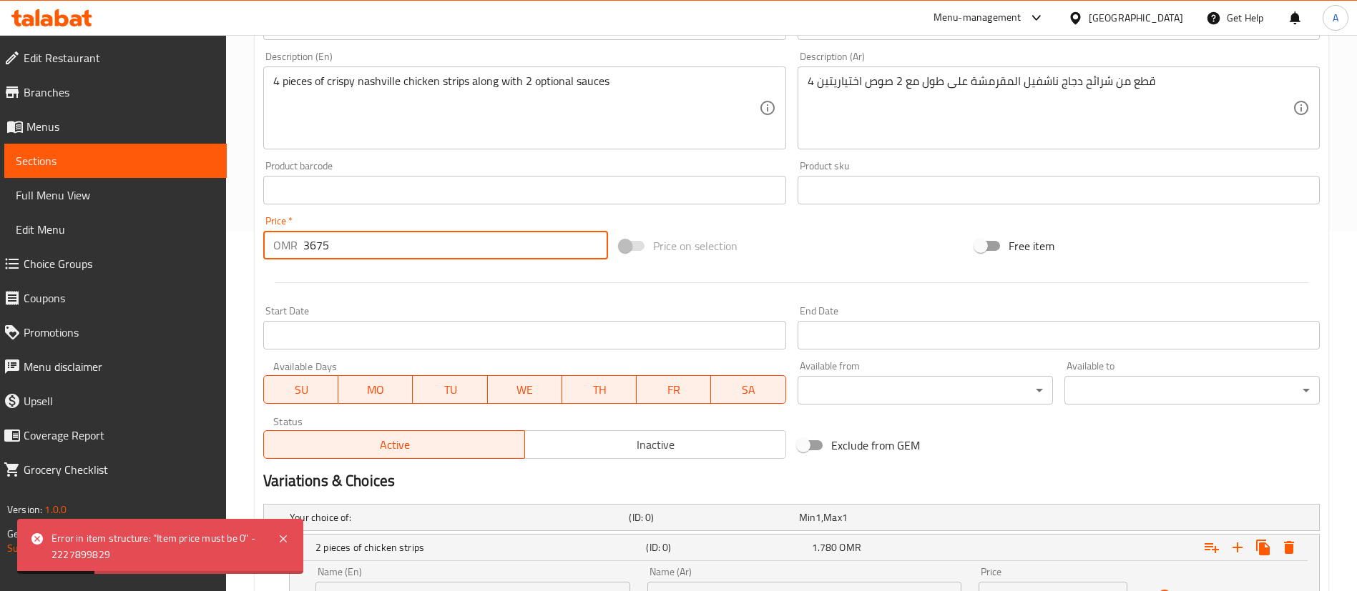
click at [363, 231] on input "3675" at bounding box center [455, 245] width 305 height 29
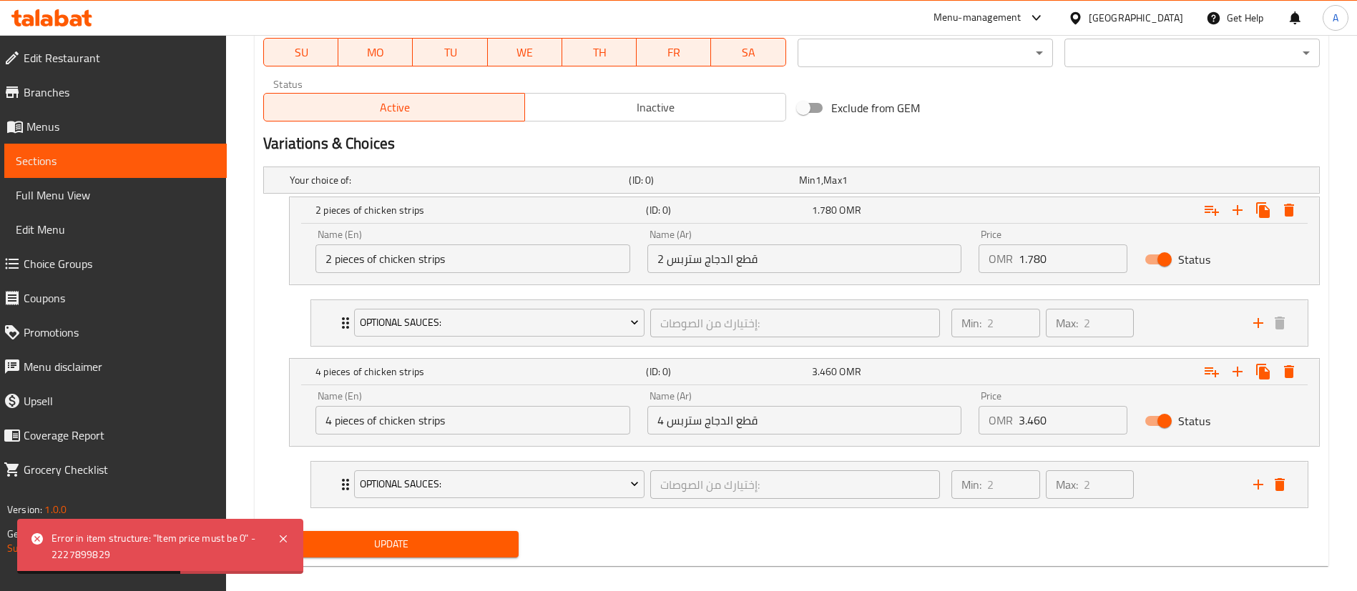
scroll to position [712, 0]
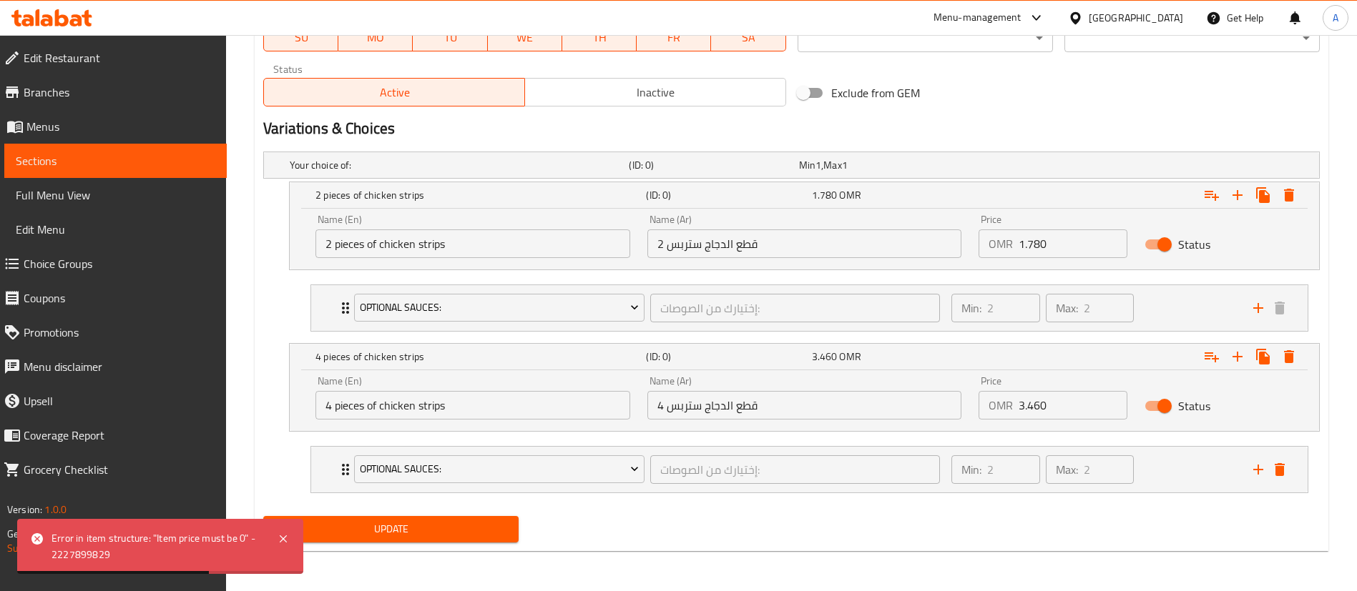
type input "0"
click at [408, 537] on span "Update" at bounding box center [391, 530] width 232 height 18
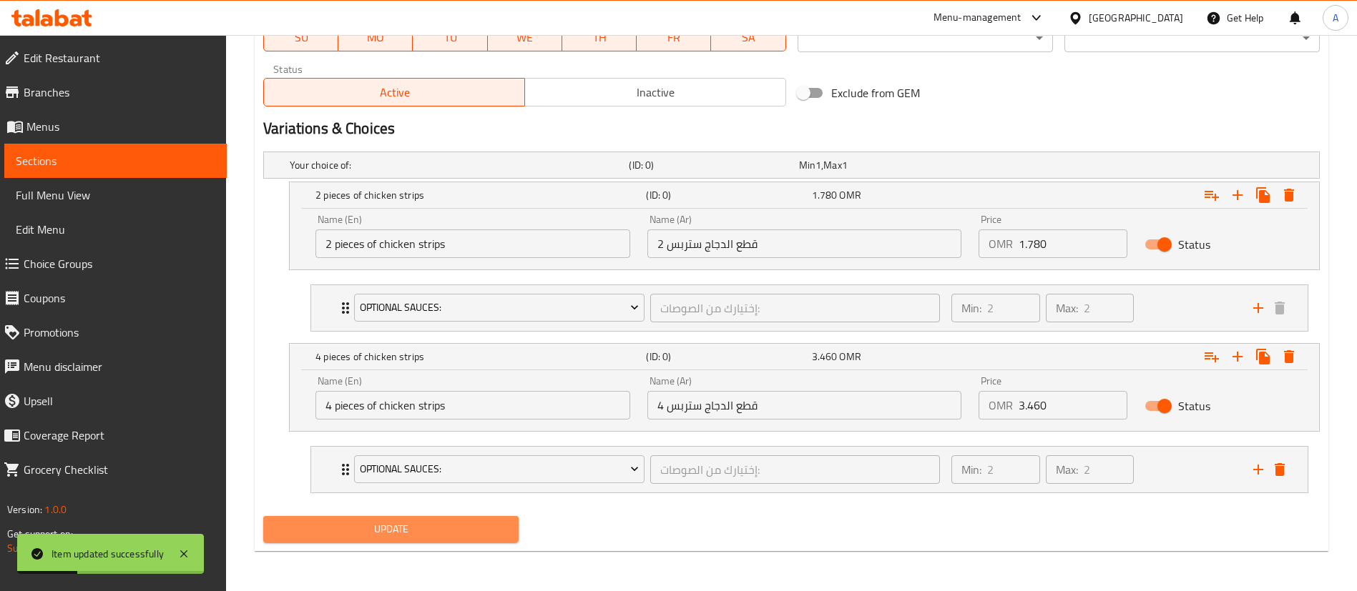
drag, startPoint x: 408, startPoint y: 538, endPoint x: 309, endPoint y: 541, distance: 99.4
click at [309, 541] on button "Update" at bounding box center [390, 529] width 255 height 26
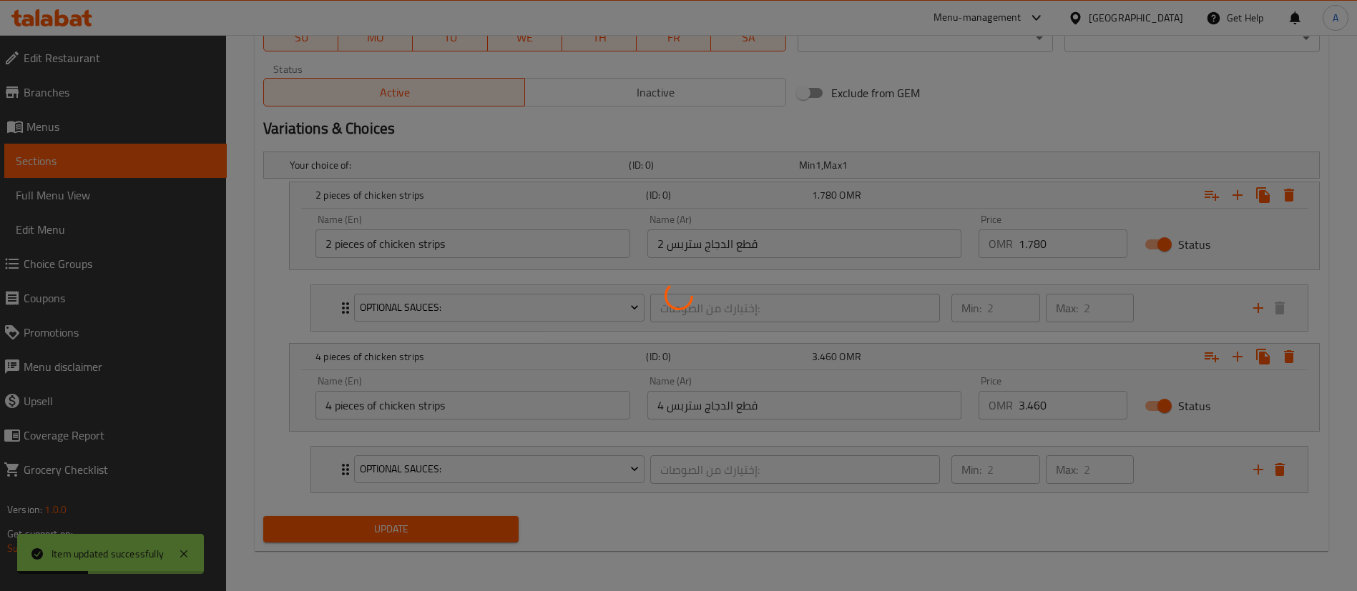
scroll to position [0, 0]
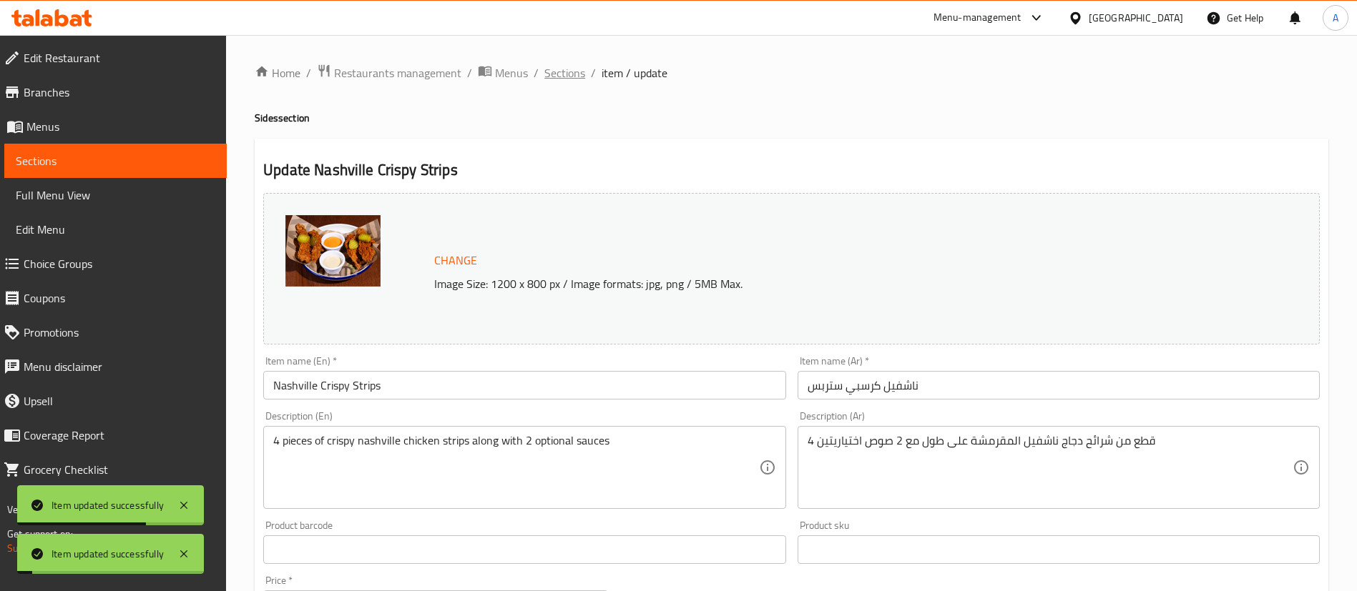
click at [576, 75] on span "Sections" at bounding box center [564, 72] width 41 height 17
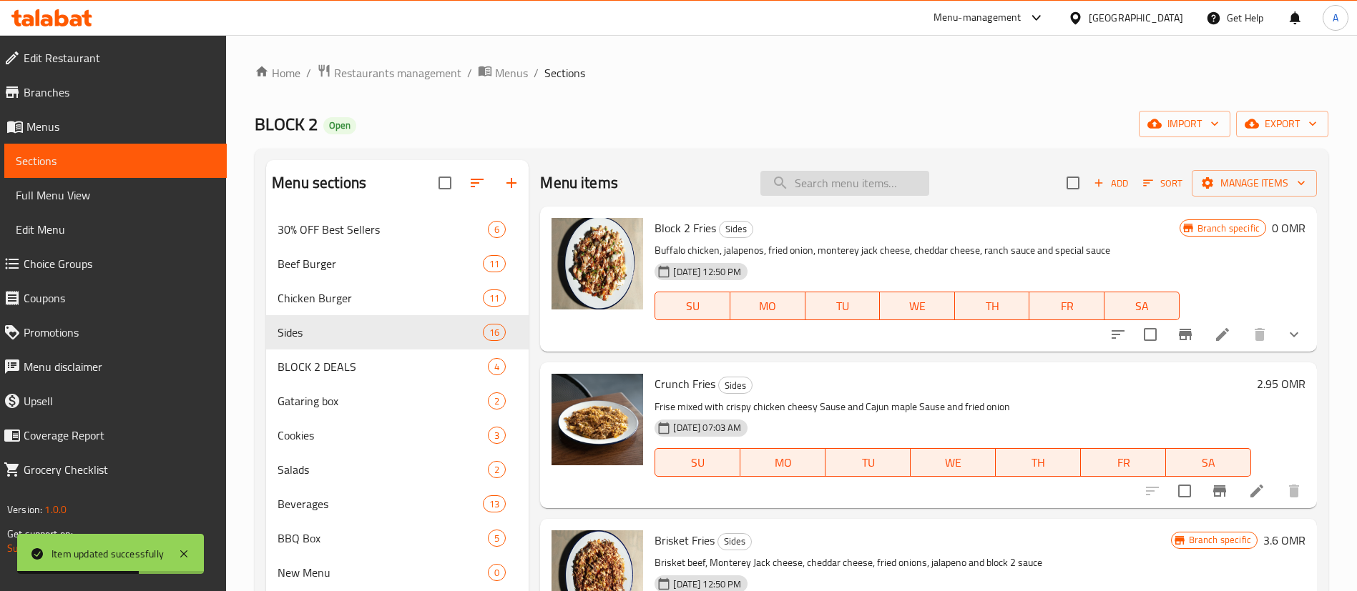
click at [856, 179] on input "search" at bounding box center [844, 183] width 169 height 25
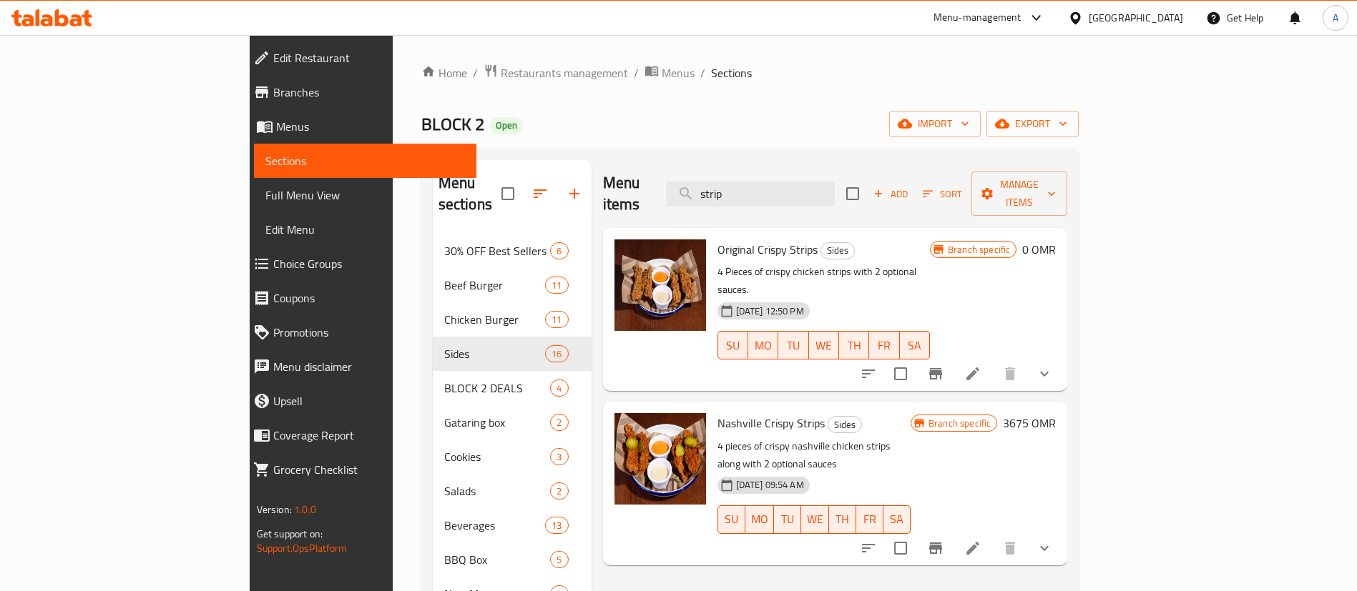
type input "strip"
click at [953, 531] on button "Branch-specific-item" at bounding box center [935, 548] width 34 height 34
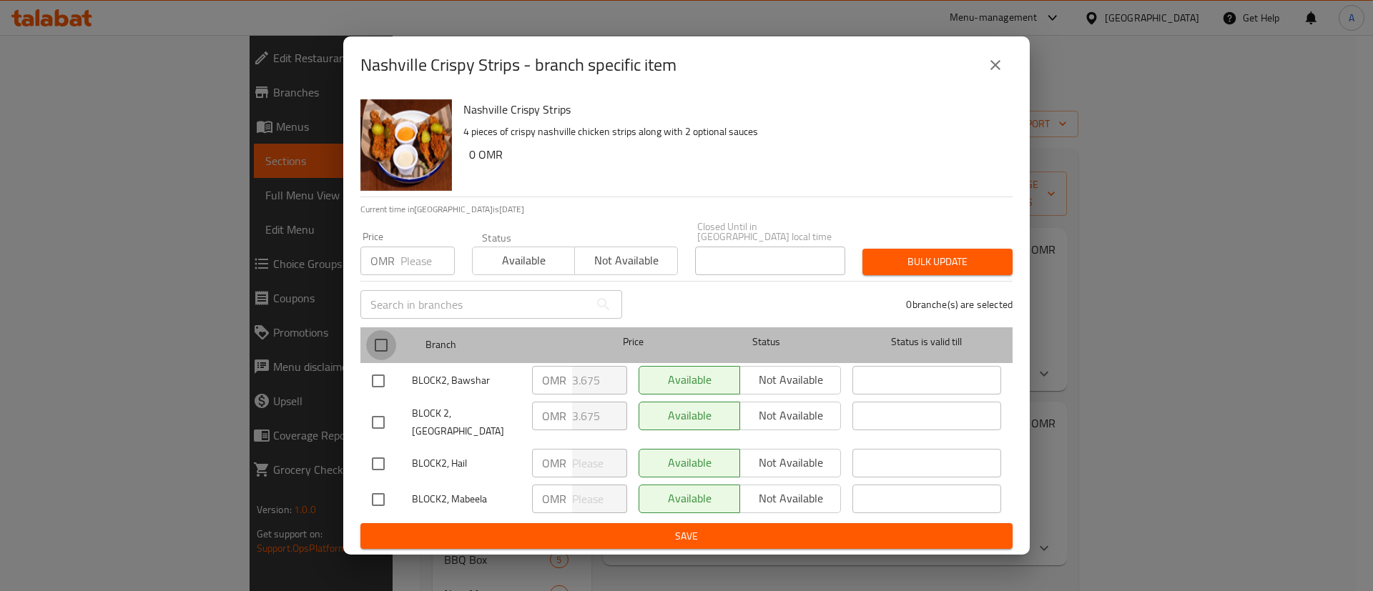
click at [381, 342] on input "checkbox" at bounding box center [381, 345] width 30 height 30
checkbox input "true"
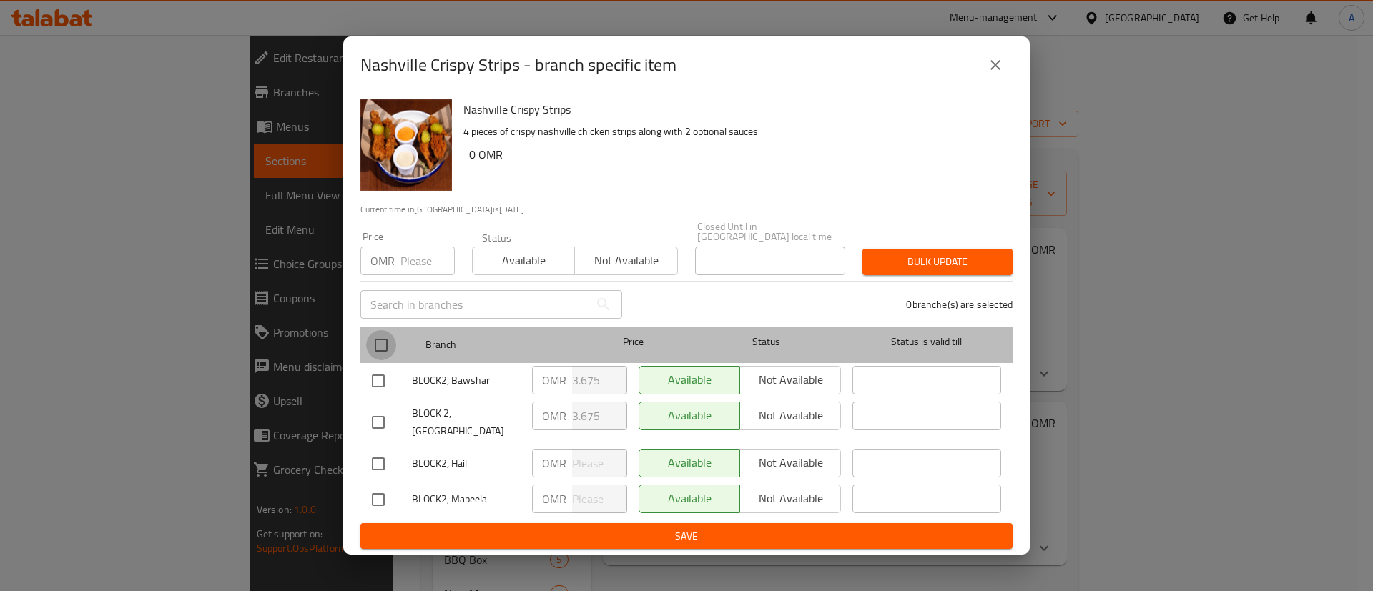
checkbox input "true"
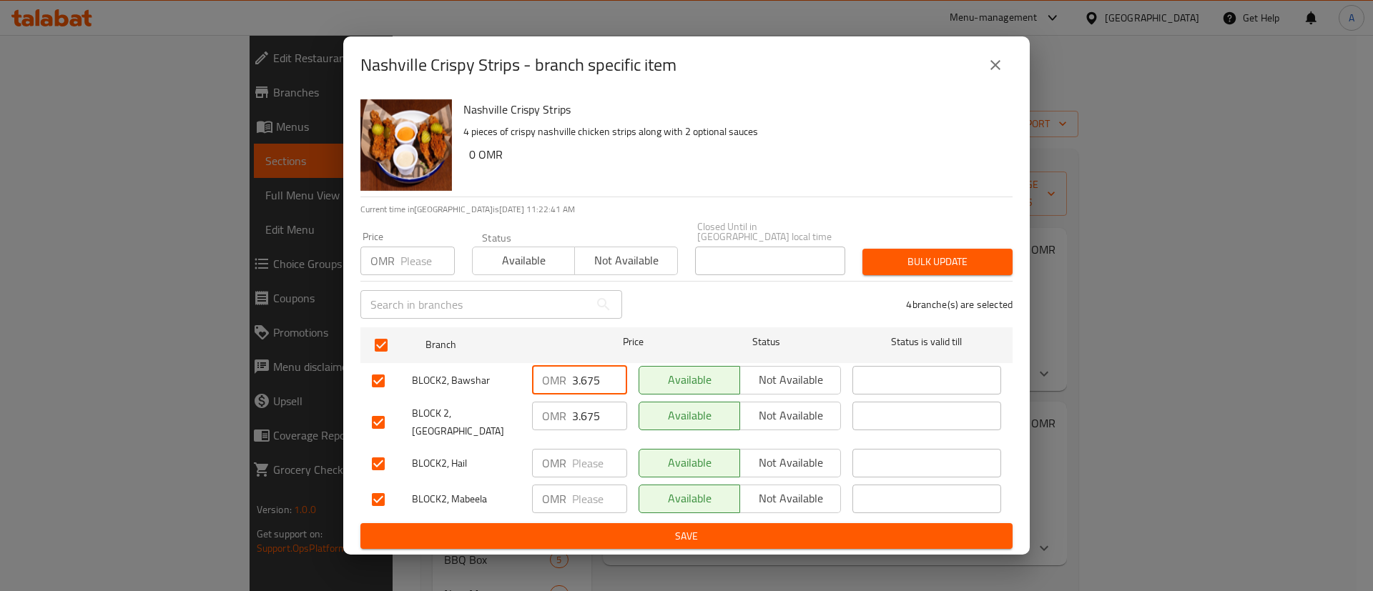
click at [587, 384] on input "3.675" at bounding box center [599, 380] width 55 height 29
type input "0"
click at [590, 416] on input "3.675" at bounding box center [599, 416] width 55 height 29
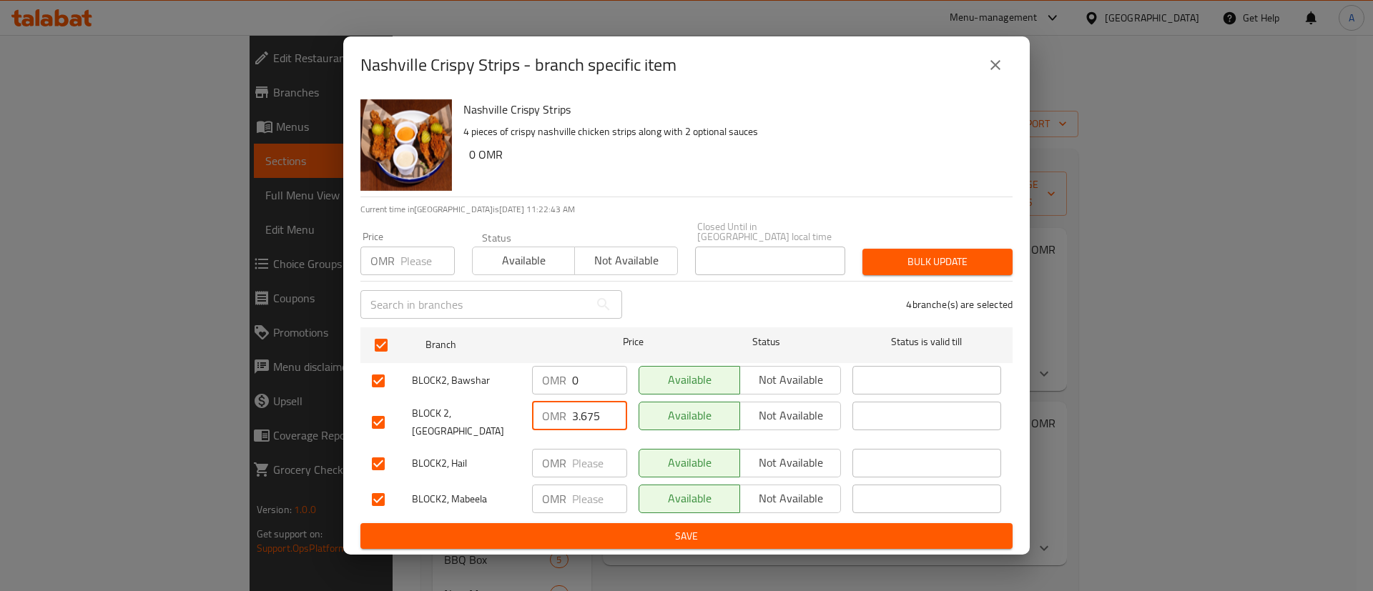
click at [590, 416] on input "3.675" at bounding box center [599, 416] width 55 height 29
type input "0"
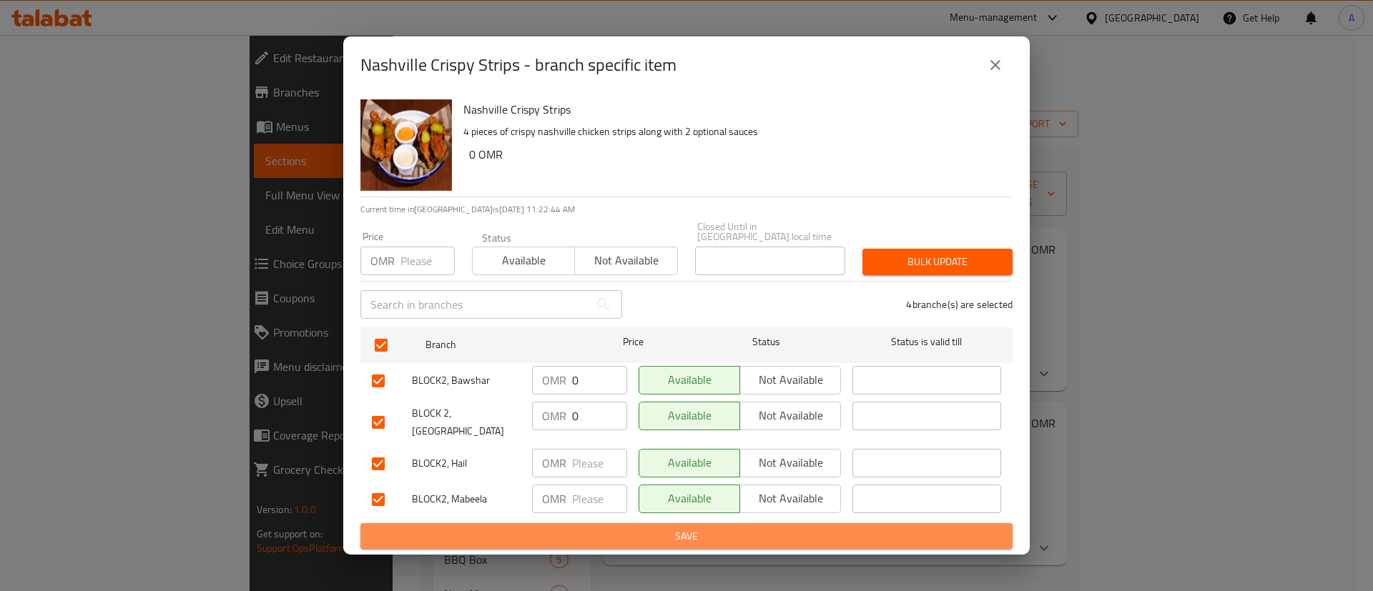
click at [584, 535] on span "Save" at bounding box center [686, 537] width 629 height 18
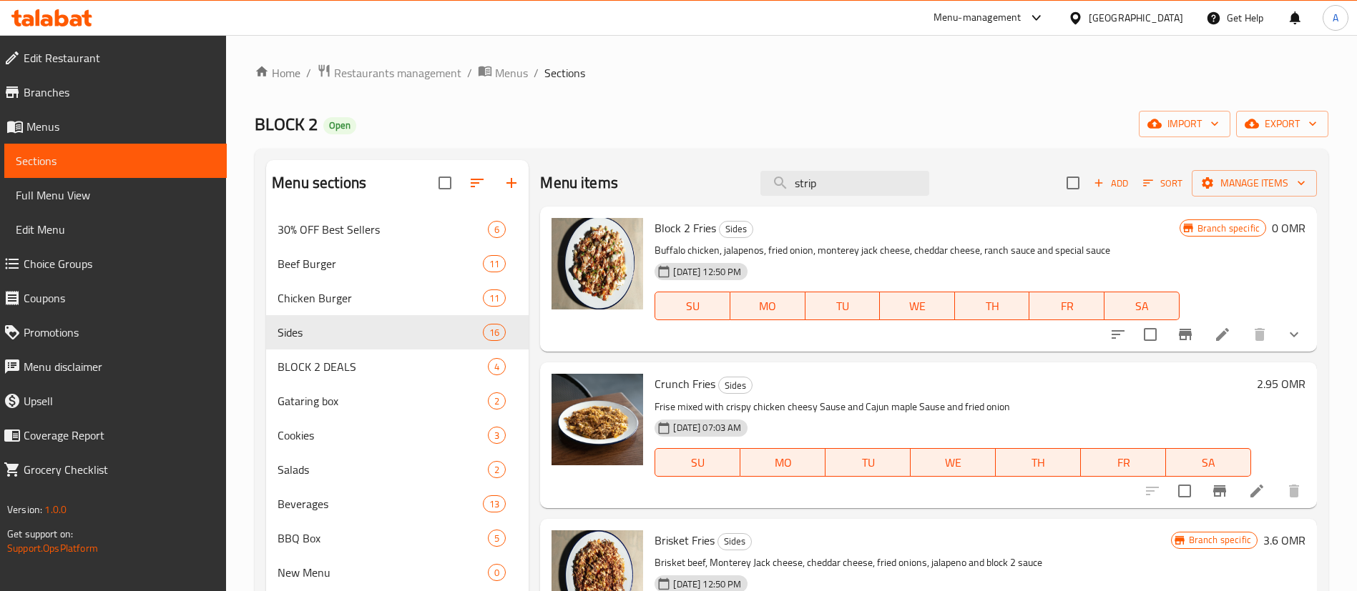
scroll to position [1, 0]
